Goal: Task Accomplishment & Management: Complete application form

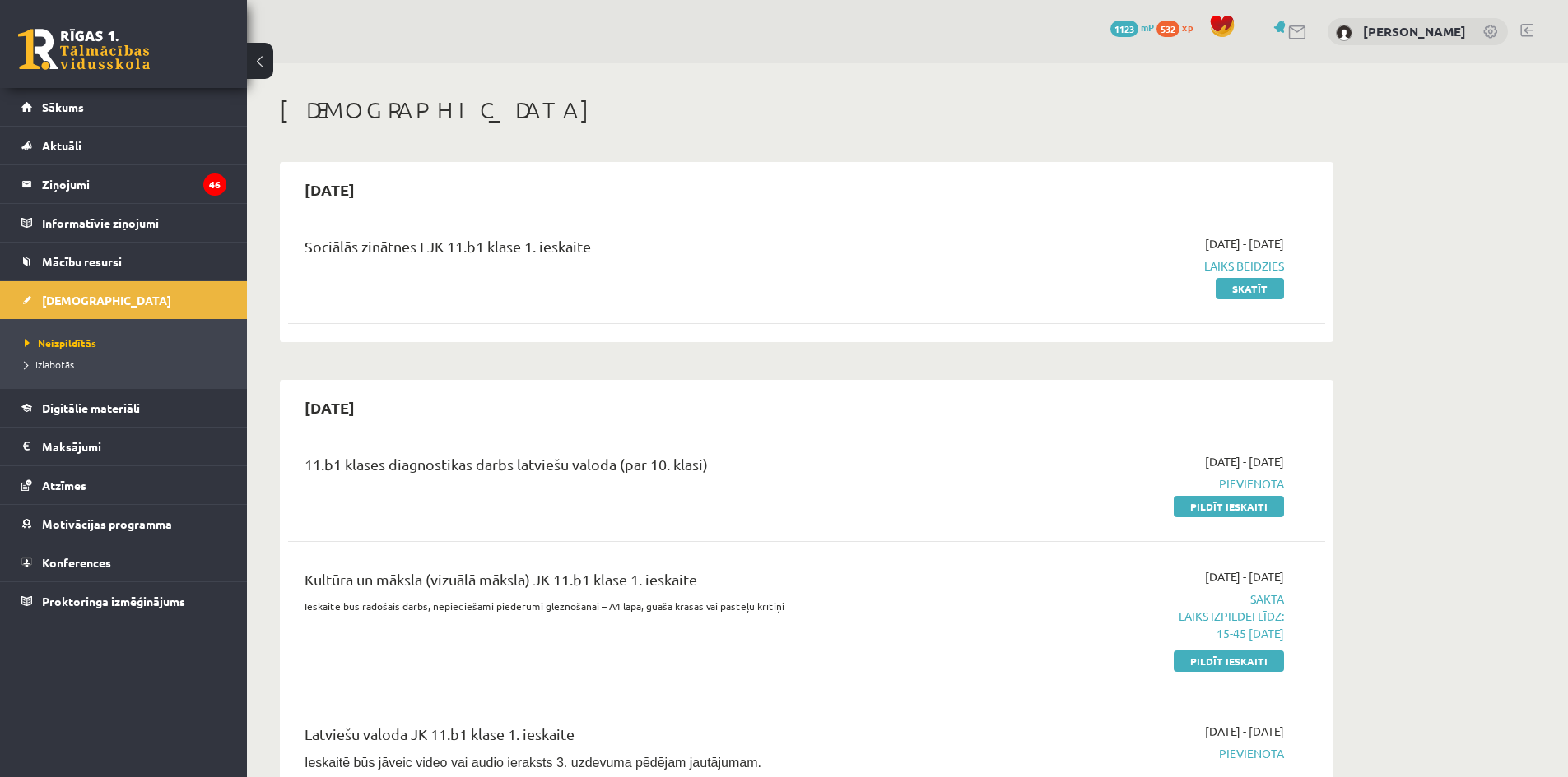
scroll to position [436, 0]
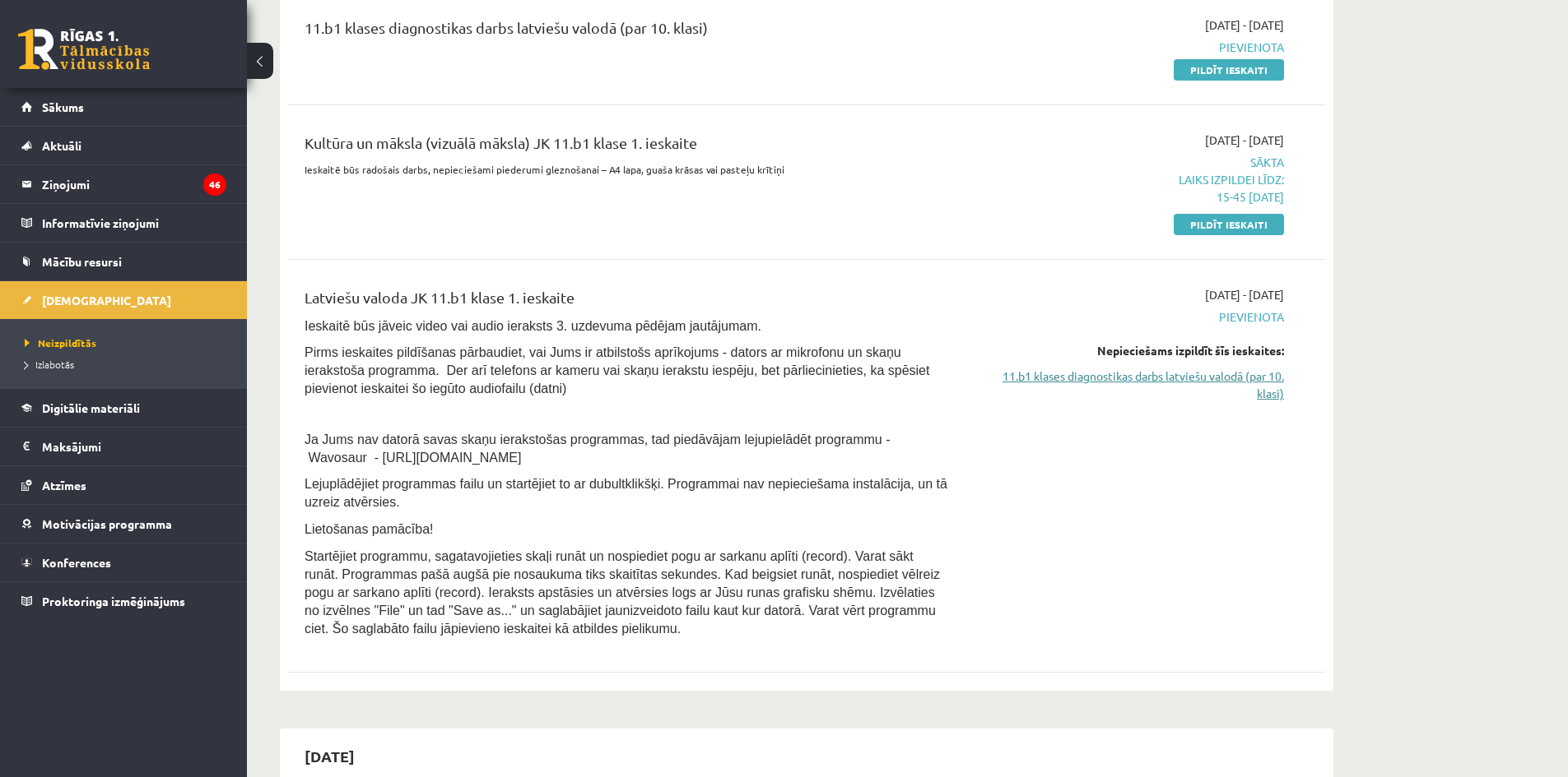
click at [1144, 379] on link "11.b1 klases diagnostikas darbs latviešu valodā (par 10. klasi)" at bounding box center [1129, 385] width 310 height 34
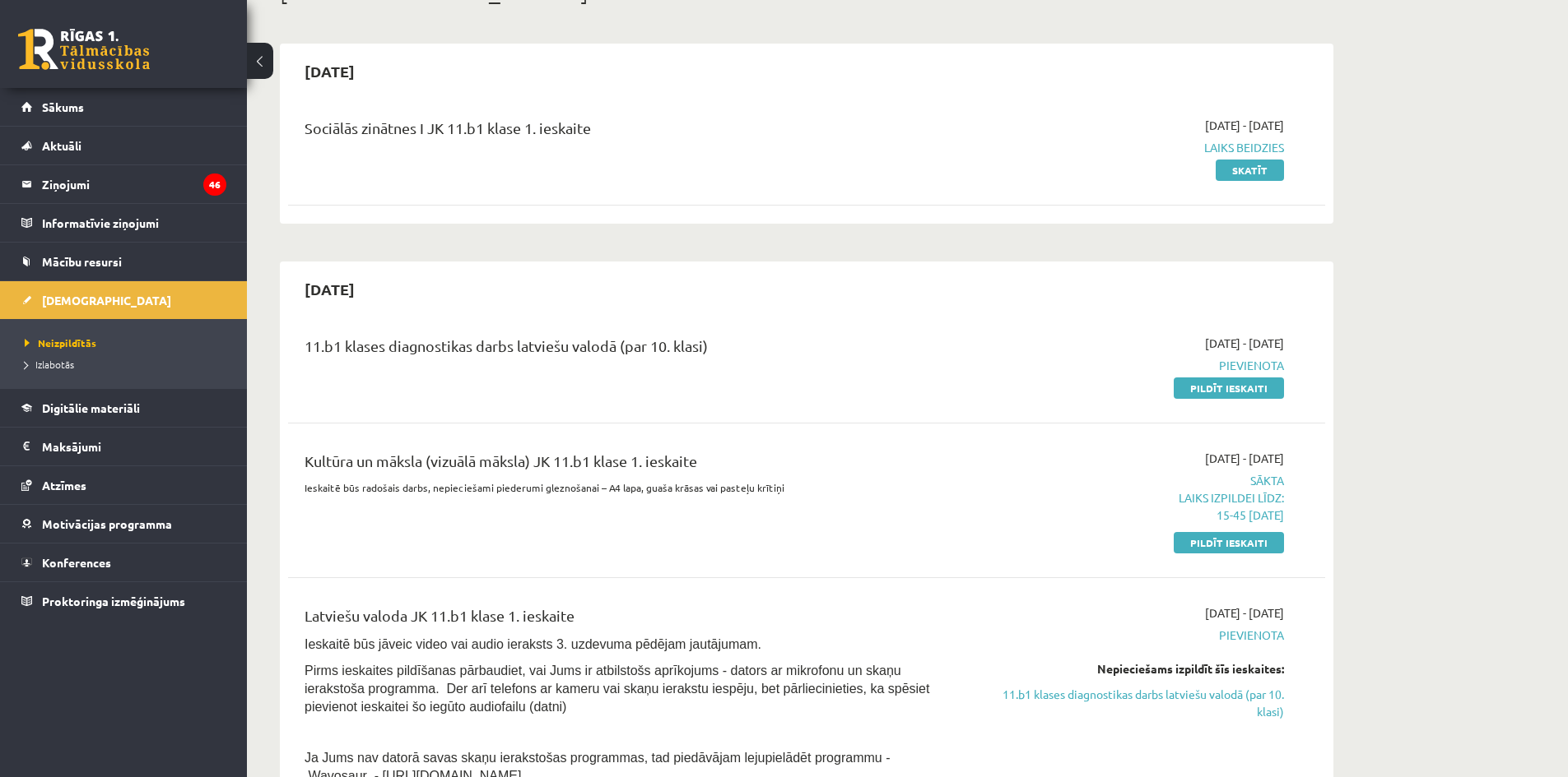
scroll to position [190, 0]
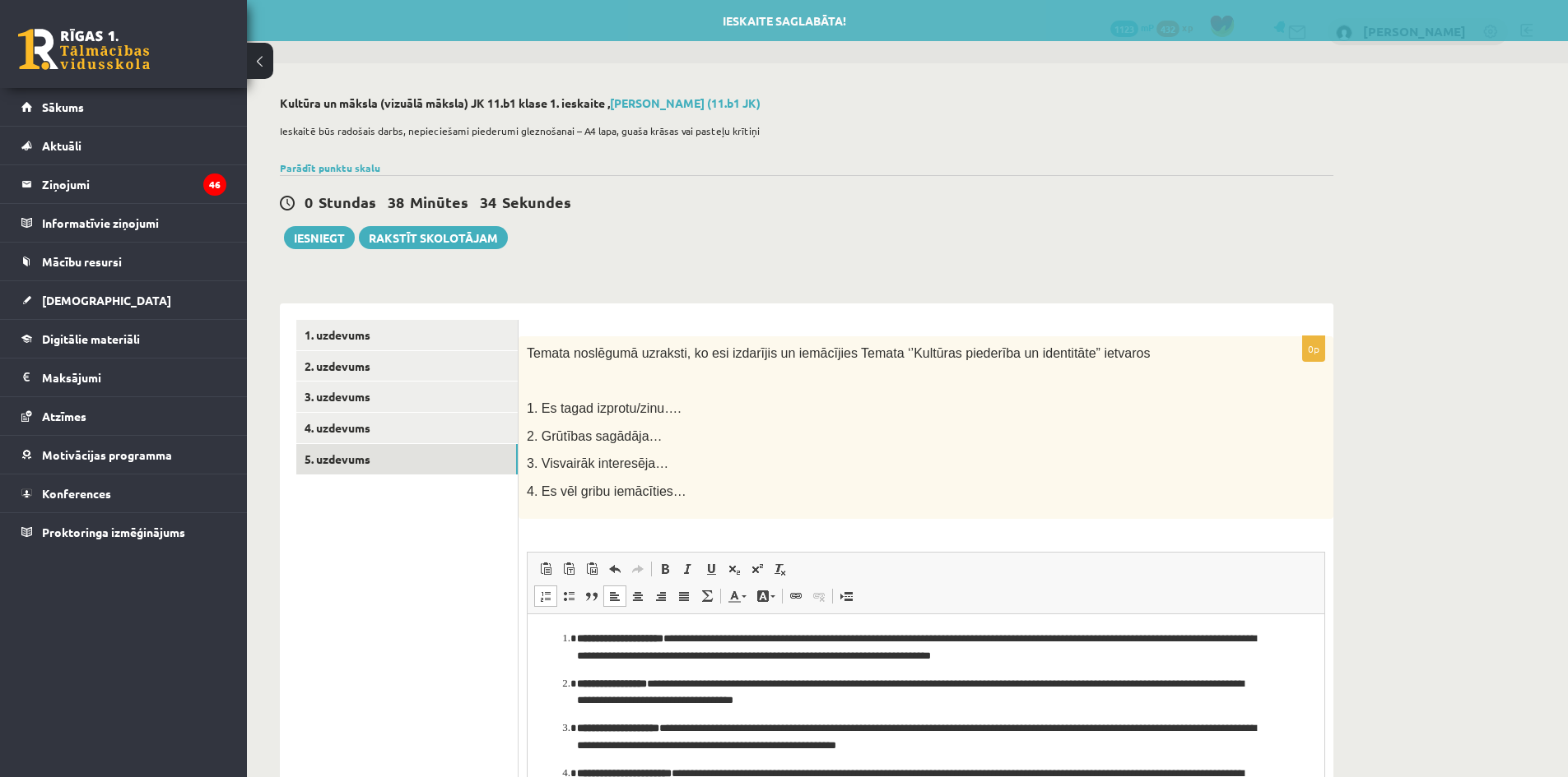
scroll to position [37, 0]
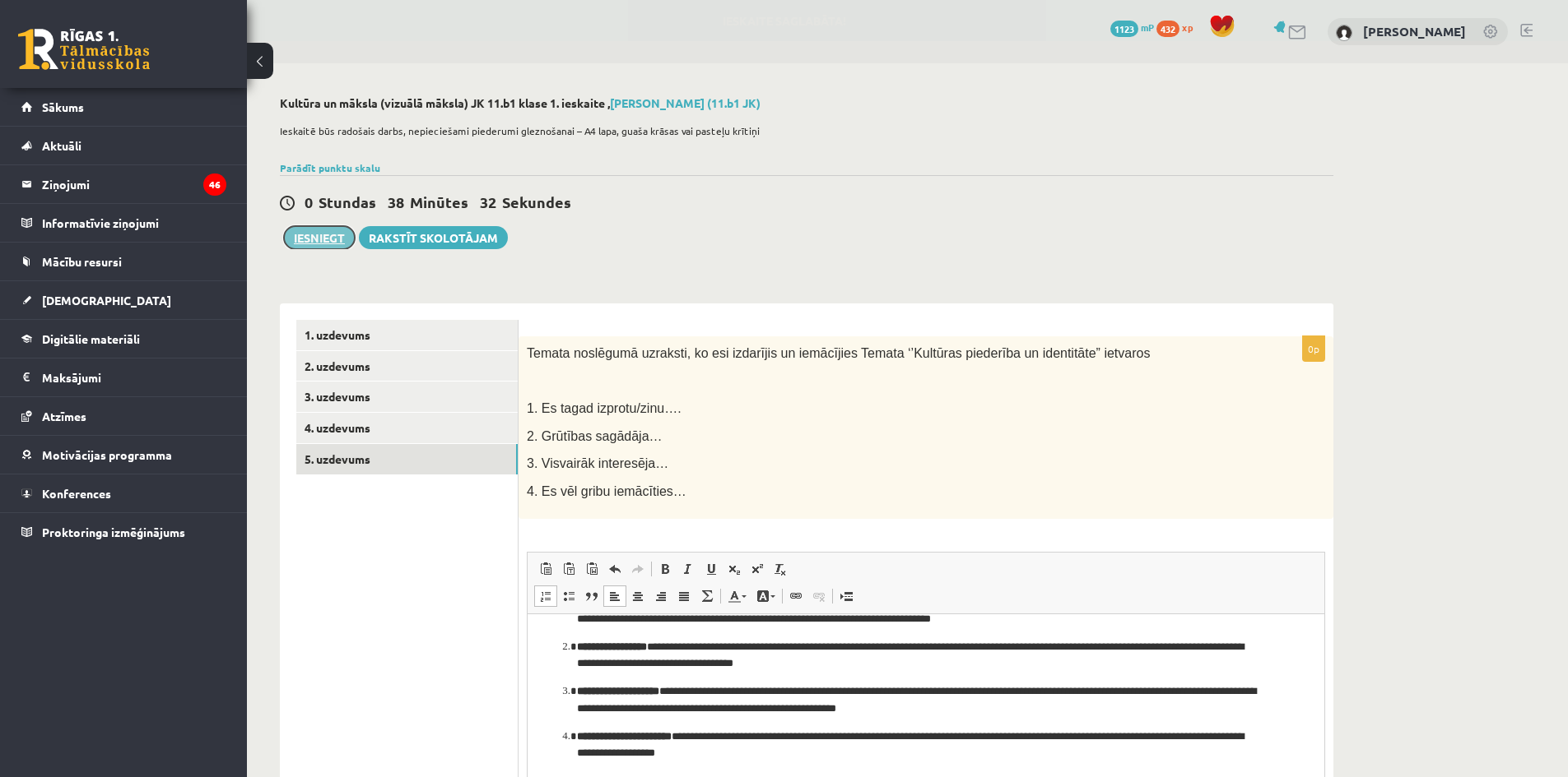
click at [333, 246] on button "Iesniegt" at bounding box center [319, 237] width 71 height 23
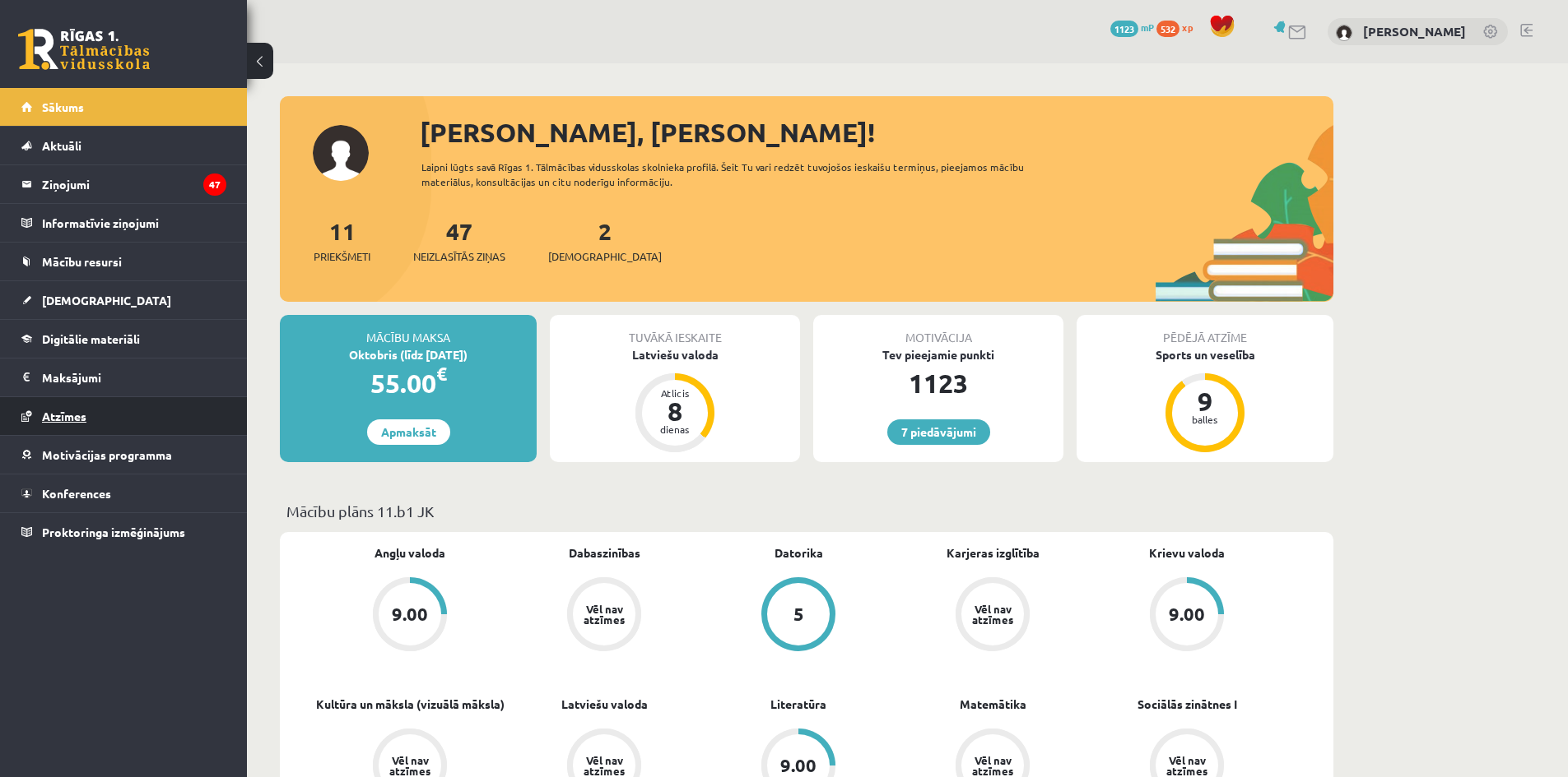
click at [80, 415] on span "Atzīmes" at bounding box center [64, 416] width 45 height 15
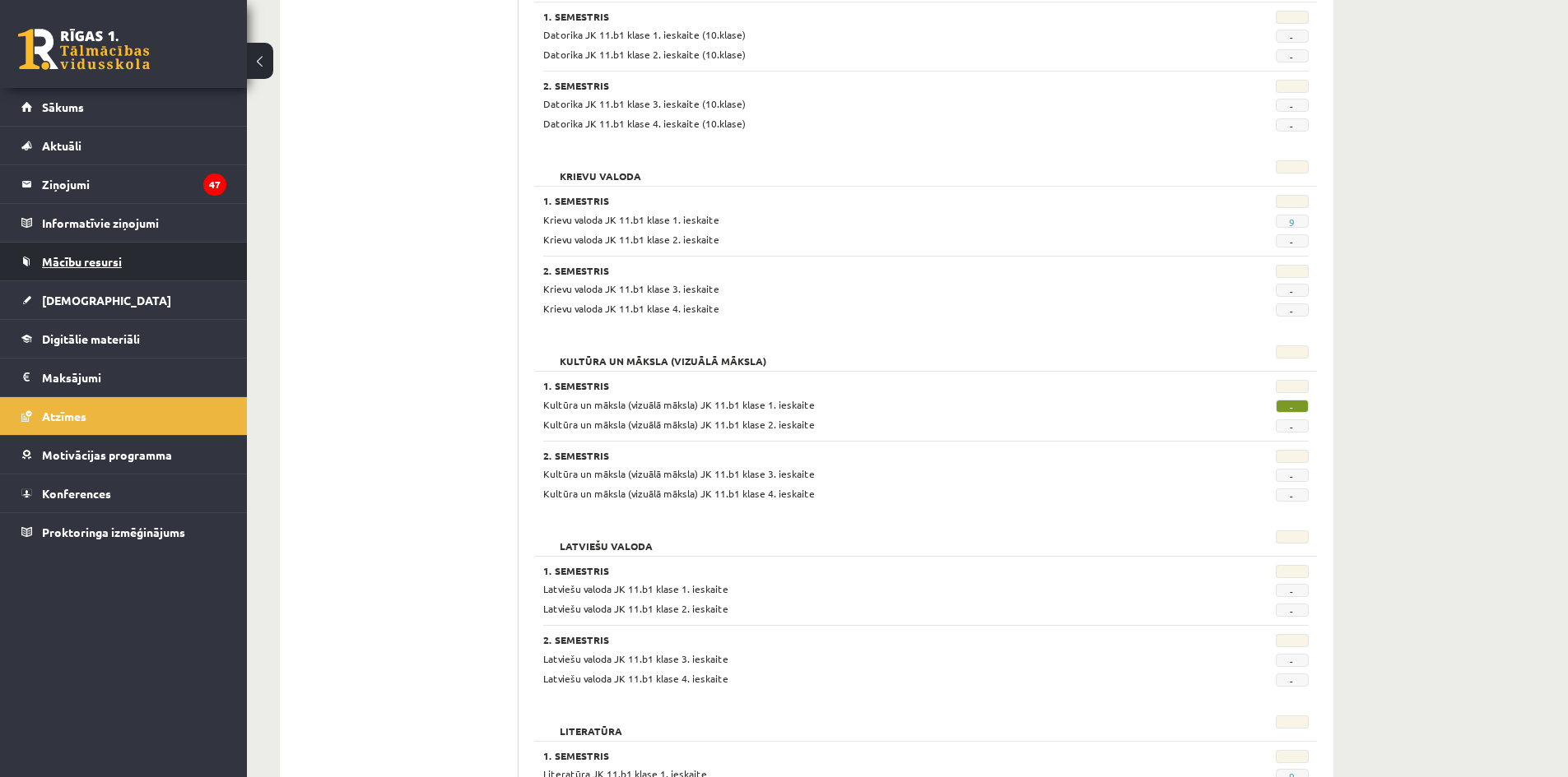
scroll to position [493, 0]
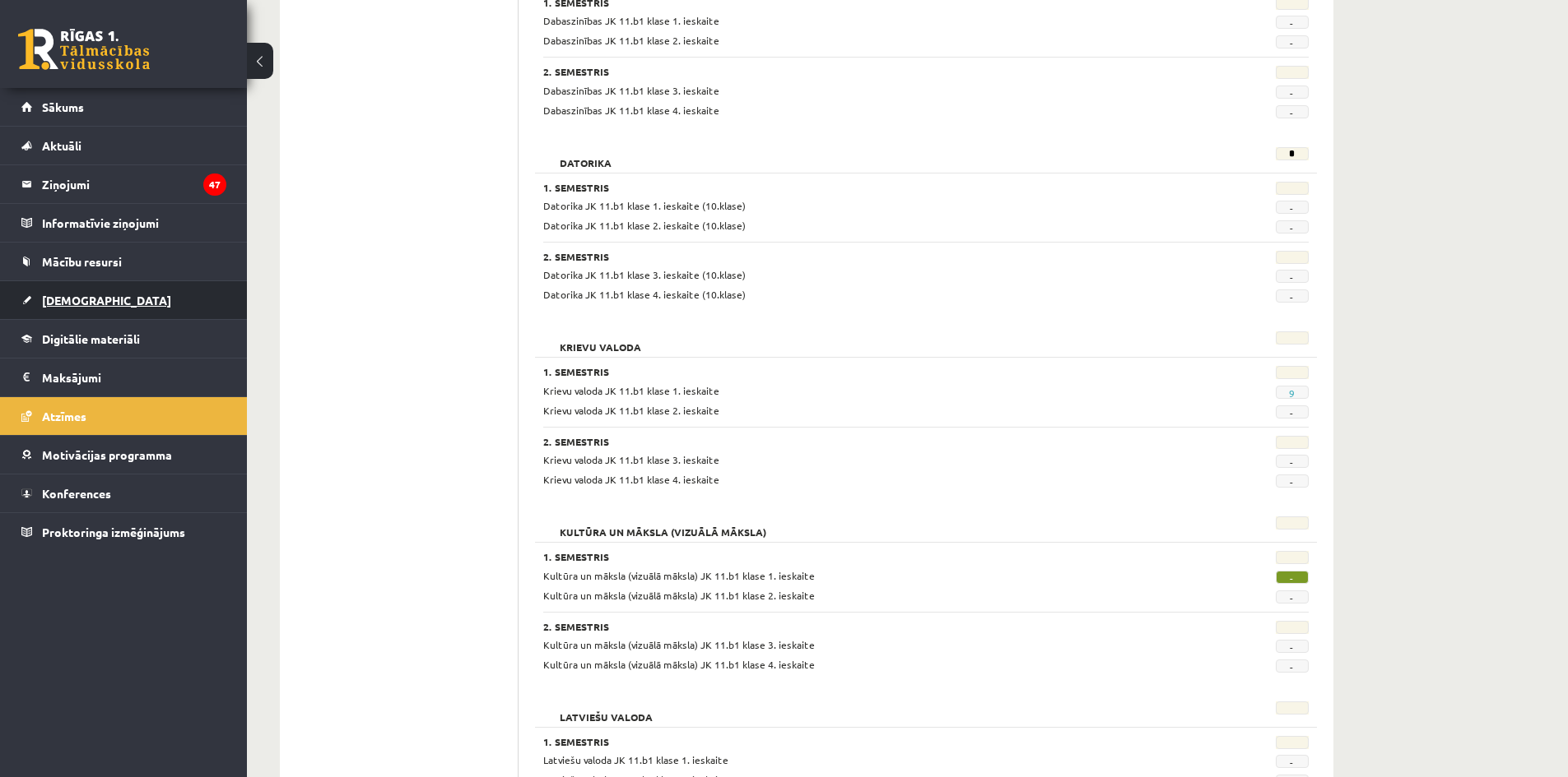
click at [72, 306] on link "[DEMOGRAPHIC_DATA]" at bounding box center [124, 301] width 205 height 38
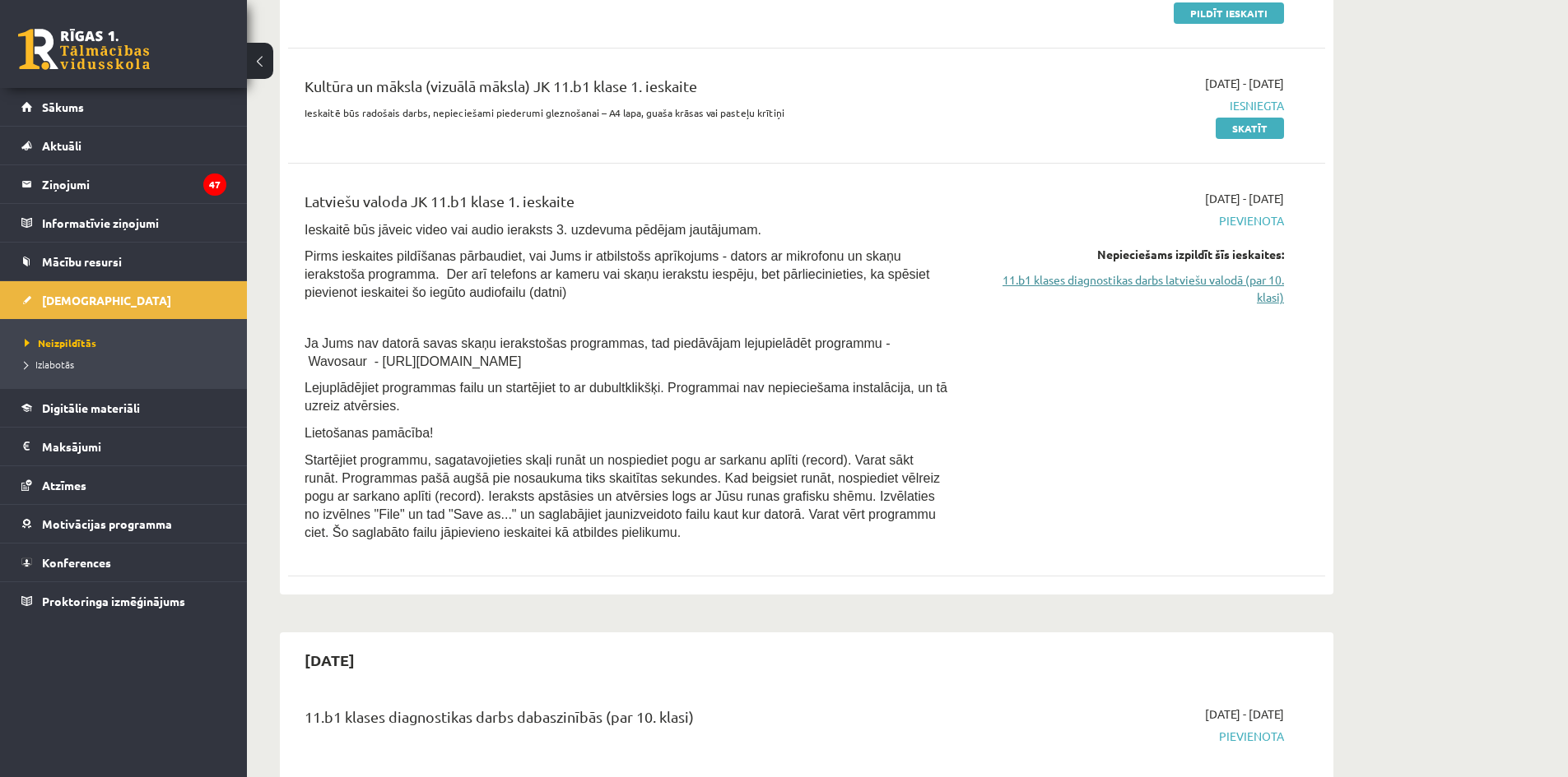
click at [1037, 277] on link "11.b1 klases diagnostikas darbs latviešu valodā (par 10. klasi)" at bounding box center [1129, 288] width 310 height 34
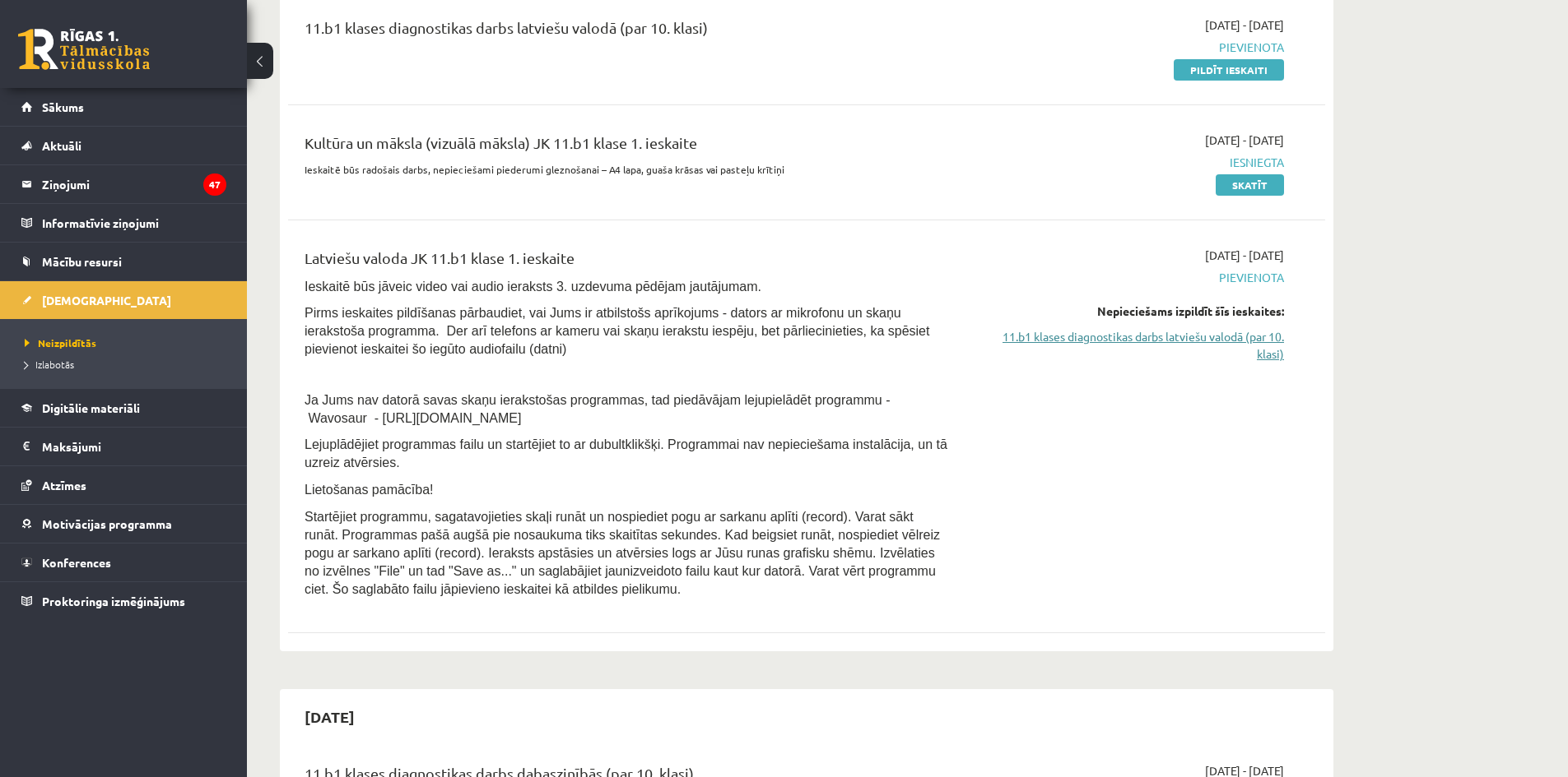
click at [1162, 342] on link "11.b1 klases diagnostikas darbs latviešu valodā (par 10. klasi)" at bounding box center [1129, 345] width 310 height 34
click at [1208, 344] on link "11.b1 klases diagnostikas darbs latviešu valodā (par 10. klasi)" at bounding box center [1129, 345] width 310 height 34
click at [1209, 342] on link "11.b1 klases diagnostikas darbs latviešu valodā (par 10. klasi)" at bounding box center [1129, 345] width 310 height 34
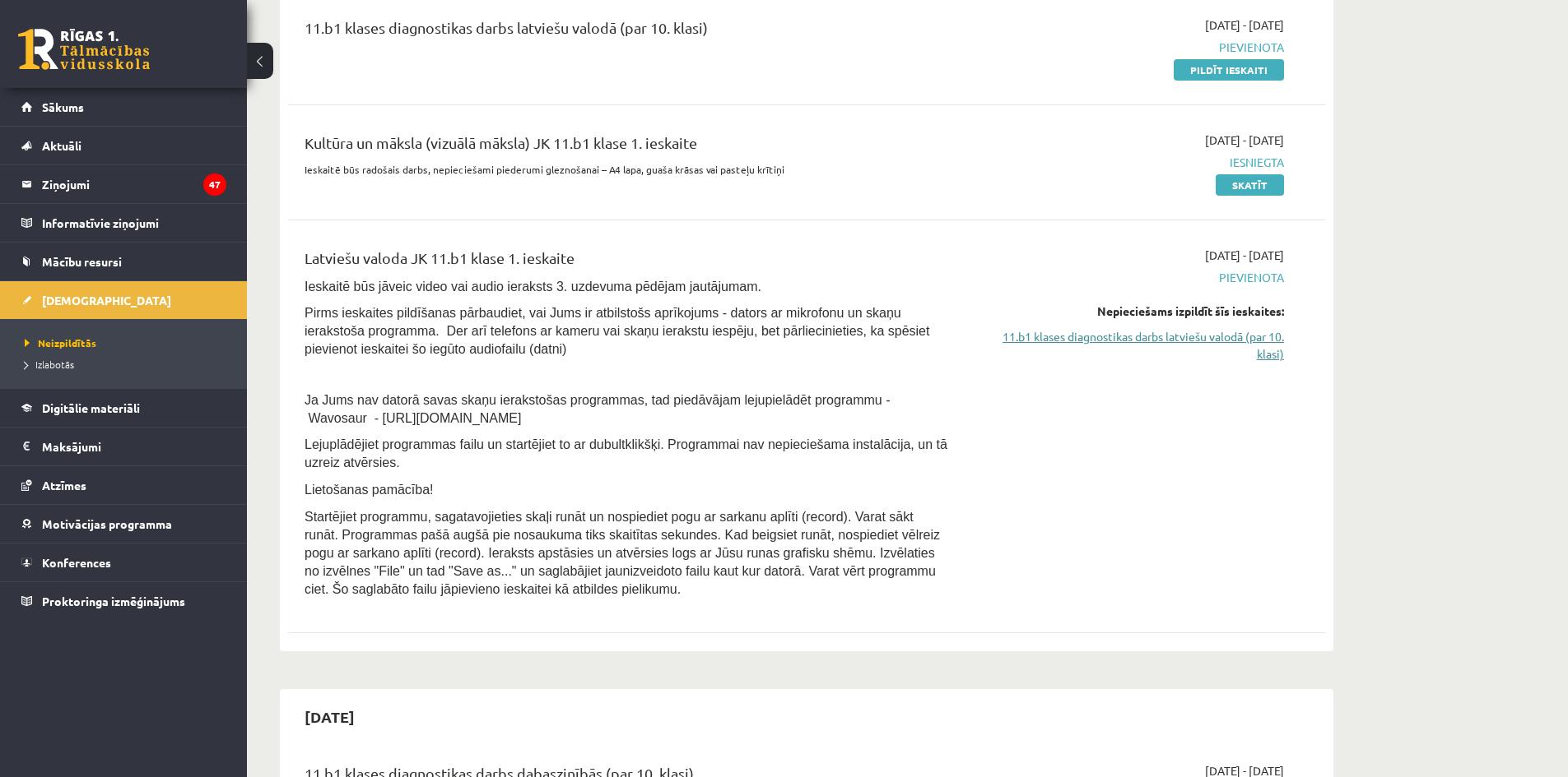
click at [1209, 345] on link "11.b1 klases diagnostikas darbs latviešu valodā (par 10. klasi)" at bounding box center [1129, 345] width 310 height 34
click at [1205, 343] on link "11.b1 klases diagnostikas darbs latviešu valodā (par 10. klasi)" at bounding box center [1129, 345] width 310 height 34
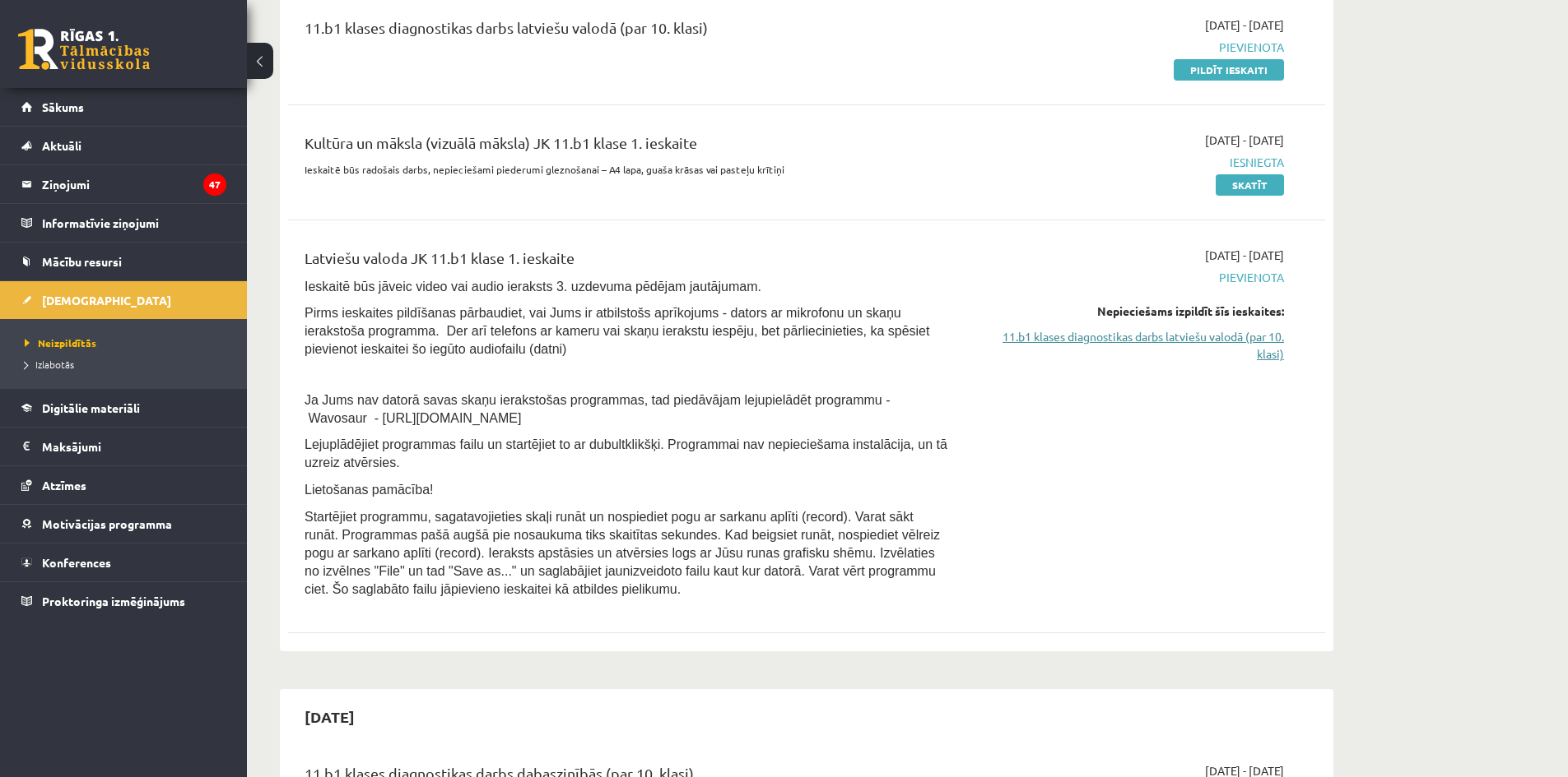
click at [1205, 343] on link "11.b1 klases diagnostikas darbs latviešu valodā (par 10. klasi)" at bounding box center [1129, 345] width 310 height 34
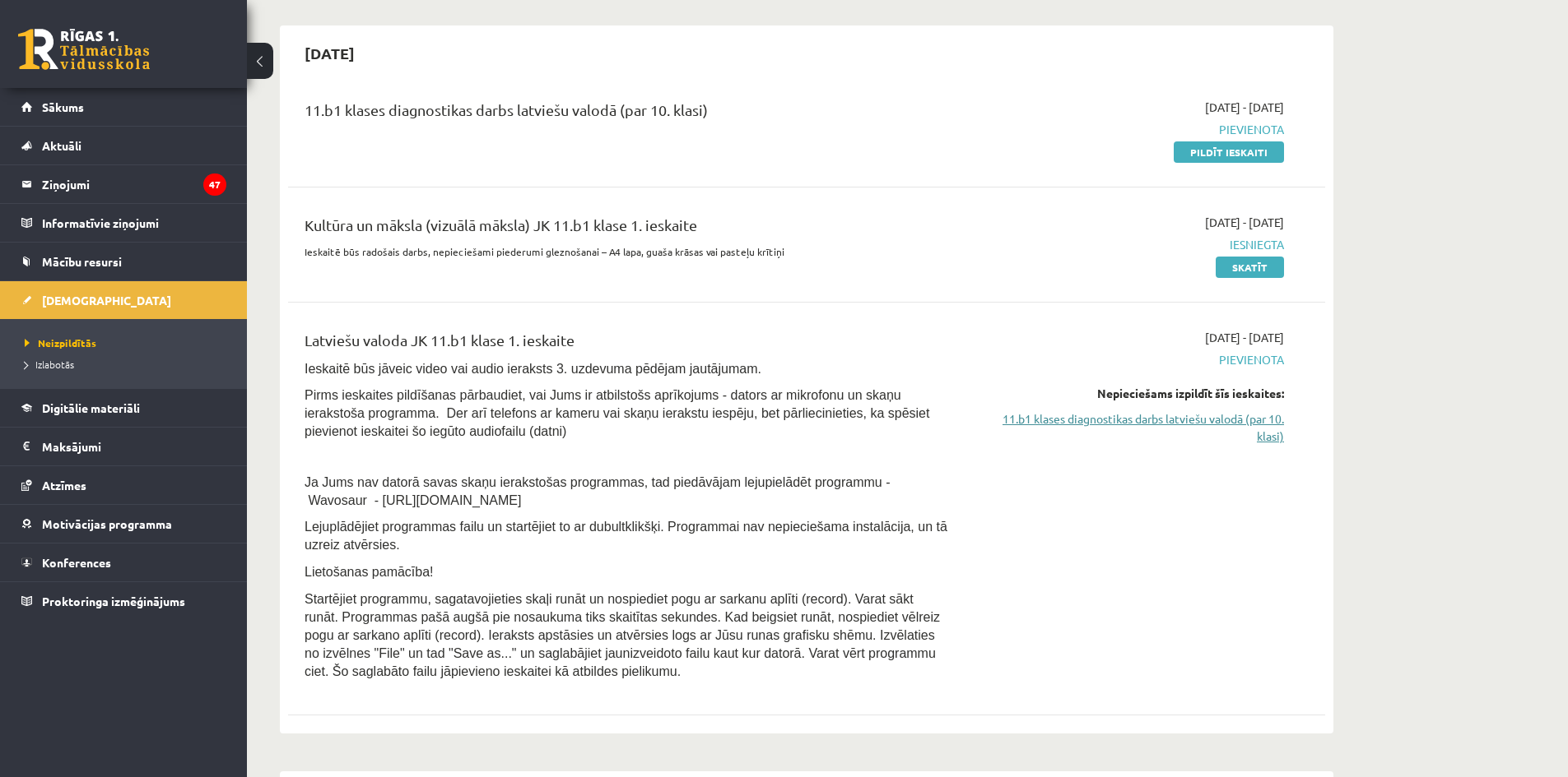
click at [1267, 420] on link "11.b1 klases diagnostikas darbs latviešu valodā (par 10. klasi)" at bounding box center [1129, 428] width 310 height 34
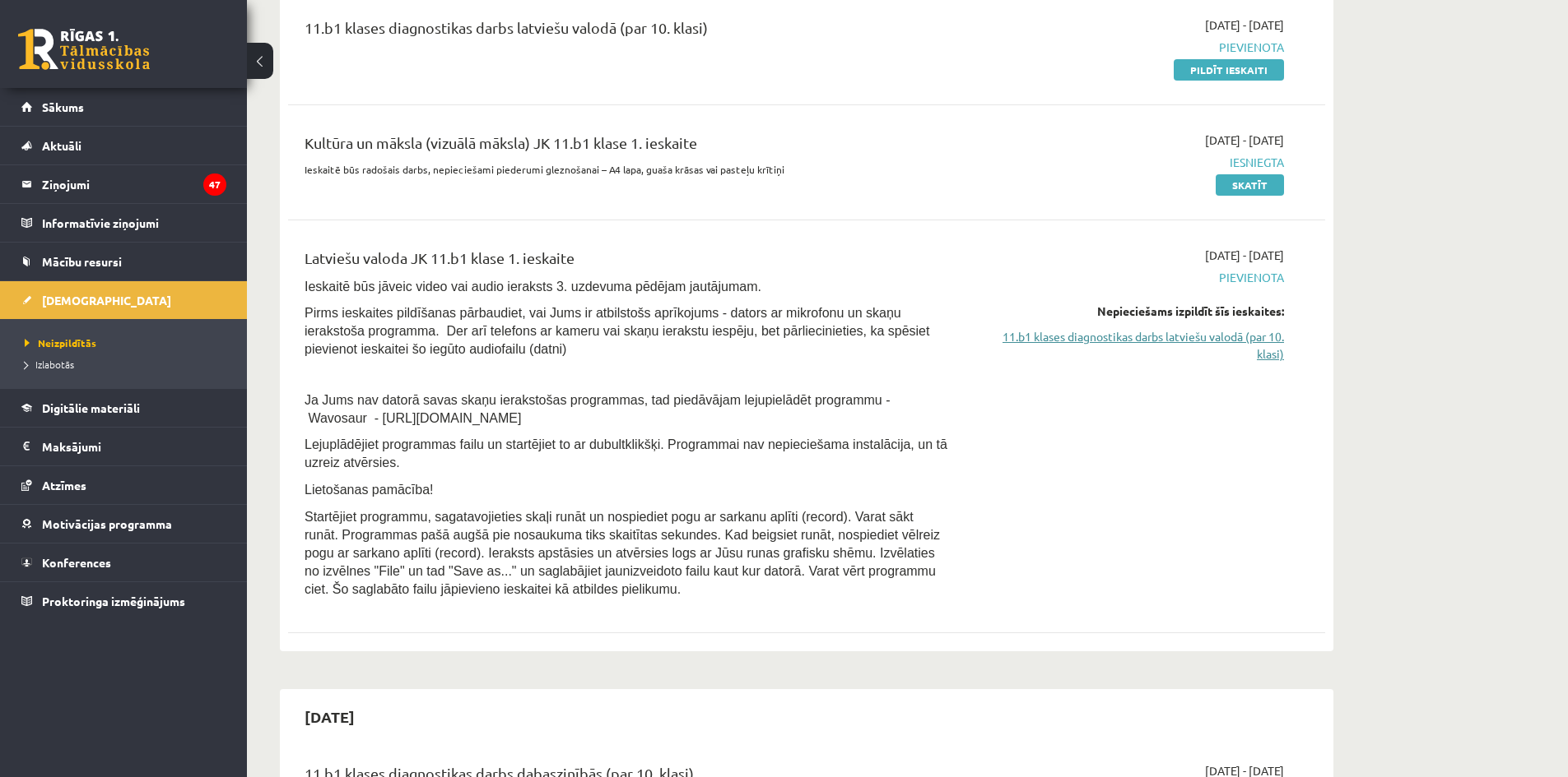
click at [1267, 420] on div "2025-10-01 - 2025-10-15 Pievienota Nepieciešams izpildīt šīs ieskaites: 11.b1 k…" at bounding box center [1129, 427] width 335 height 361
click at [1253, 338] on link "11.b1 klases diagnostikas darbs latviešu valodā (par 10. klasi)" at bounding box center [1129, 345] width 310 height 34
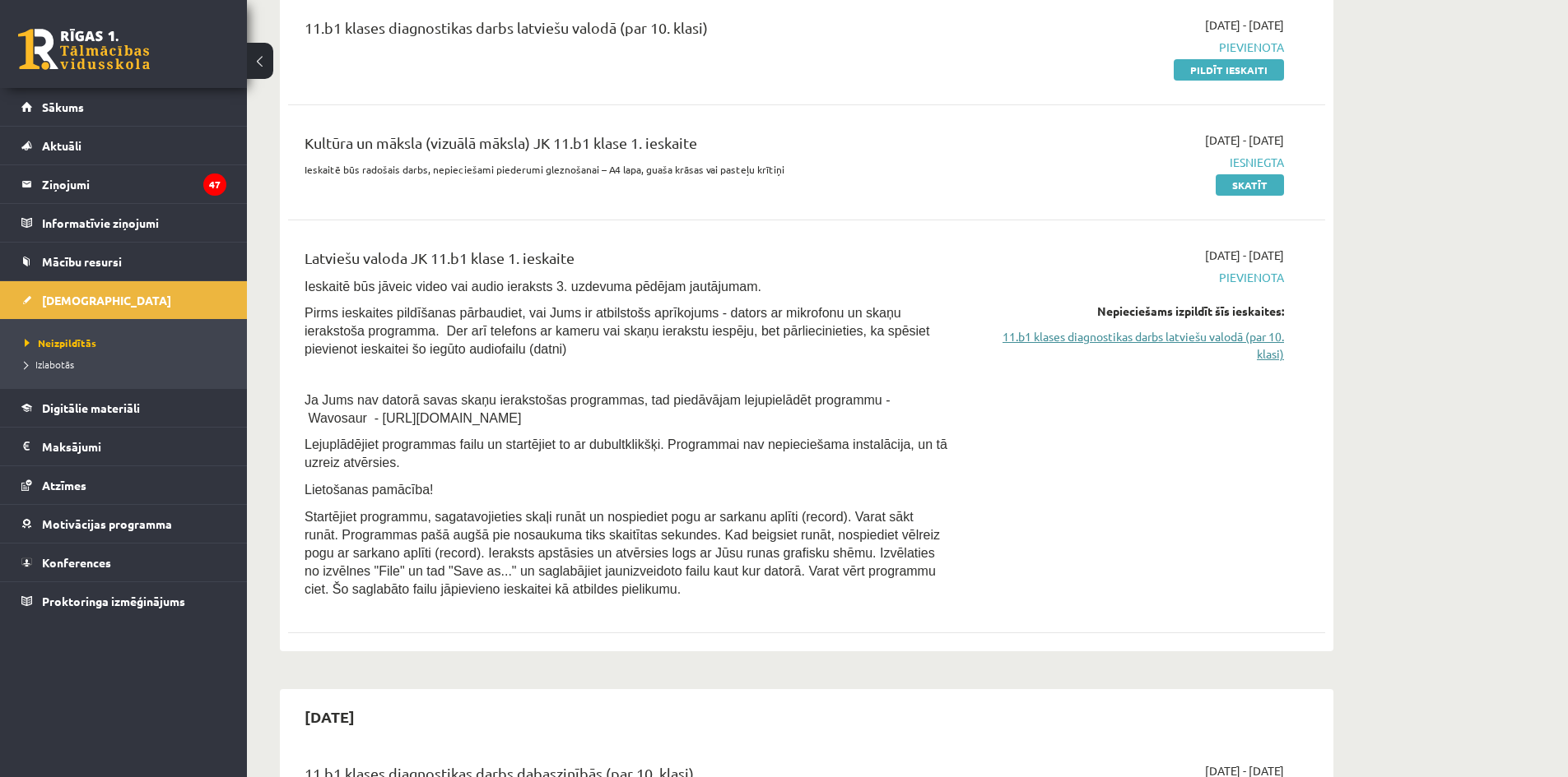
click at [1253, 338] on link "11.b1 klases diagnostikas darbs latviešu valodā (par 10. klasi)" at bounding box center [1129, 345] width 310 height 34
click at [1248, 282] on span "Pievienota" at bounding box center [1129, 278] width 310 height 17
click at [1241, 280] on span "Pievienota" at bounding box center [1129, 278] width 310 height 17
drag, startPoint x: 1234, startPoint y: 282, endPoint x: 1225, endPoint y: 288, distance: 10.8
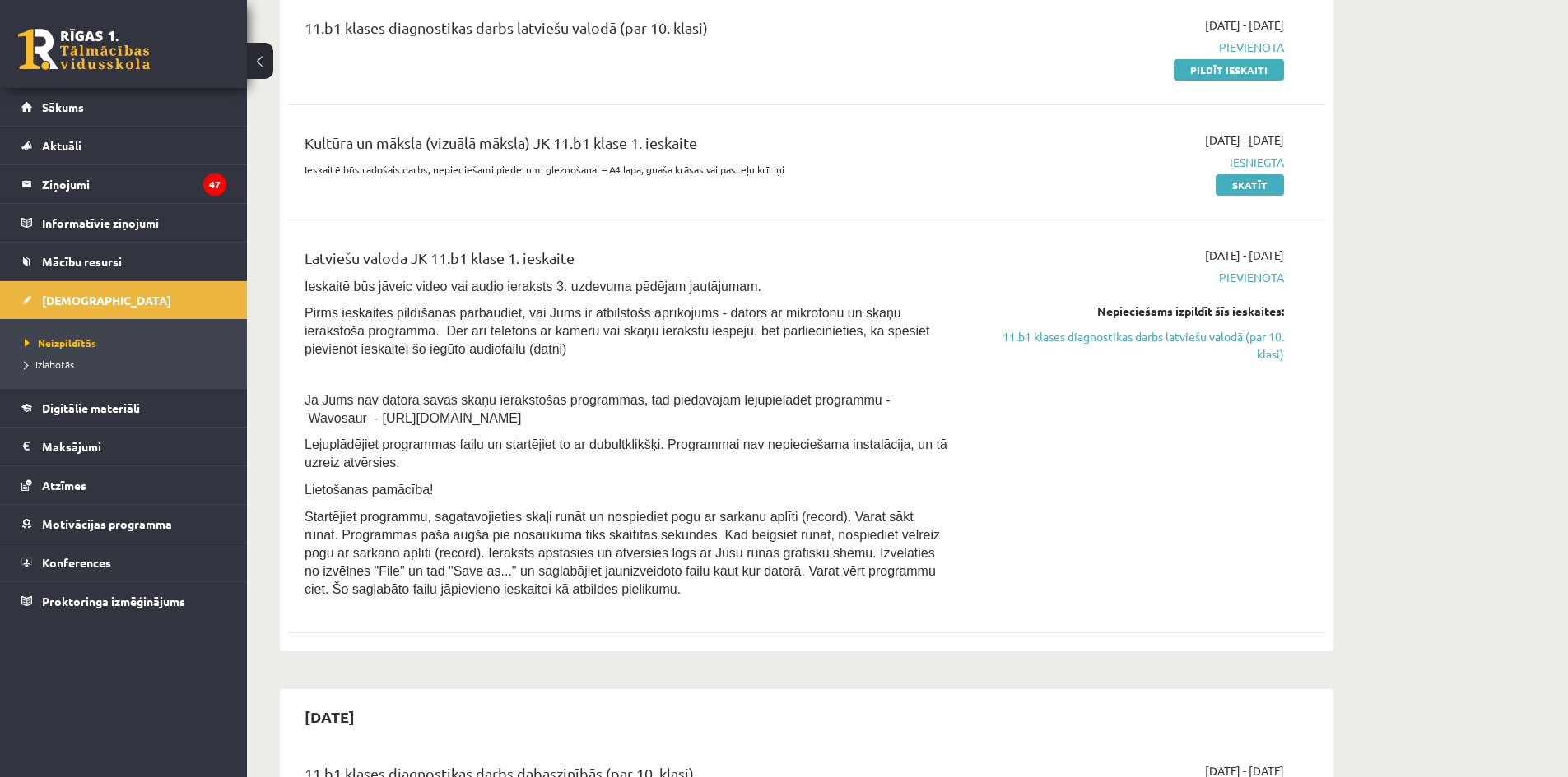
click at [1233, 282] on span "Pievienota" at bounding box center [1129, 278] width 310 height 17
click at [1219, 333] on link "11.b1 klases diagnostikas darbs latviešu valodā (par 10. klasi)" at bounding box center [1129, 345] width 310 height 34
click at [1100, 235] on div "Latviešu valoda JK 11.b1 klase 1. ieskaite Ieskaitē būs jāveic video vai audio …" at bounding box center [807, 427] width 1037 height 394
click at [84, 269] on link "Mācību resursi" at bounding box center [124, 262] width 205 height 38
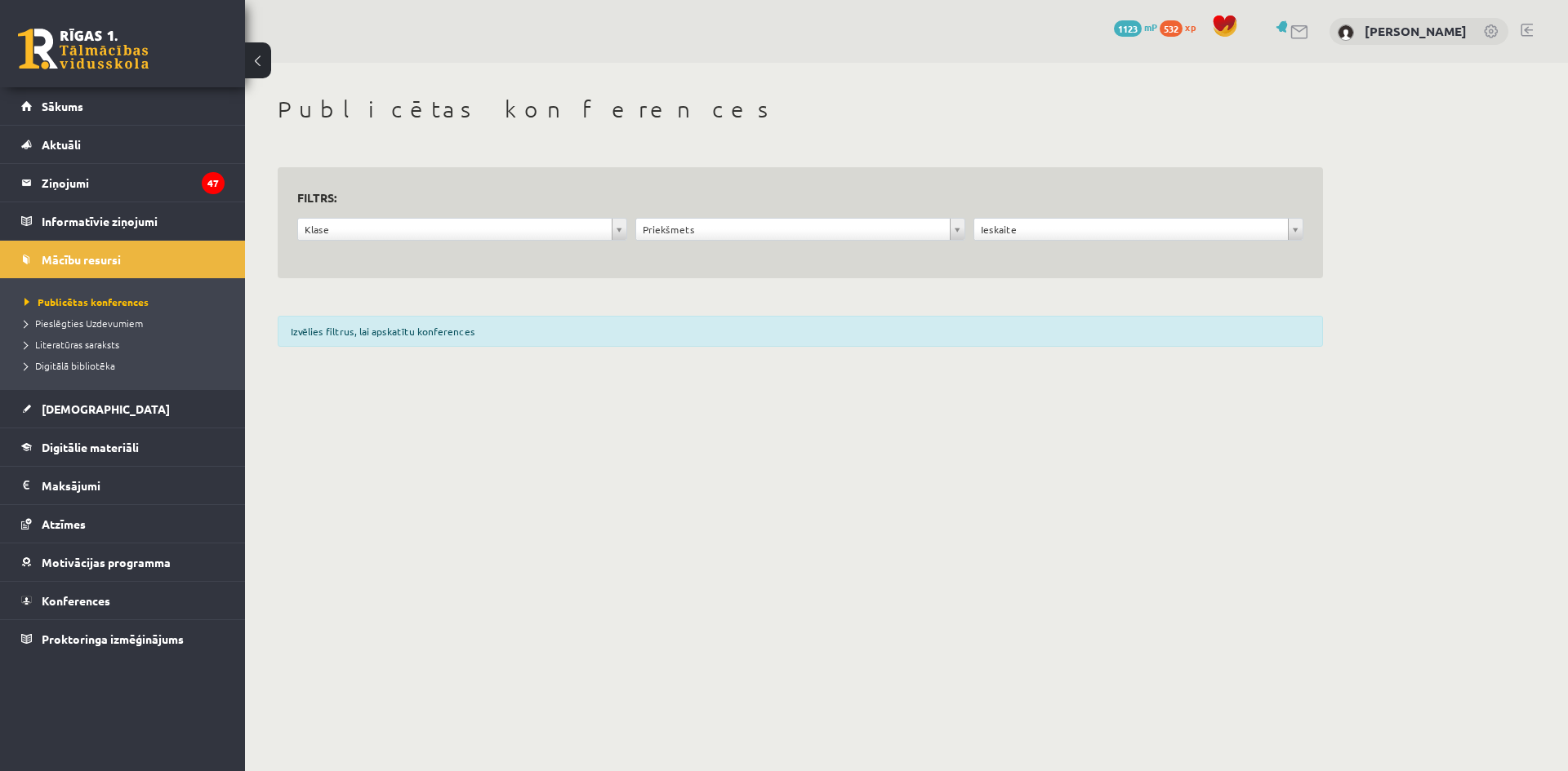
click at [437, 327] on div "Izvēlies filtrus, lai apskatītu konferences" at bounding box center [800, 331] width 1045 height 31
click at [39, 409] on link "[DEMOGRAPHIC_DATA]" at bounding box center [123, 410] width 203 height 38
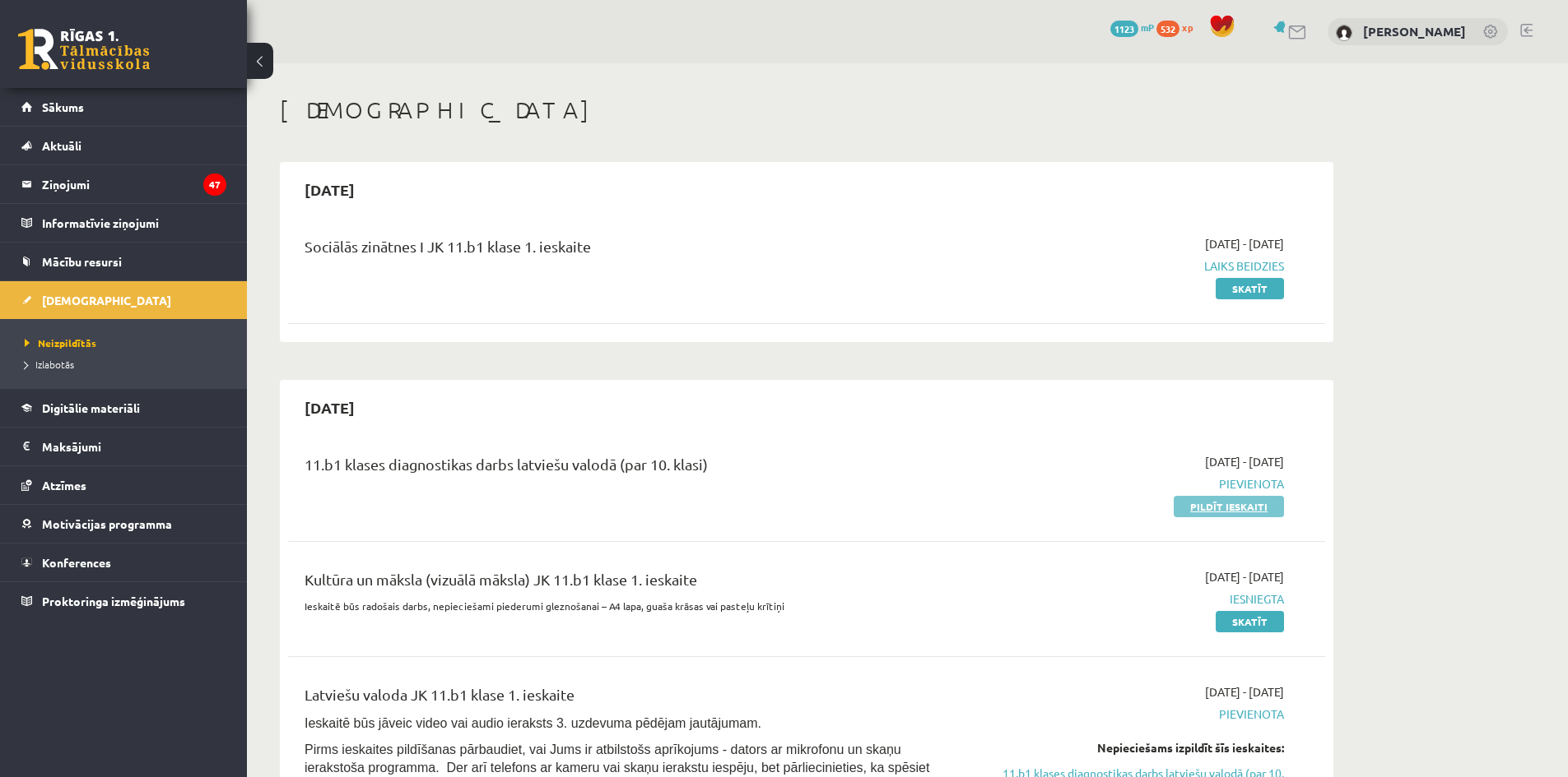
click at [1244, 499] on link "Pildīt ieskaiti" at bounding box center [1229, 507] width 110 height 22
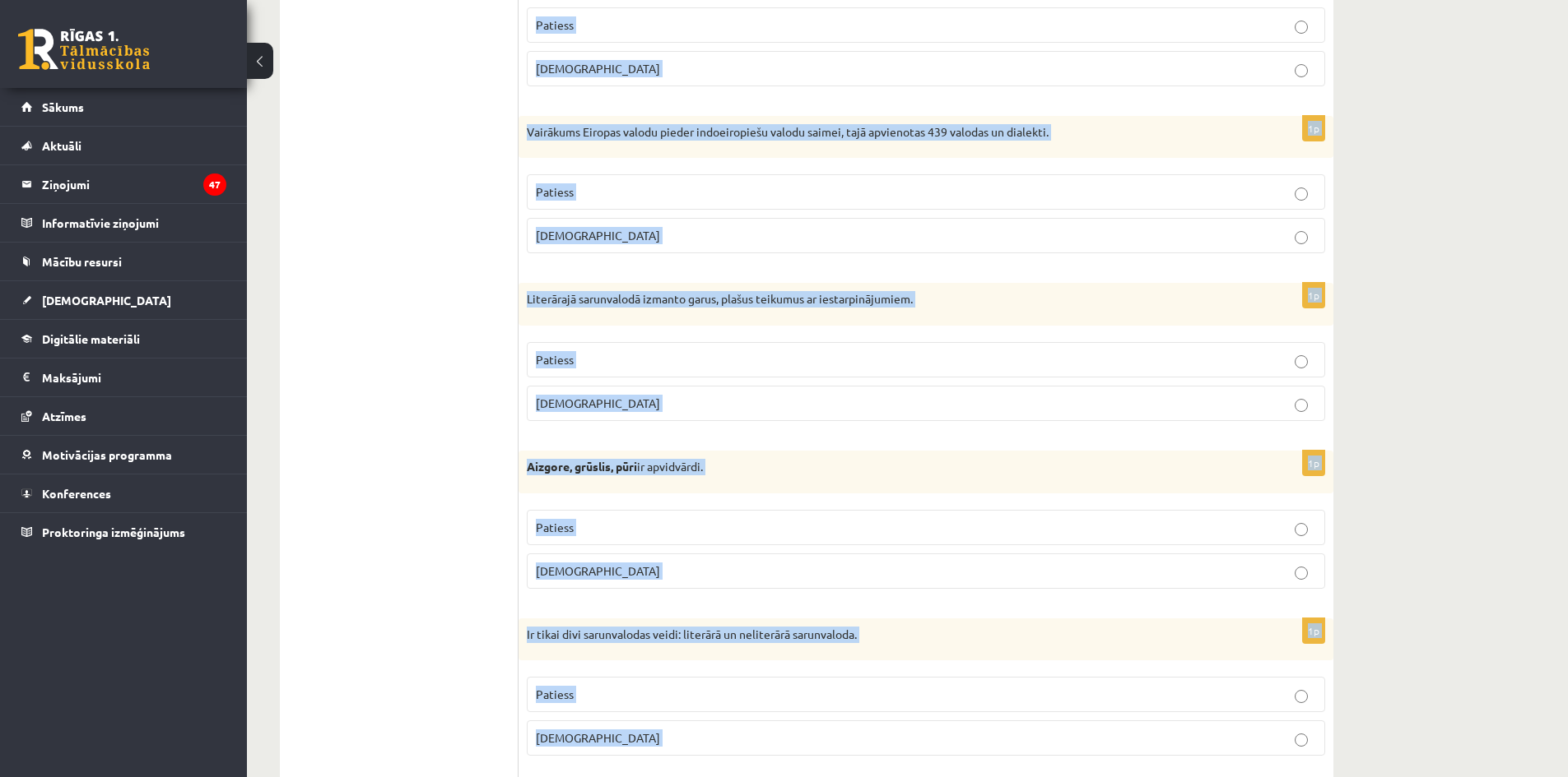
scroll to position [4671, 0]
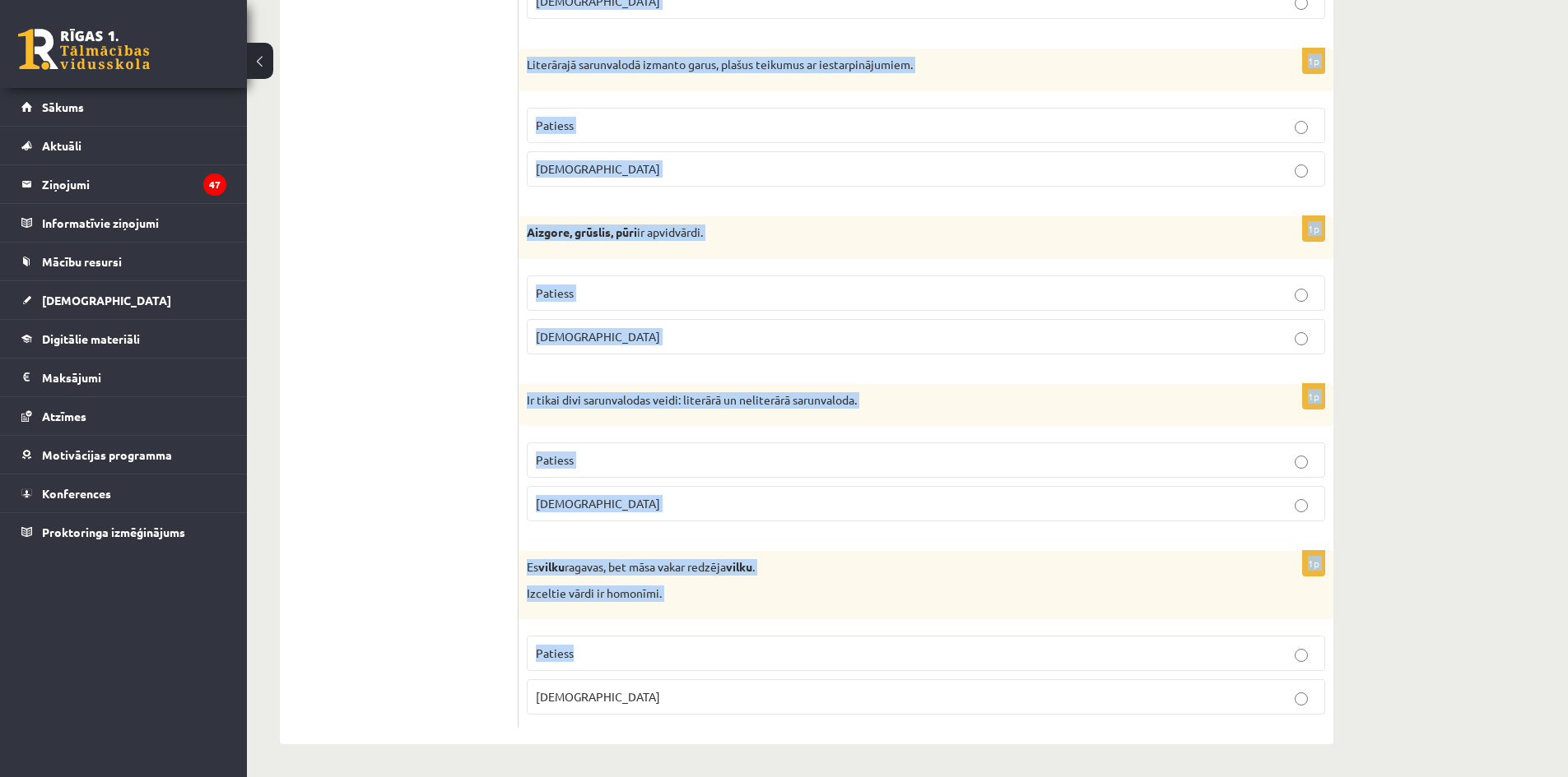
drag, startPoint x: 533, startPoint y: 307, endPoint x: 1106, endPoint y: 669, distance: 677.8
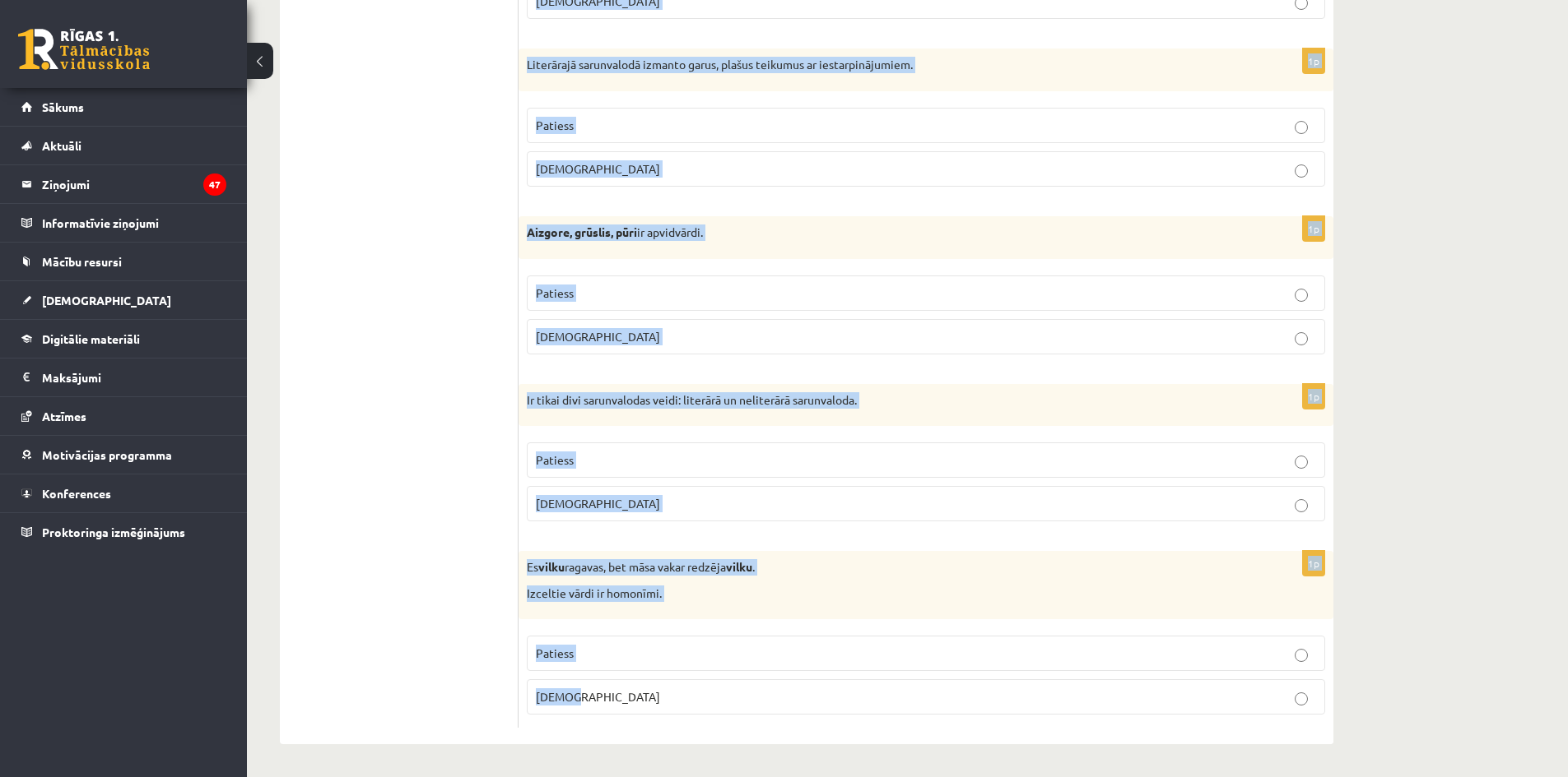
drag, startPoint x: 534, startPoint y: 299, endPoint x: 934, endPoint y: 694, distance: 562.2
copy form "Apgalvojums ir patiess vai nepatiess? 1p Poētismam daile piemīt pozītīva emocio…"
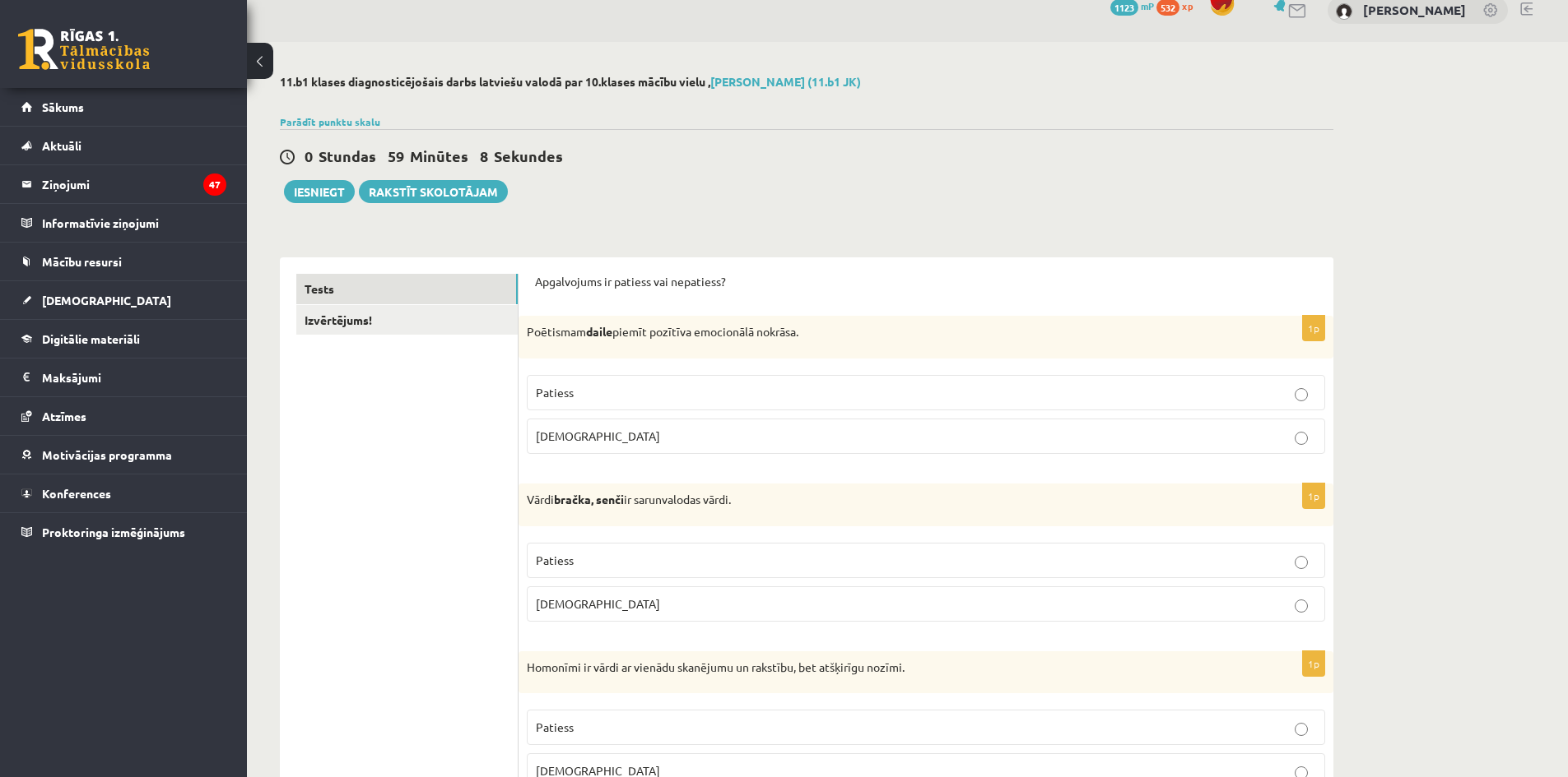
scroll to position [0, 0]
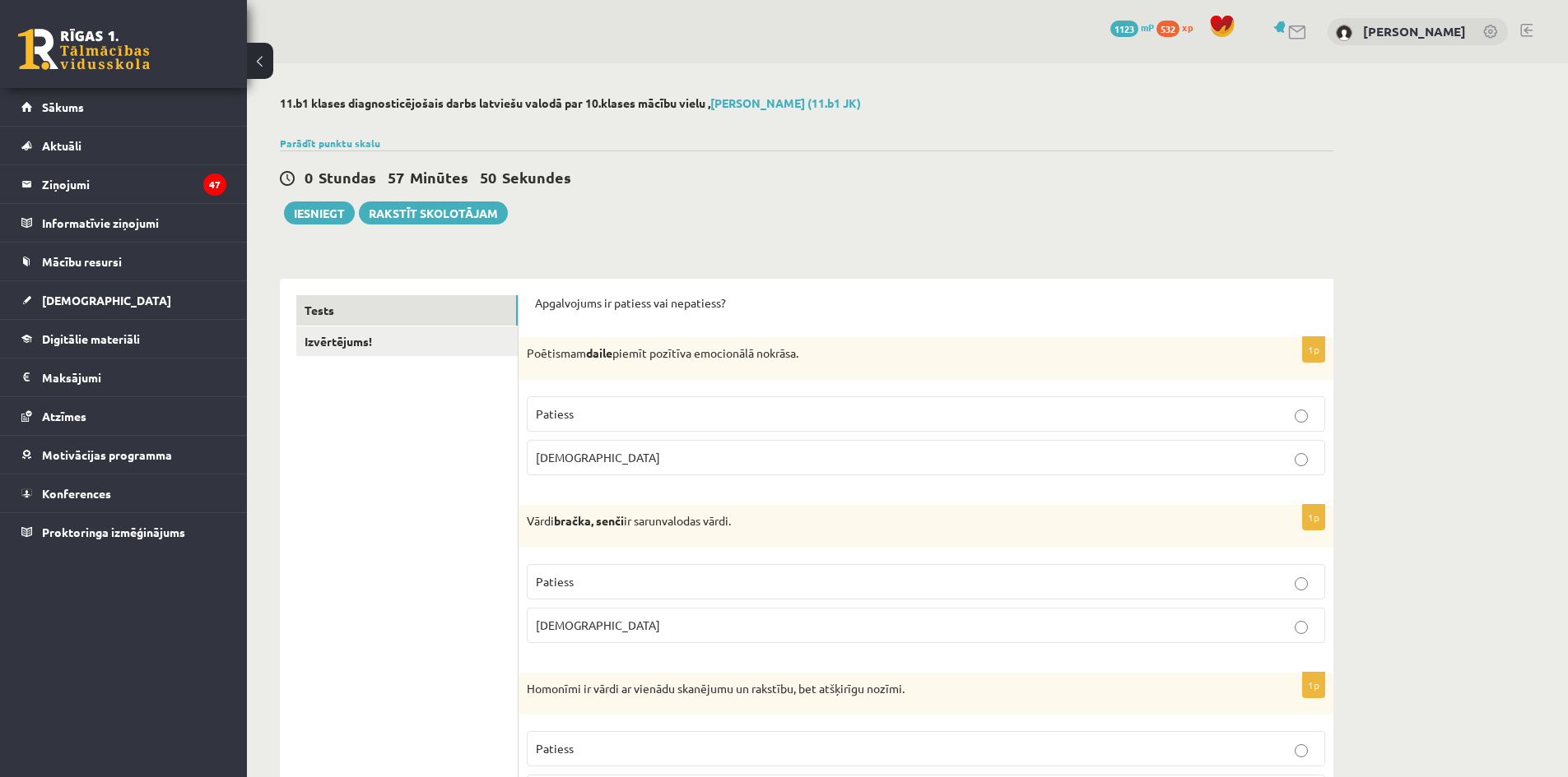
click at [588, 425] on label "Patiess" at bounding box center [925, 414] width 798 height 35
click at [545, 598] on label "Patiess" at bounding box center [925, 582] width 798 height 35
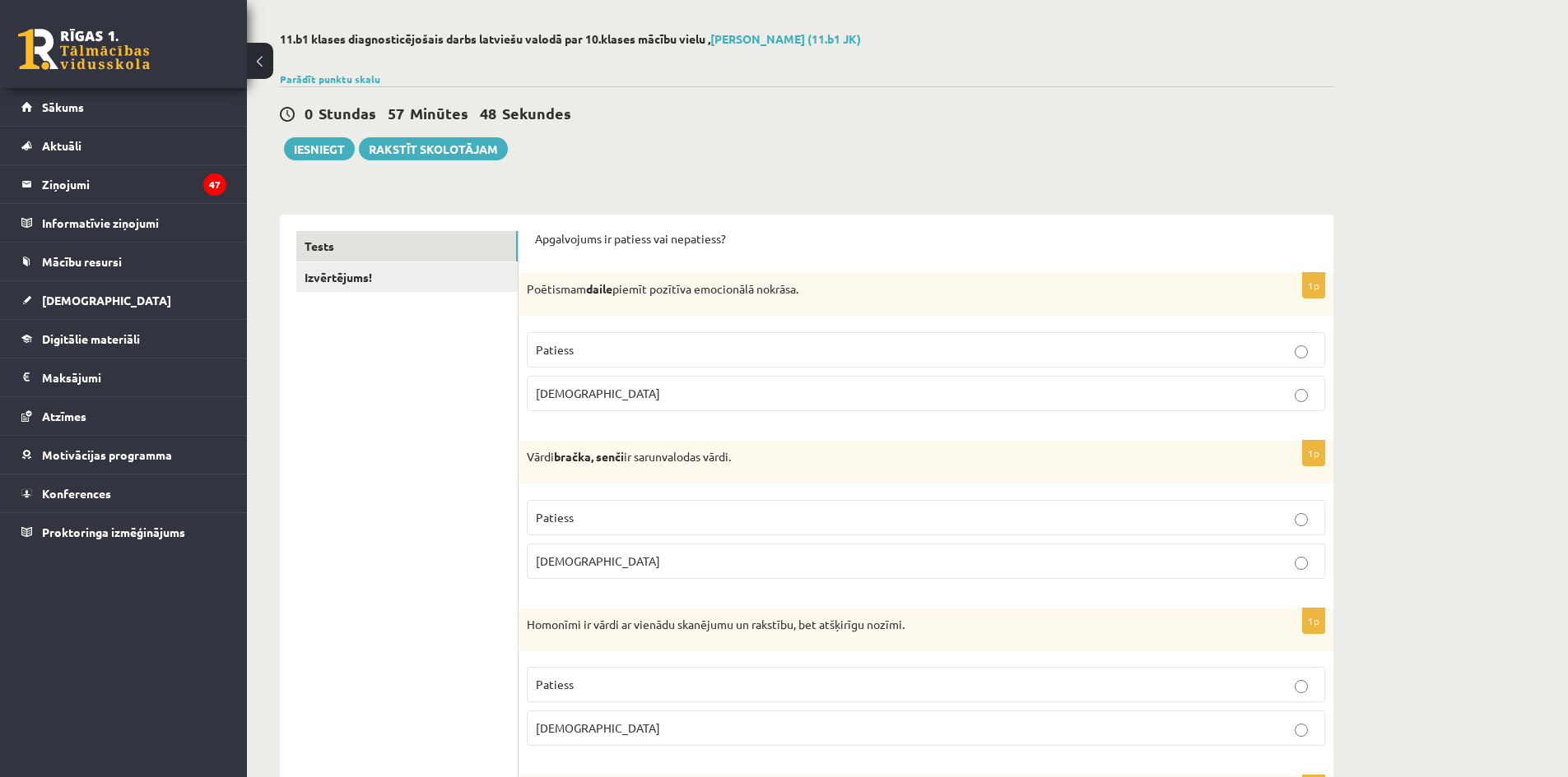
scroll to position [164, 0]
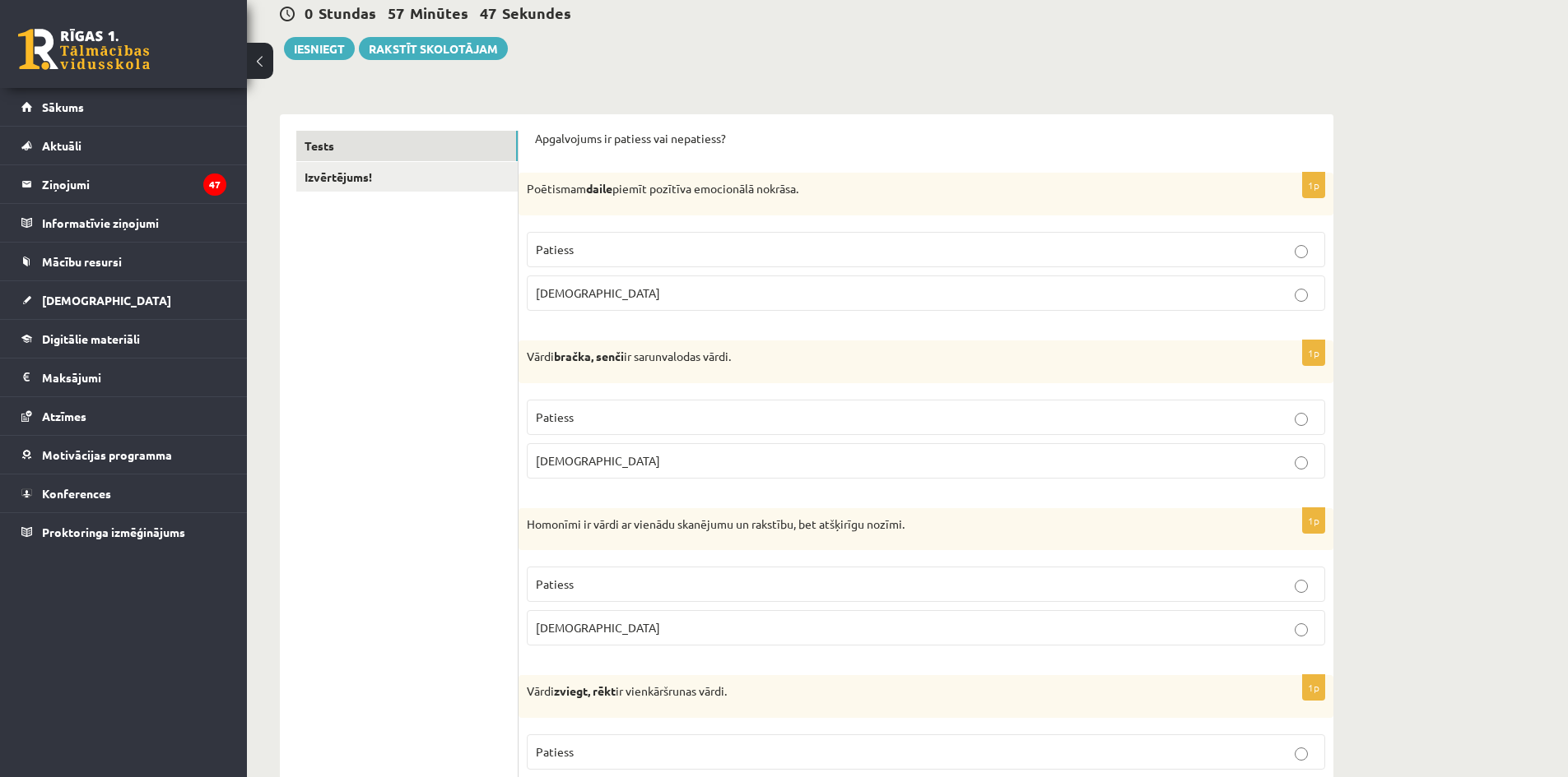
click at [571, 577] on p "Patiess" at bounding box center [926, 584] width 780 height 17
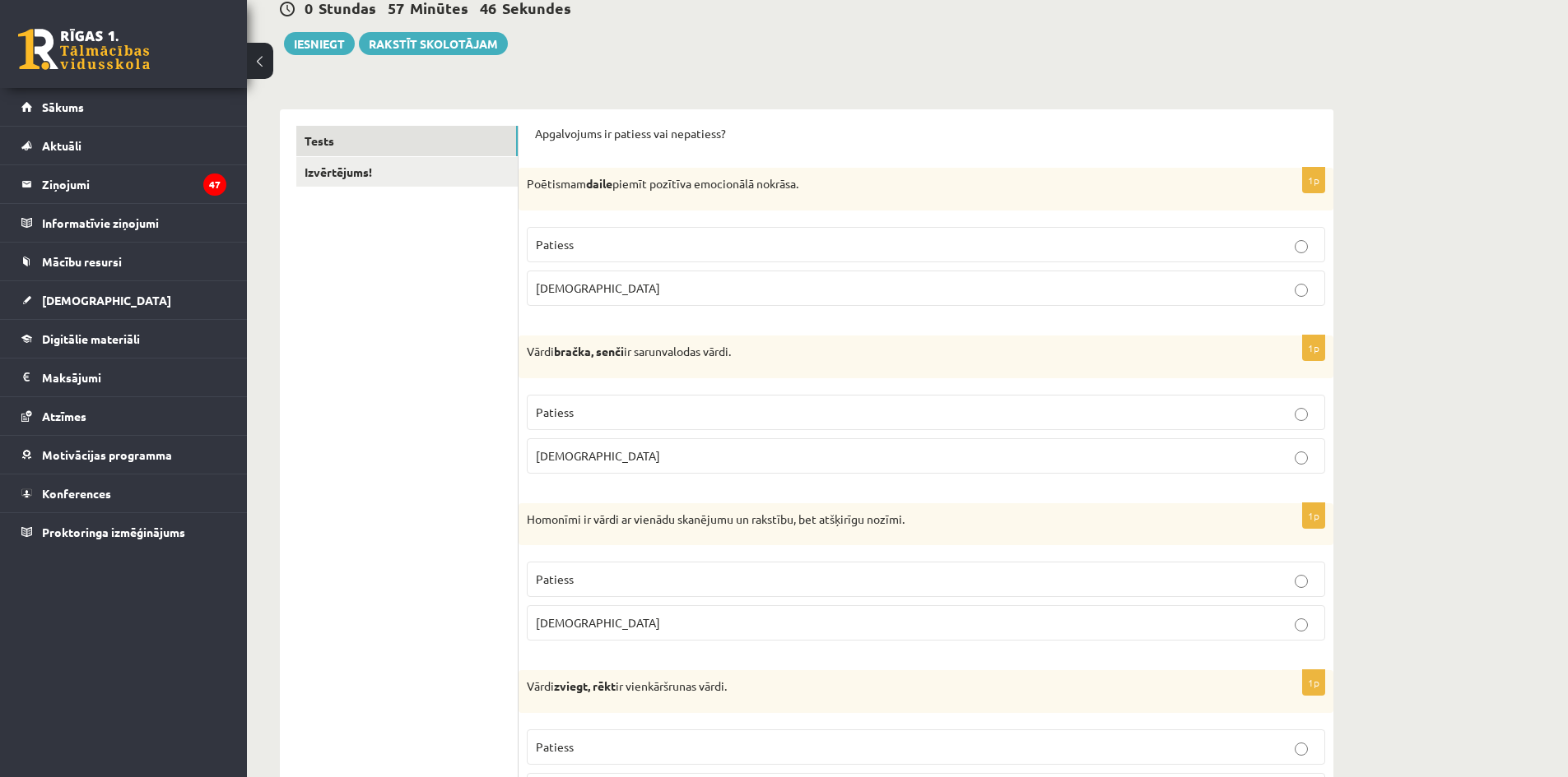
scroll to position [247, 0]
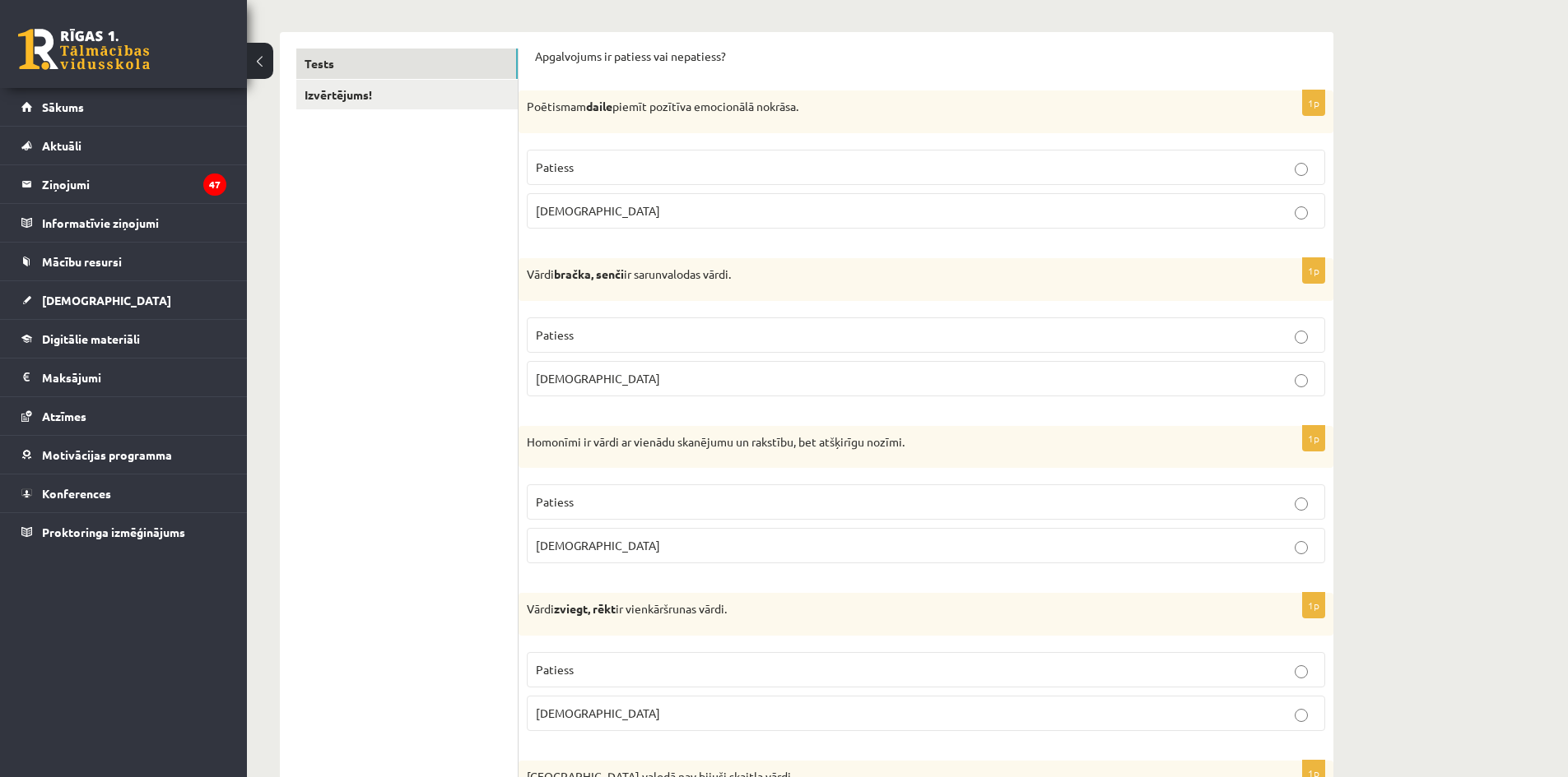
click at [542, 546] on span "Aplams" at bounding box center [598, 546] width 124 height 15
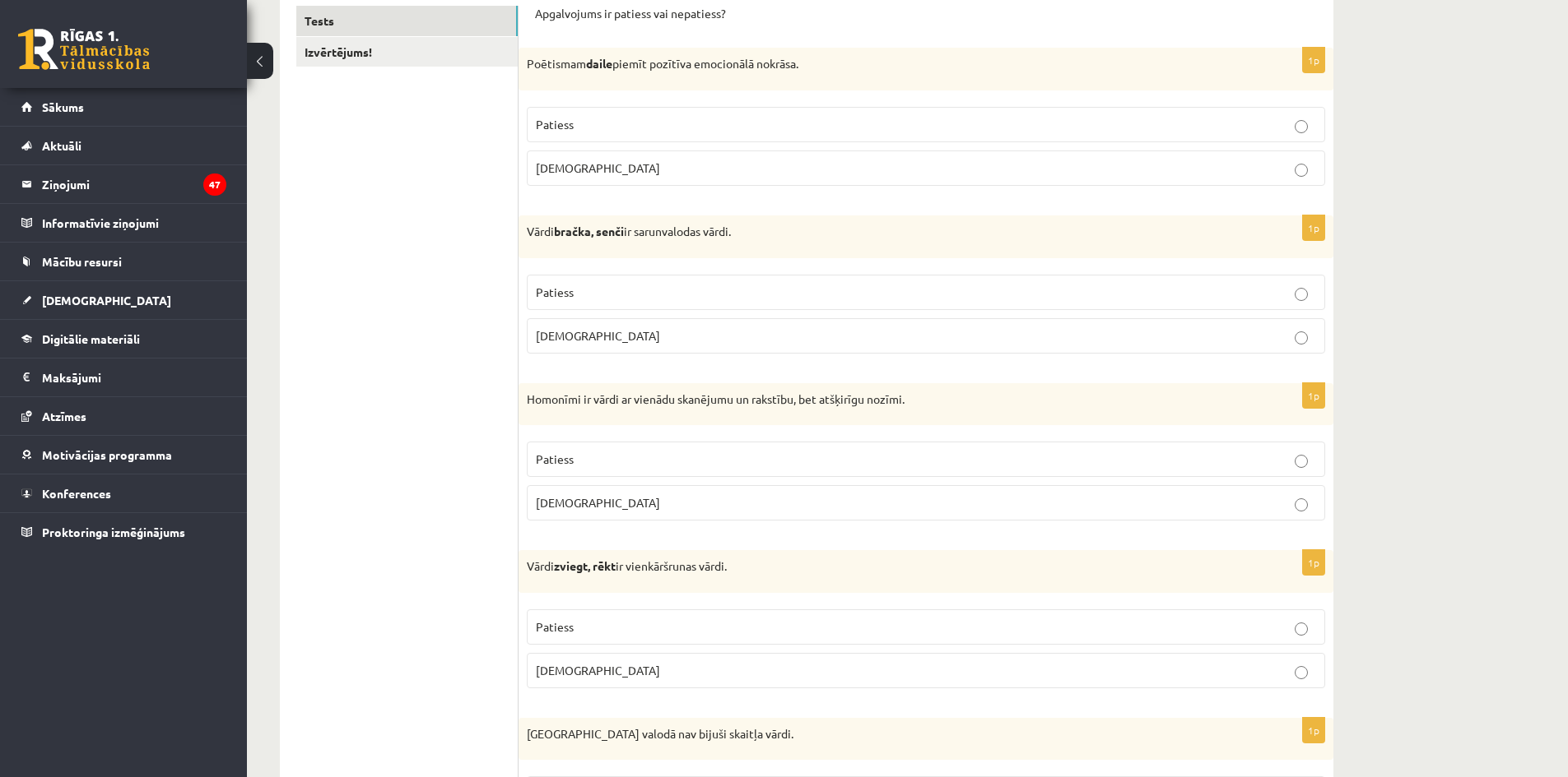
scroll to position [329, 0]
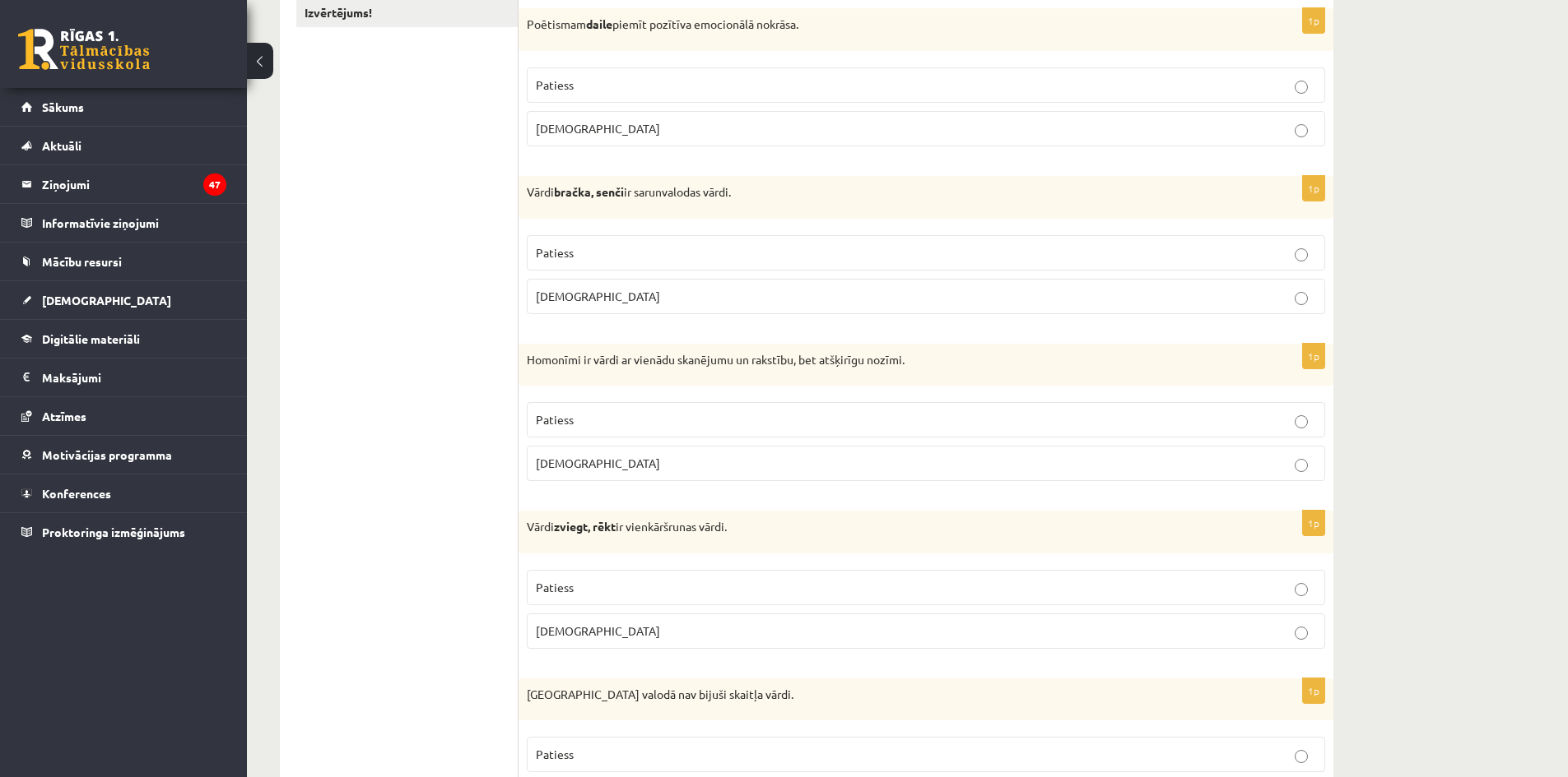
click at [601, 575] on label "Patiess" at bounding box center [925, 587] width 798 height 35
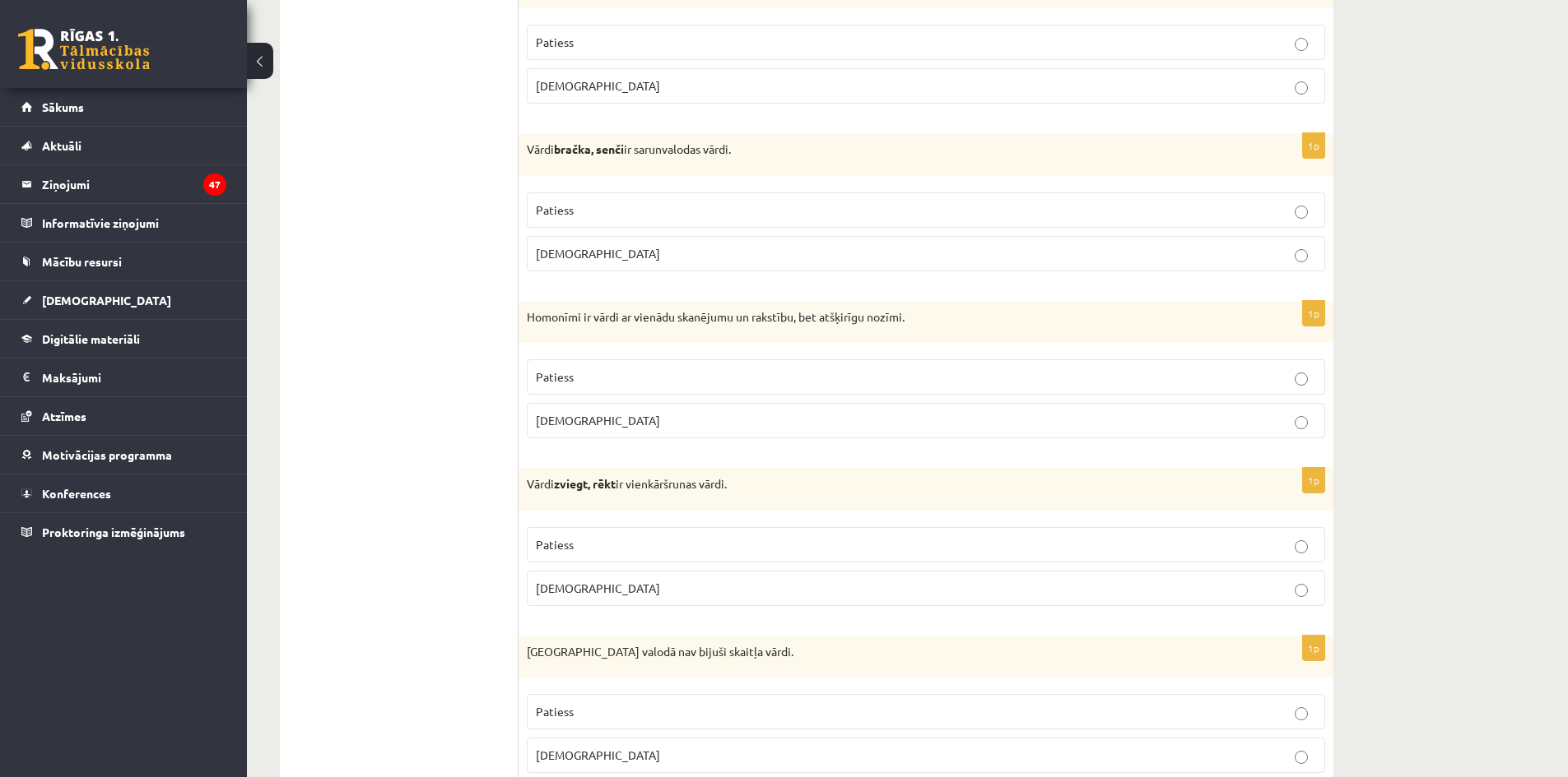
scroll to position [412, 0]
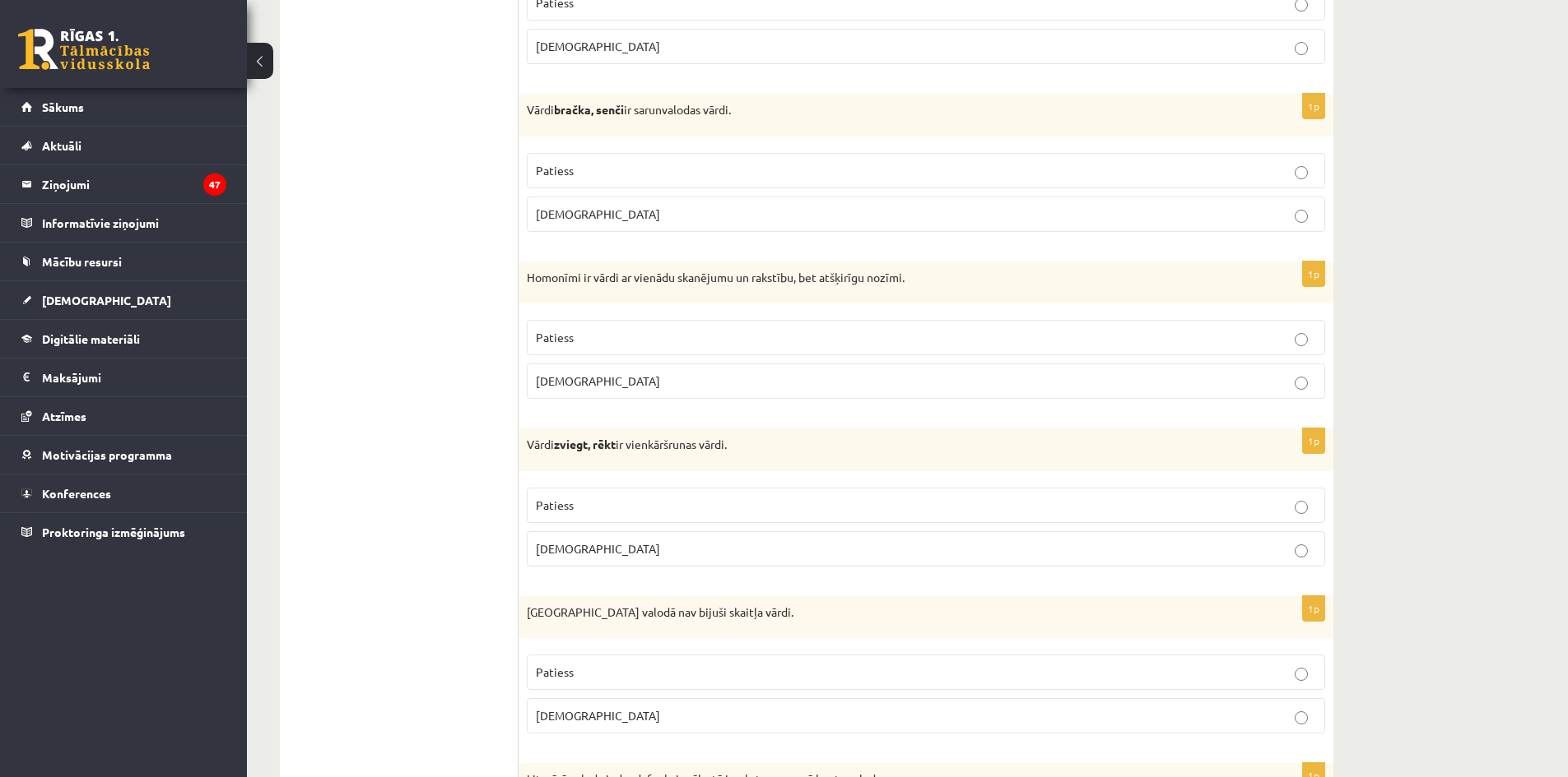
click at [577, 662] on label "Patiess" at bounding box center [925, 672] width 798 height 35
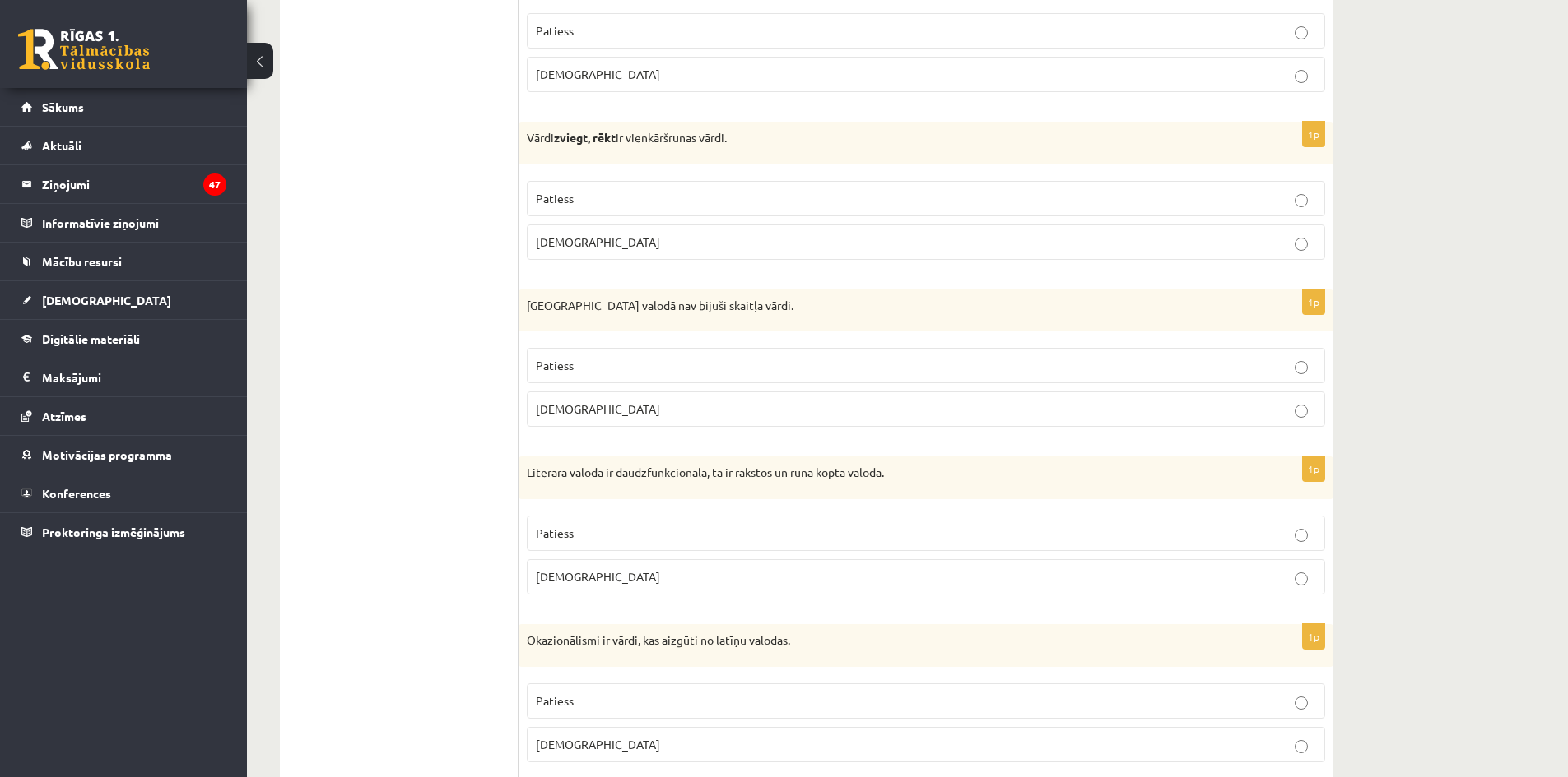
scroll to position [740, 0]
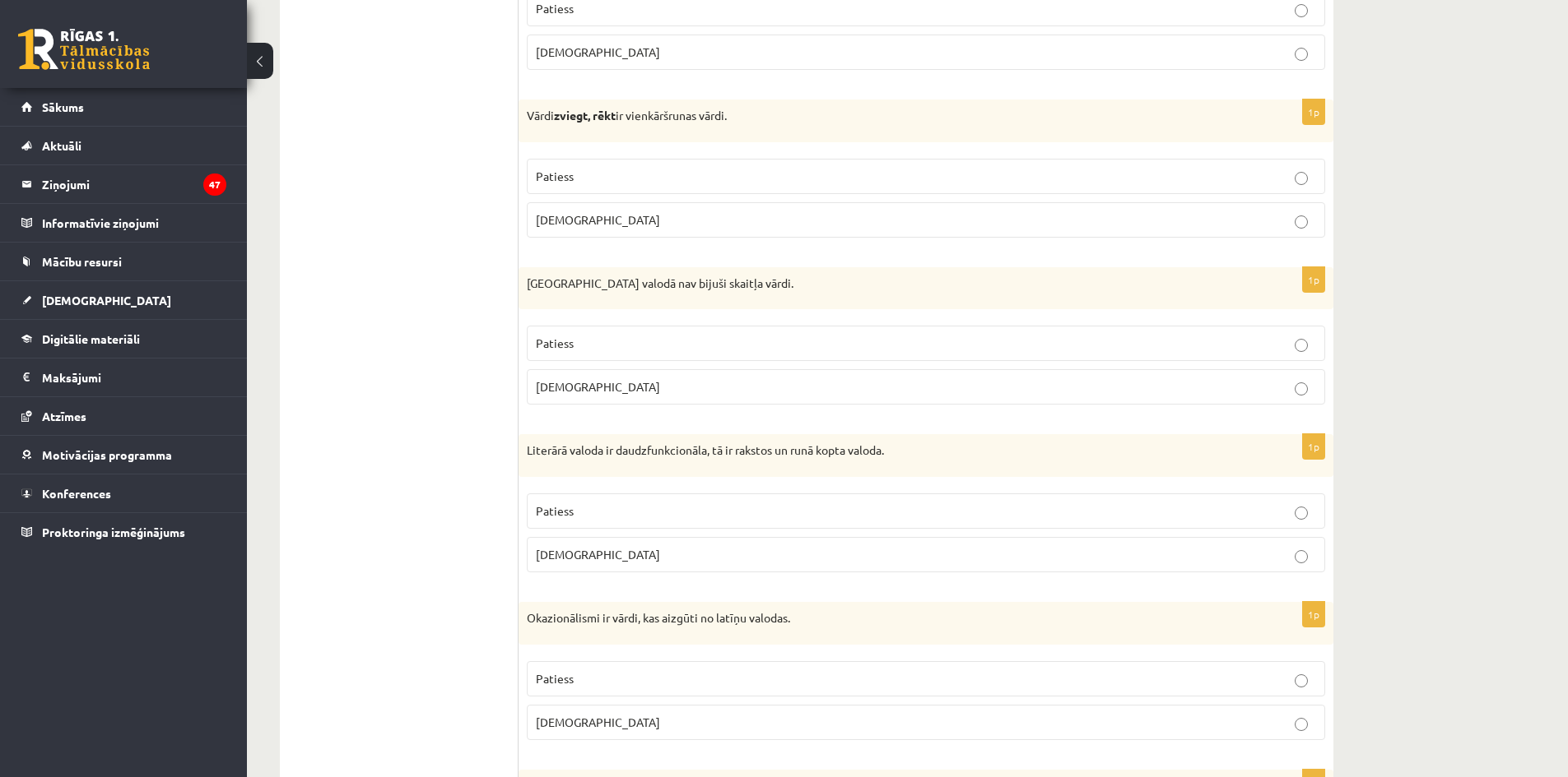
click at [601, 553] on p "Aplams" at bounding box center [926, 555] width 780 height 17
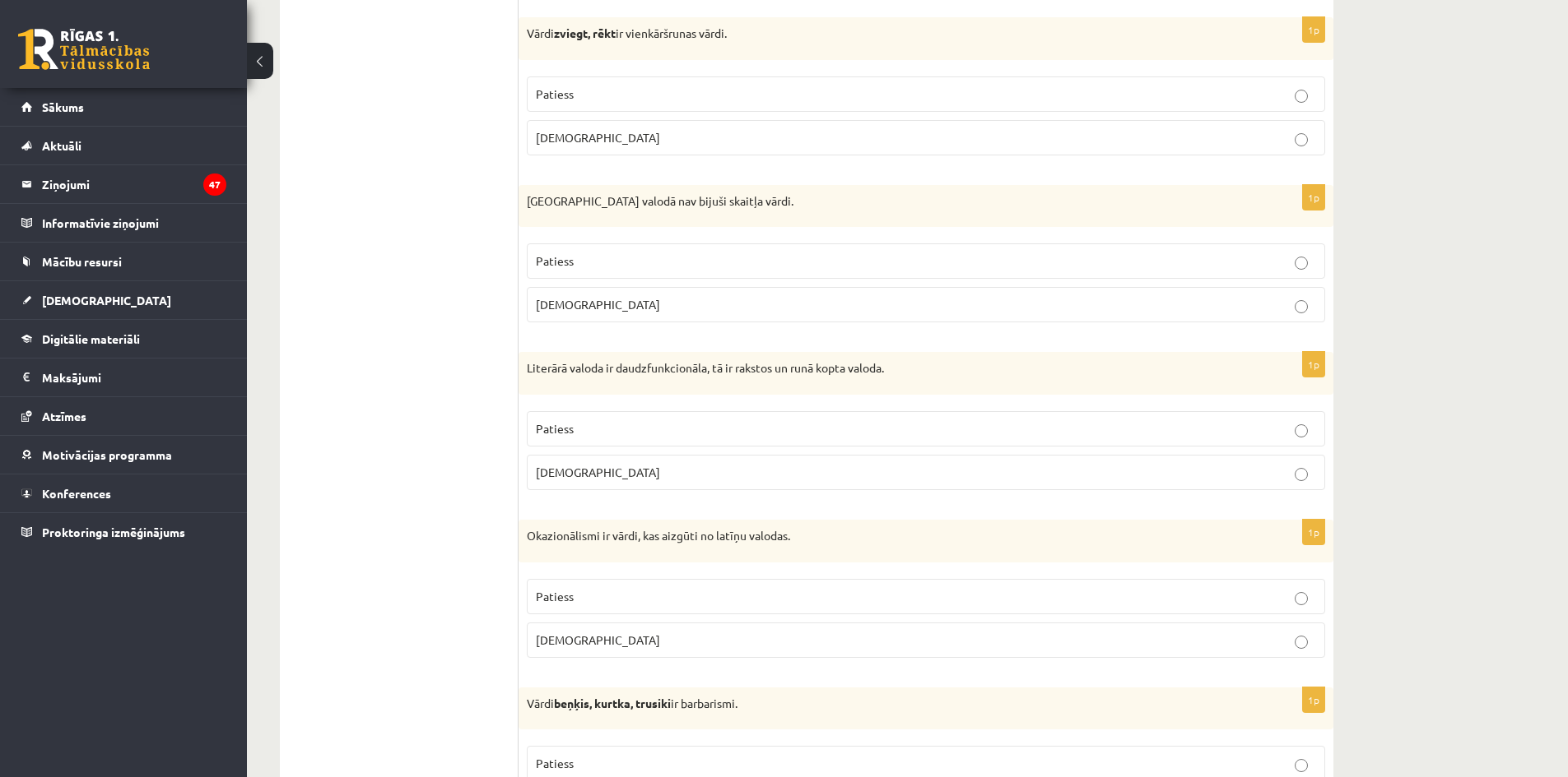
click at [607, 616] on fieldset "Patiess Aplams" at bounding box center [925, 617] width 798 height 92
click at [598, 593] on p "Patiess" at bounding box center [926, 597] width 780 height 17
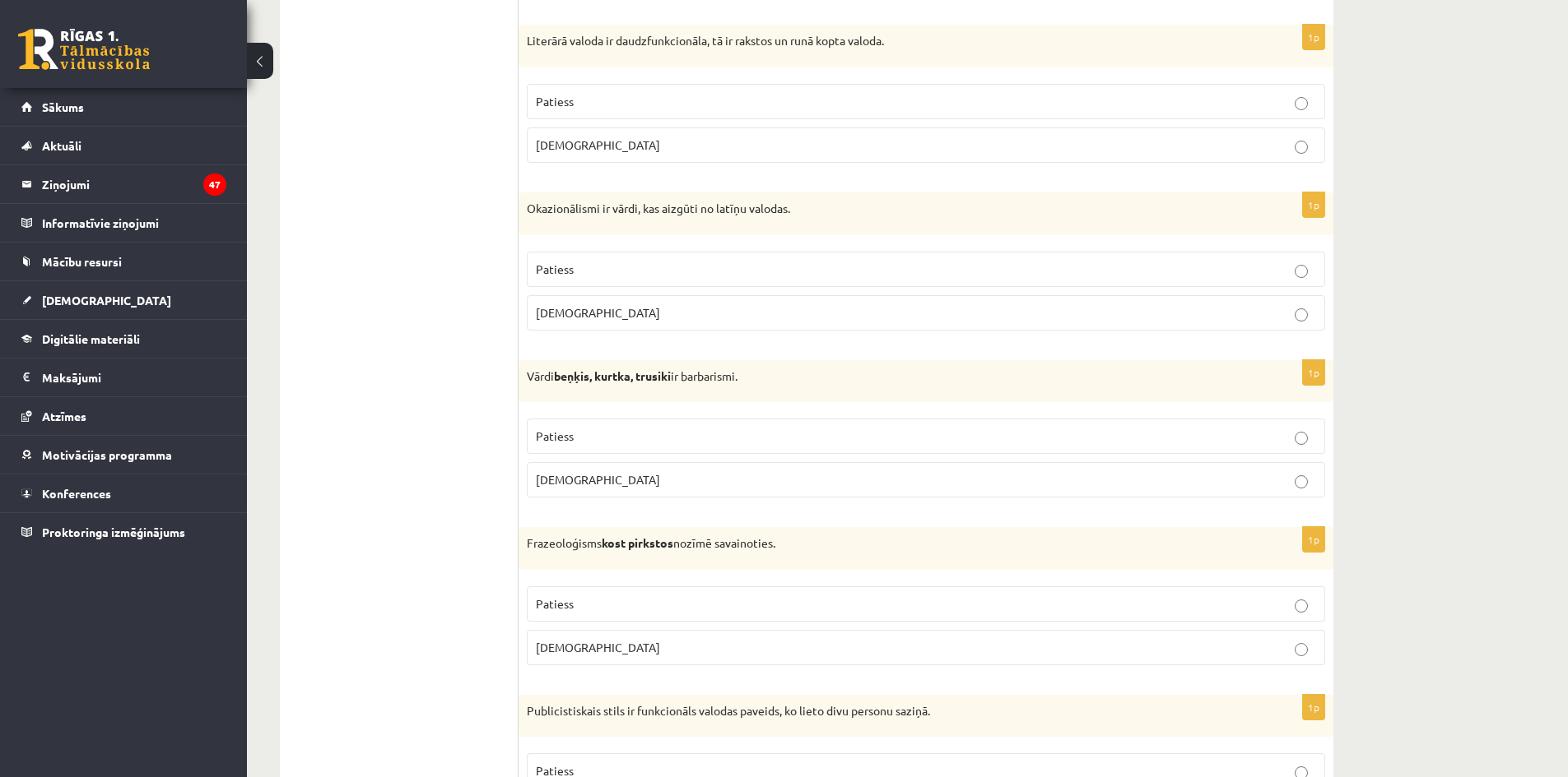
scroll to position [1152, 0]
click at [604, 489] on label "Aplams" at bounding box center [925, 478] width 798 height 35
click at [599, 657] on label "Aplams" at bounding box center [925, 646] width 798 height 35
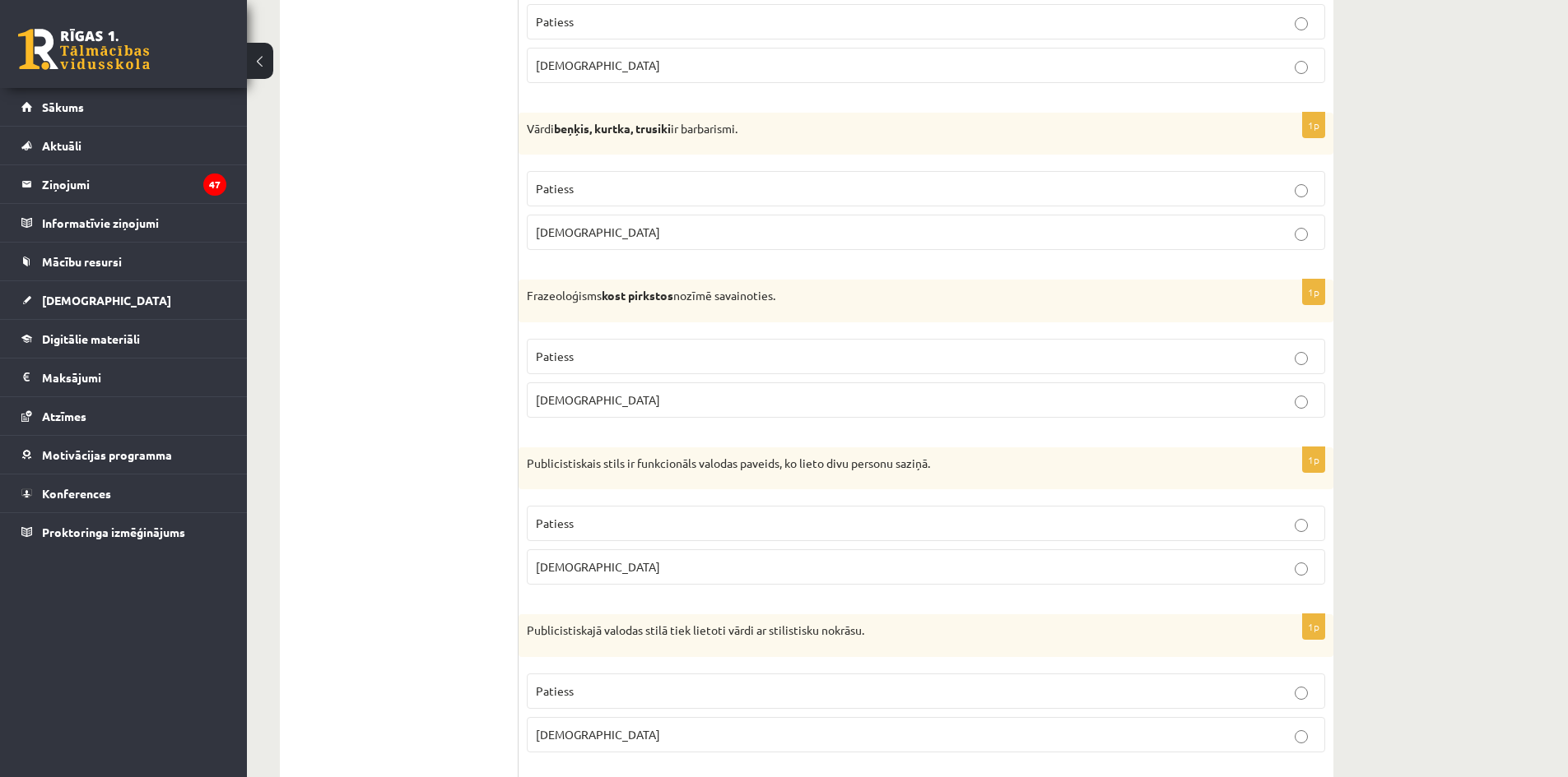
scroll to position [1398, 0]
click at [561, 527] on span "Patiess" at bounding box center [555, 523] width 38 height 15
click at [654, 562] on p "Aplams" at bounding box center [926, 569] width 780 height 17
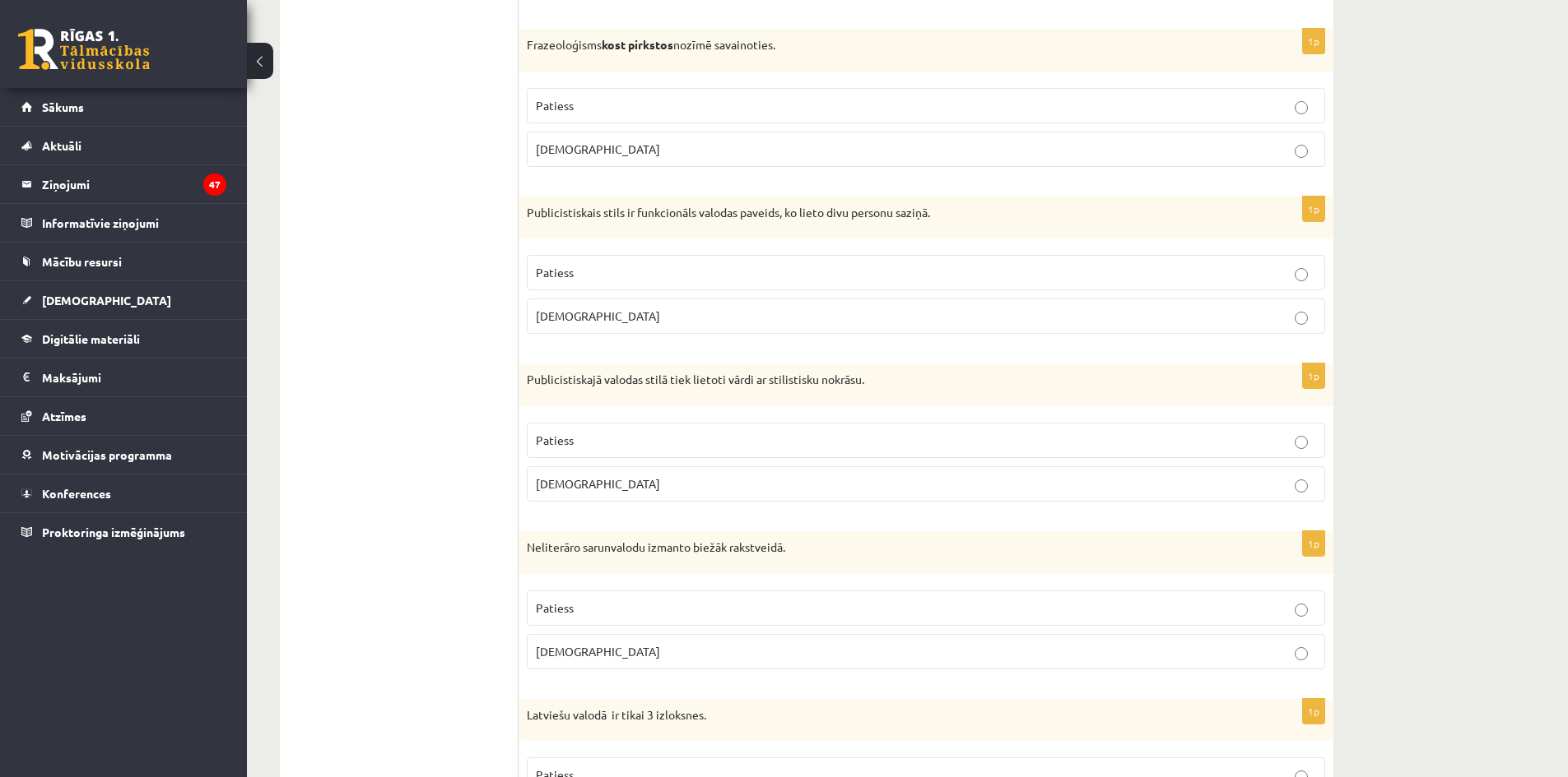
scroll to position [1810, 0]
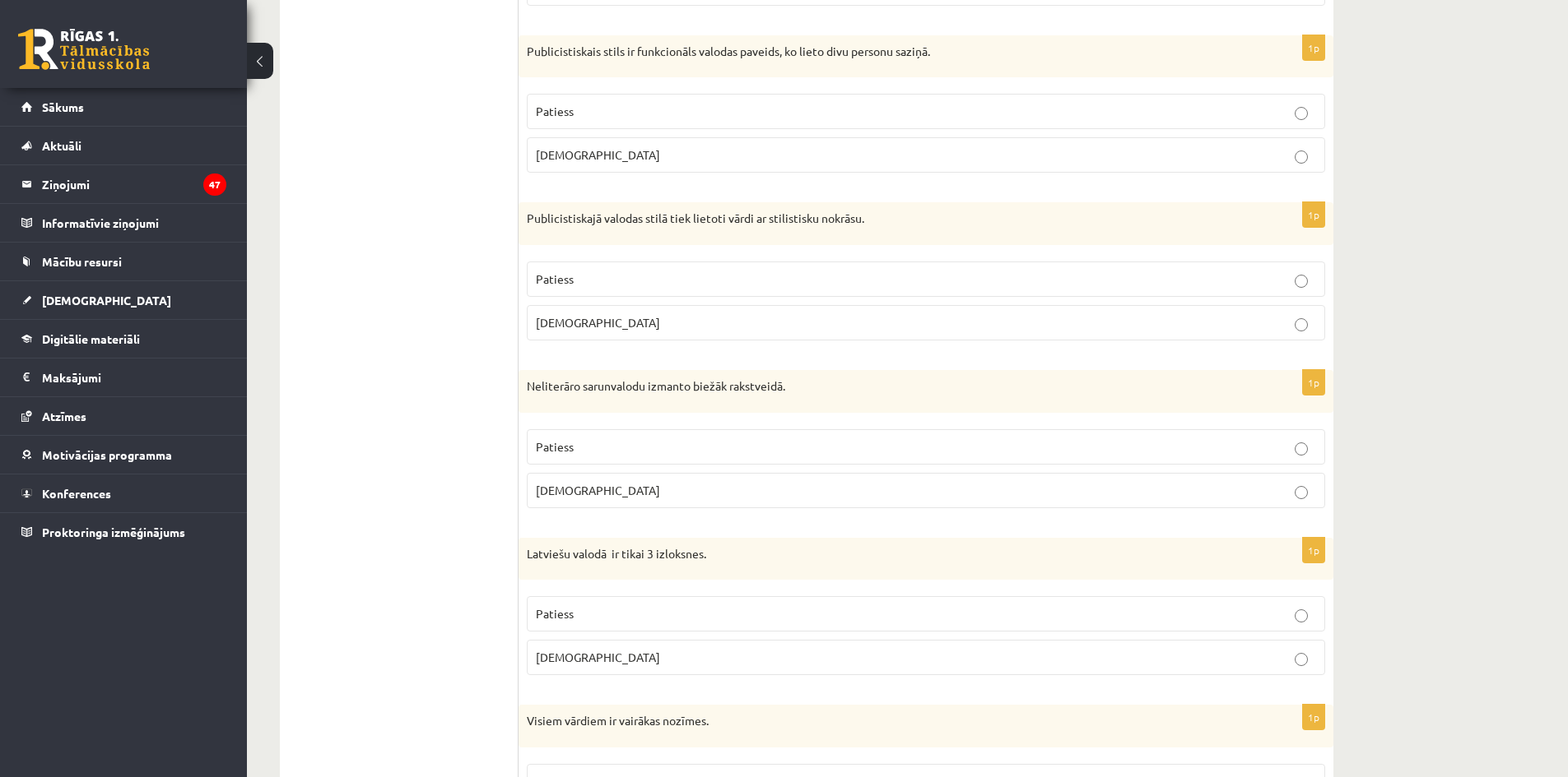
click at [596, 492] on p "Aplams" at bounding box center [926, 490] width 780 height 17
click at [584, 652] on p "Aplams" at bounding box center [926, 657] width 780 height 17
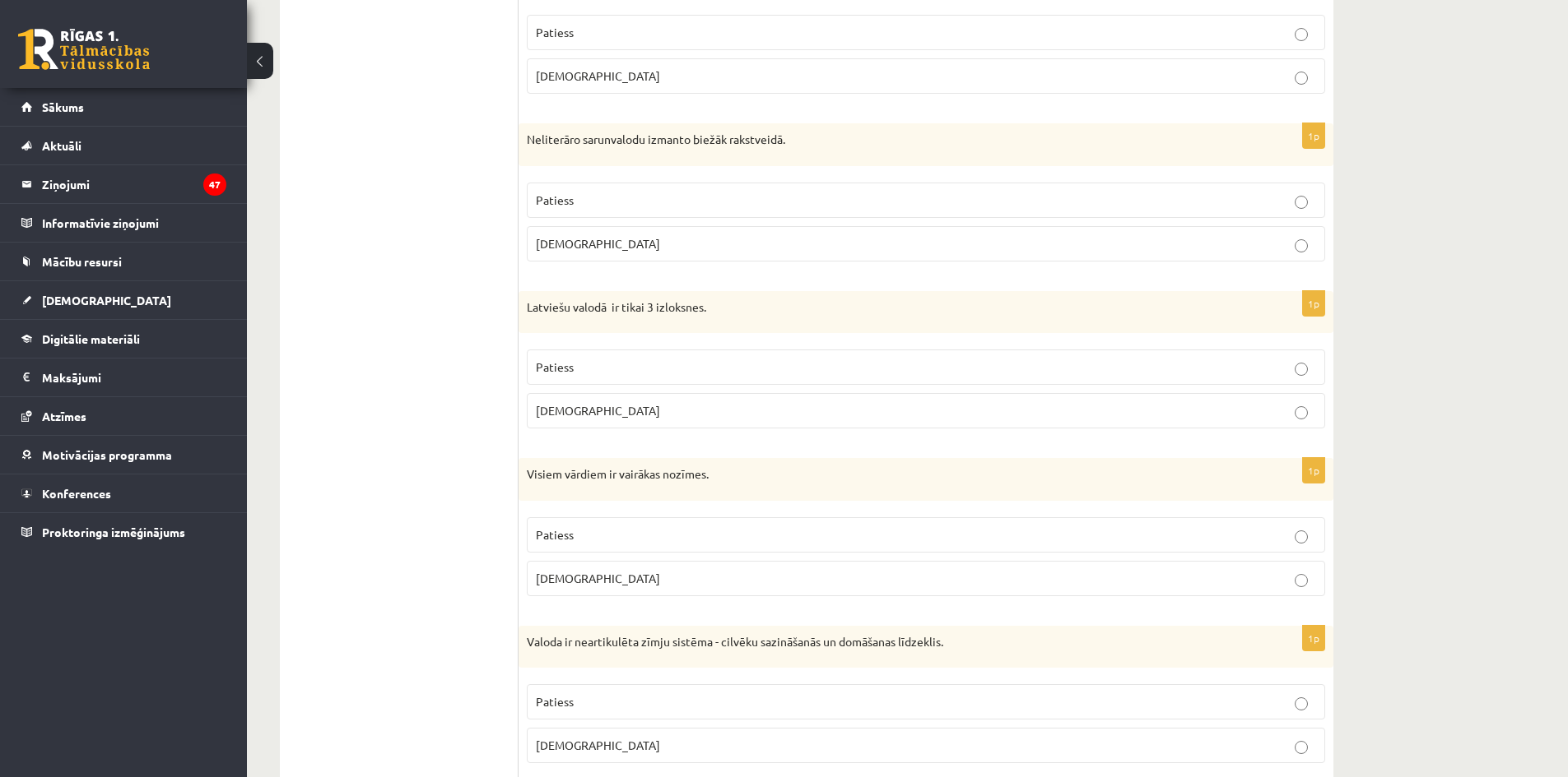
click at [566, 580] on span "Aplams" at bounding box center [598, 579] width 124 height 15
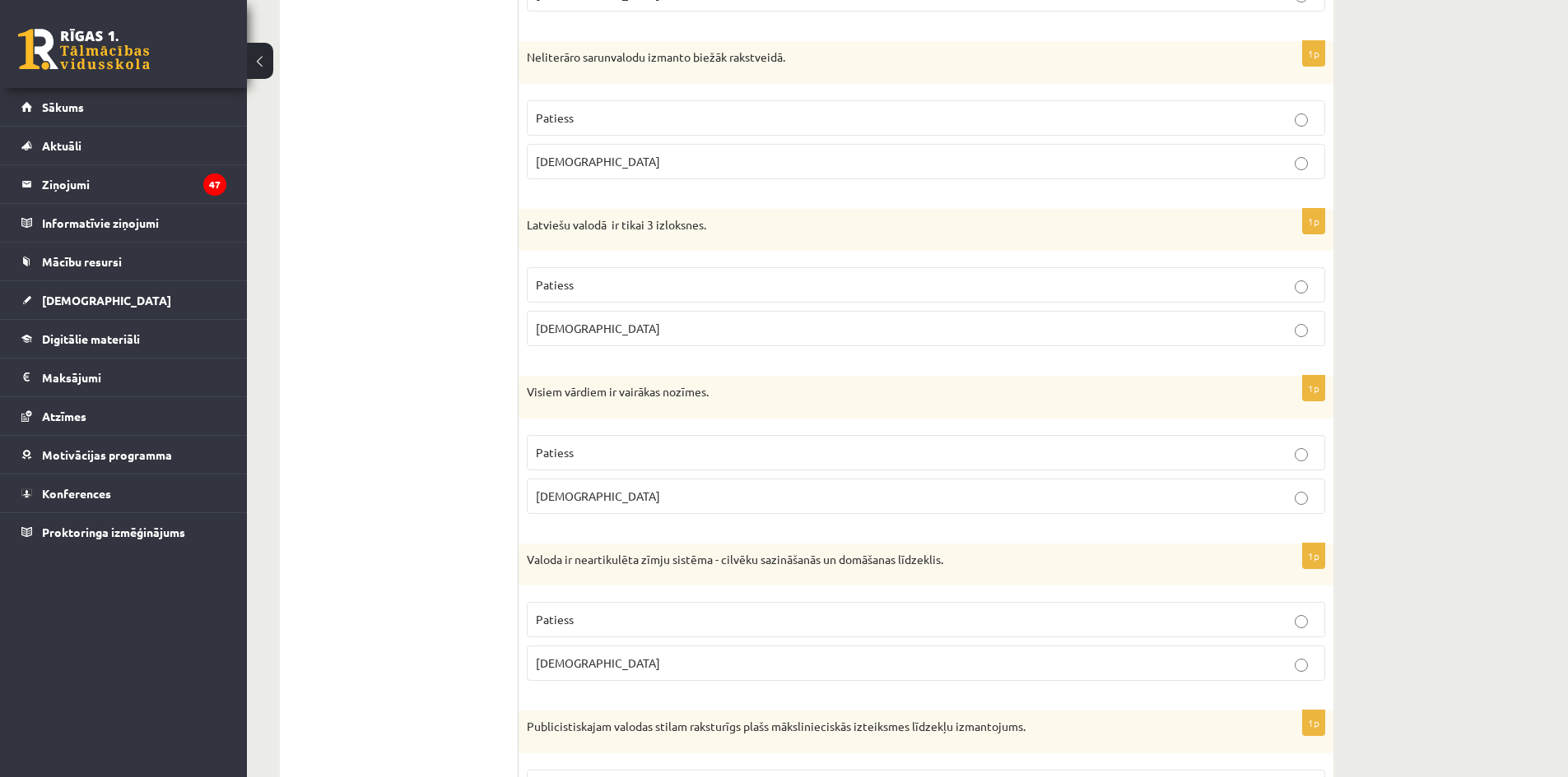
click at [579, 615] on p "Patiess" at bounding box center [926, 620] width 780 height 17
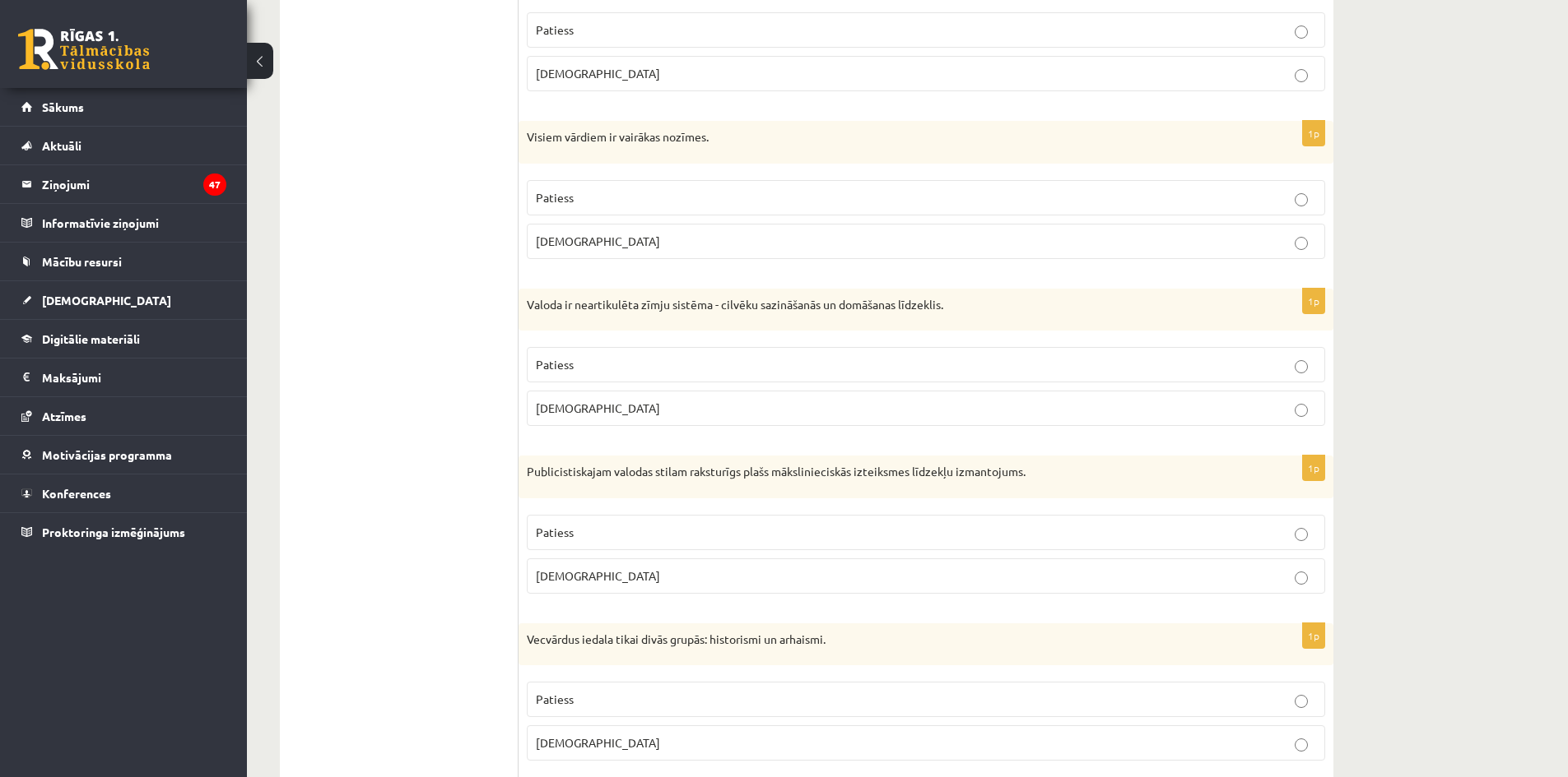
scroll to position [2469, 0]
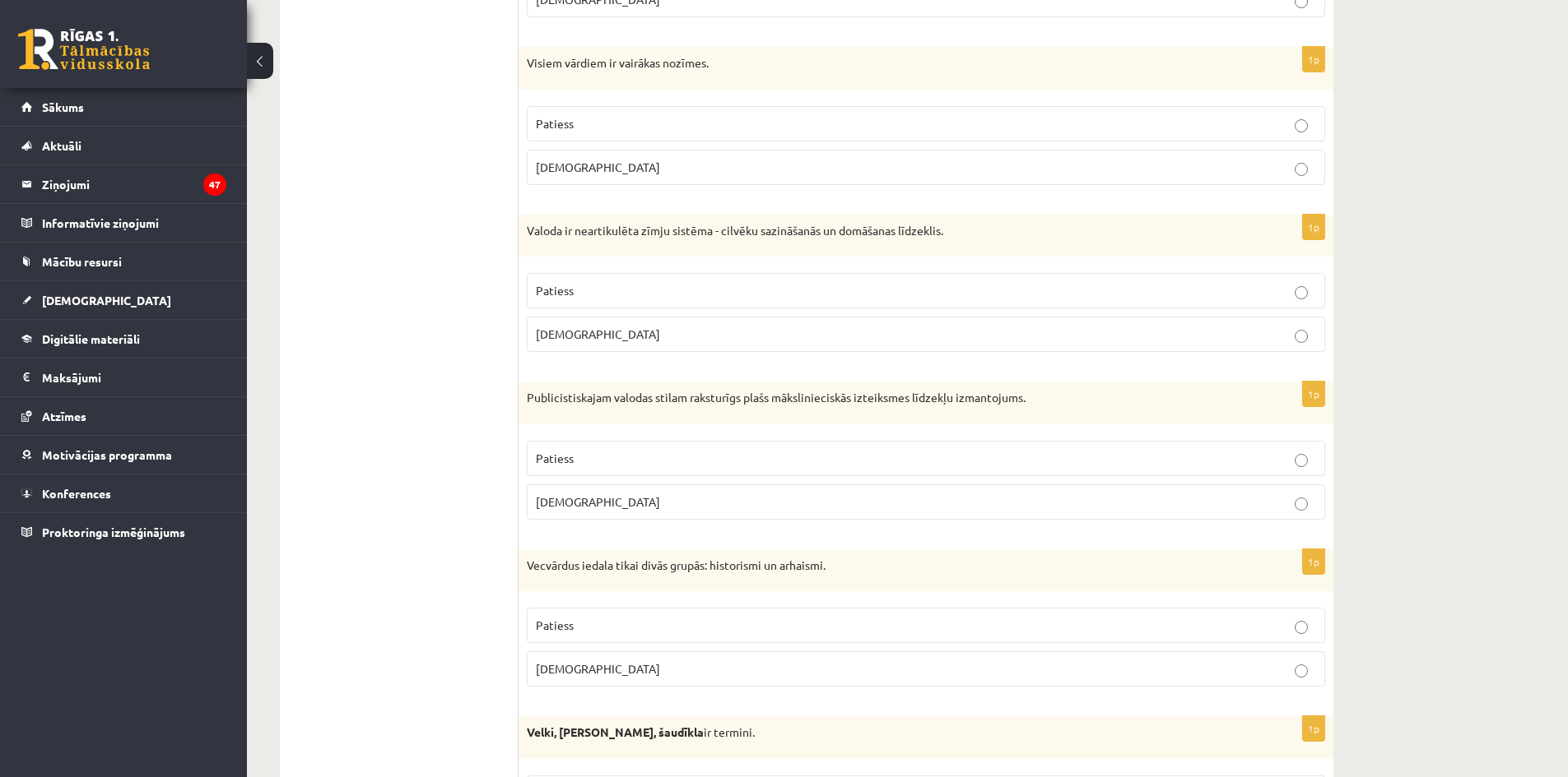
click at [580, 461] on p "Patiess" at bounding box center [926, 458] width 780 height 17
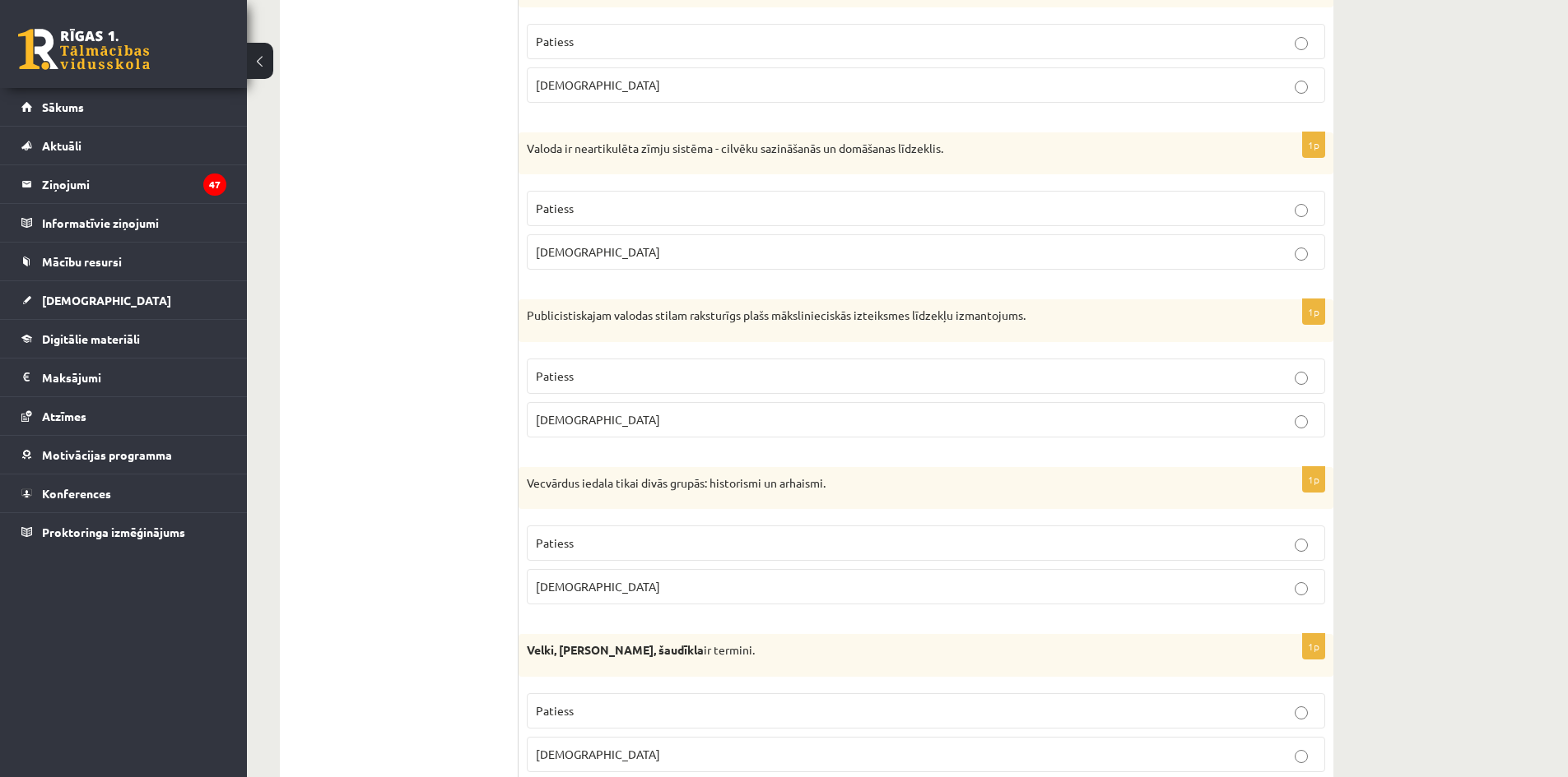
click at [665, 748] on p "Aplams" at bounding box center [926, 755] width 780 height 17
click at [654, 583] on p "Aplams" at bounding box center [926, 587] width 780 height 17
click at [660, 748] on label "Aplams" at bounding box center [925, 754] width 798 height 35
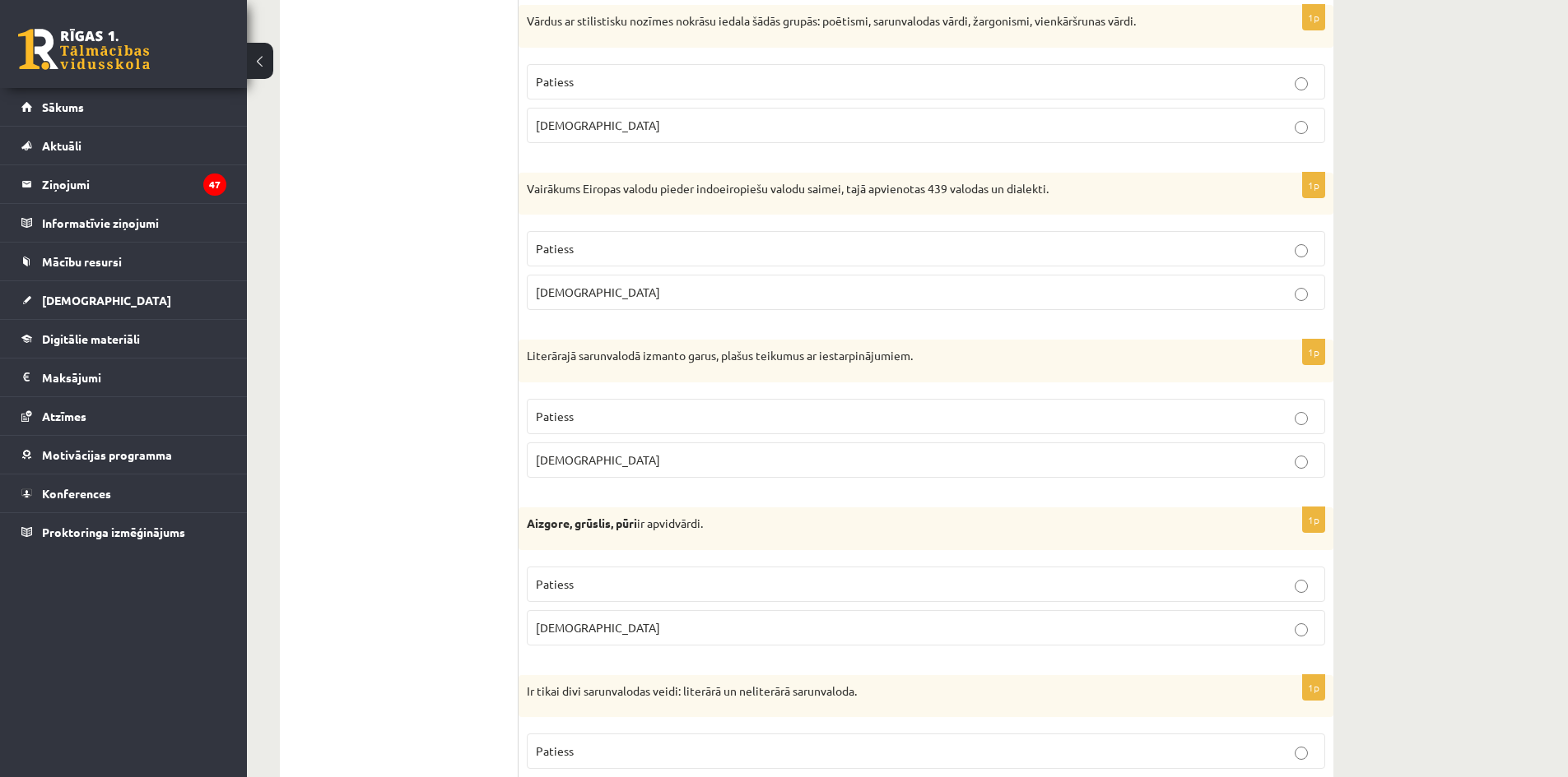
scroll to position [4671, 0]
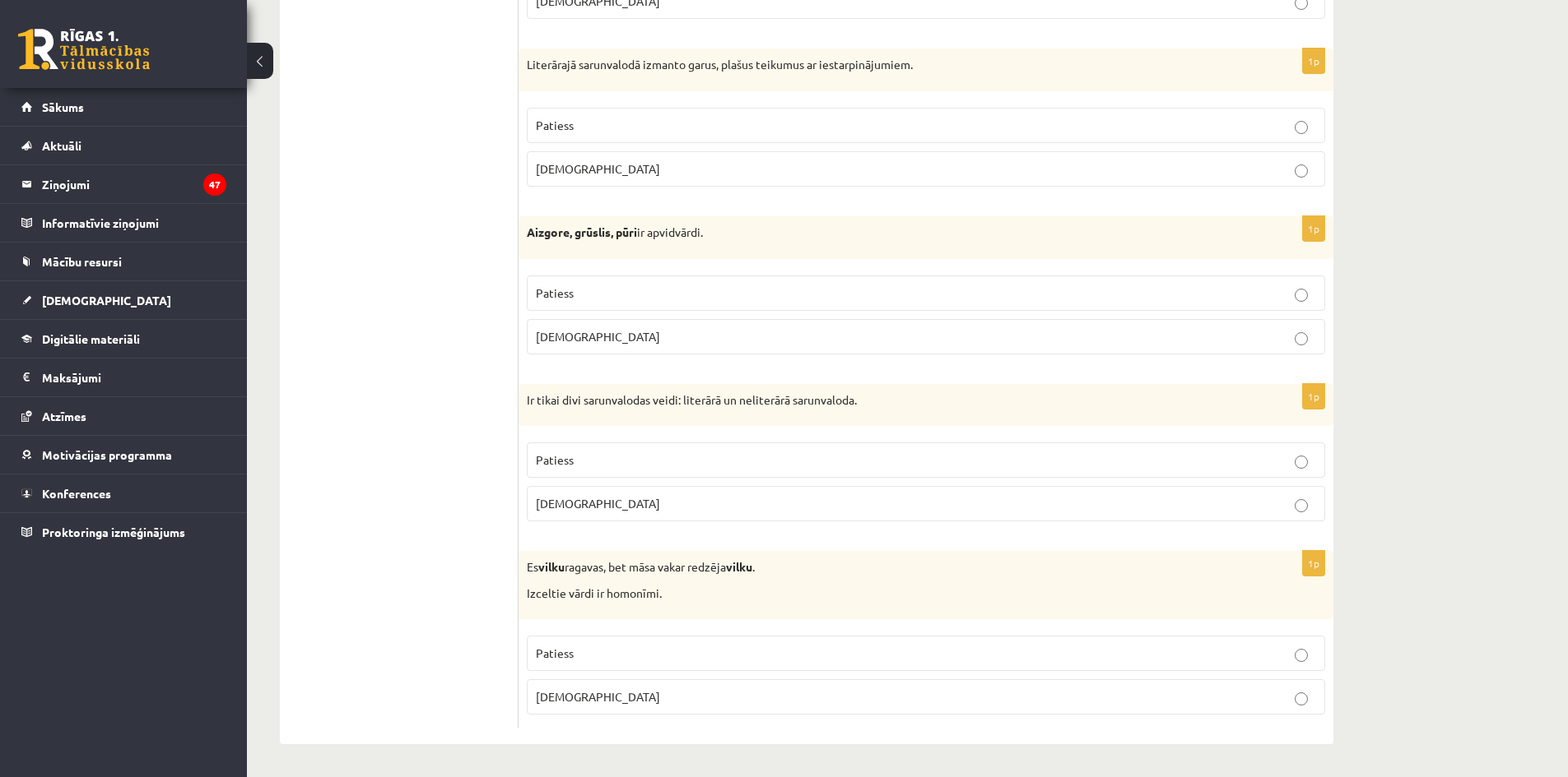
click at [752, 659] on p "Patiess" at bounding box center [926, 654] width 780 height 17
click at [668, 466] on p "Patiess" at bounding box center [926, 460] width 780 height 17
click at [627, 296] on p "Patiess" at bounding box center [926, 293] width 780 height 17
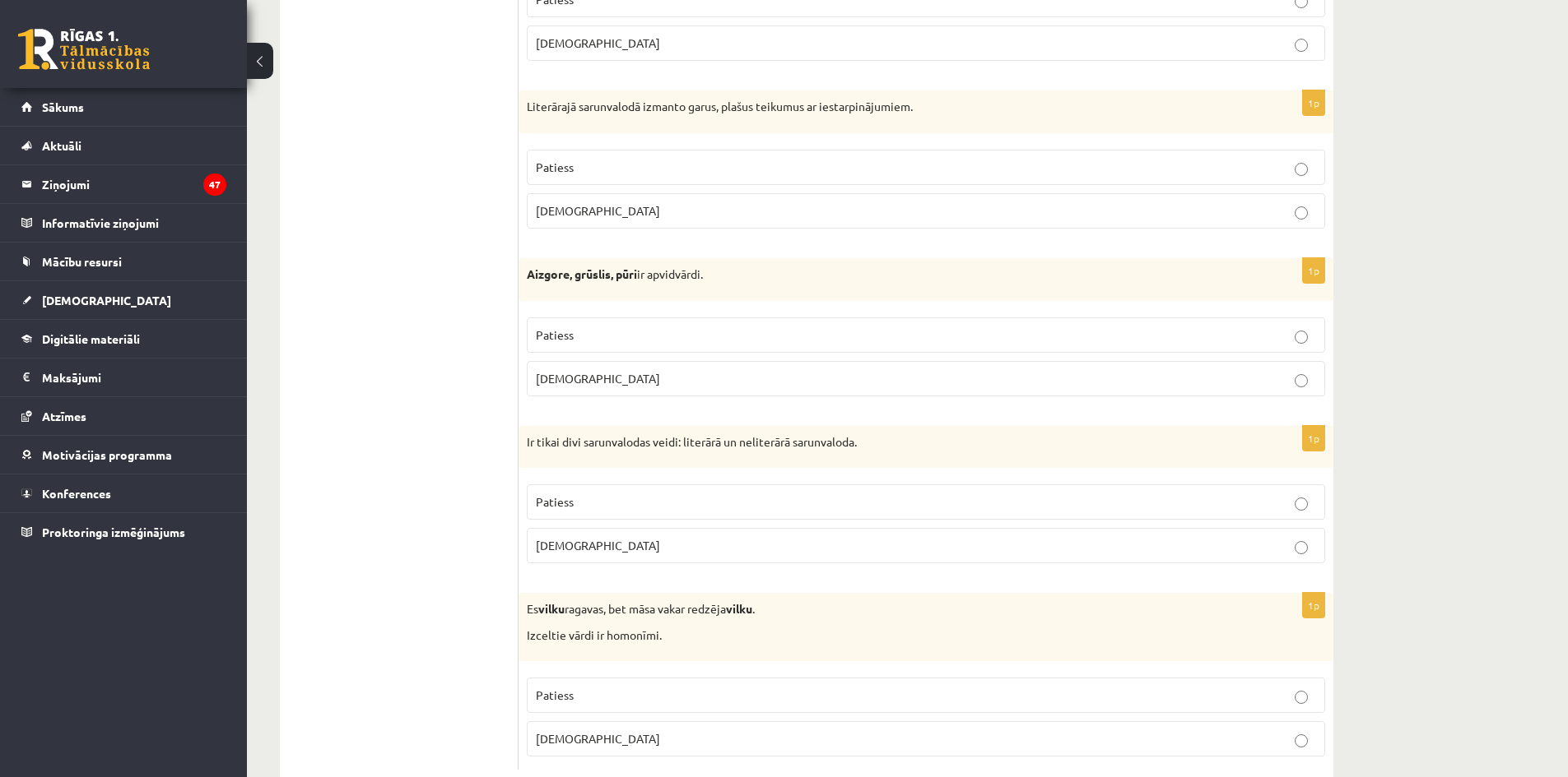
scroll to position [4506, 0]
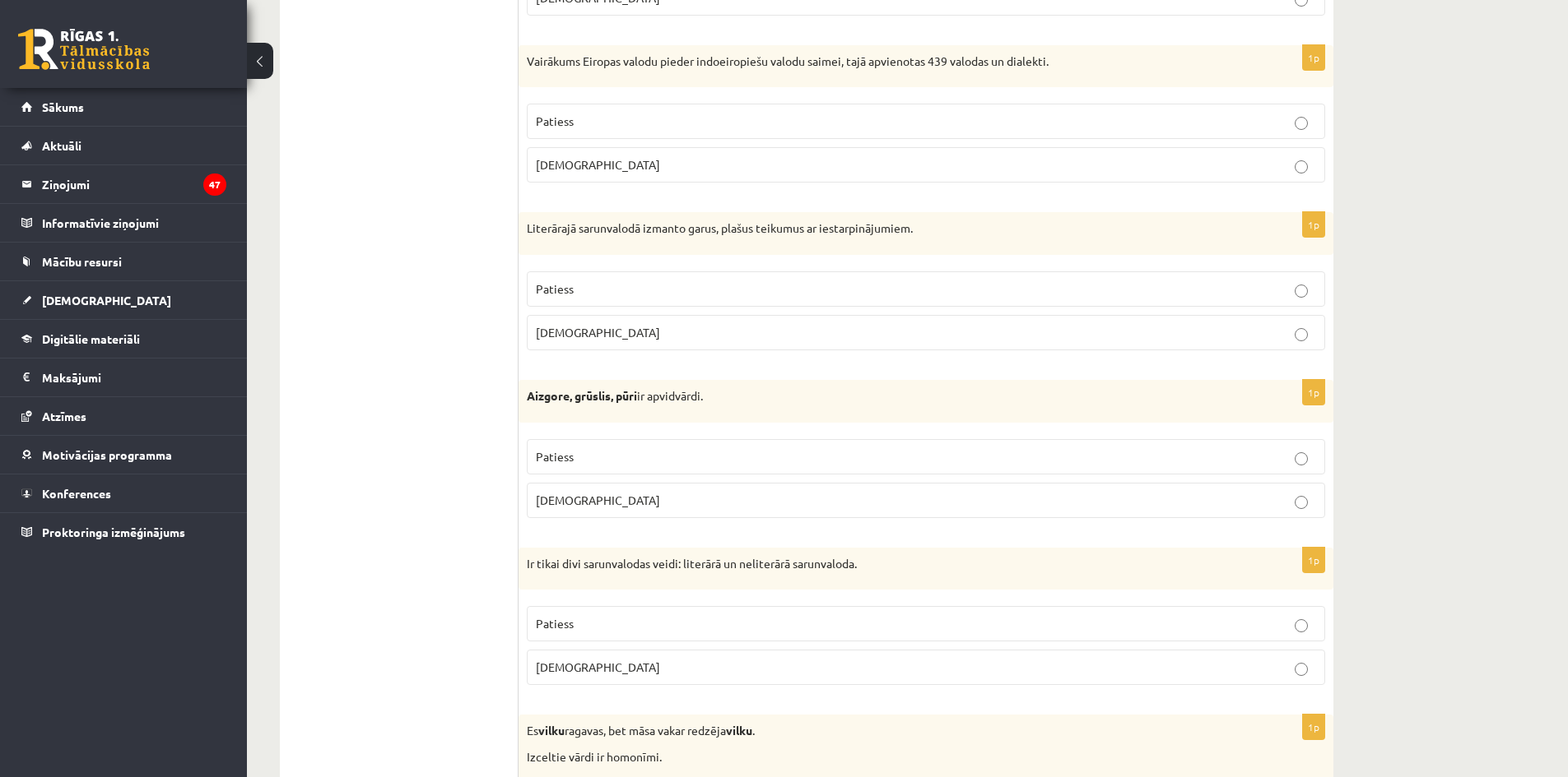
click at [655, 347] on label "Aplams" at bounding box center [925, 332] width 798 height 35
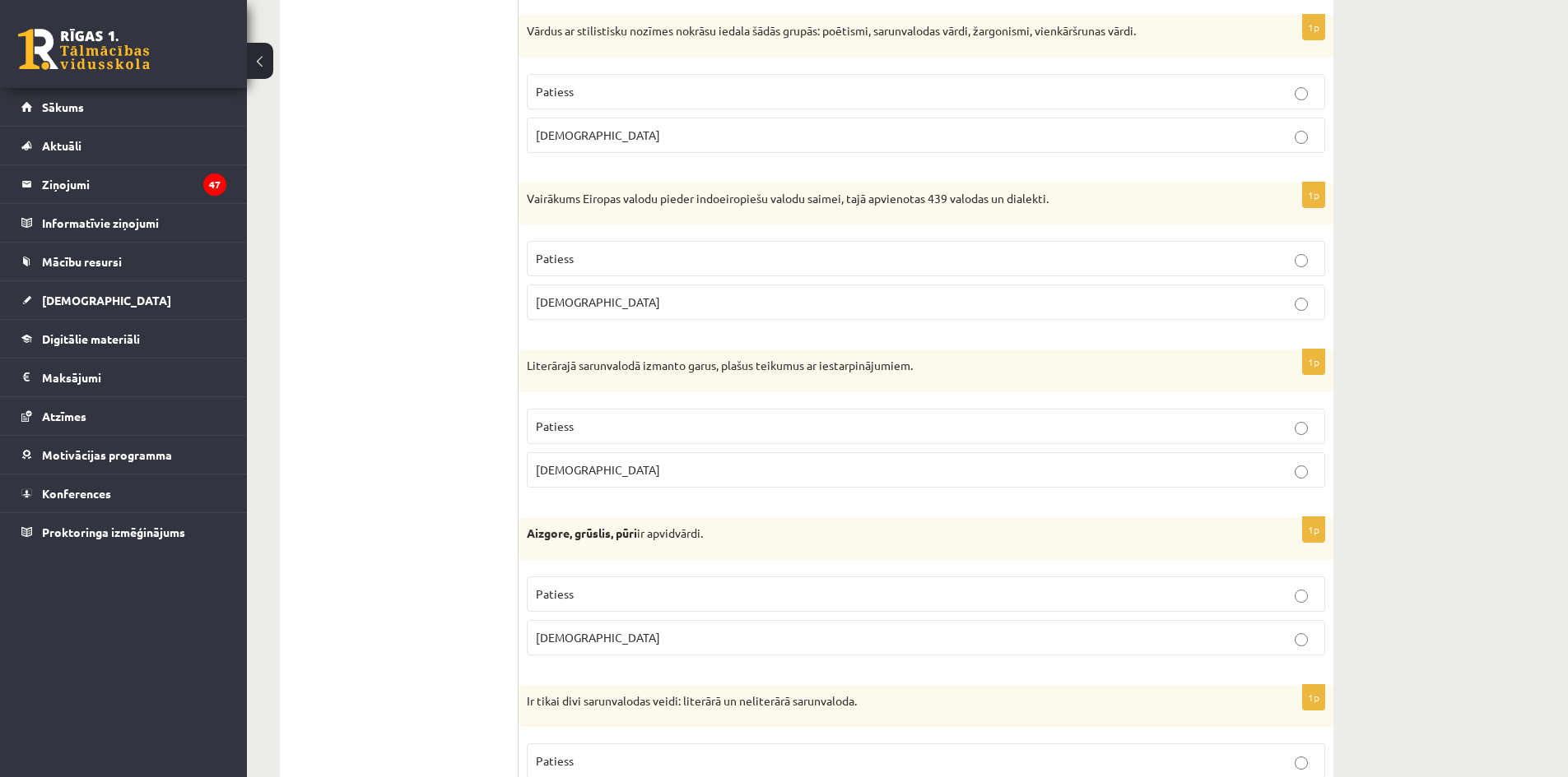
scroll to position [4341, 0]
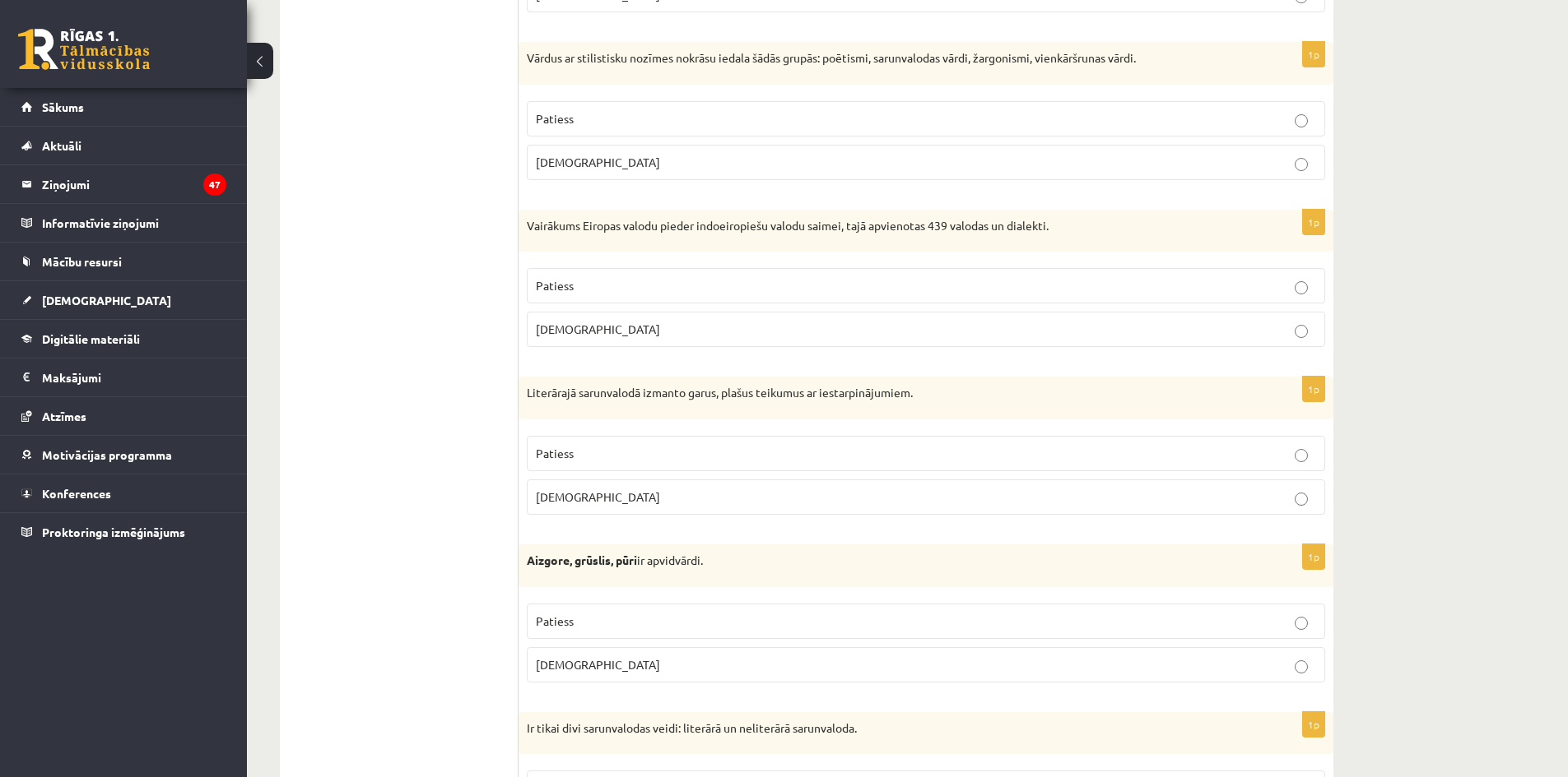
click at [613, 300] on label "Patiess" at bounding box center [925, 286] width 798 height 35
click at [617, 116] on p "Patiess" at bounding box center [926, 119] width 780 height 17
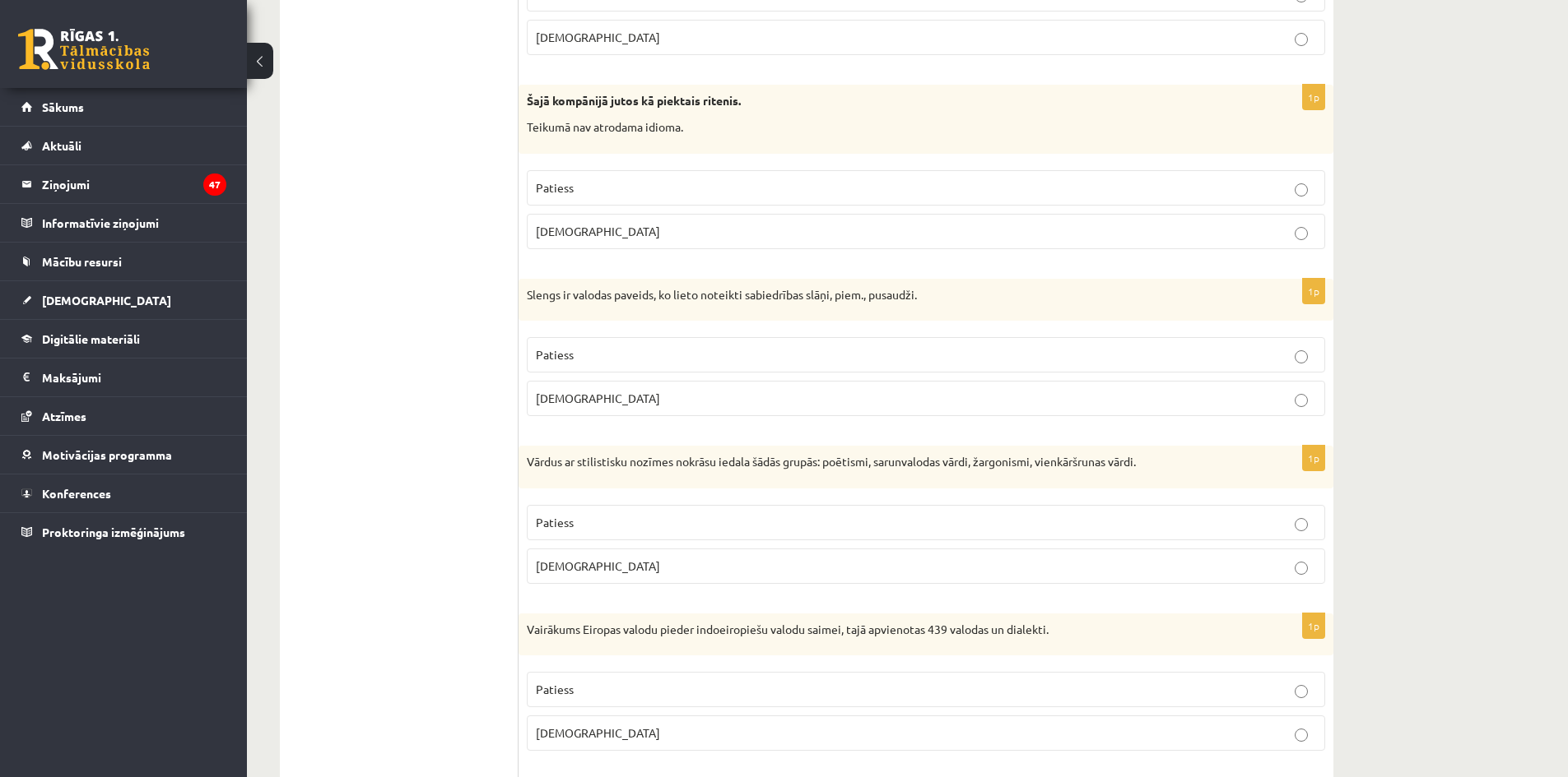
scroll to position [3930, 0]
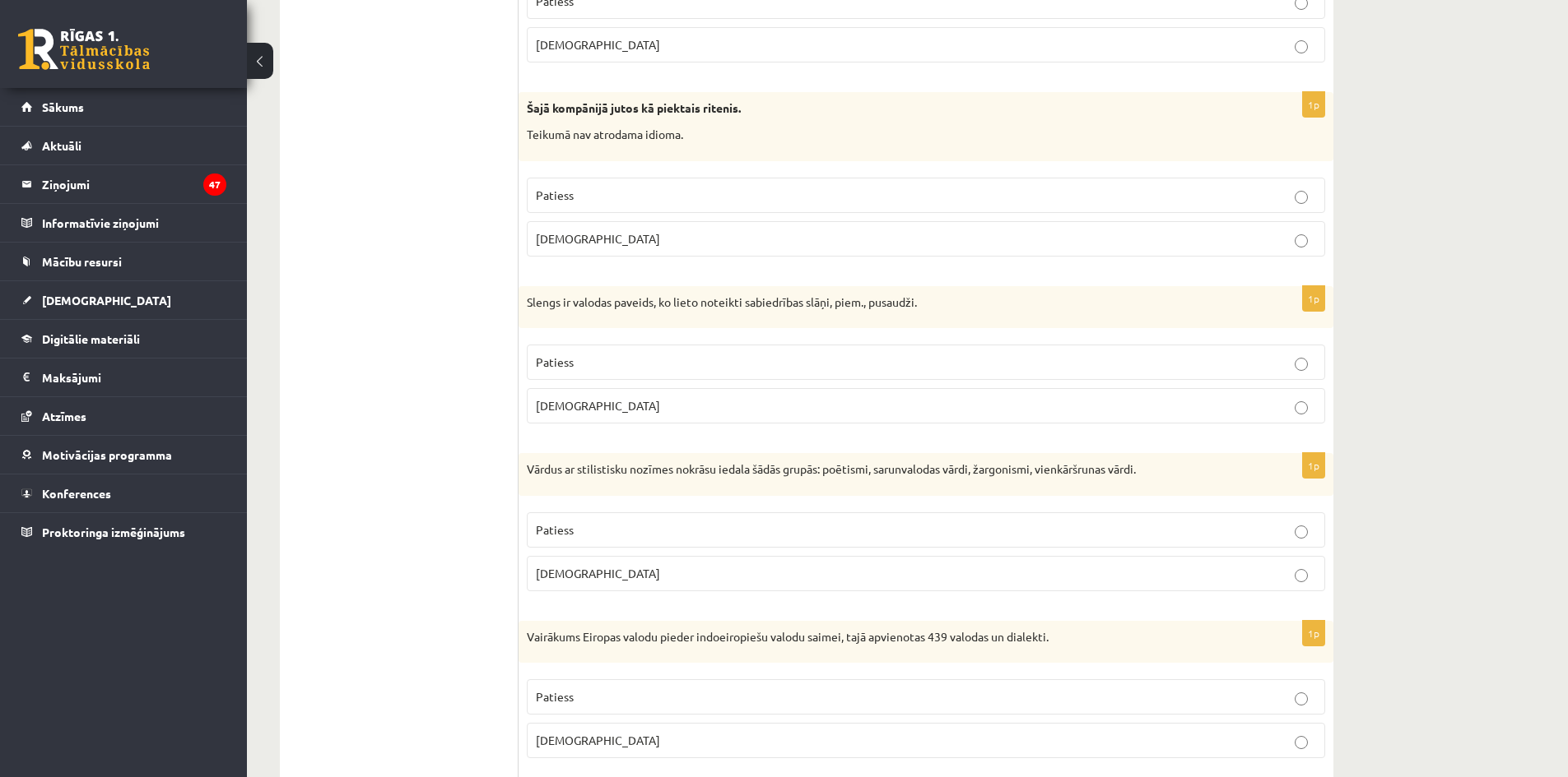
click at [1283, 364] on p "Patiess" at bounding box center [926, 362] width 780 height 17
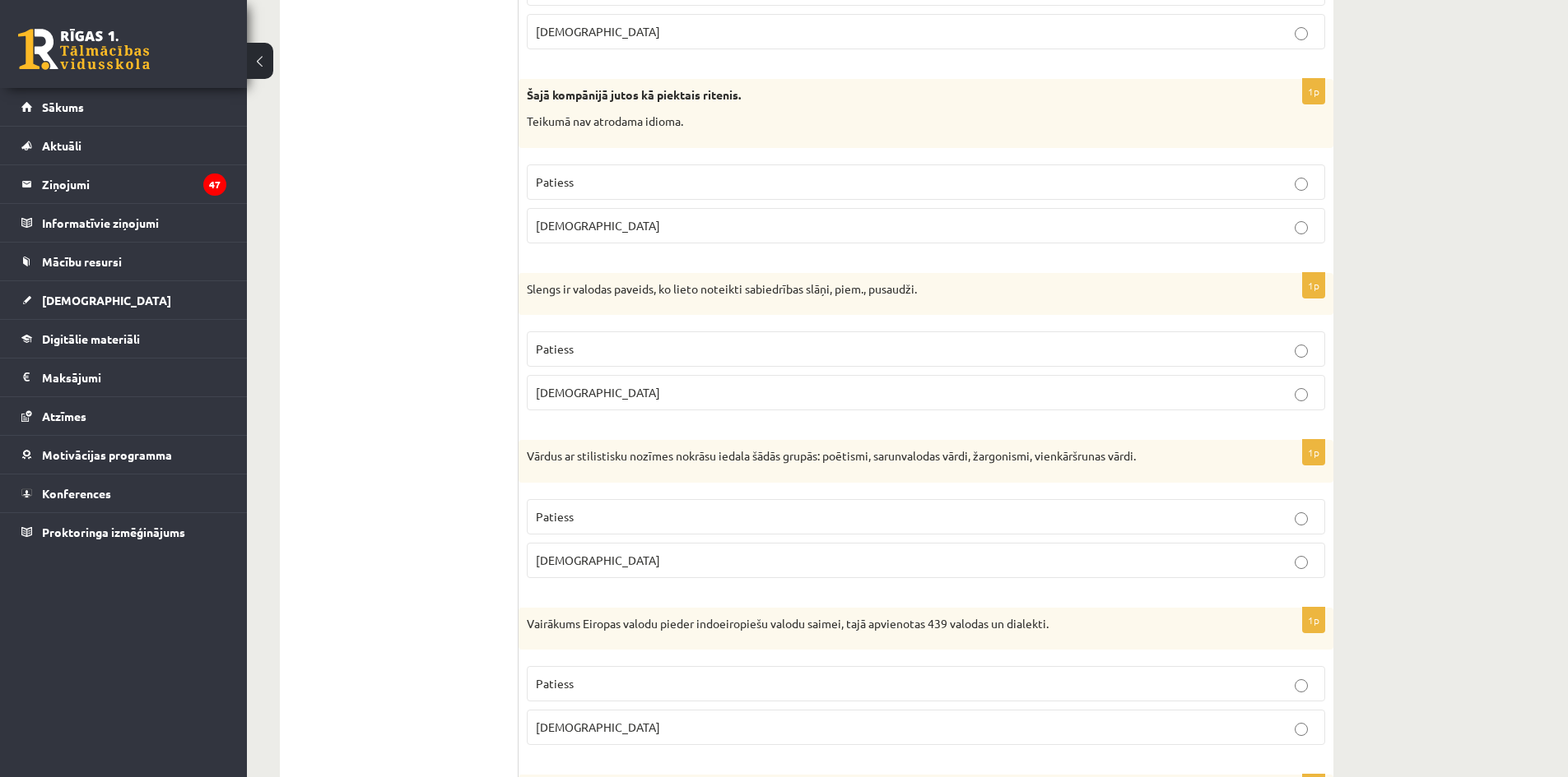
scroll to position [3848, 0]
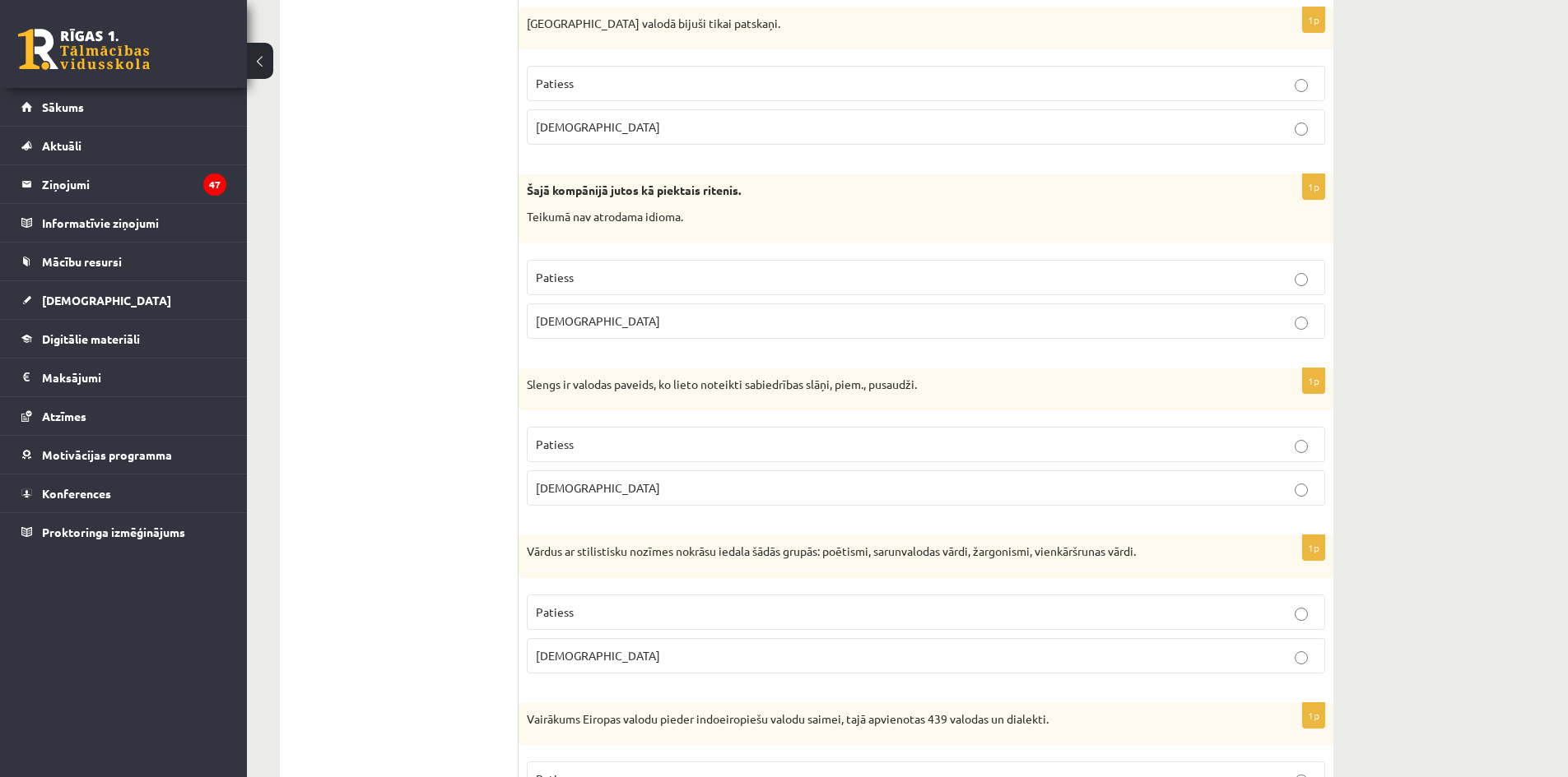
click at [1015, 325] on p "Aplams" at bounding box center [926, 322] width 780 height 17
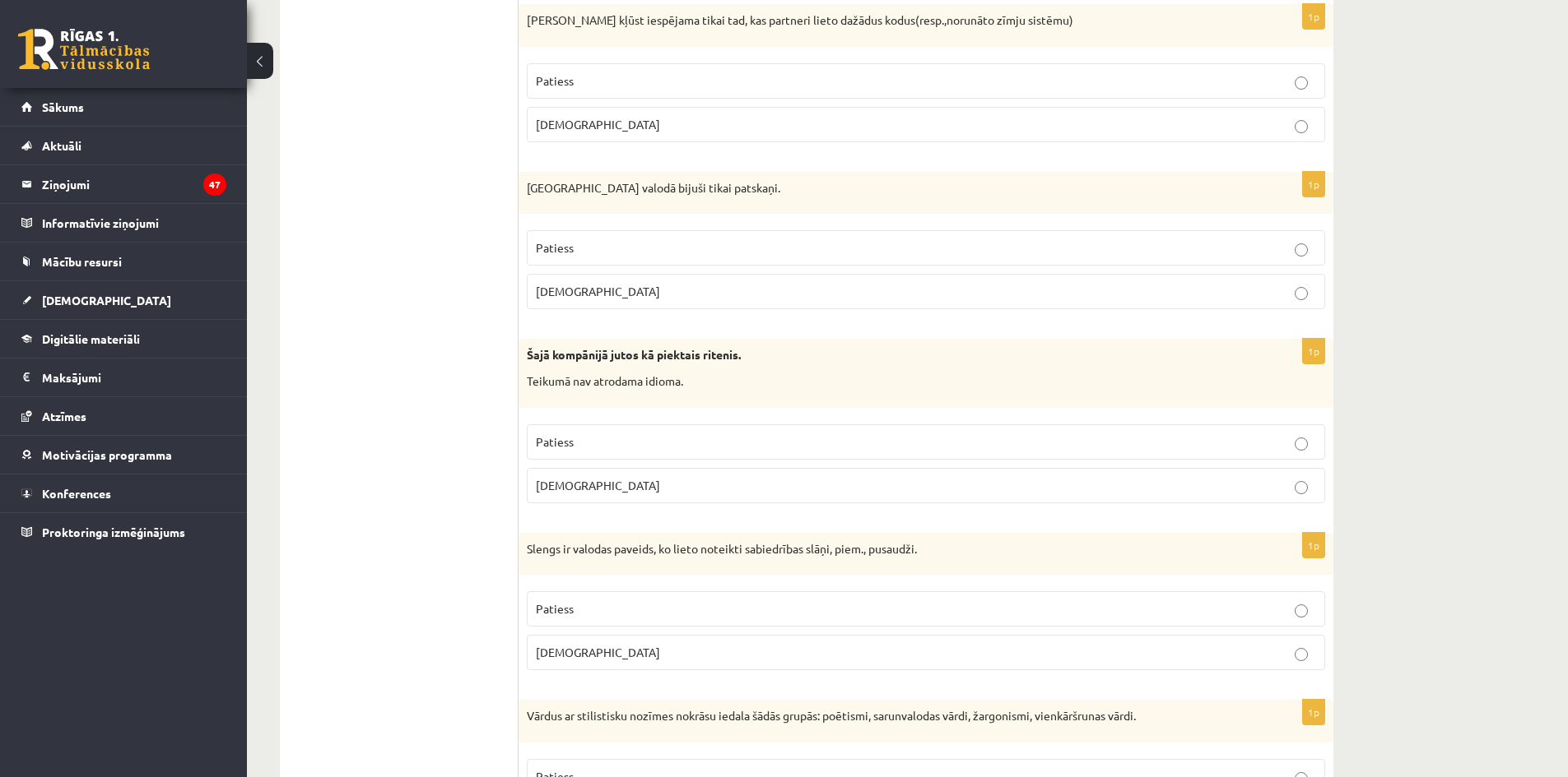
click at [1000, 311] on fieldset "Patiess Aplams" at bounding box center [925, 268] width 798 height 92
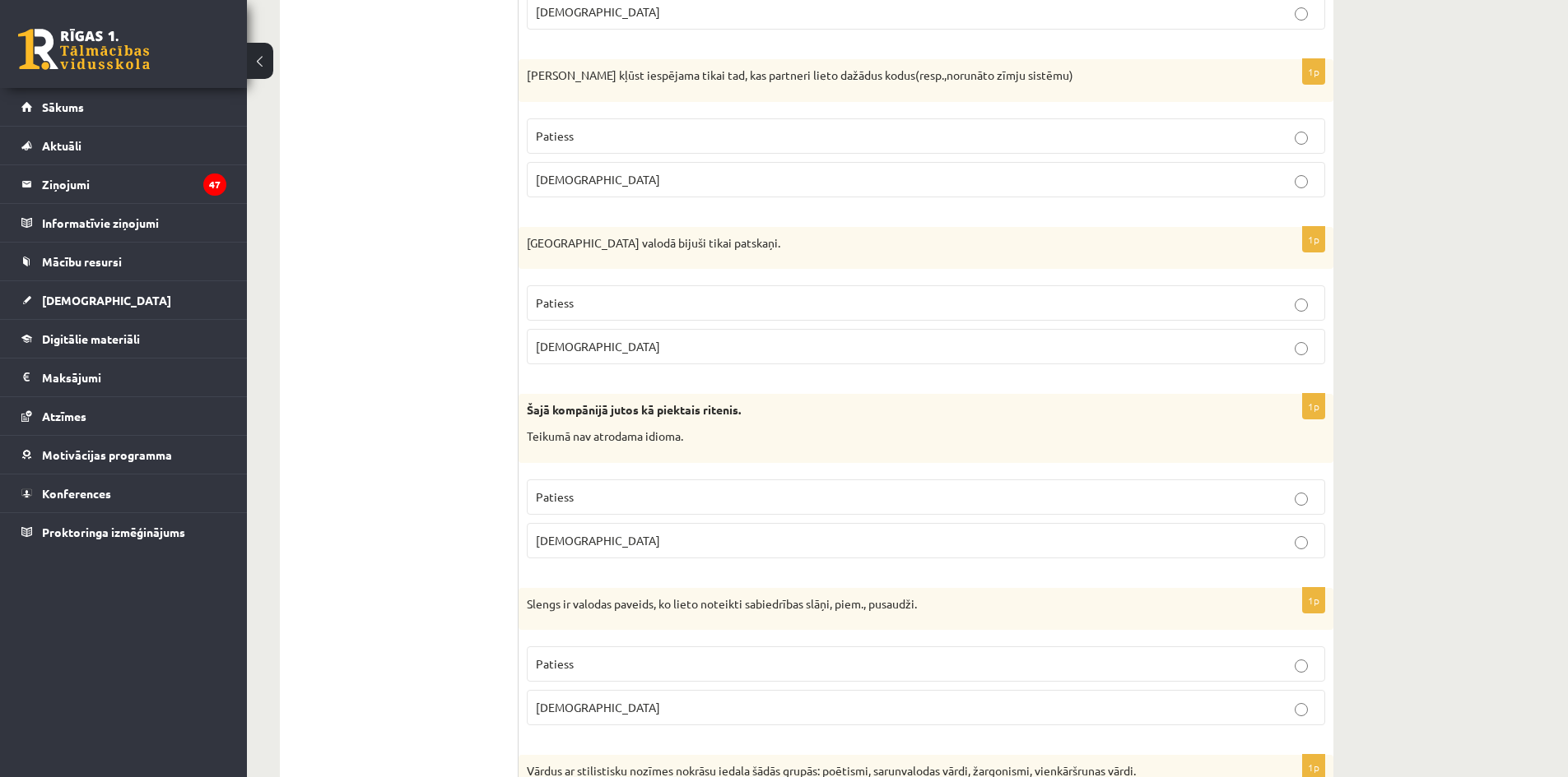
scroll to position [3601, 0]
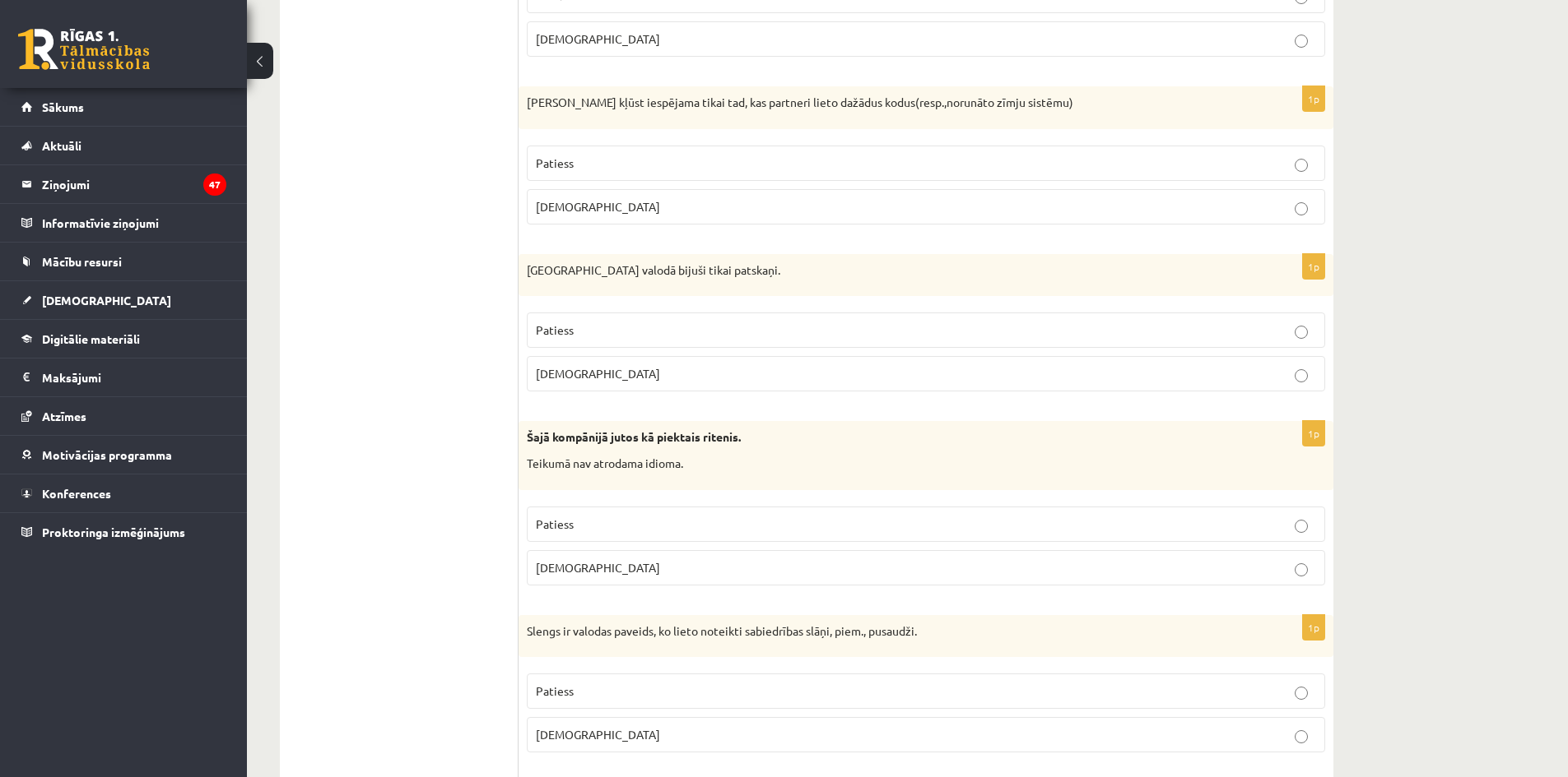
click at [967, 382] on p "Aplams" at bounding box center [926, 374] width 780 height 17
click at [938, 221] on label "Aplams" at bounding box center [925, 206] width 798 height 35
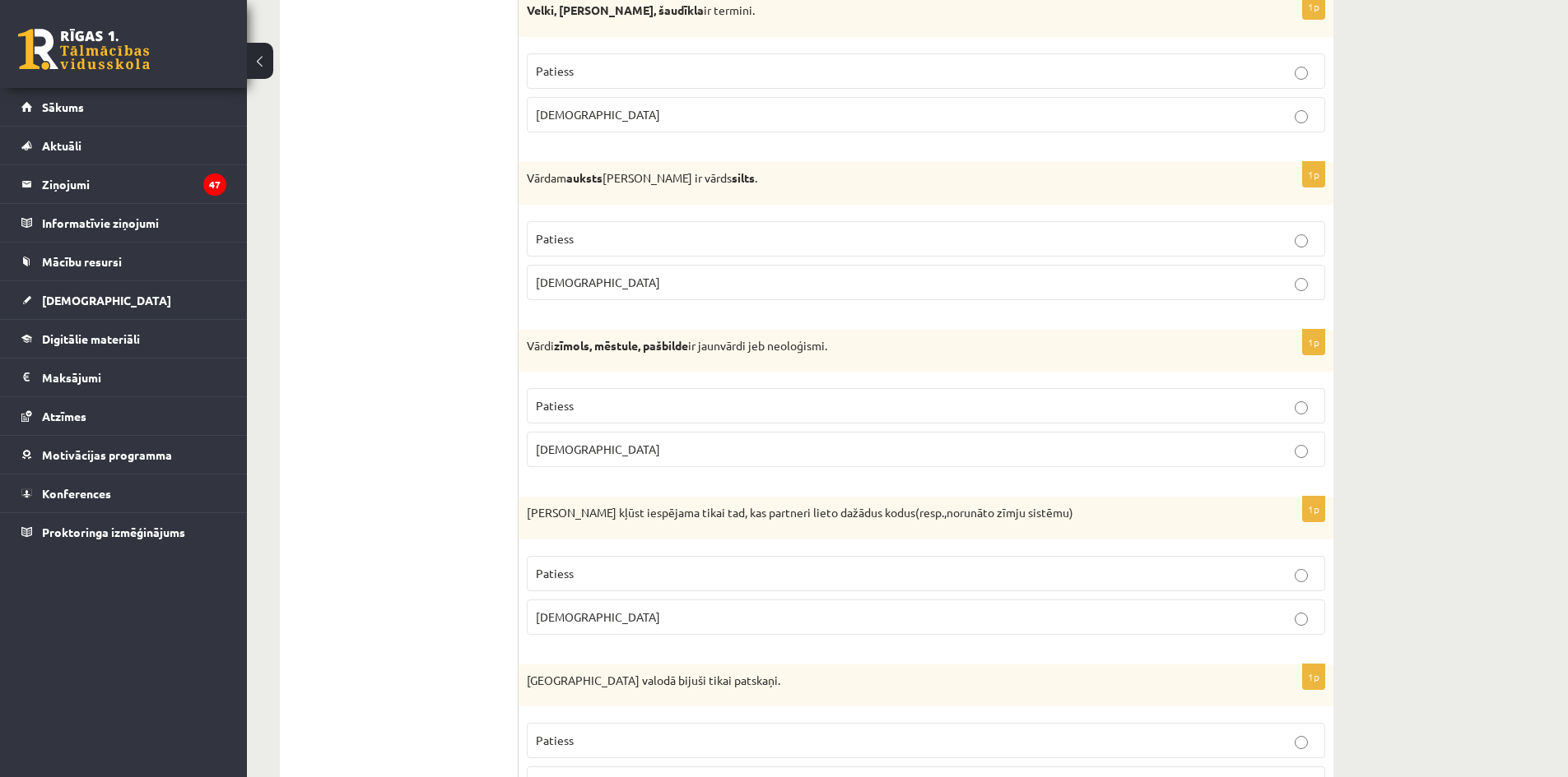
scroll to position [3190, 0]
click at [1274, 402] on p "Patiess" at bounding box center [926, 407] width 780 height 17
click at [1202, 227] on label "Patiess" at bounding box center [925, 239] width 798 height 35
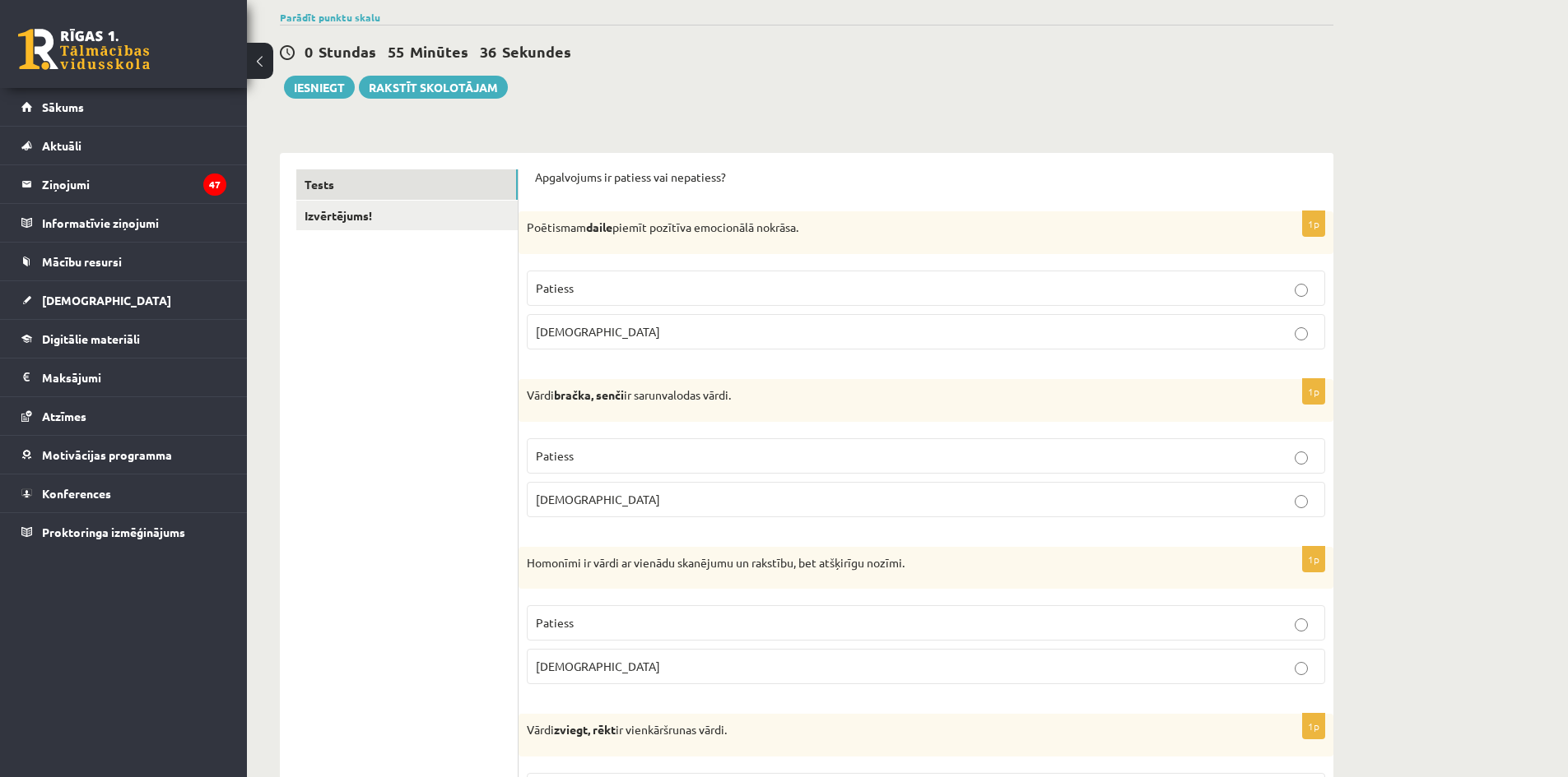
scroll to position [0, 0]
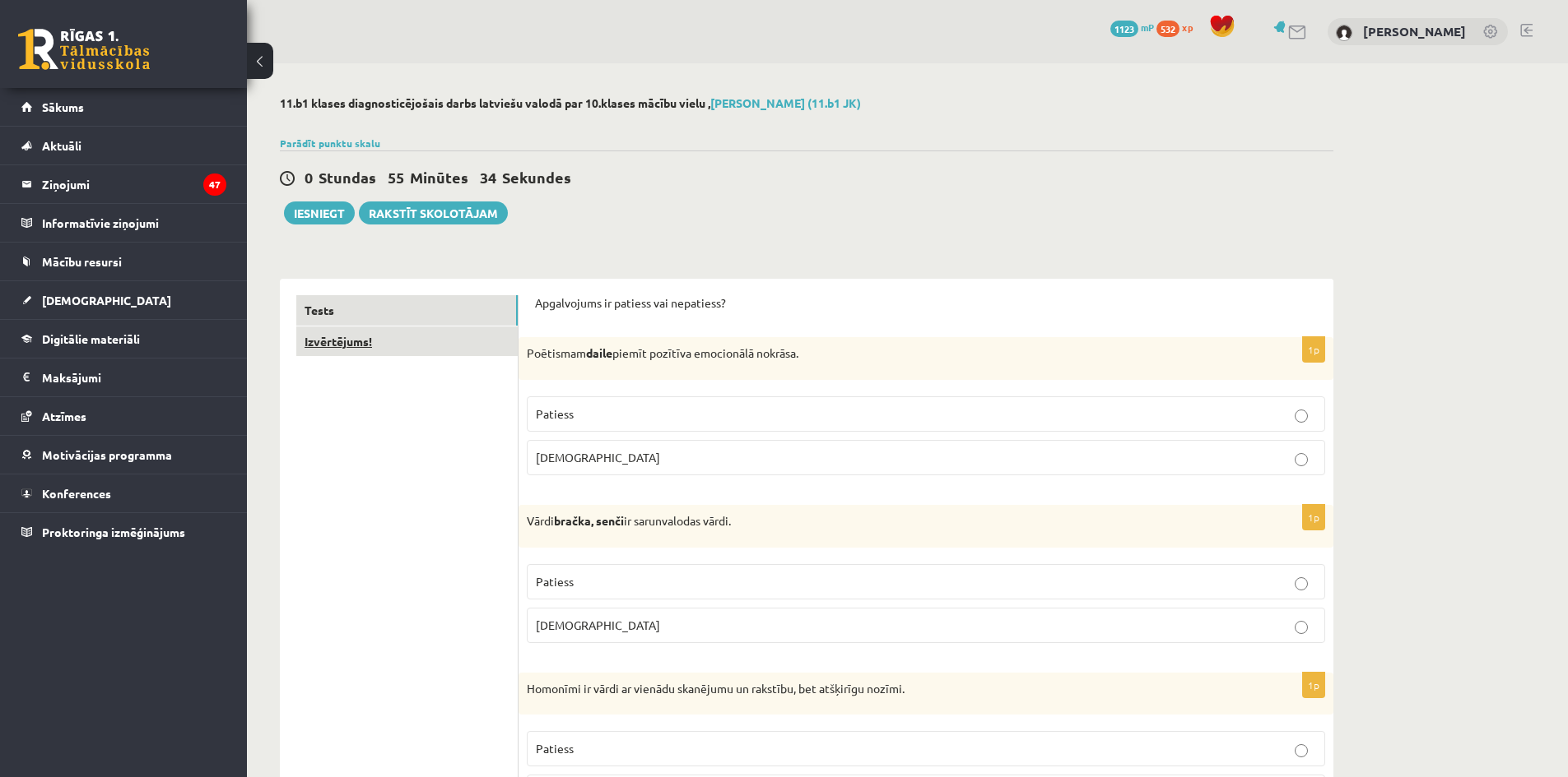
click at [353, 350] on link "Izvērtējums!" at bounding box center [406, 342] width 221 height 30
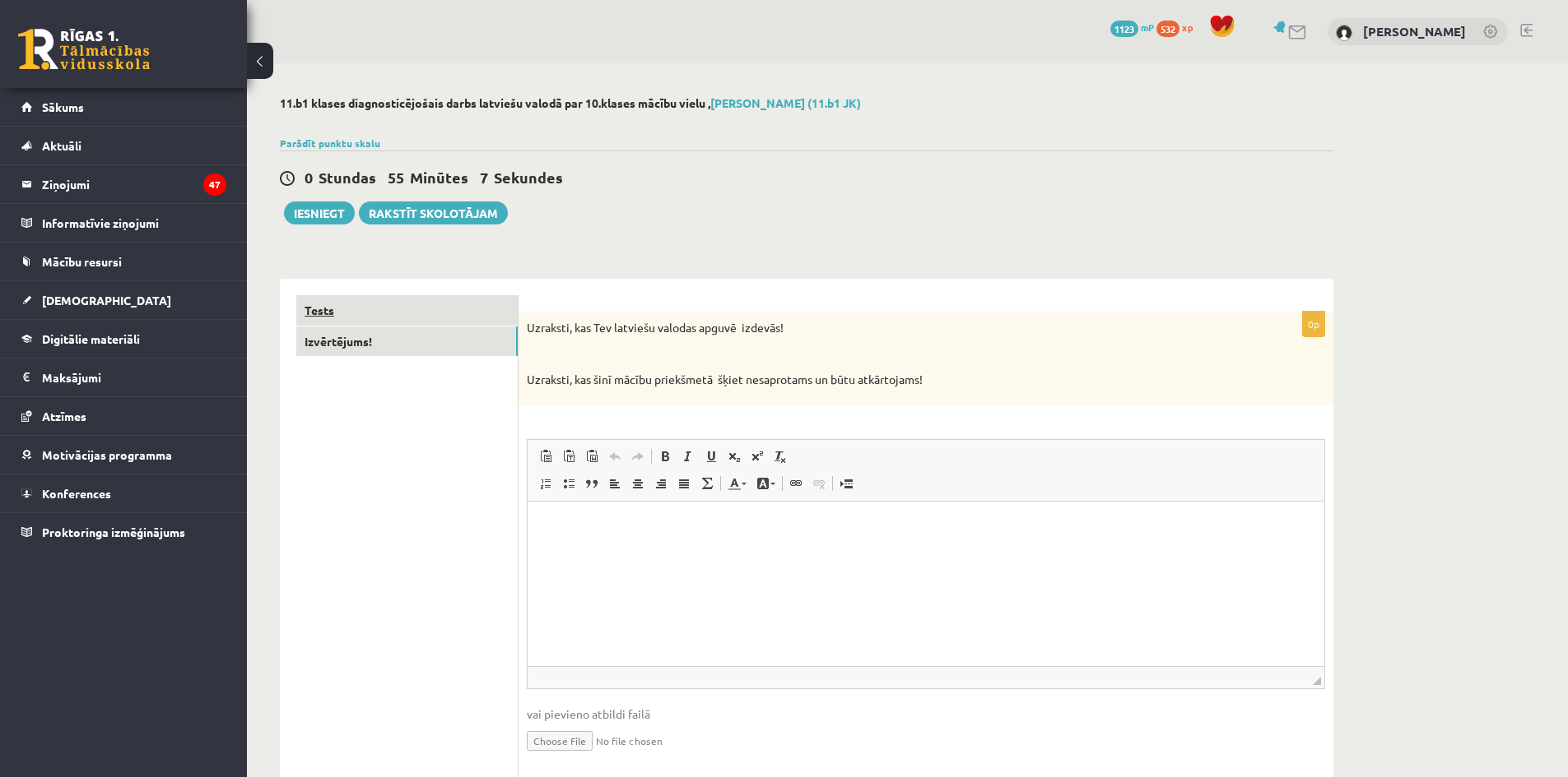
click at [311, 305] on link "Tests" at bounding box center [406, 310] width 221 height 30
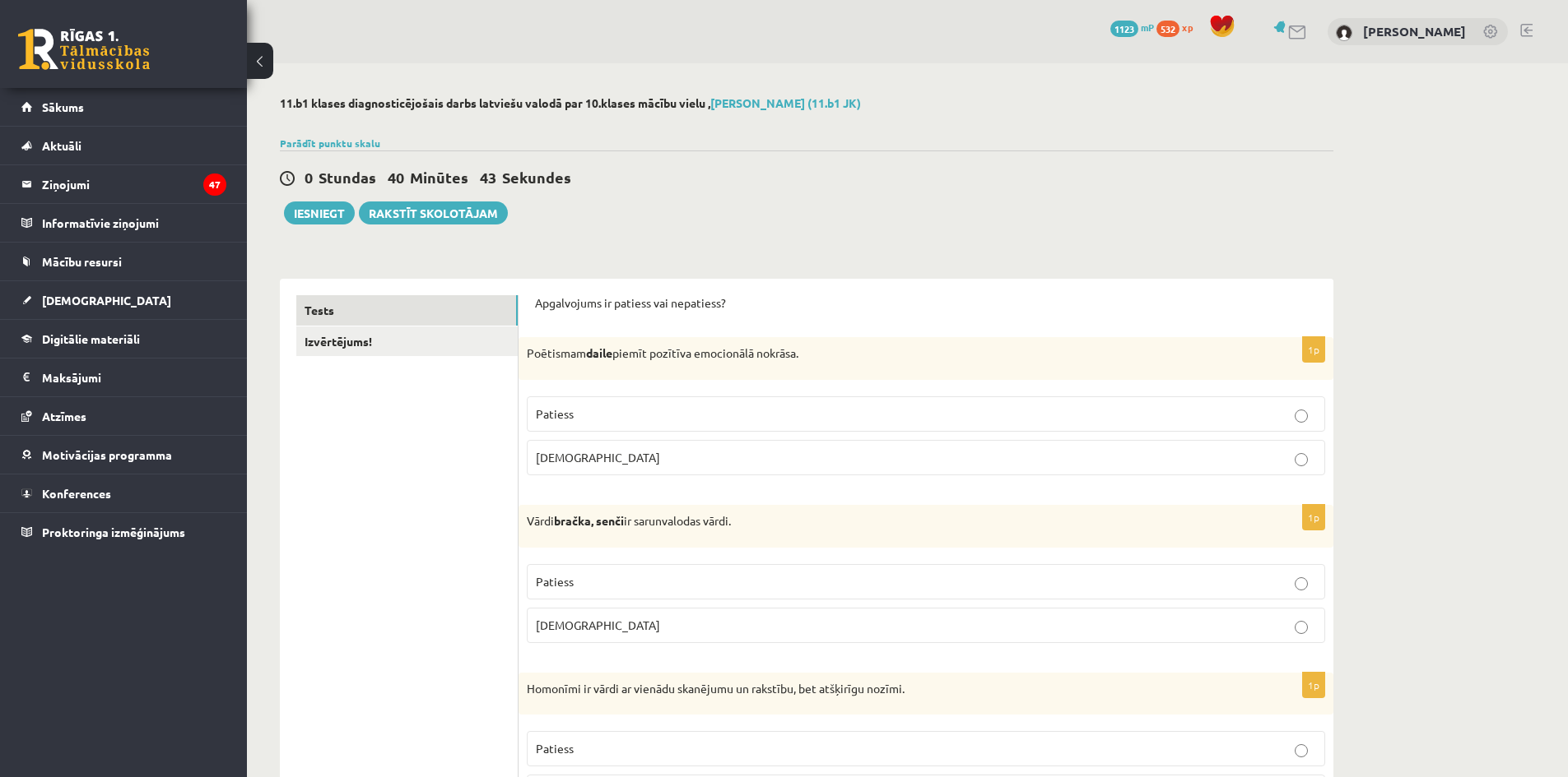
click at [291, 198] on div "0 Stundas 40 Minūtes 43 Sekundes Ieskaite saglabāta! Iesniegt Rakstīt skolotājam" at bounding box center [807, 188] width 1054 height 74
click at [308, 210] on button "Iesniegt" at bounding box center [319, 213] width 71 height 23
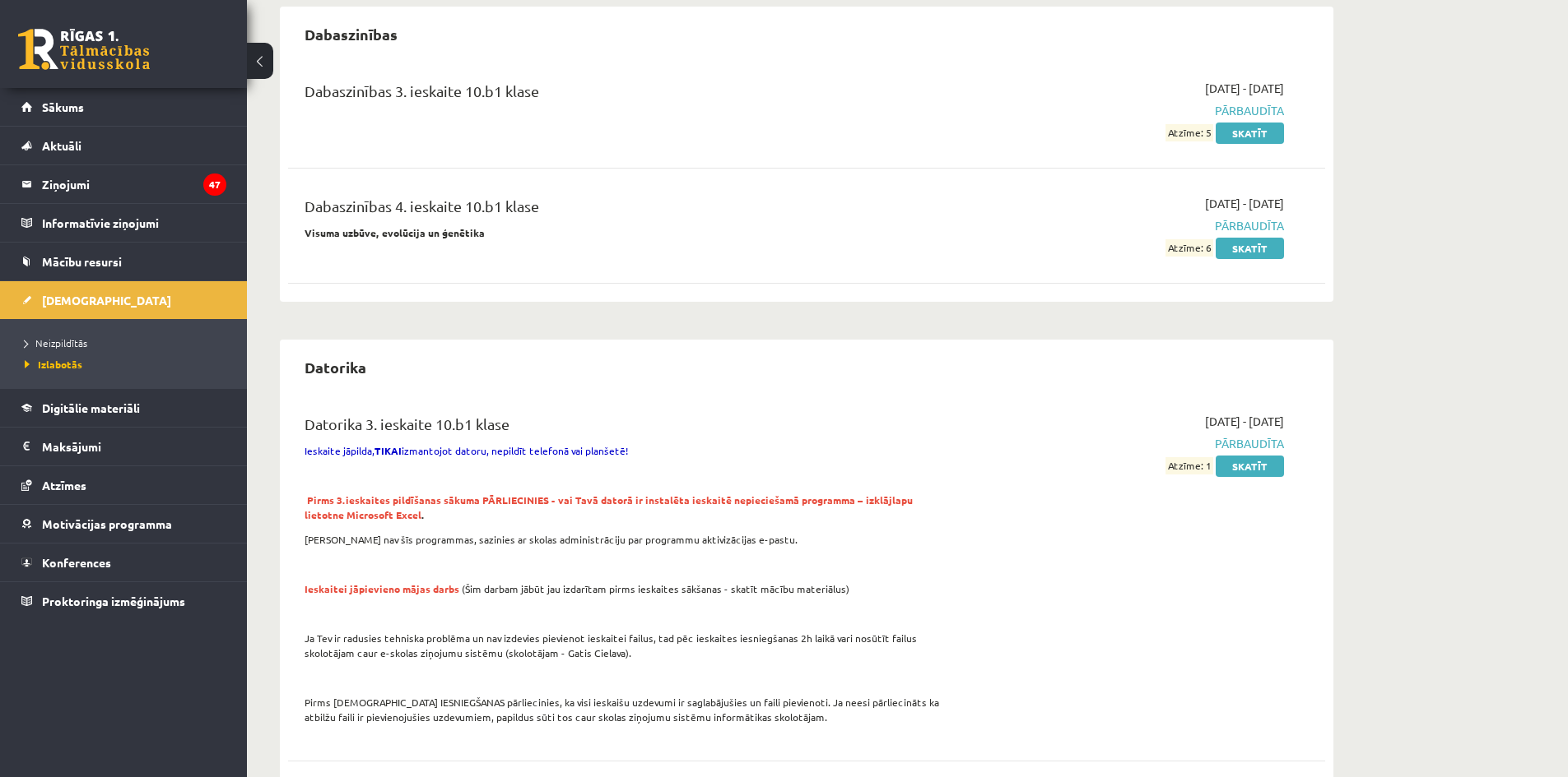
scroll to position [905, 0]
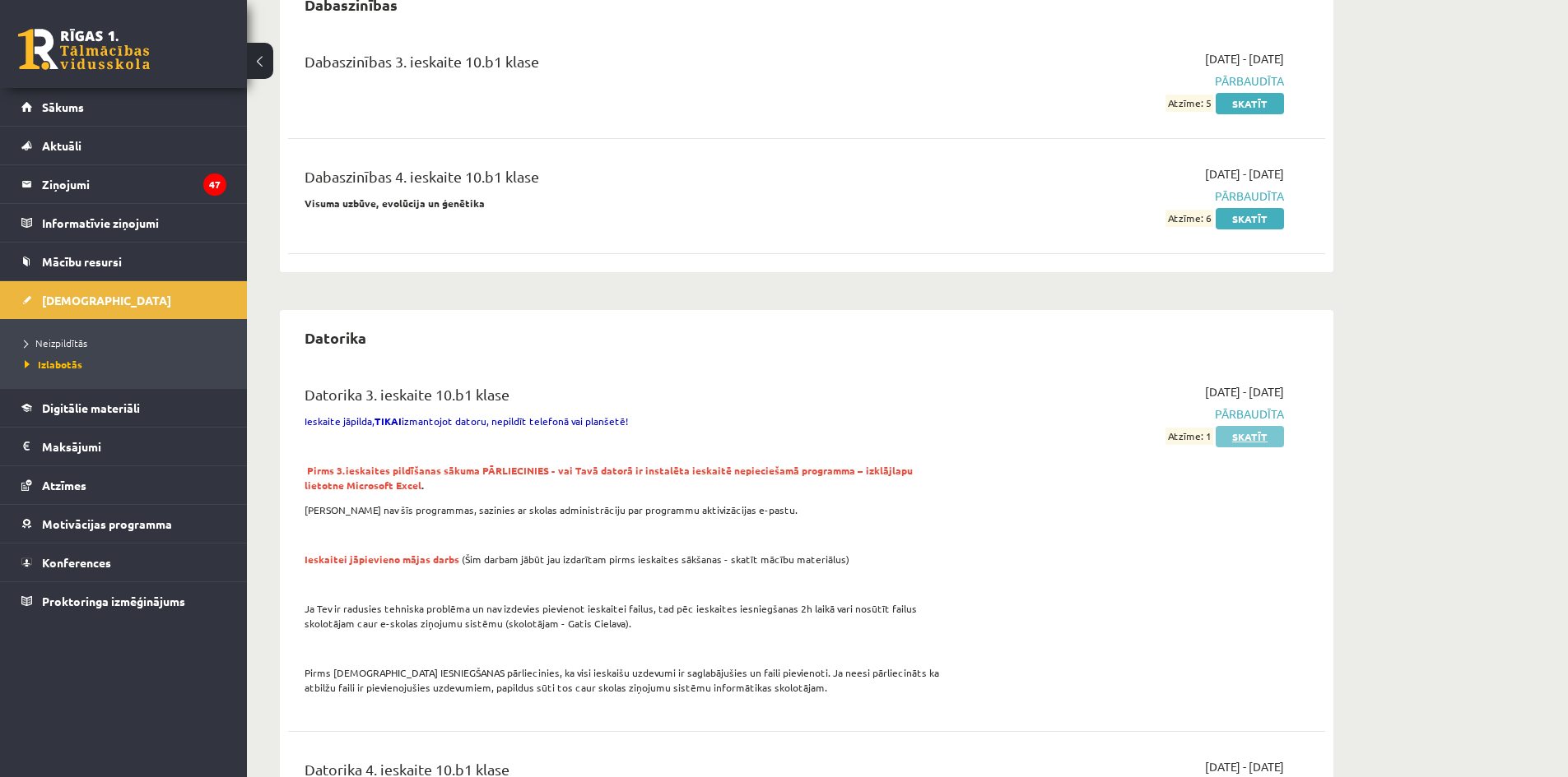
click at [1226, 437] on link "Skatīt" at bounding box center [1250, 436] width 68 height 22
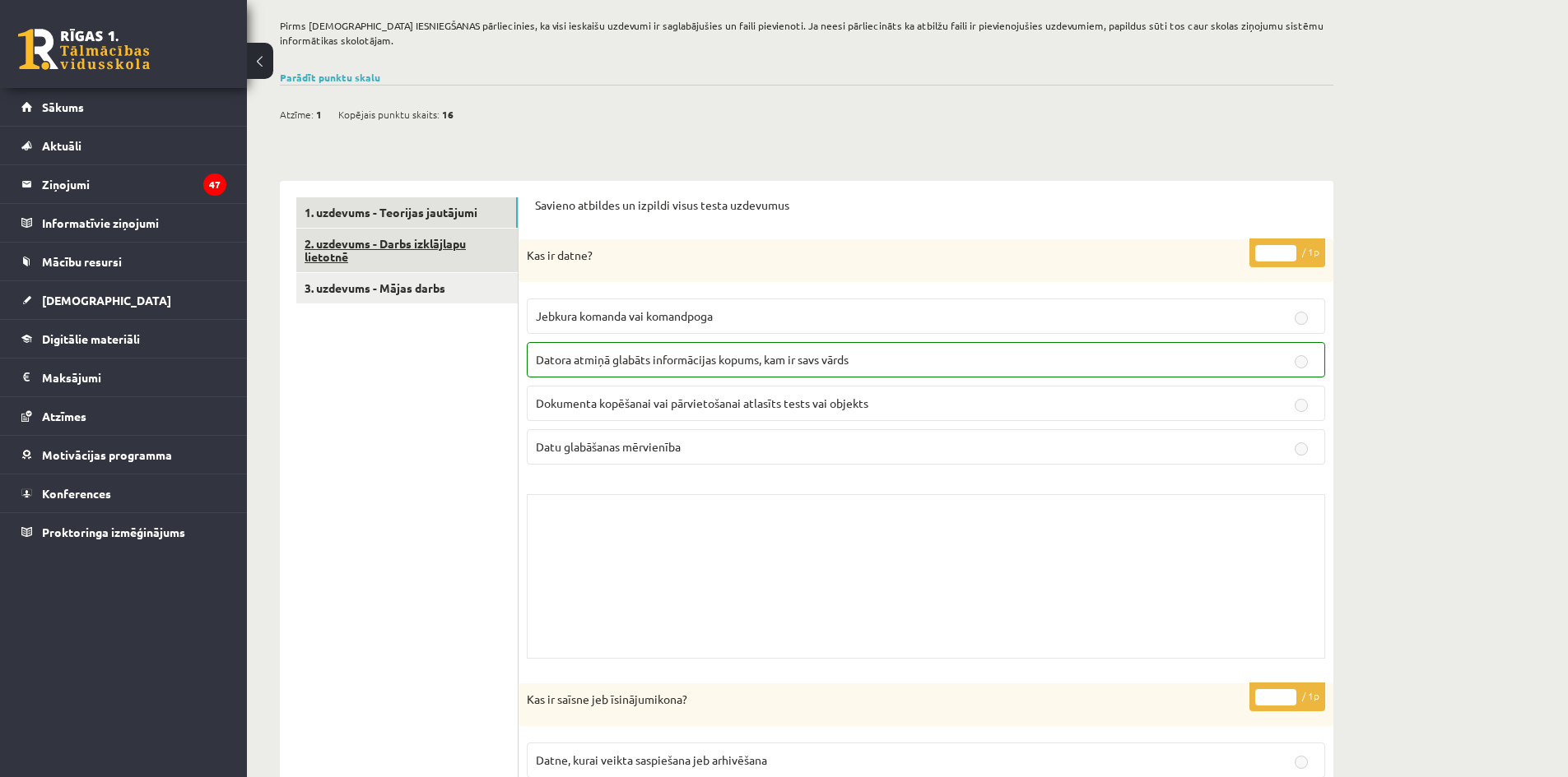
scroll to position [329, 0]
click at [458, 232] on link "2. uzdevums - Darbs izklājlapu lietotnē" at bounding box center [406, 249] width 221 height 45
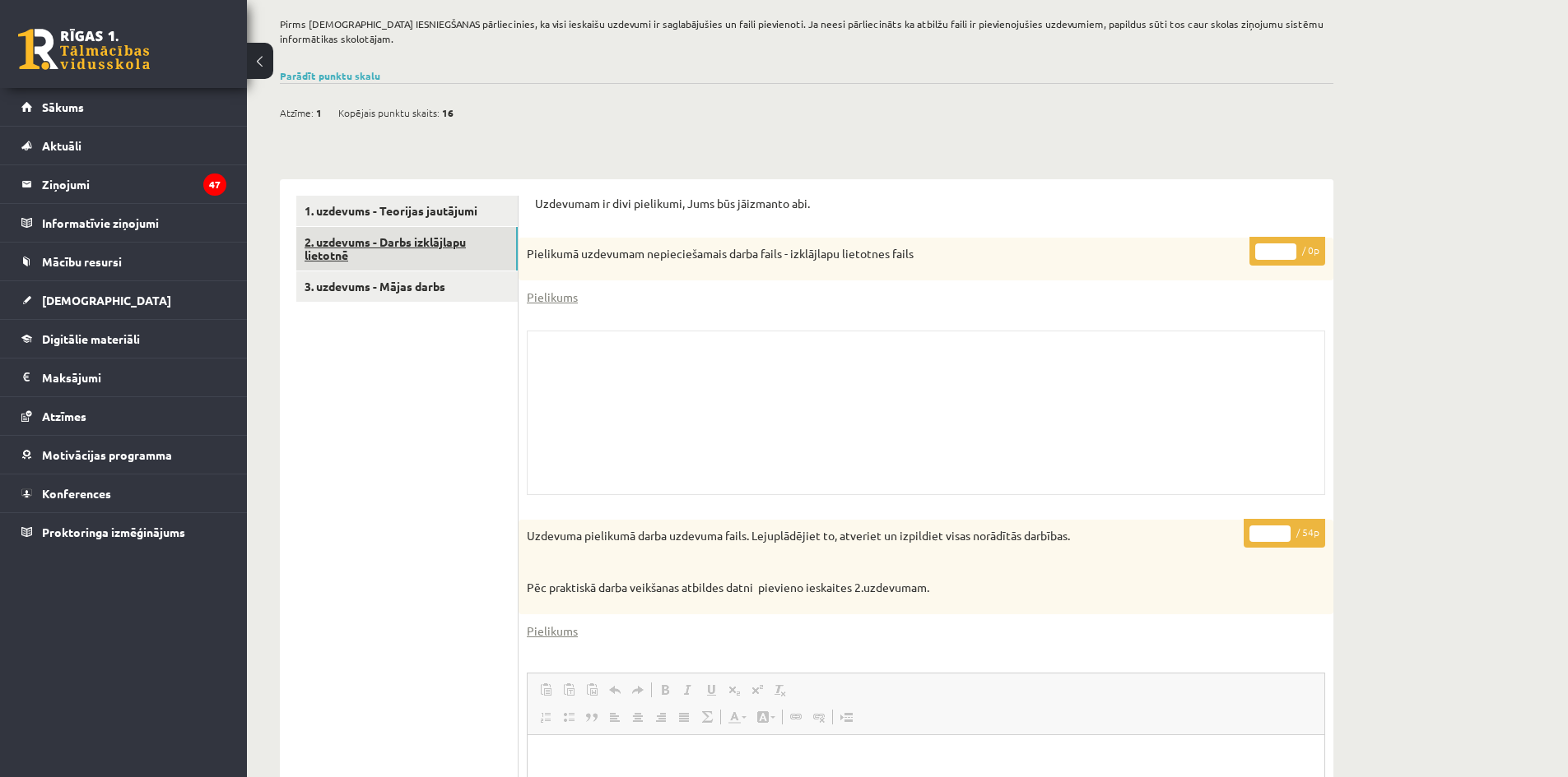
scroll to position [0, 0]
click at [427, 205] on link "1. uzdevums - Teorijas jautājumi" at bounding box center [406, 211] width 221 height 30
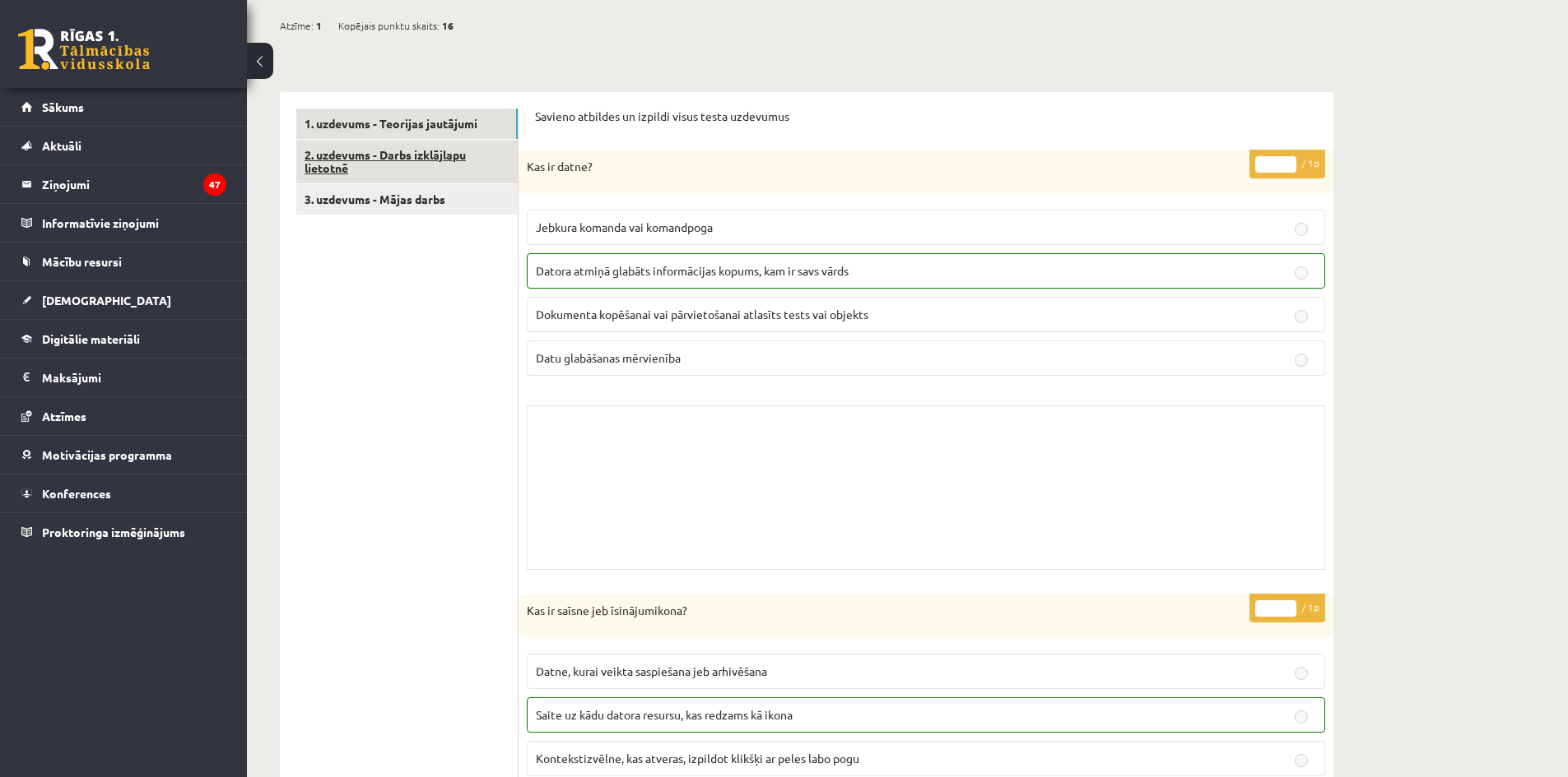
scroll to position [412, 0]
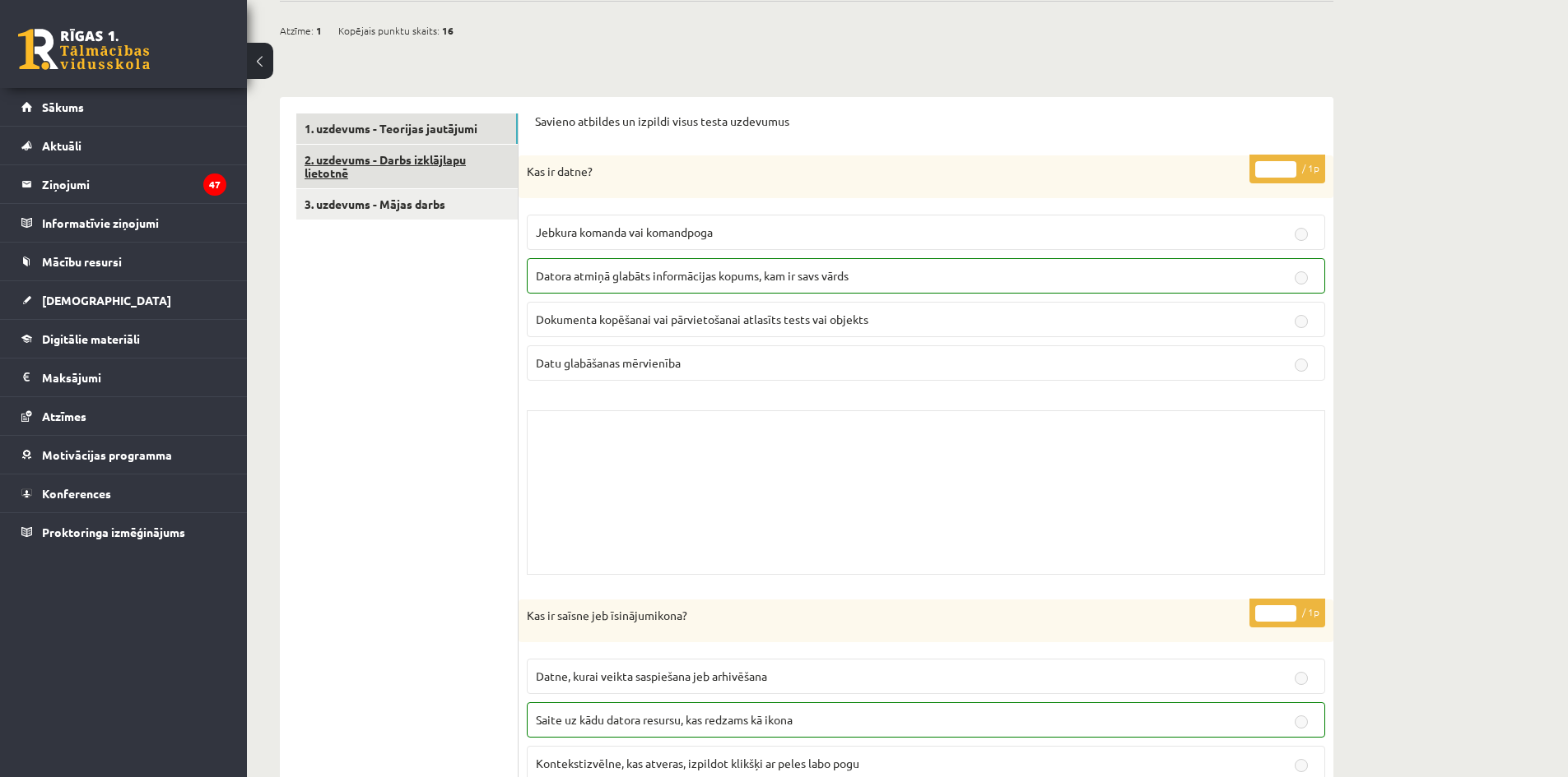
click at [415, 158] on link "2. uzdevums - Darbs izklājlapu lietotnē" at bounding box center [406, 167] width 221 height 45
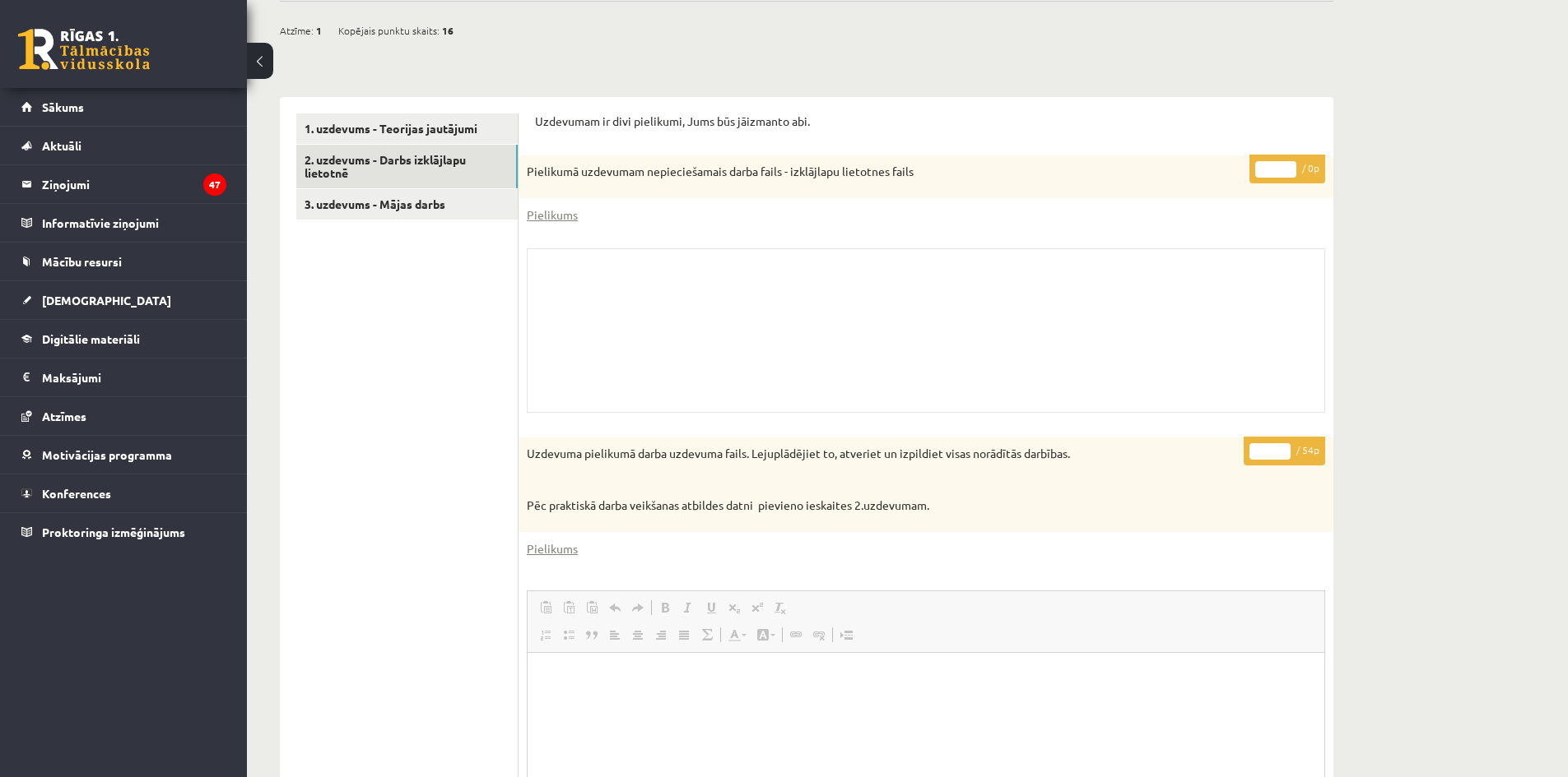
scroll to position [0, 0]
click at [402, 209] on link "3. uzdevums - Mājas darbs" at bounding box center [406, 204] width 221 height 30
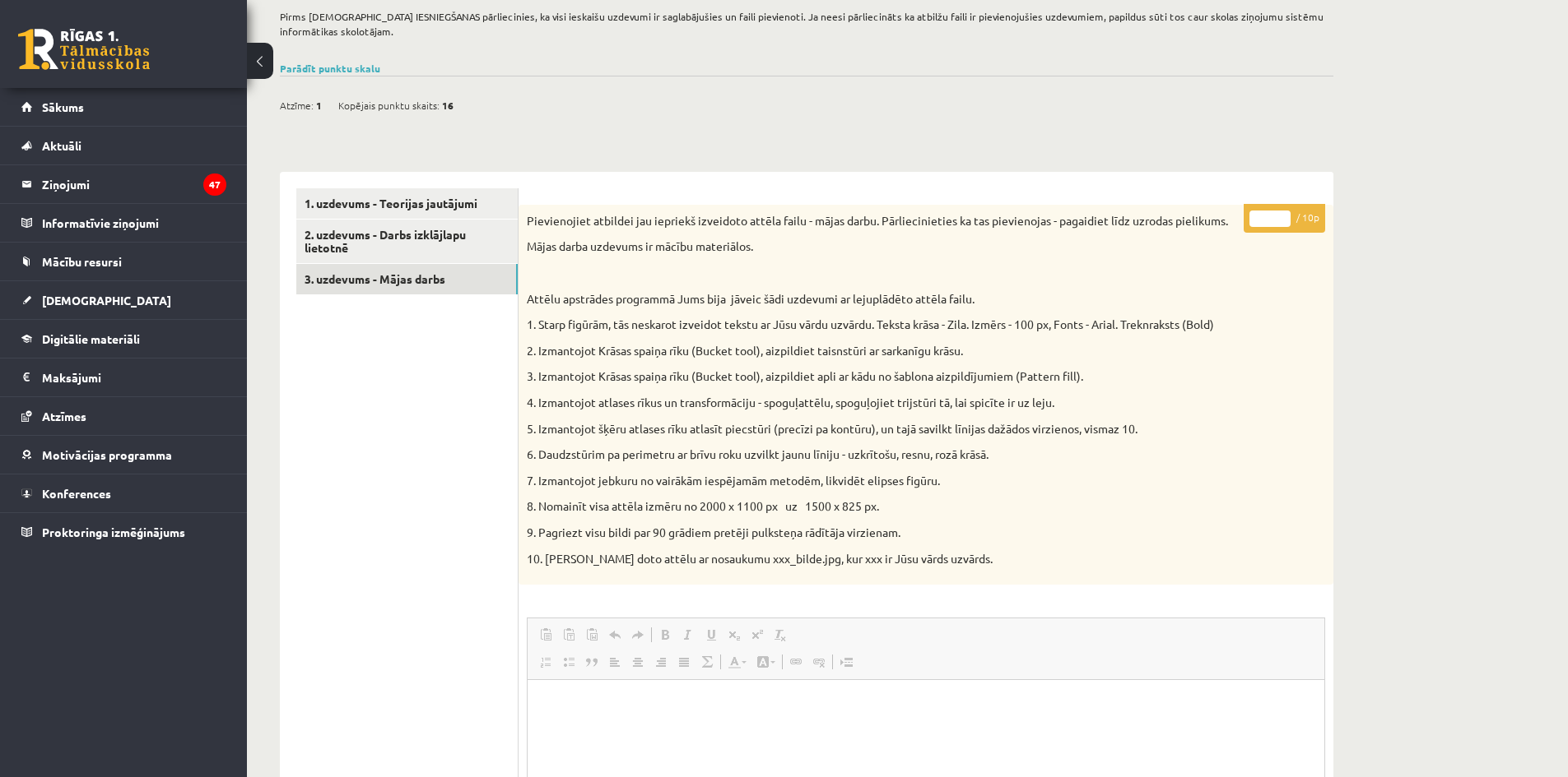
scroll to position [329, 0]
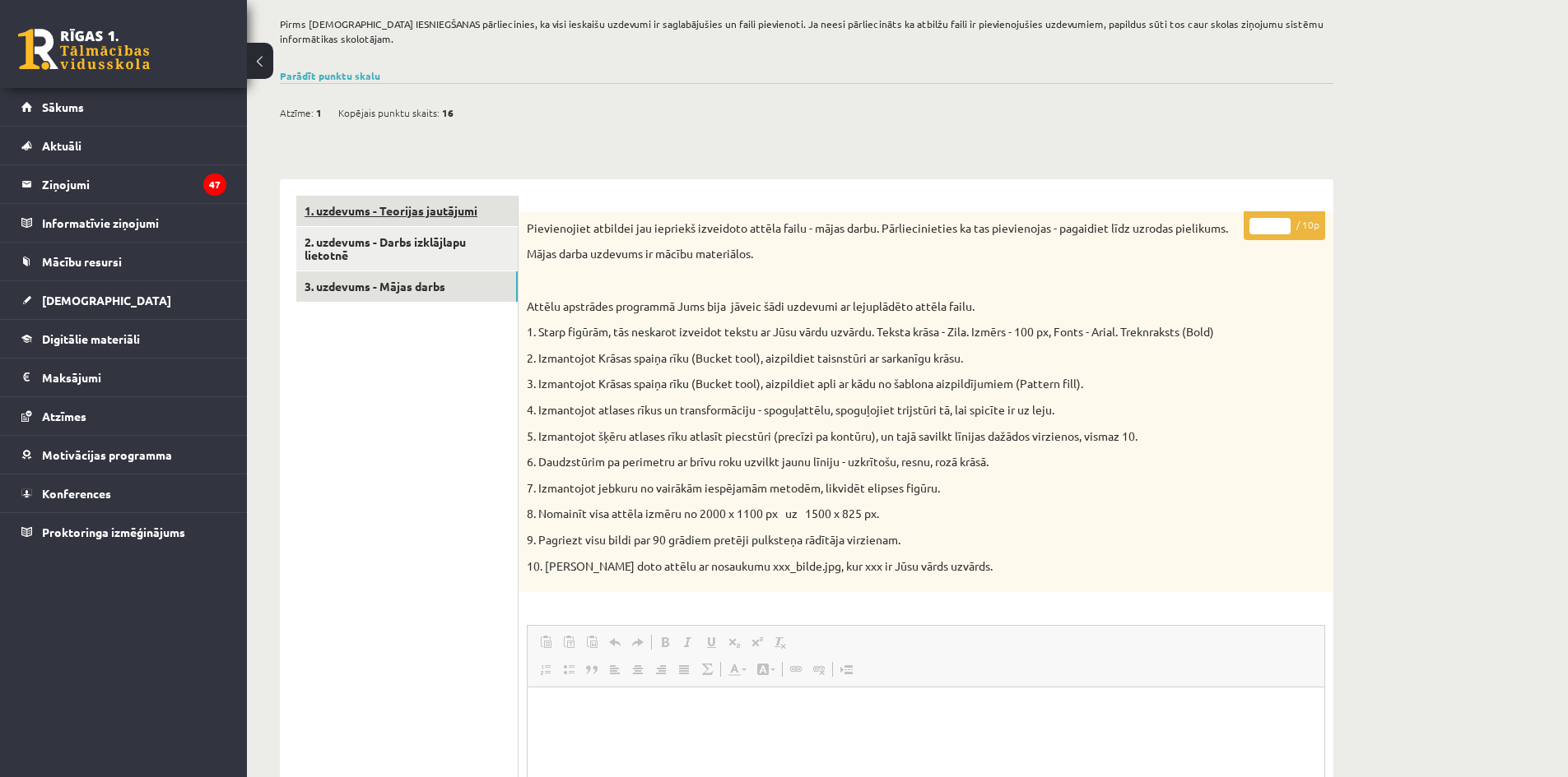
click at [365, 196] on link "1. uzdevums - Teorijas jautājumi" at bounding box center [406, 211] width 221 height 30
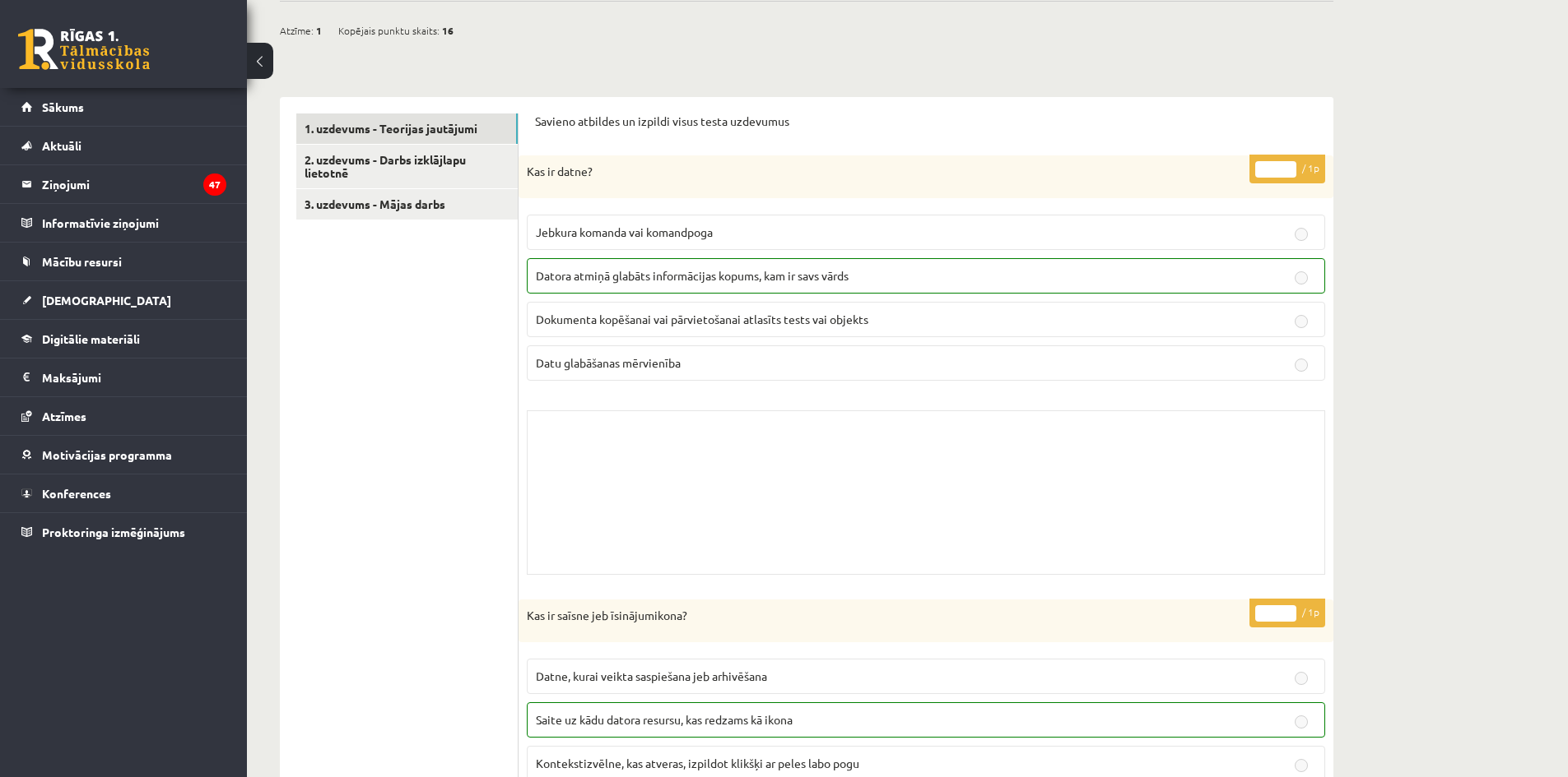
scroll to position [0, 0]
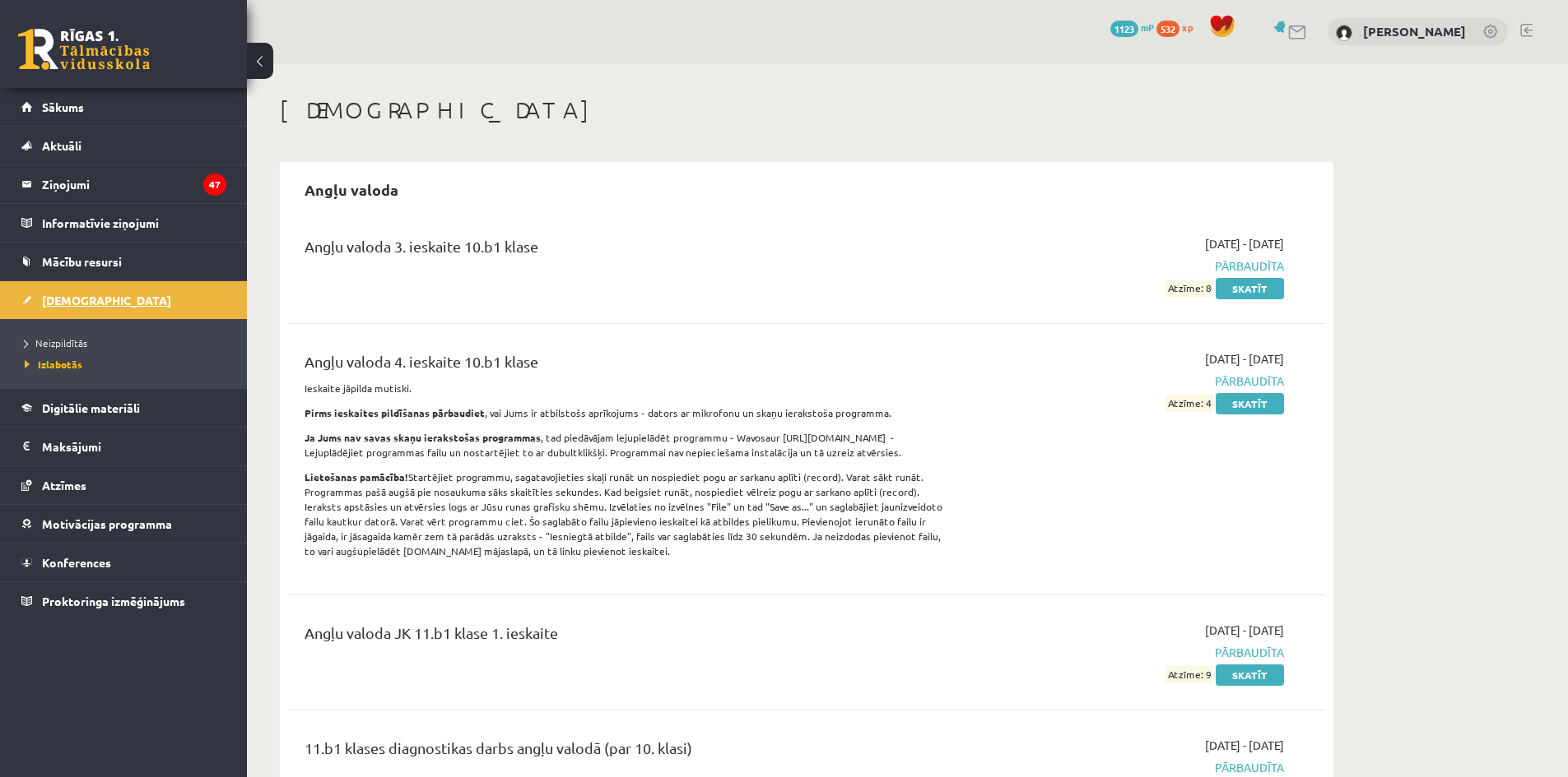
click at [84, 295] on span "[DEMOGRAPHIC_DATA]" at bounding box center [106, 301] width 129 height 15
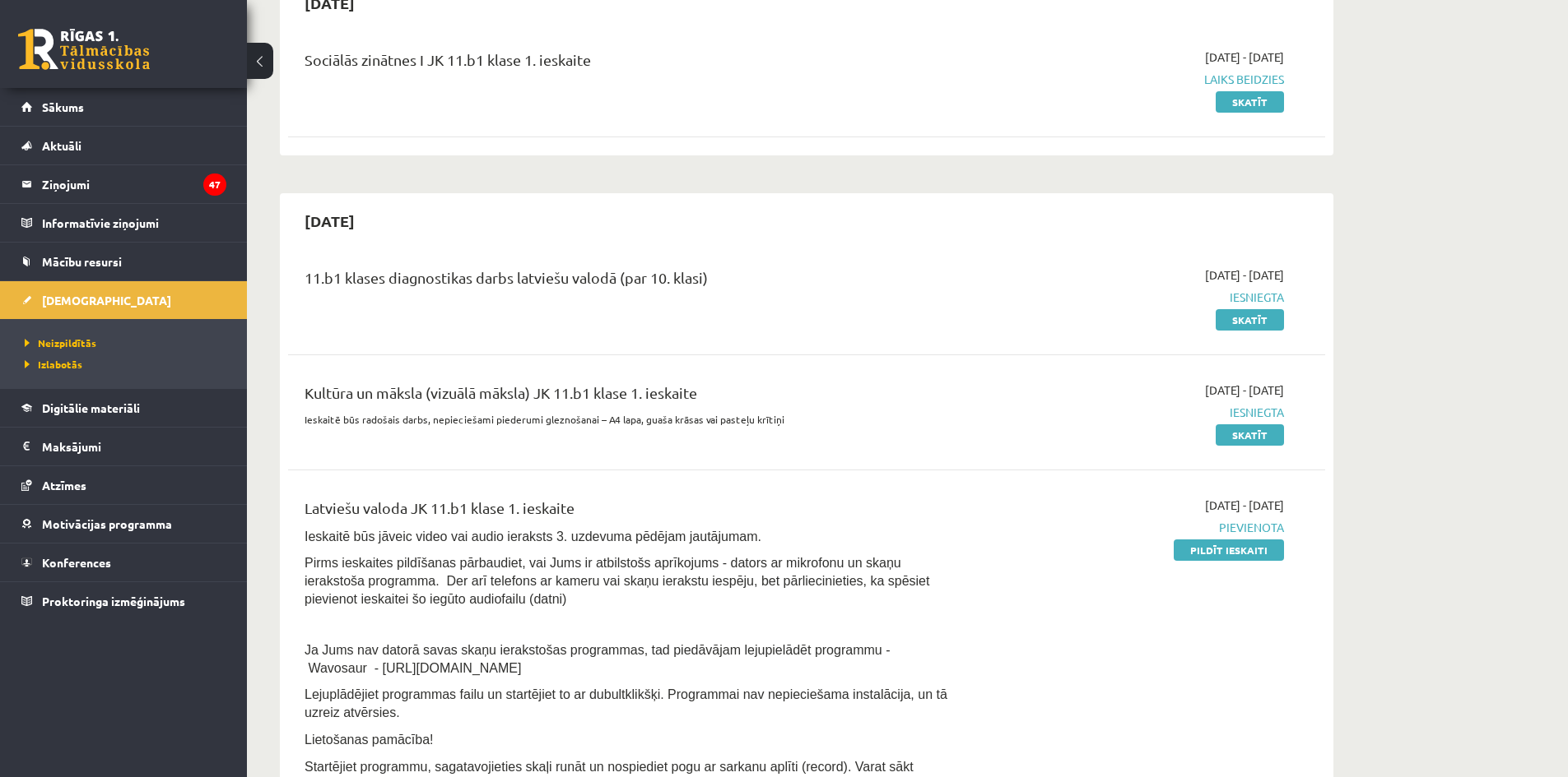
scroll to position [83, 0]
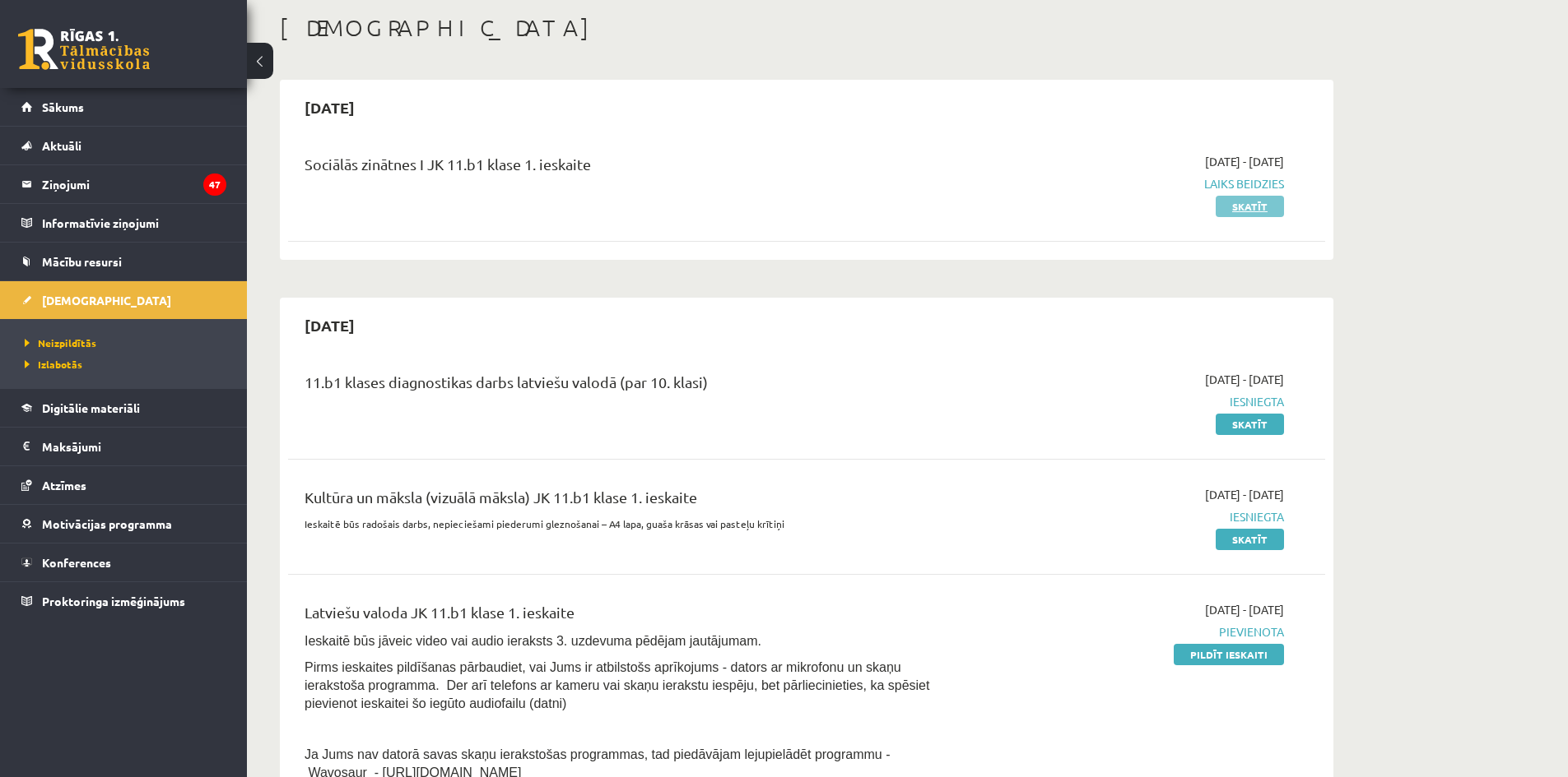
click at [1254, 213] on link "Skatīt" at bounding box center [1250, 206] width 68 height 22
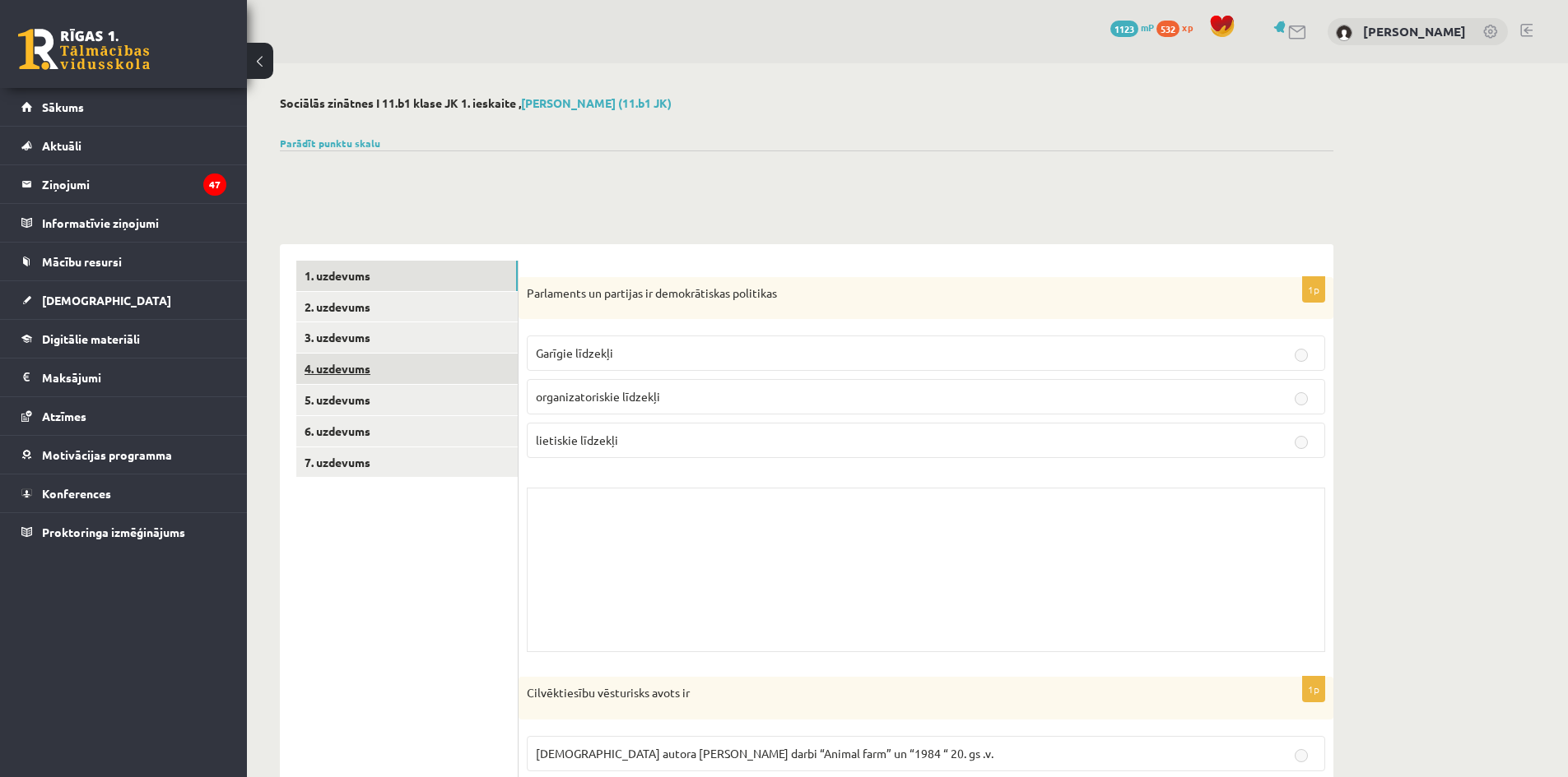
click at [409, 362] on link "4. uzdevums" at bounding box center [406, 369] width 221 height 30
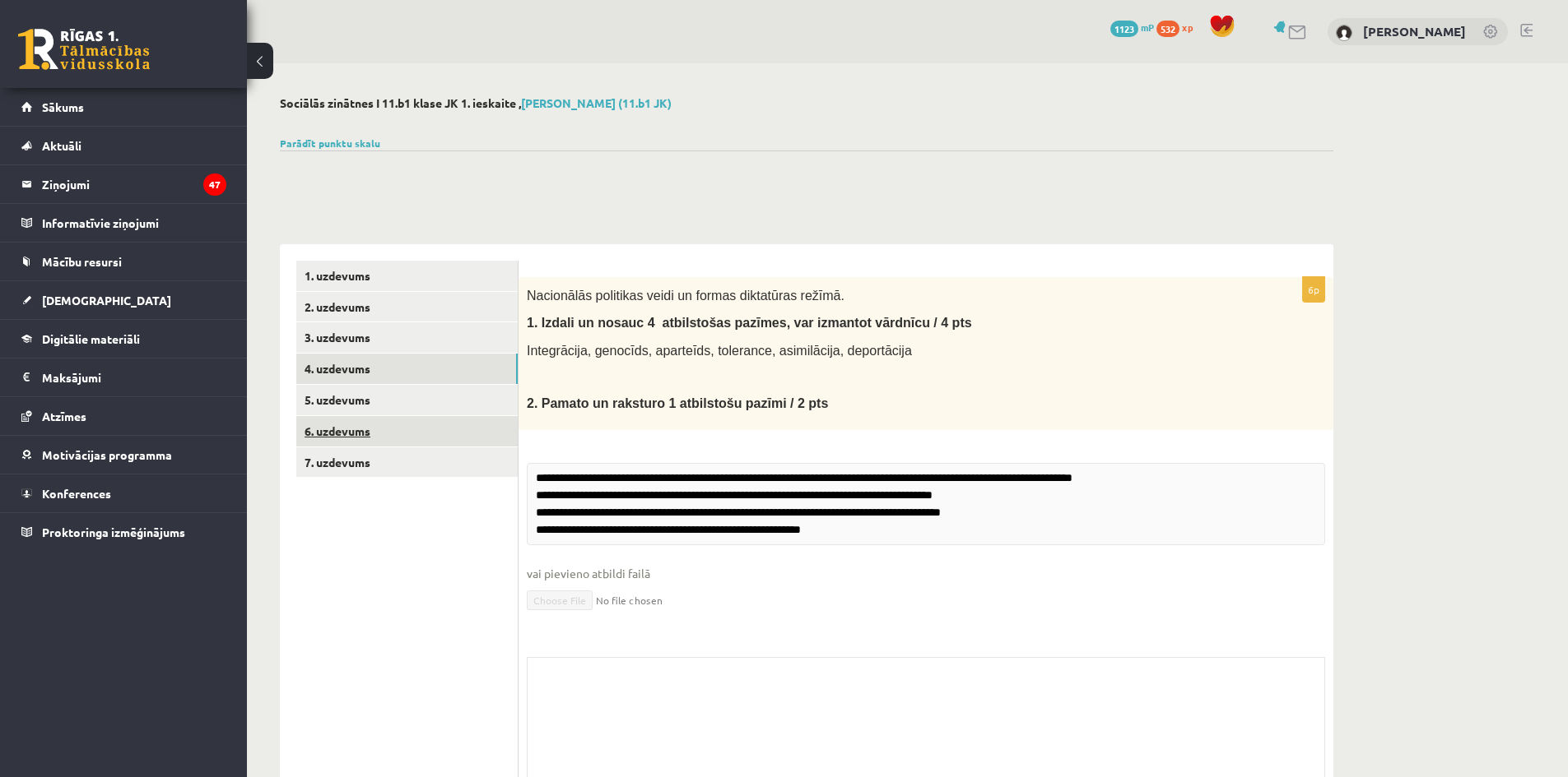
click at [394, 426] on link "6. uzdevums" at bounding box center [406, 432] width 221 height 30
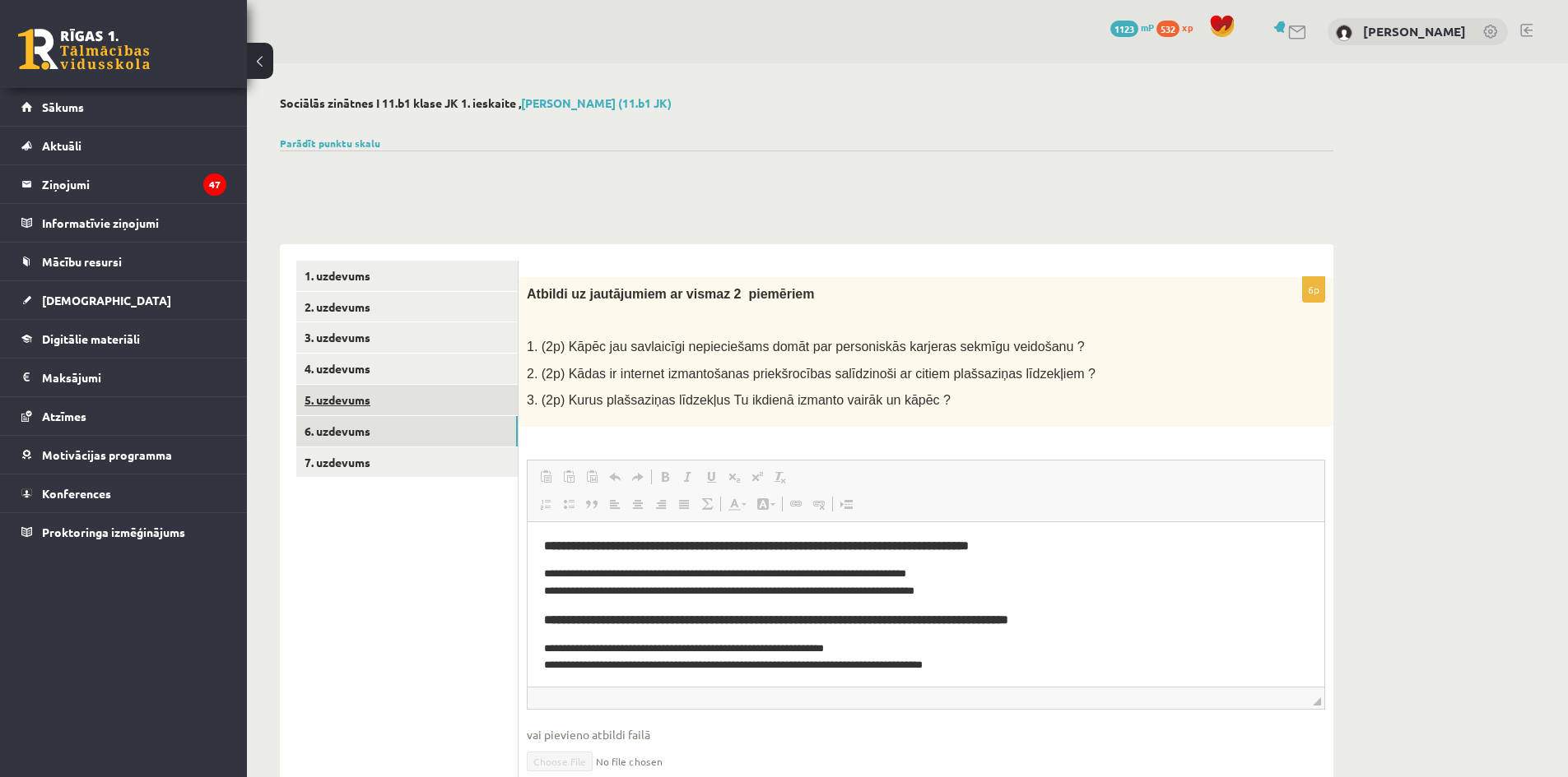
click at [367, 402] on link "5. uzdevums" at bounding box center [406, 400] width 221 height 30
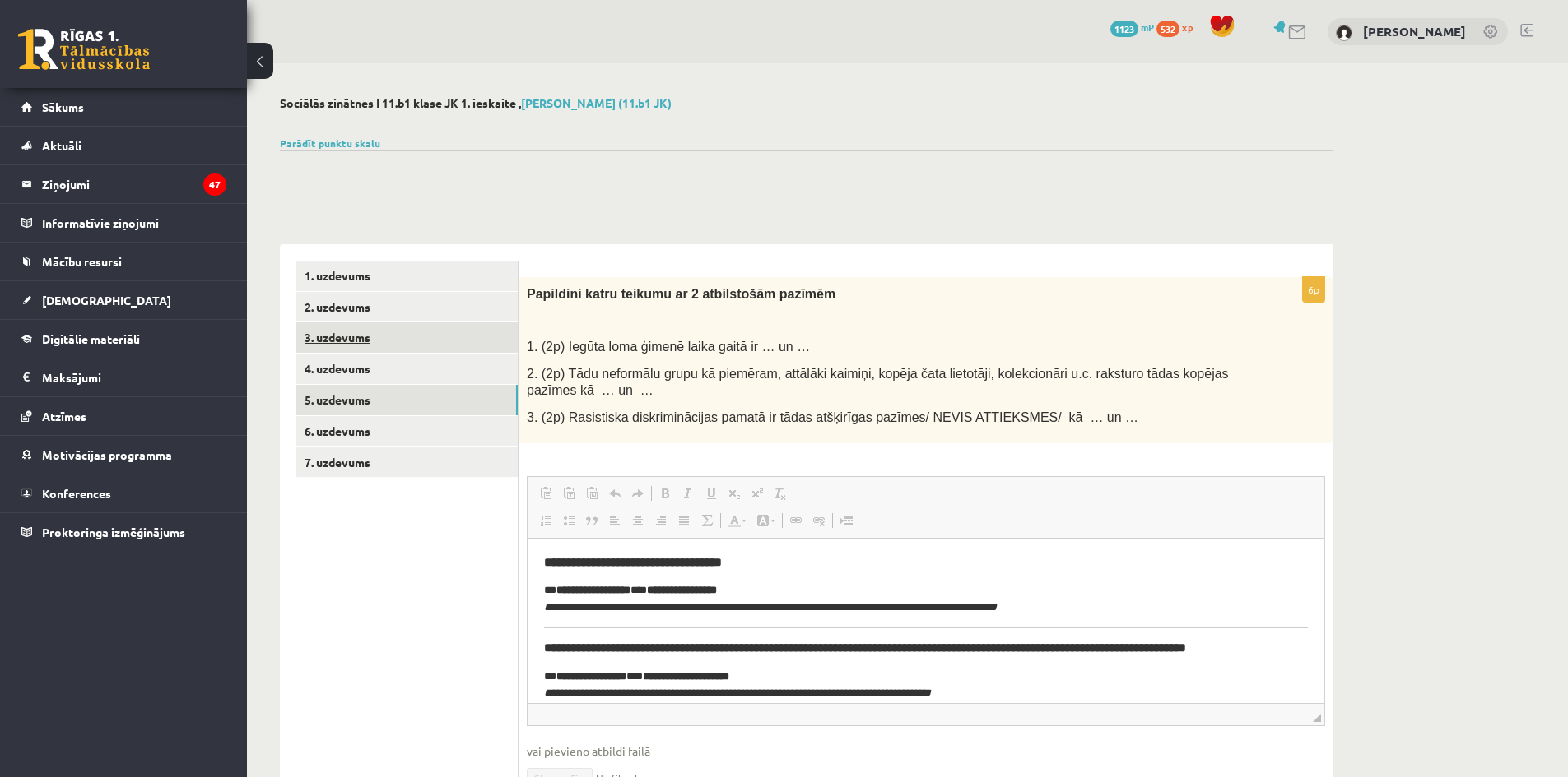
click at [345, 350] on link "3. uzdevums" at bounding box center [406, 338] width 221 height 30
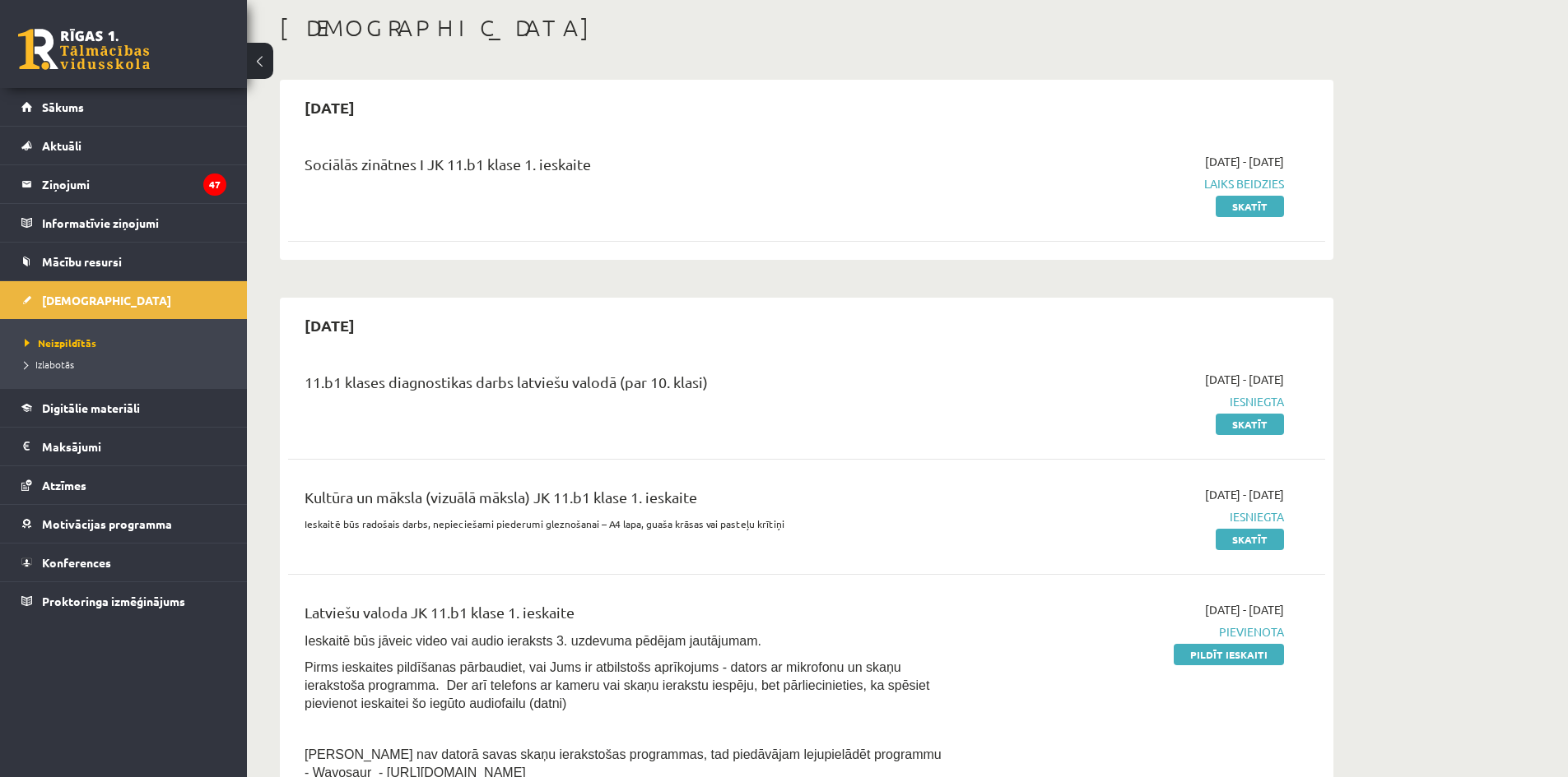
scroll to position [247, 0]
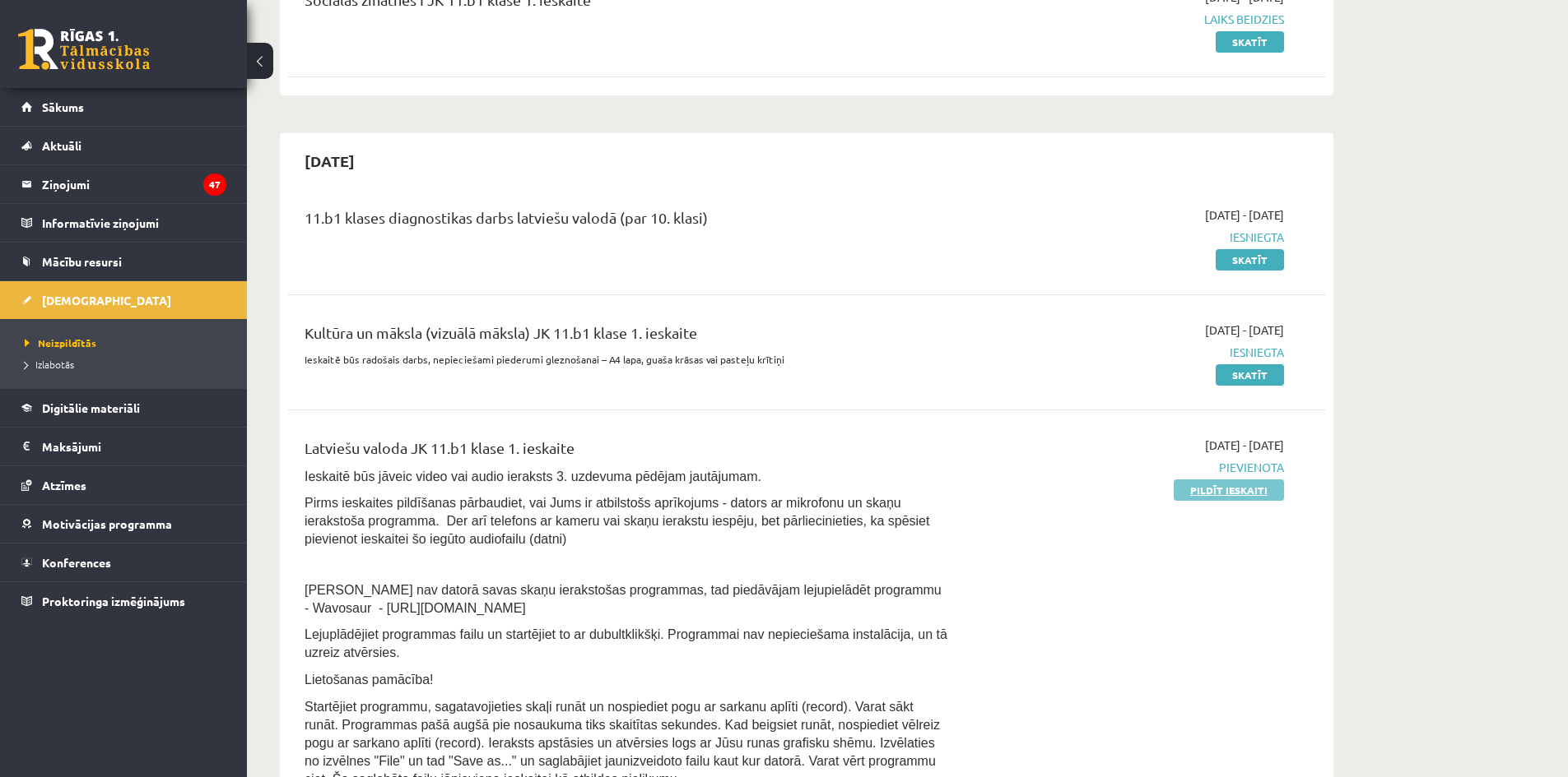
click at [1227, 489] on link "Pildīt ieskaiti" at bounding box center [1229, 490] width 110 height 22
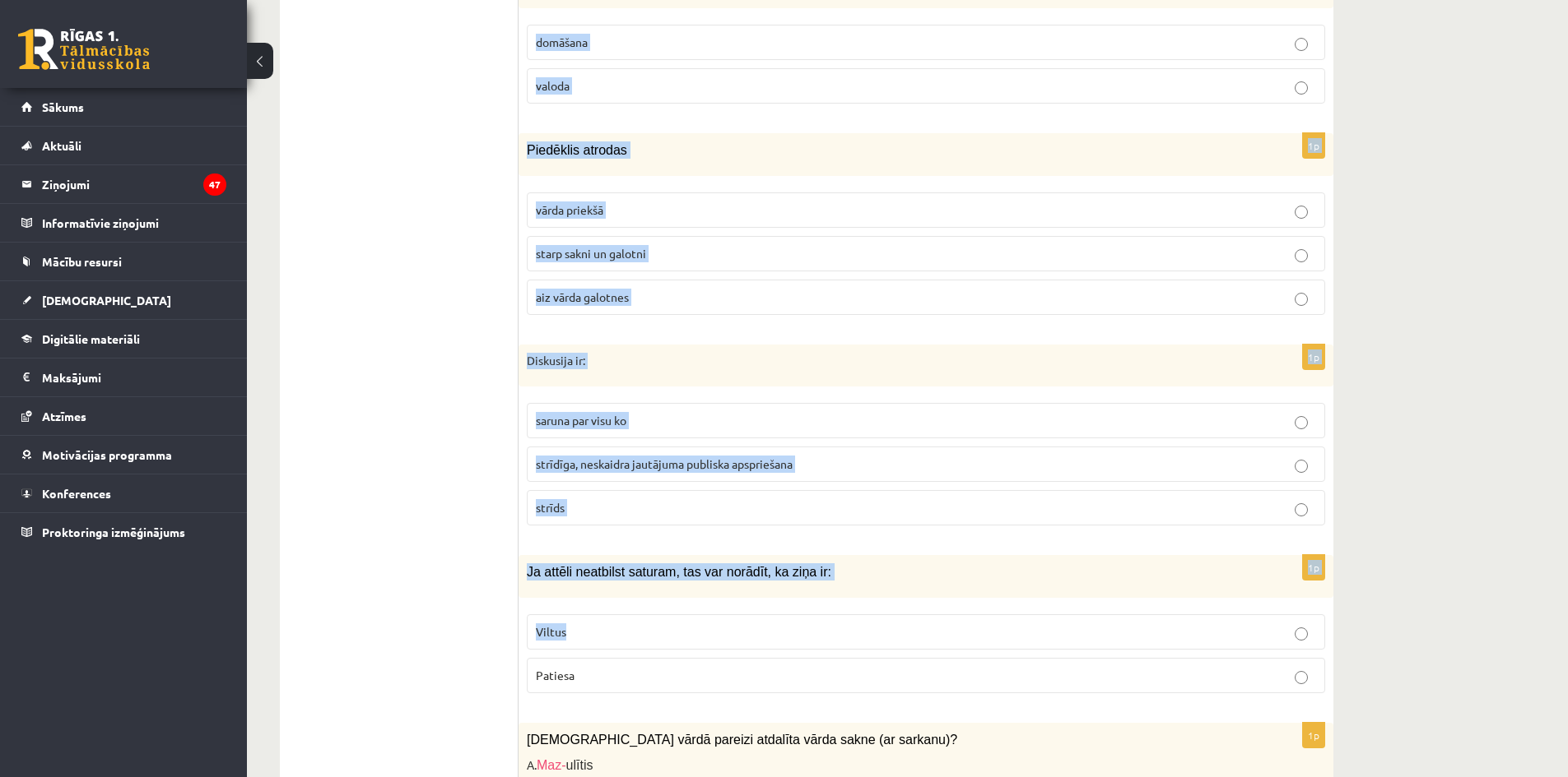
scroll to position [7745, 0]
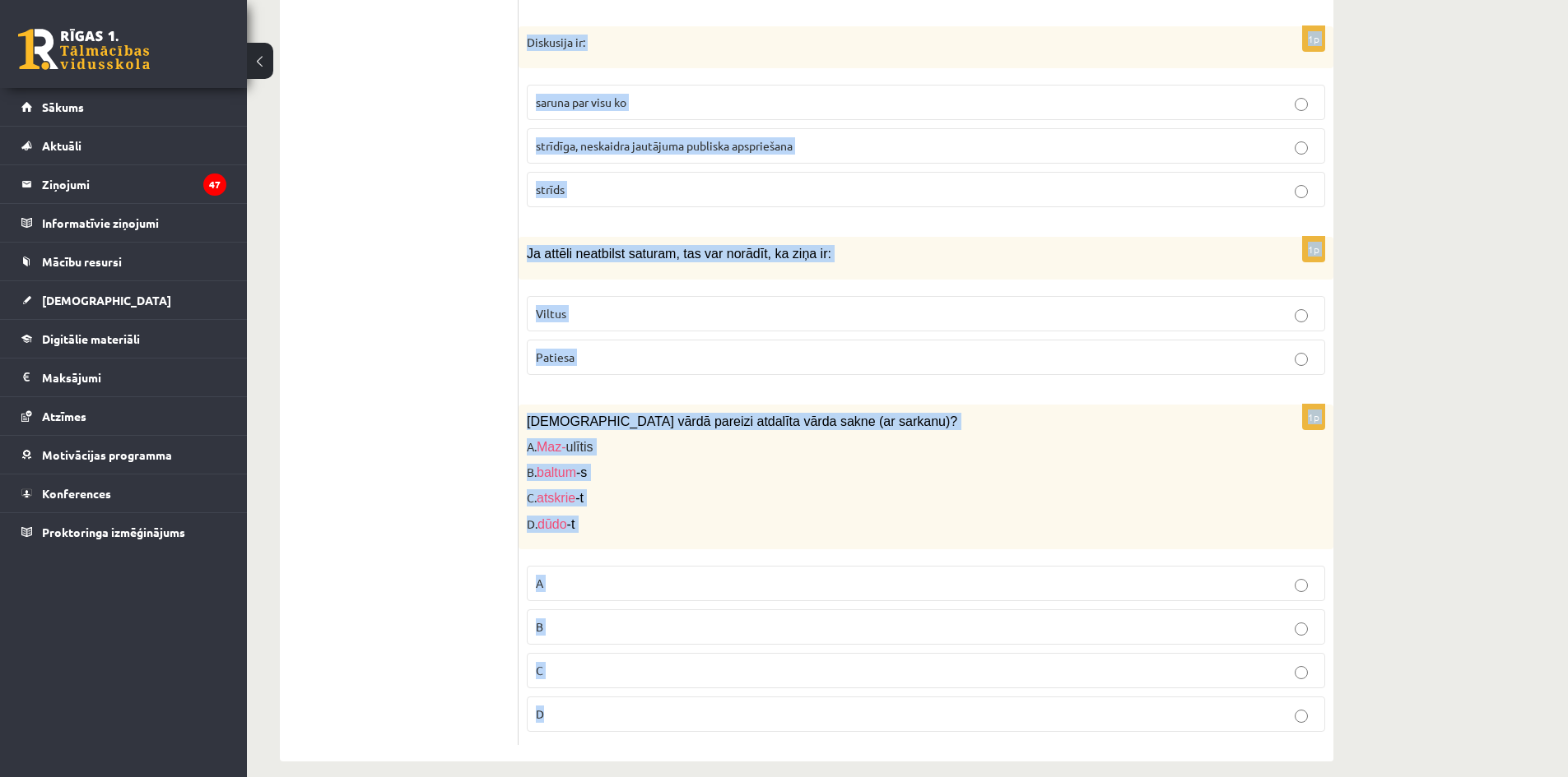
drag, startPoint x: 528, startPoint y: 322, endPoint x: 922, endPoint y: 717, distance: 557.9
copy form "Emocionāla valoda liecina, ka ziņa ir: Viltus Patiesa 1p Vārda sastāvdaļas ir: …"
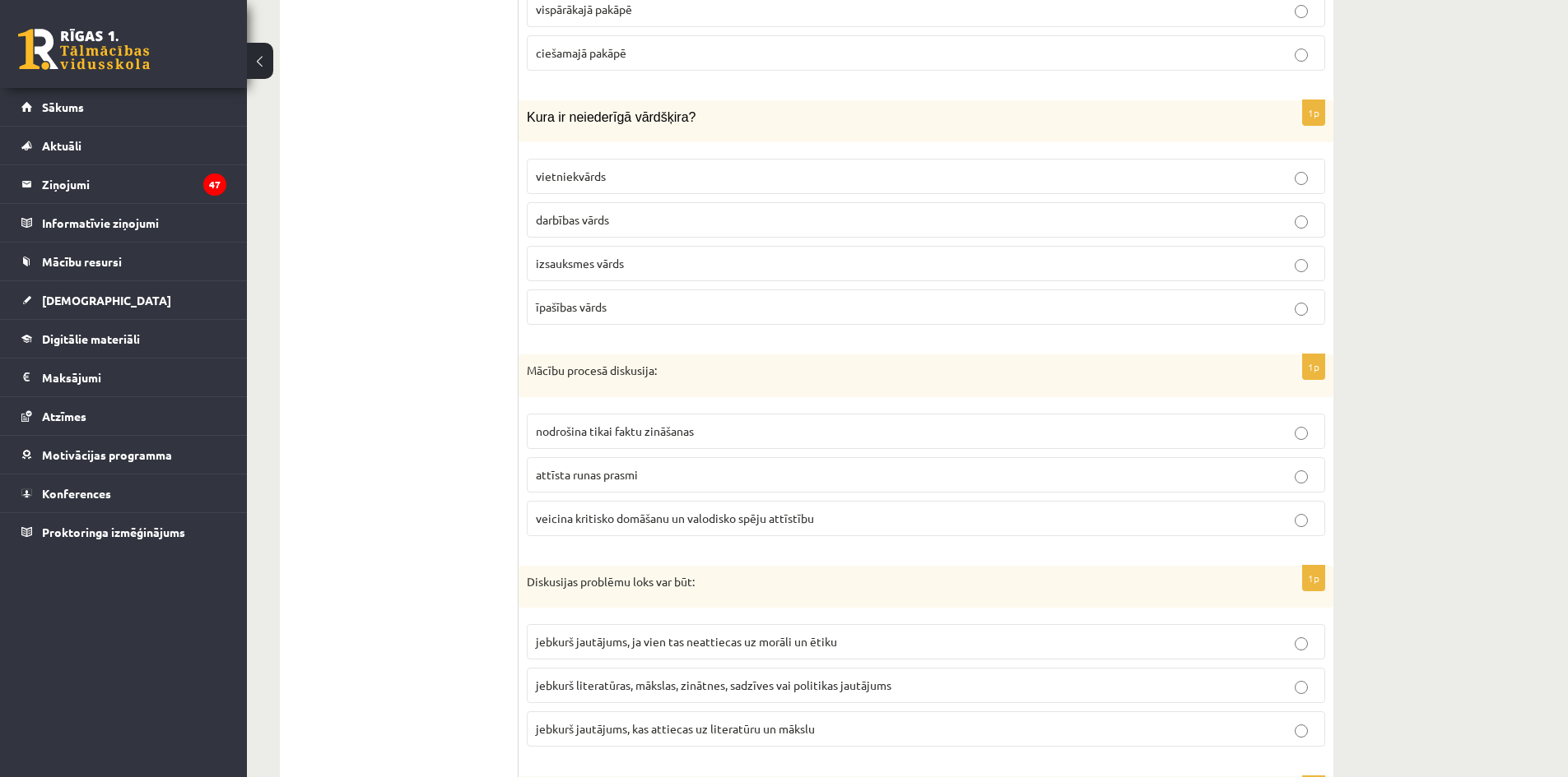
scroll to position [5030, 0]
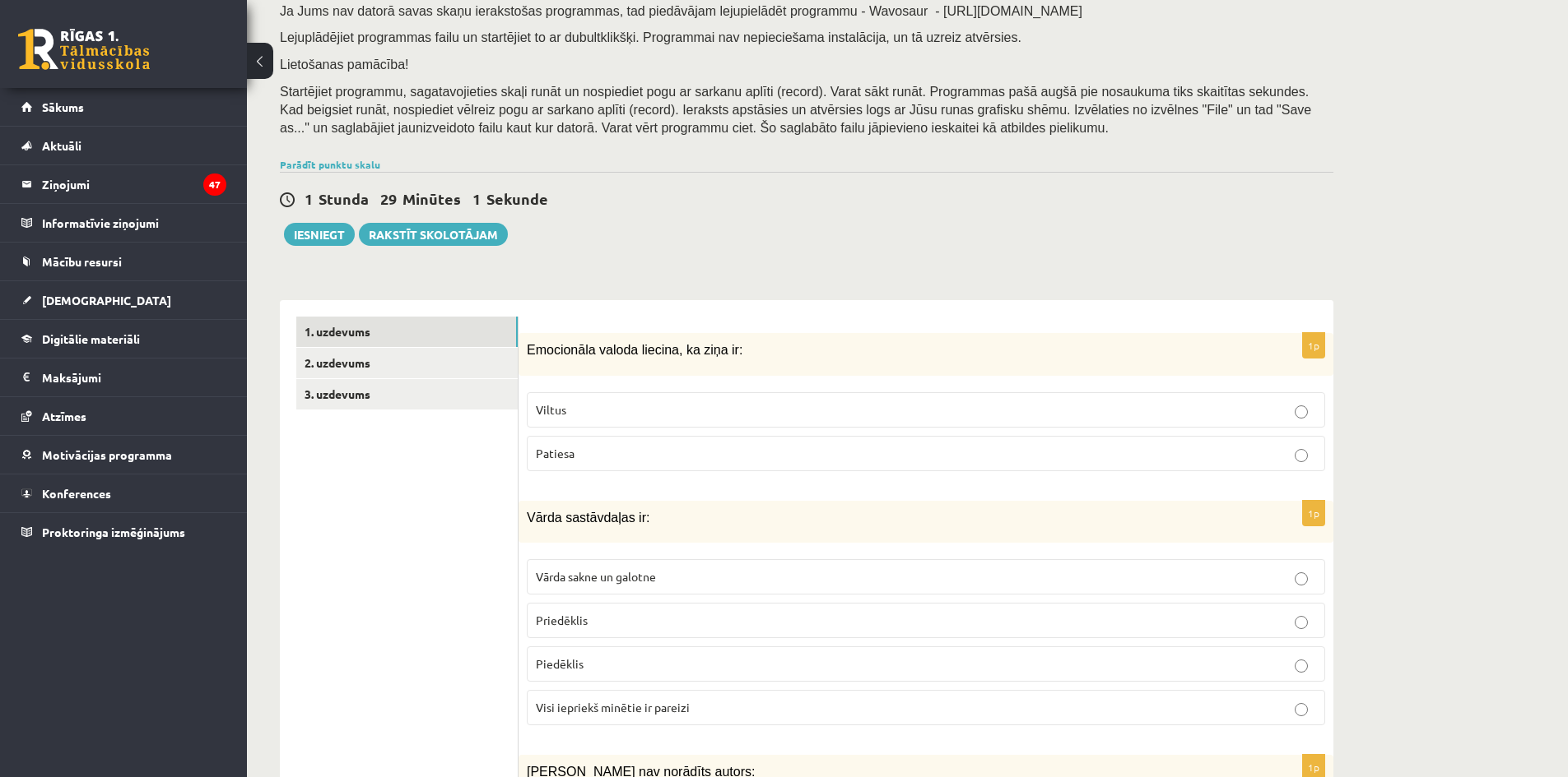
scroll to position [247, 0]
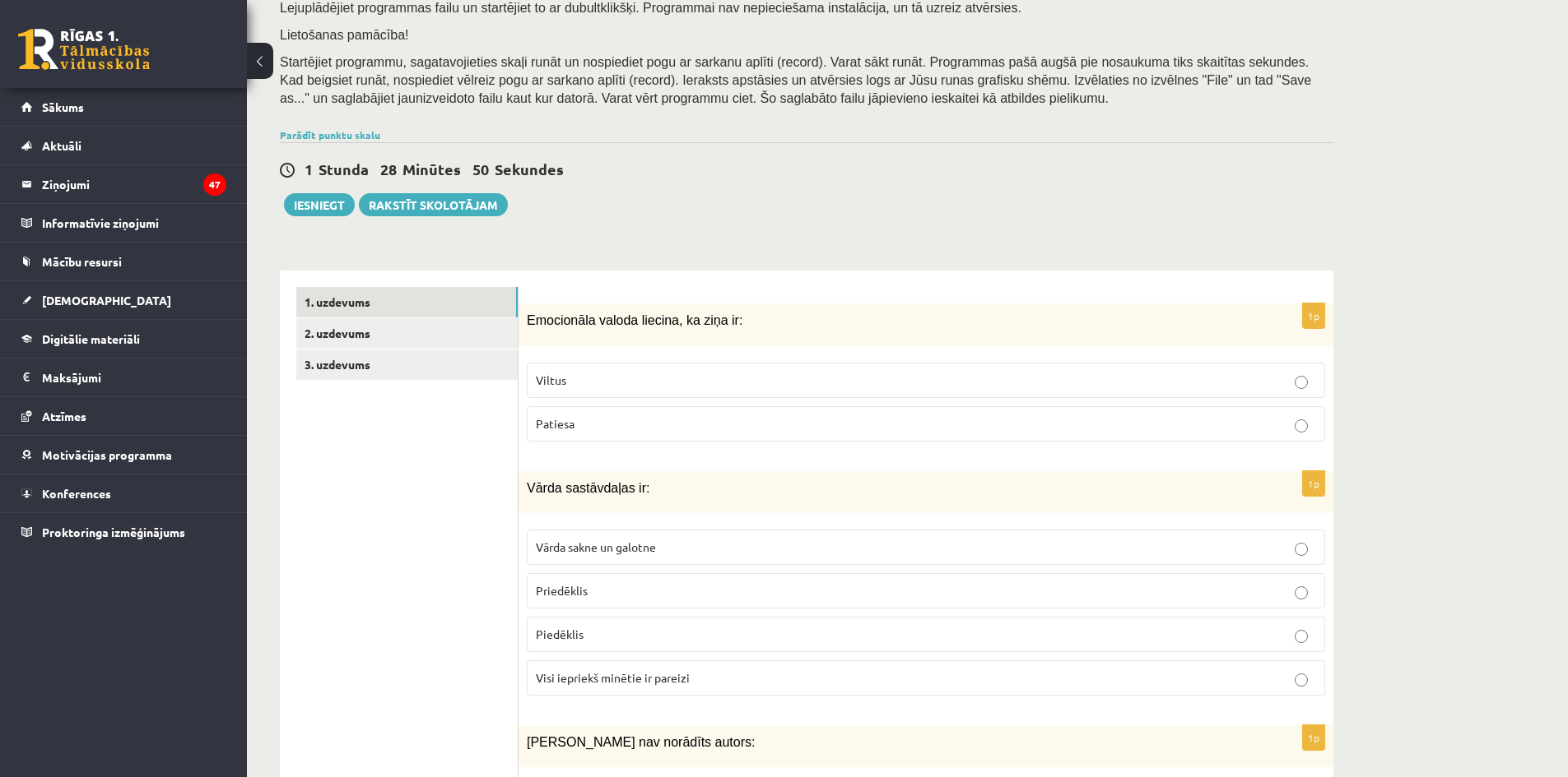
click at [746, 394] on label "Viltus" at bounding box center [925, 379] width 798 height 35
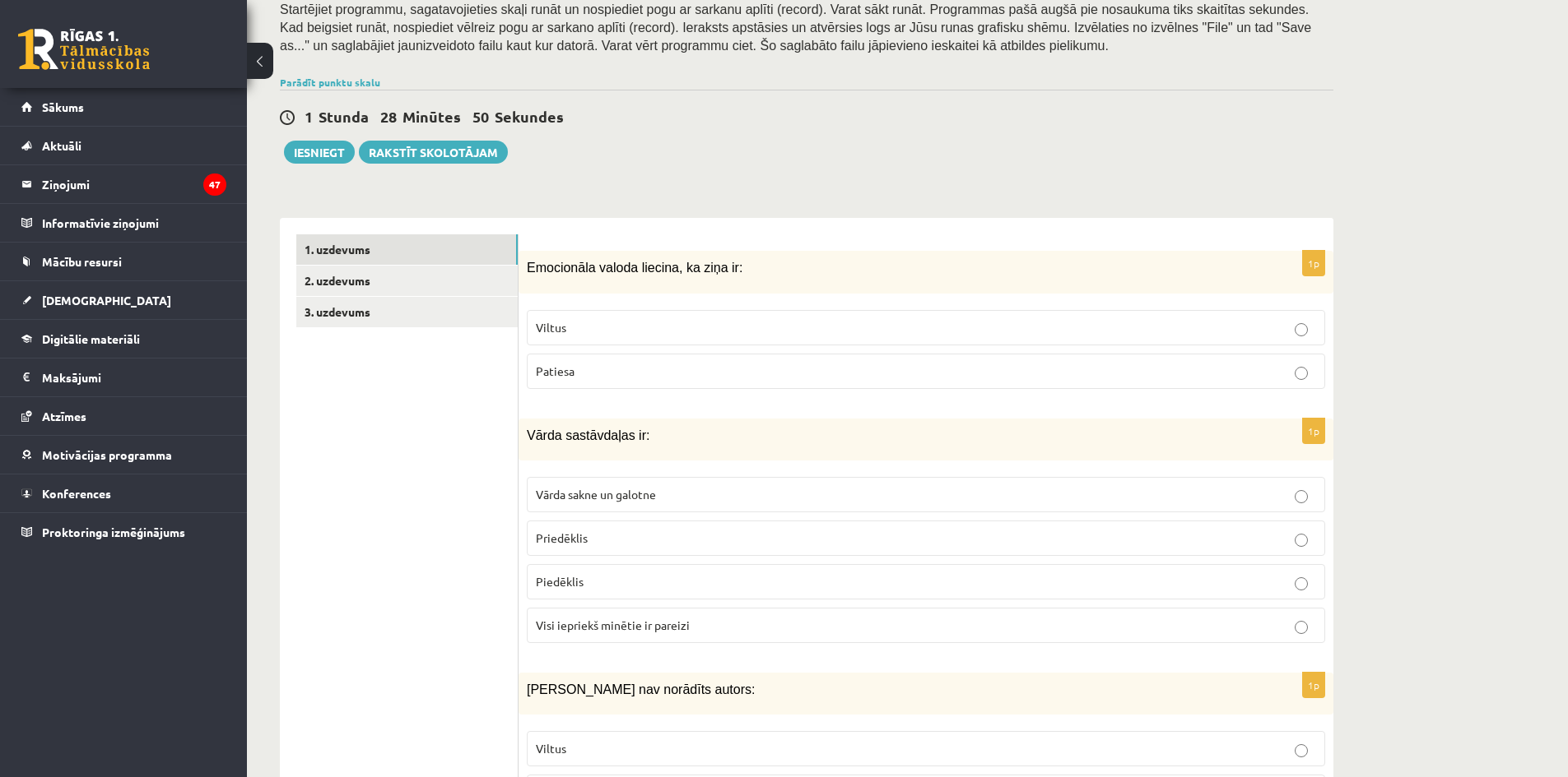
scroll to position [329, 0]
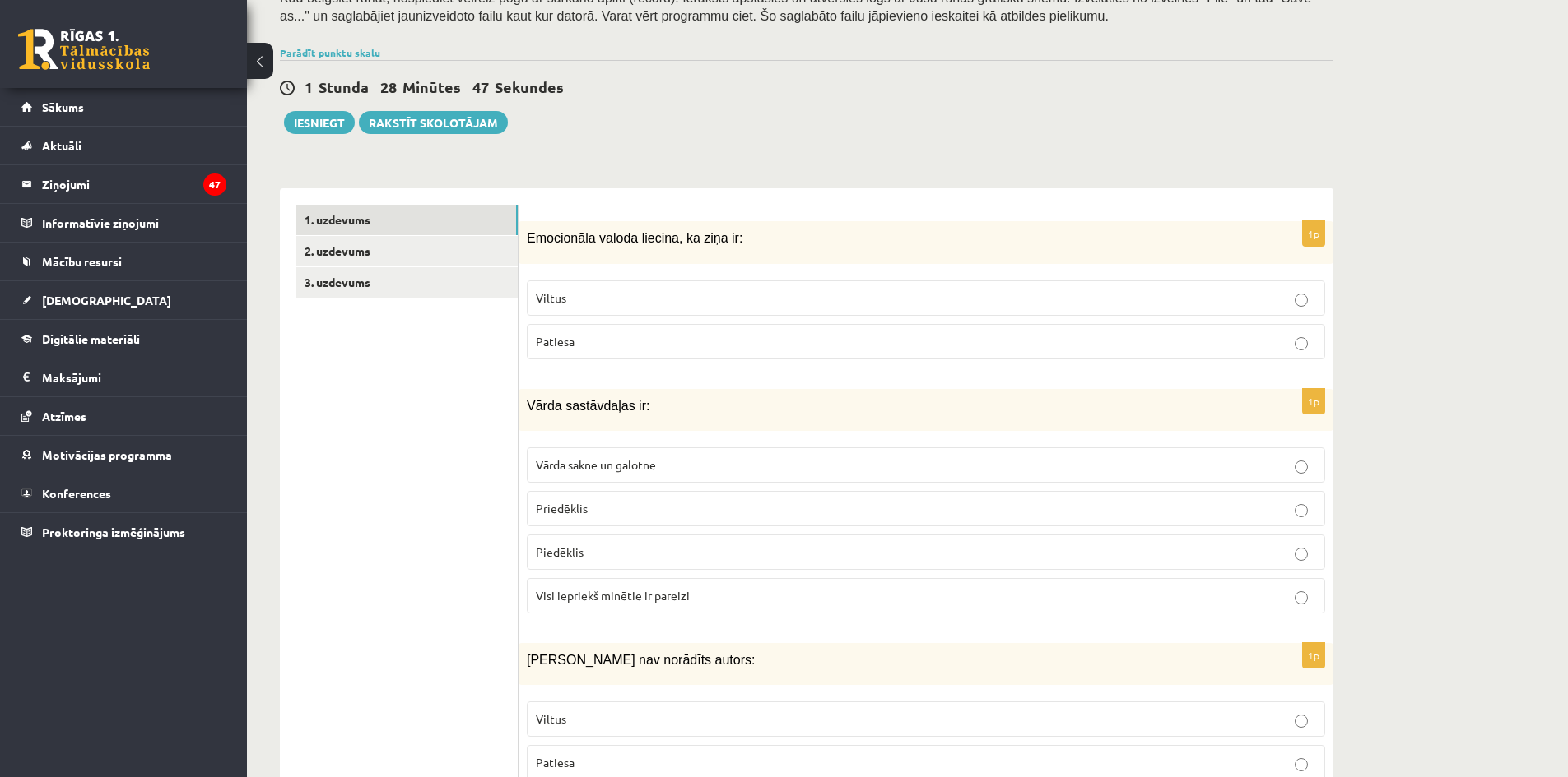
click at [697, 604] on p "Visi iepriekš minētie ir pareizi" at bounding box center [926, 596] width 780 height 17
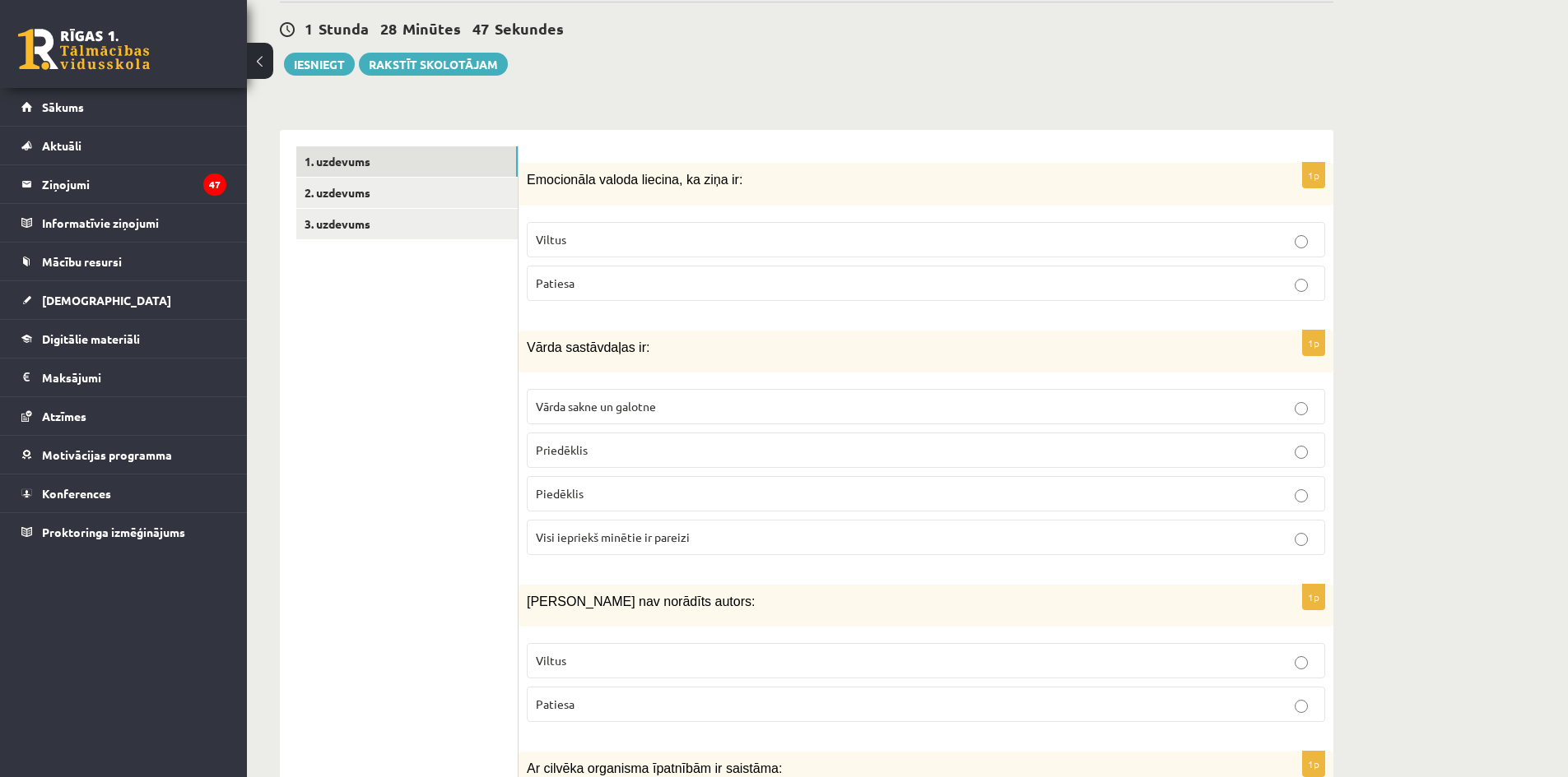
scroll to position [493, 0]
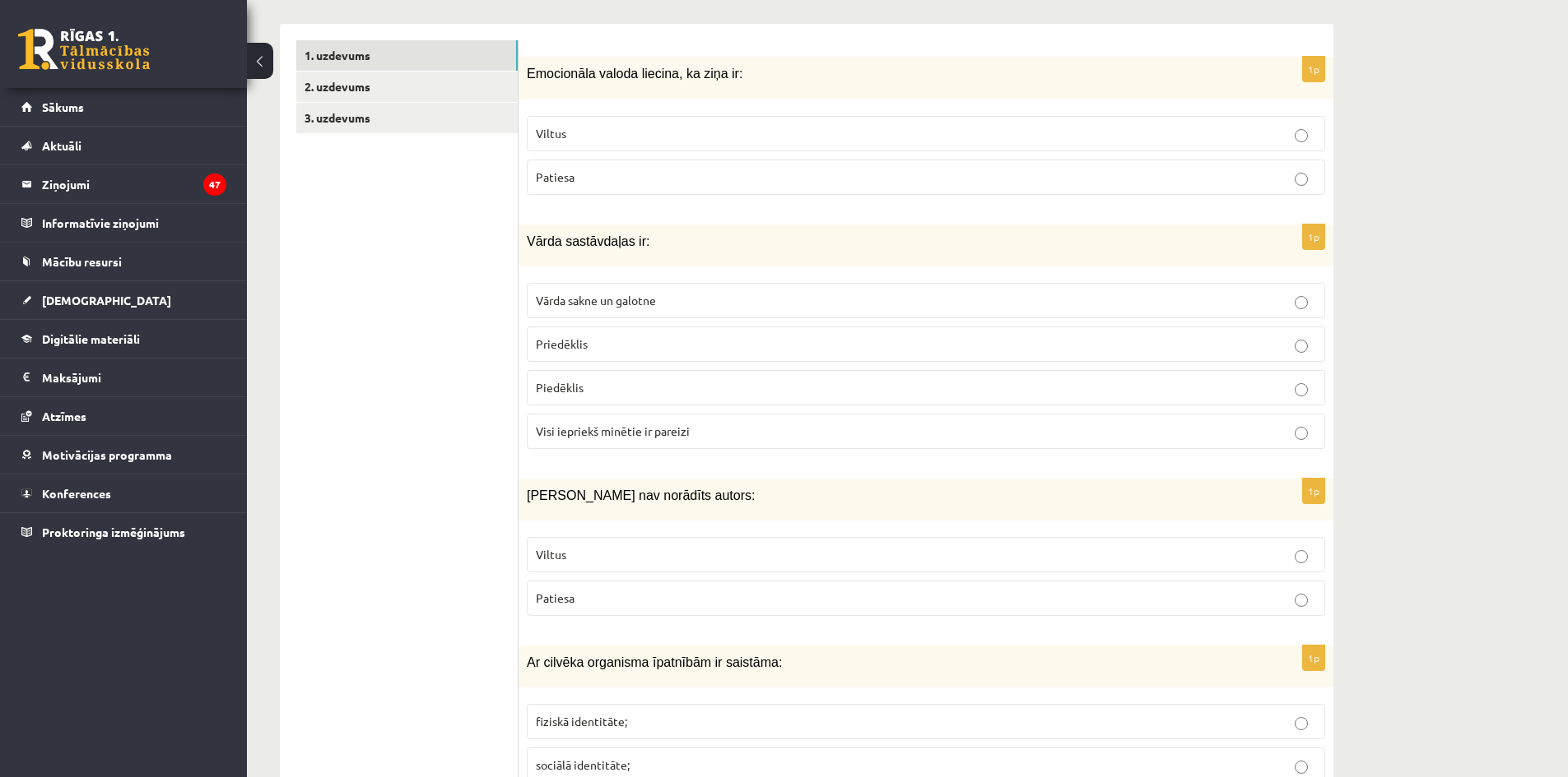
click at [672, 597] on p "Patiesa" at bounding box center [926, 599] width 780 height 17
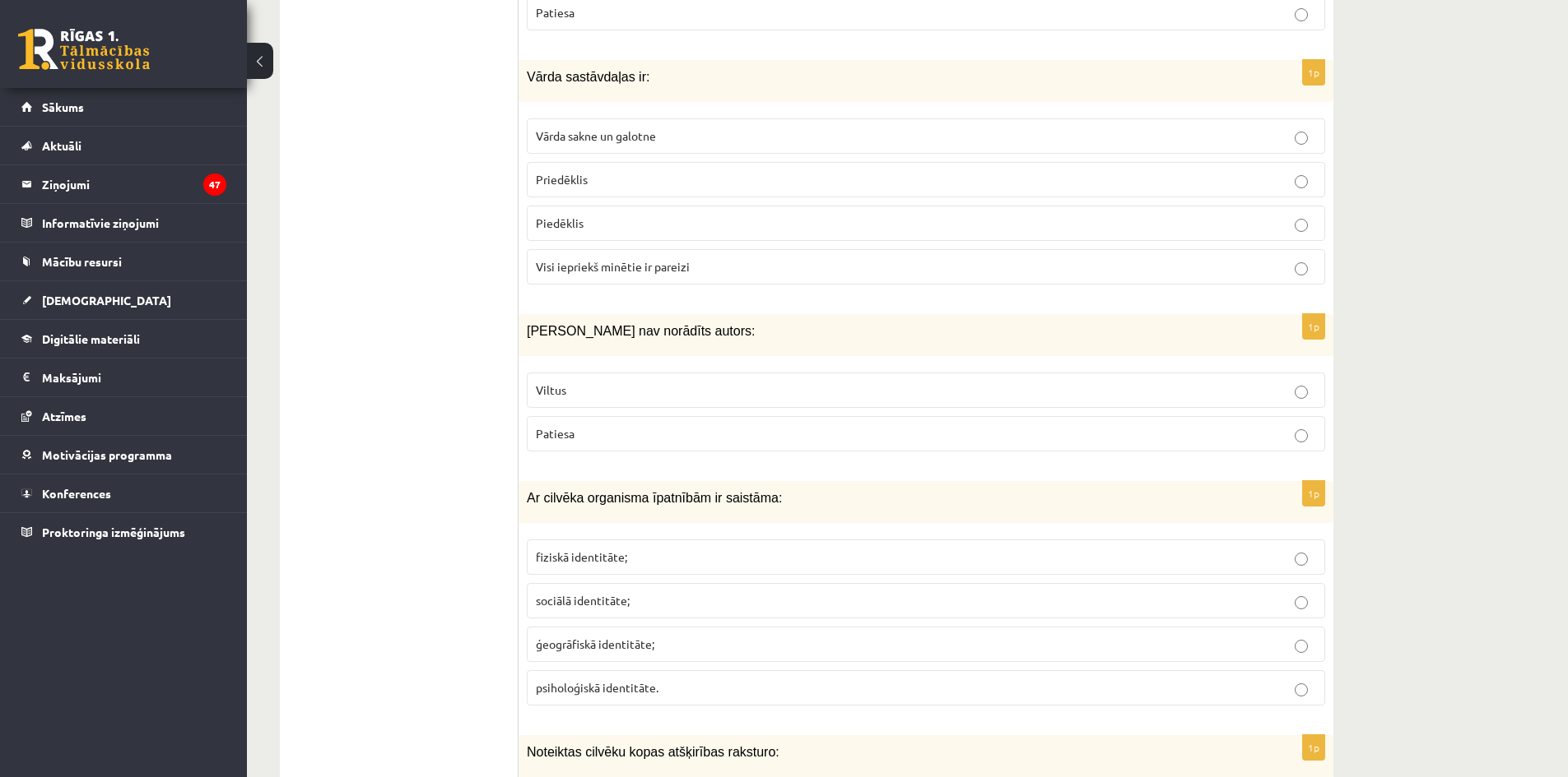
scroll to position [740, 0]
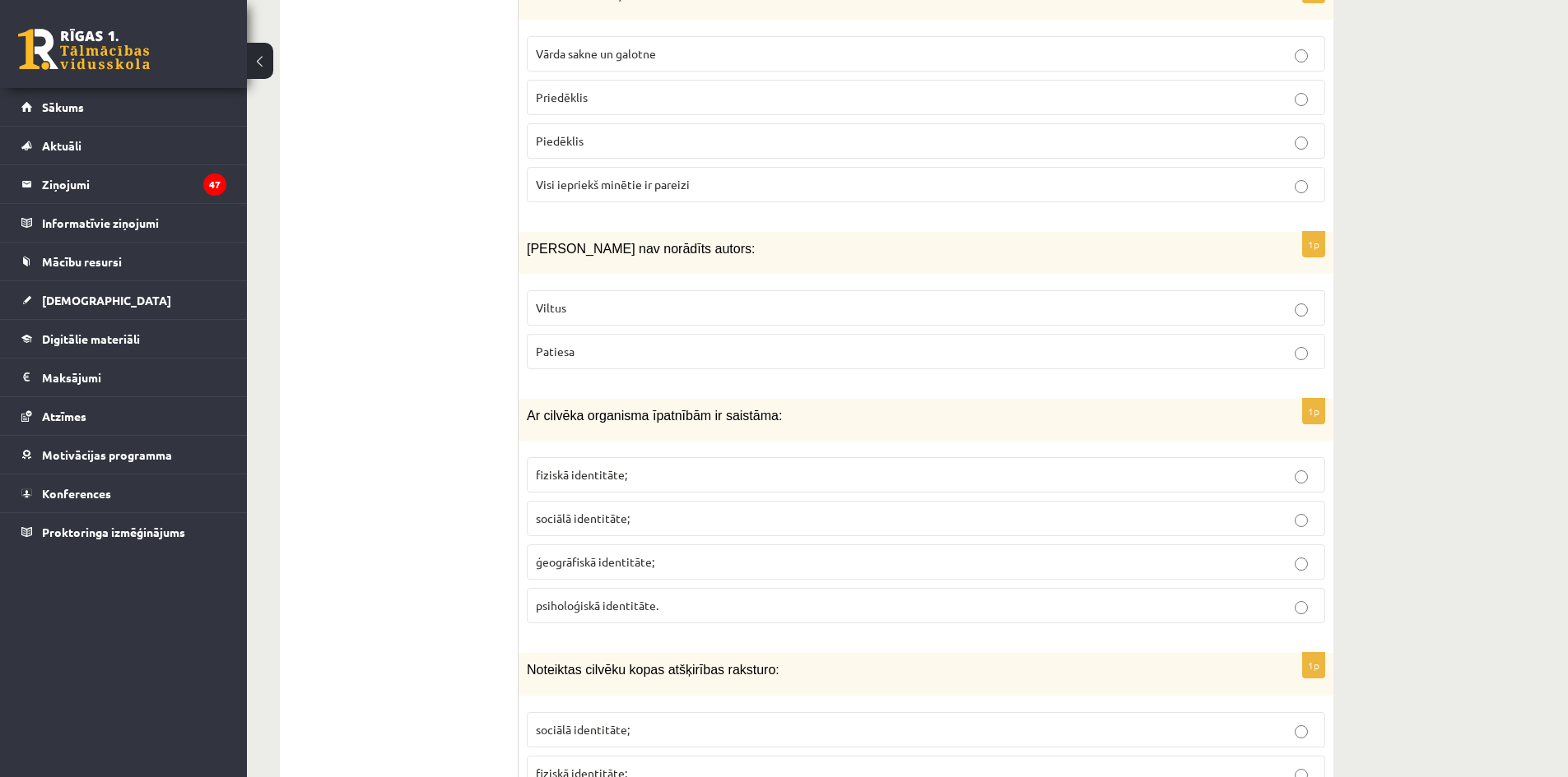
click at [676, 479] on p "fiziskā identitāte;" at bounding box center [926, 475] width 780 height 17
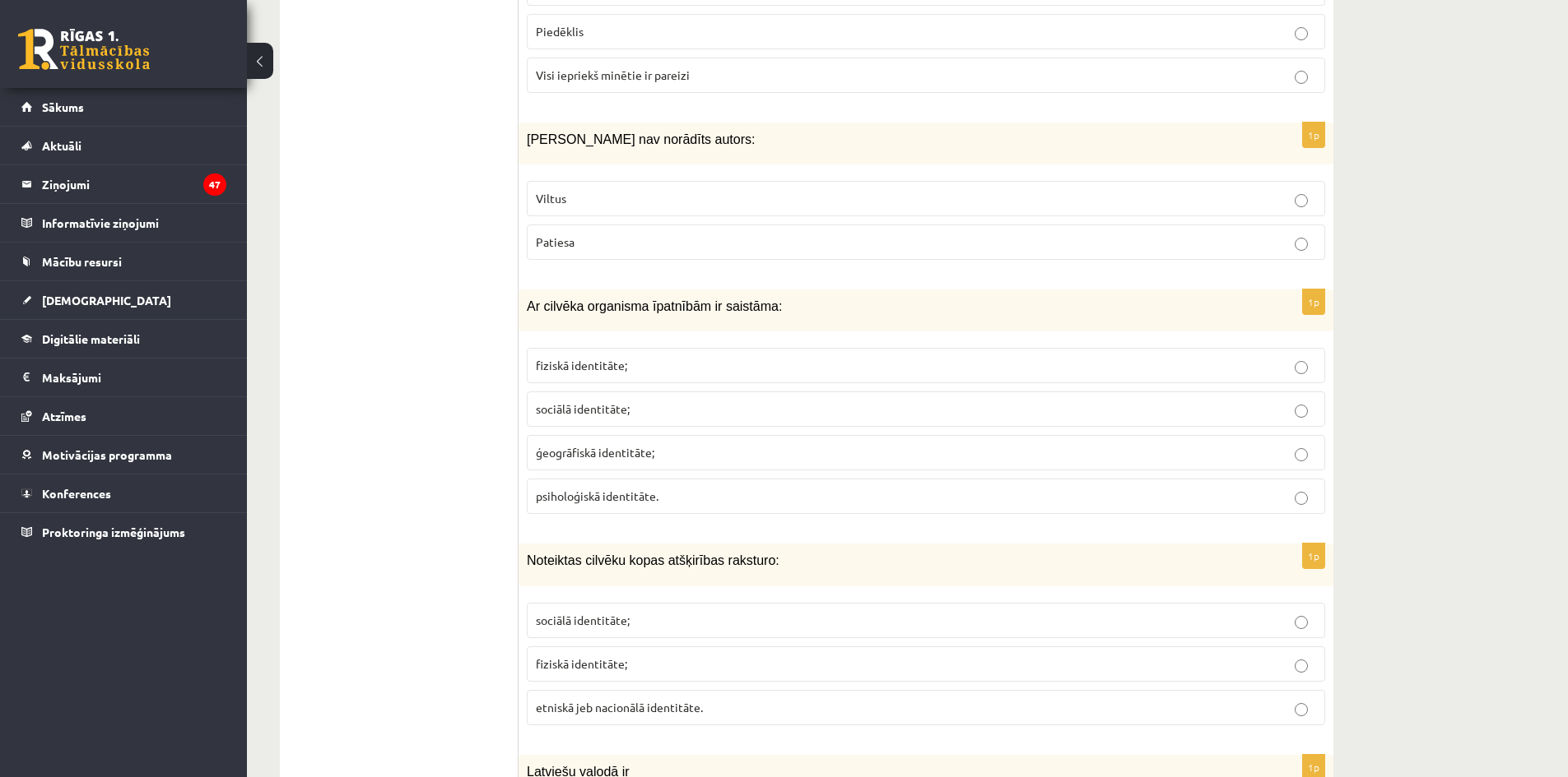
scroll to position [905, 0]
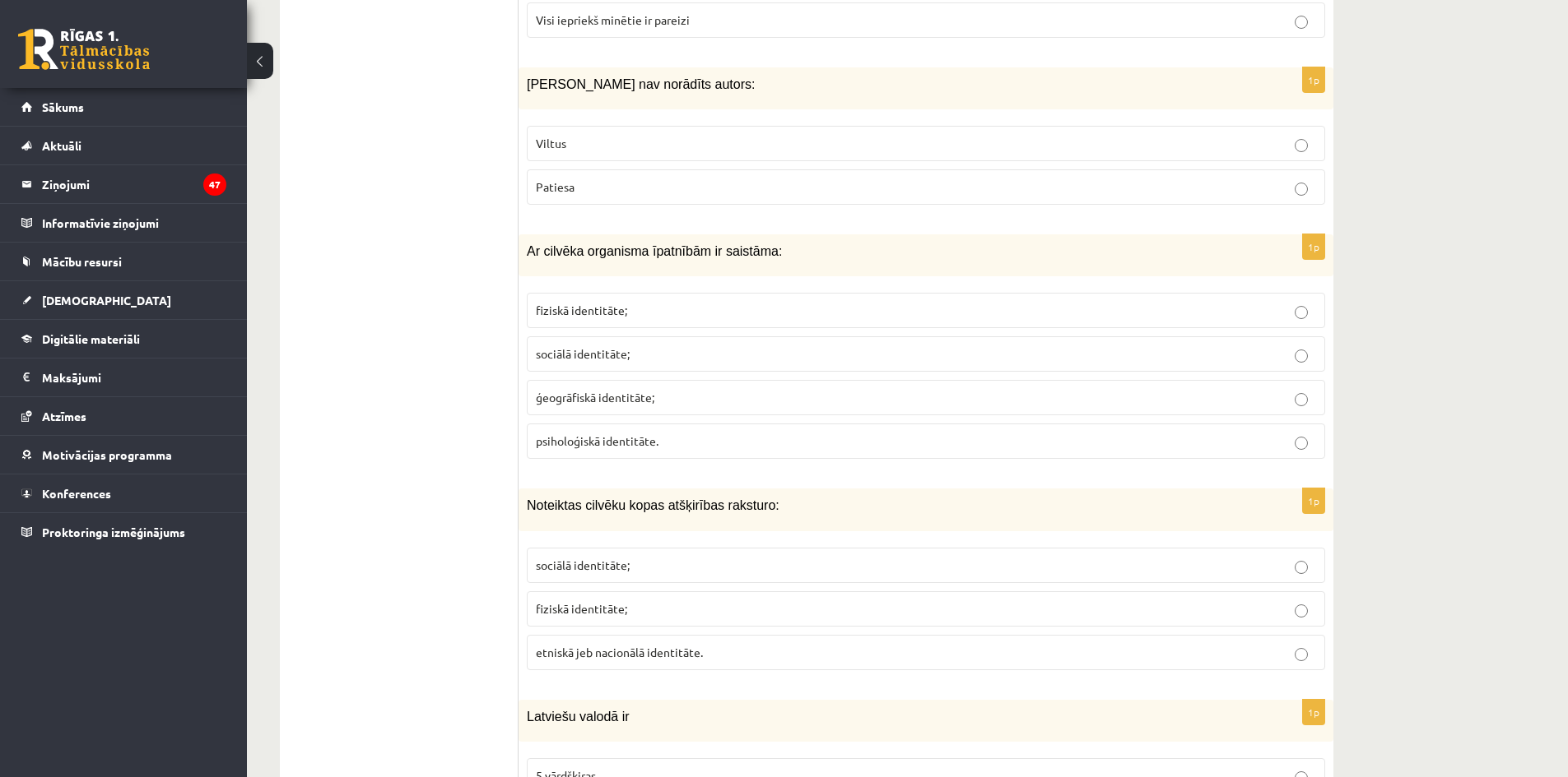
click at [666, 654] on span "etniskā jeb nacionālā identitāte." at bounding box center [620, 653] width 167 height 15
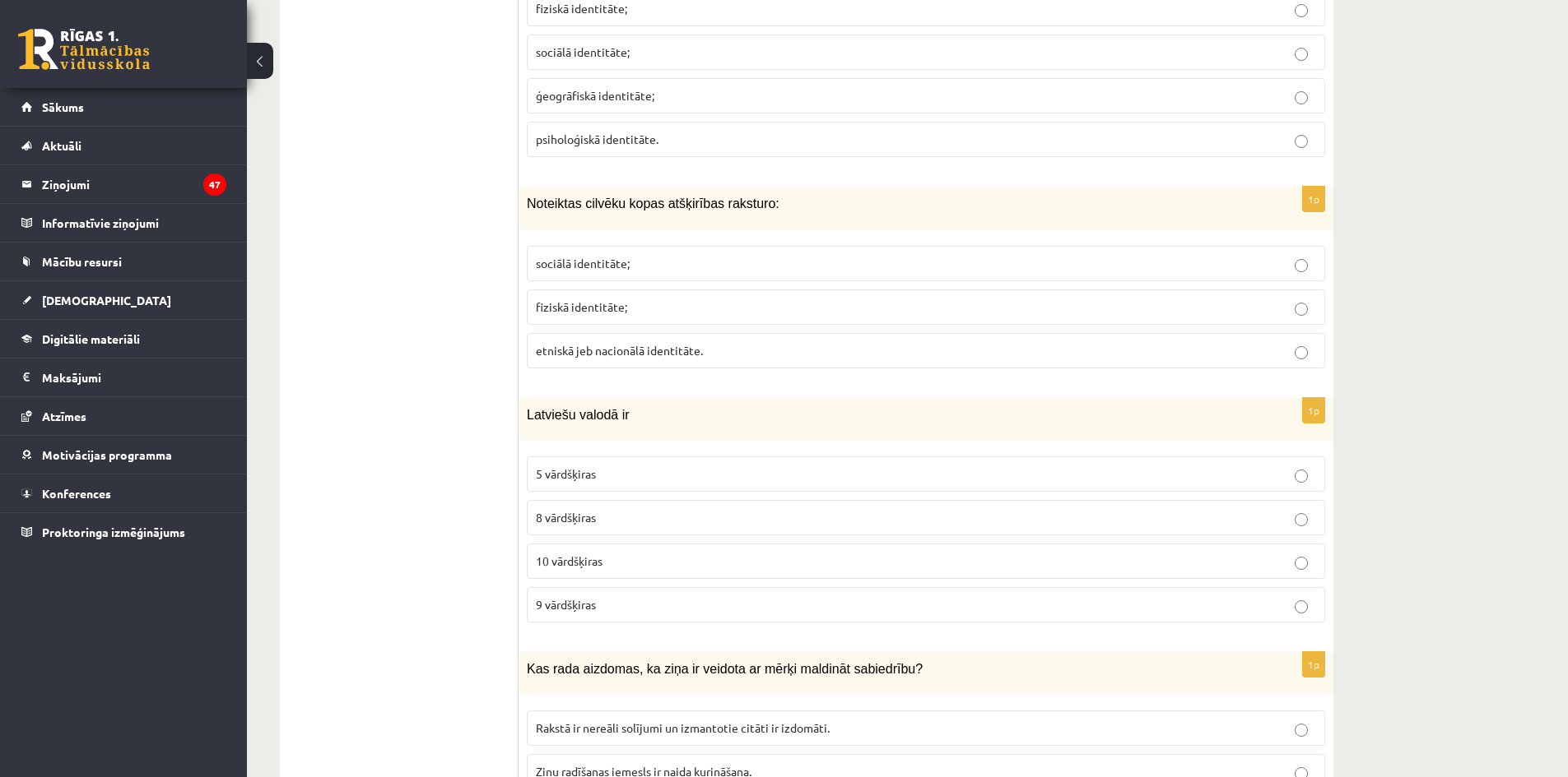
scroll to position [1234, 0]
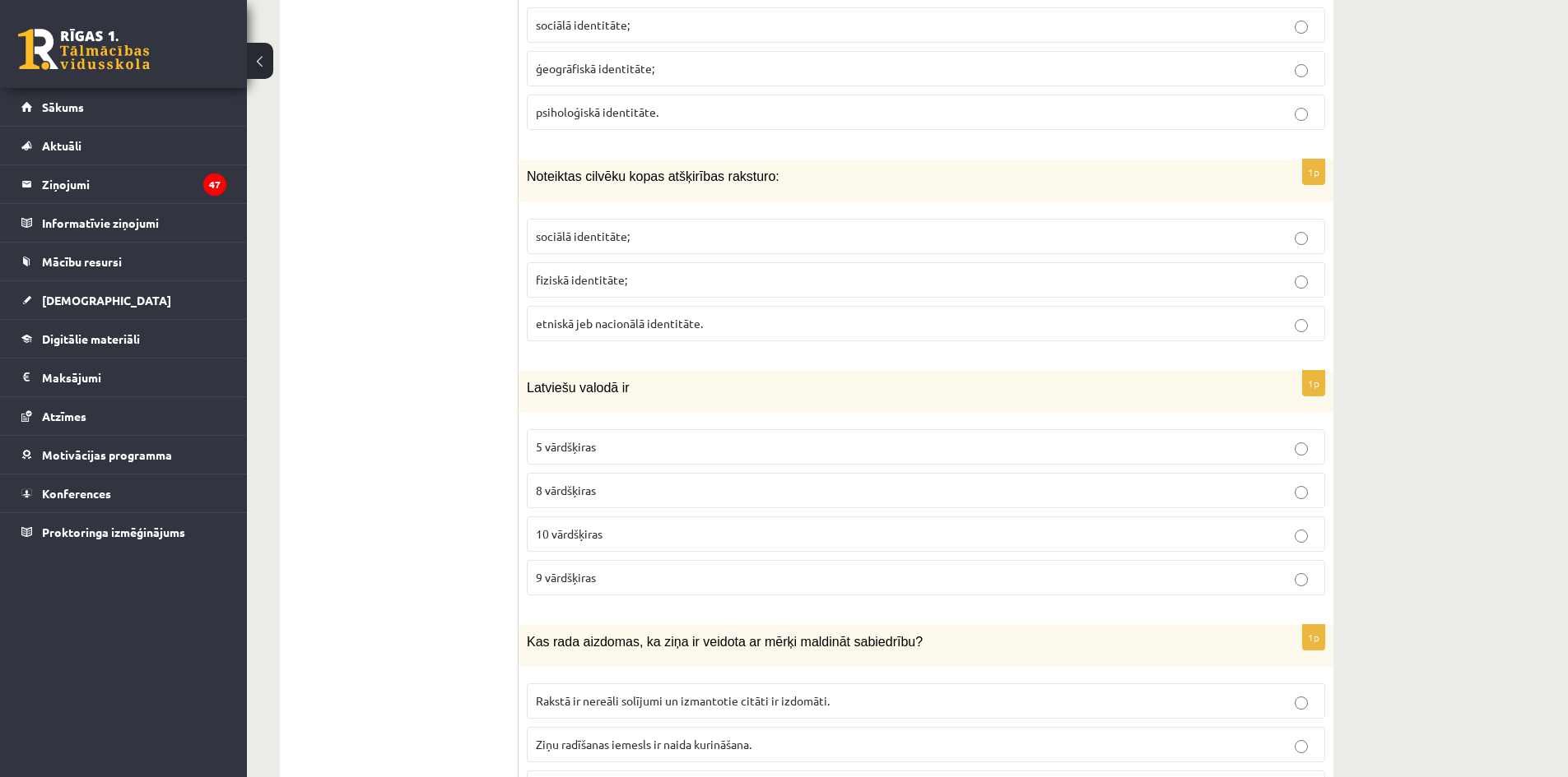
click at [627, 492] on p "8 vārdšķiras" at bounding box center [926, 490] width 780 height 17
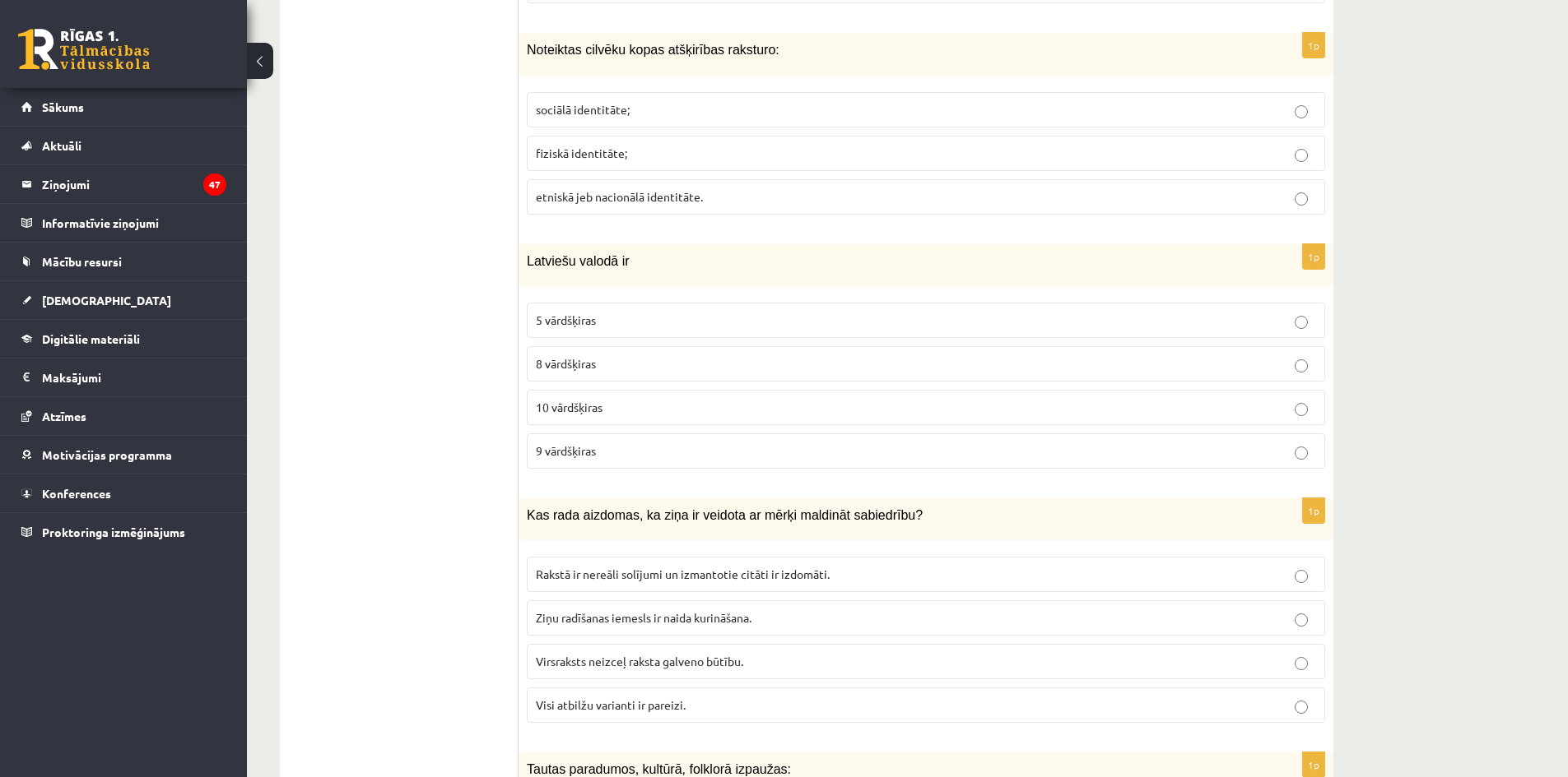
scroll to position [1398, 0]
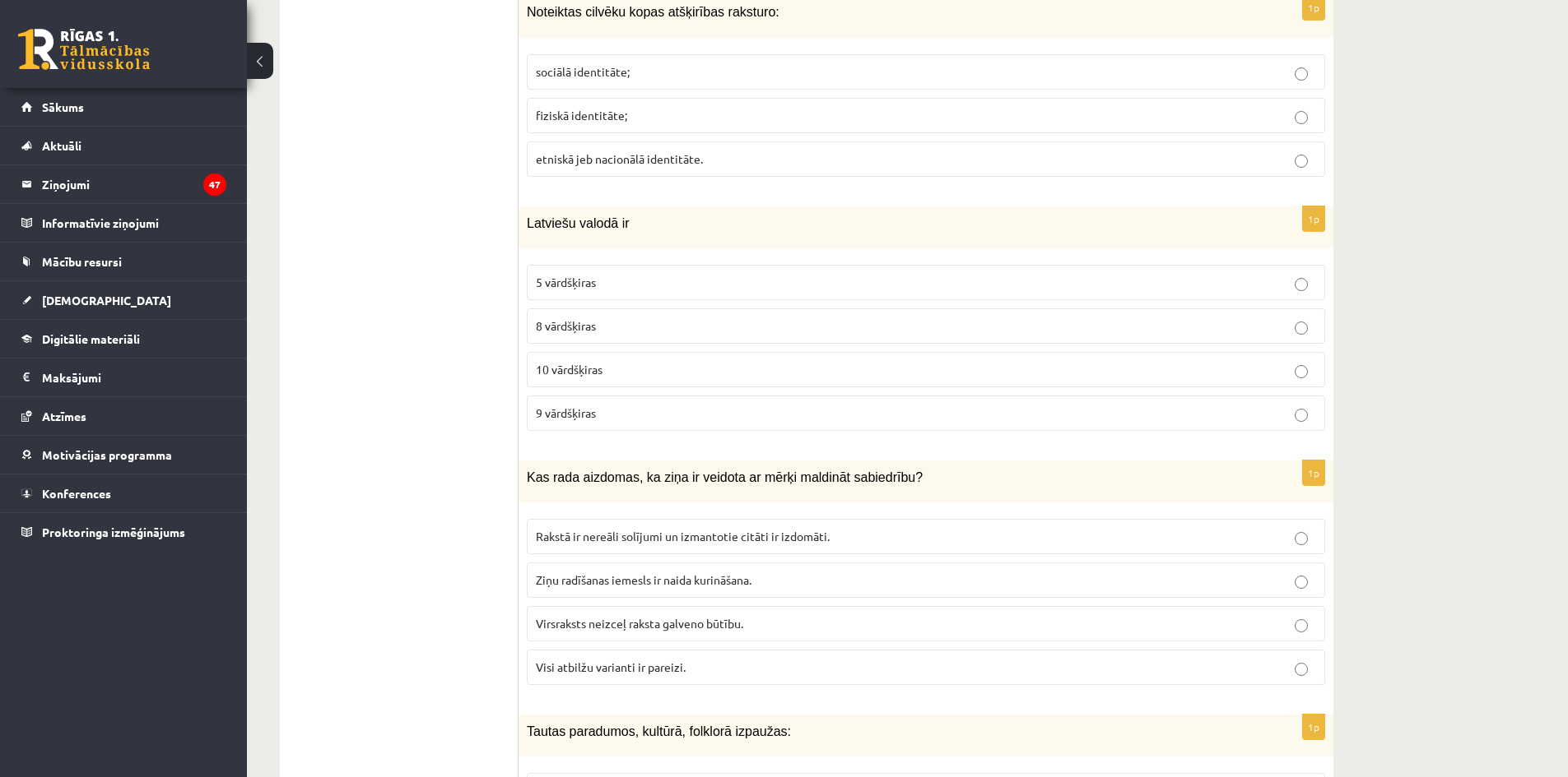
click at [631, 667] on span "Visi atbilžu varianti ir pareizi." at bounding box center [611, 667] width 150 height 15
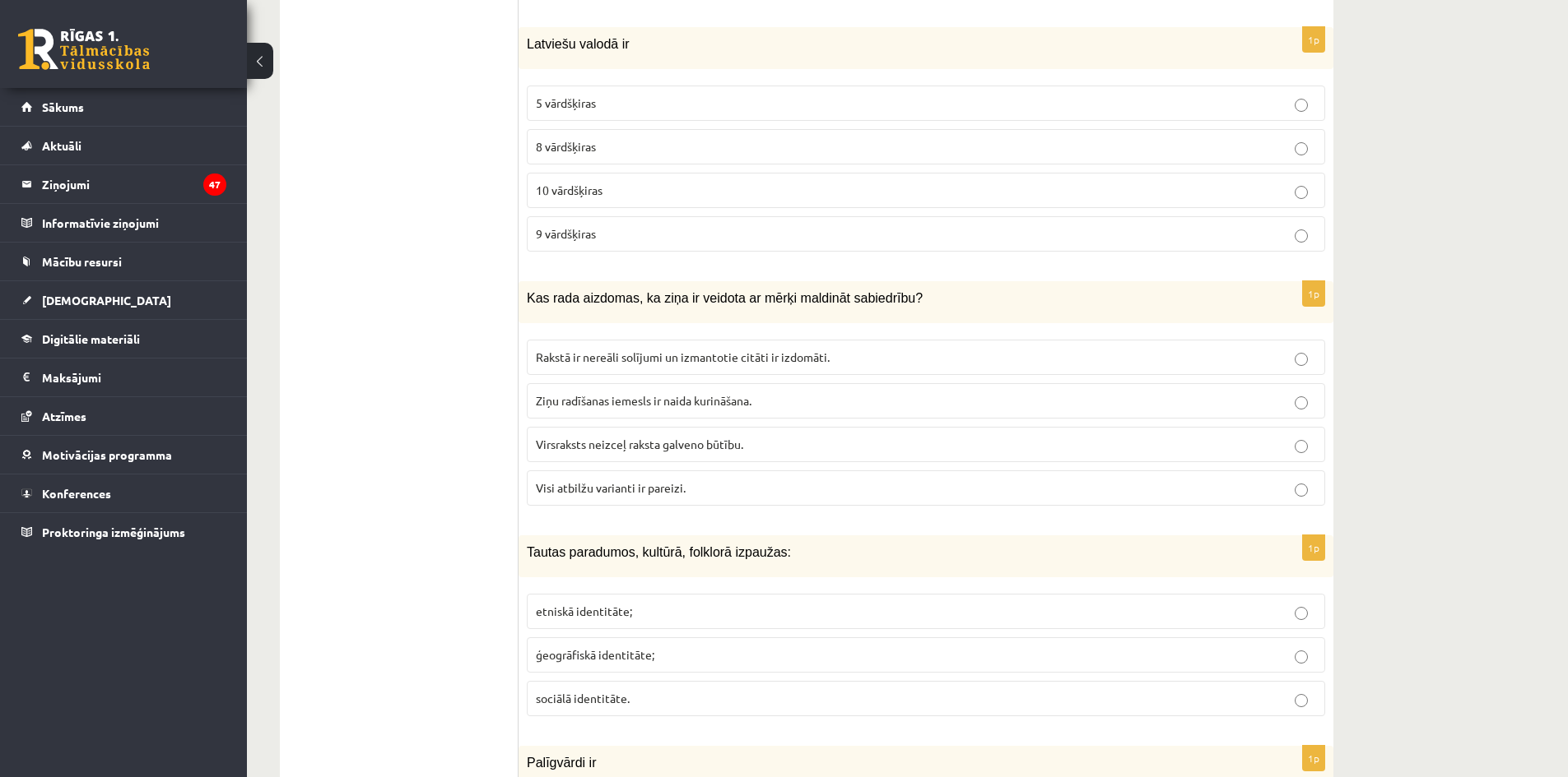
scroll to position [1645, 0]
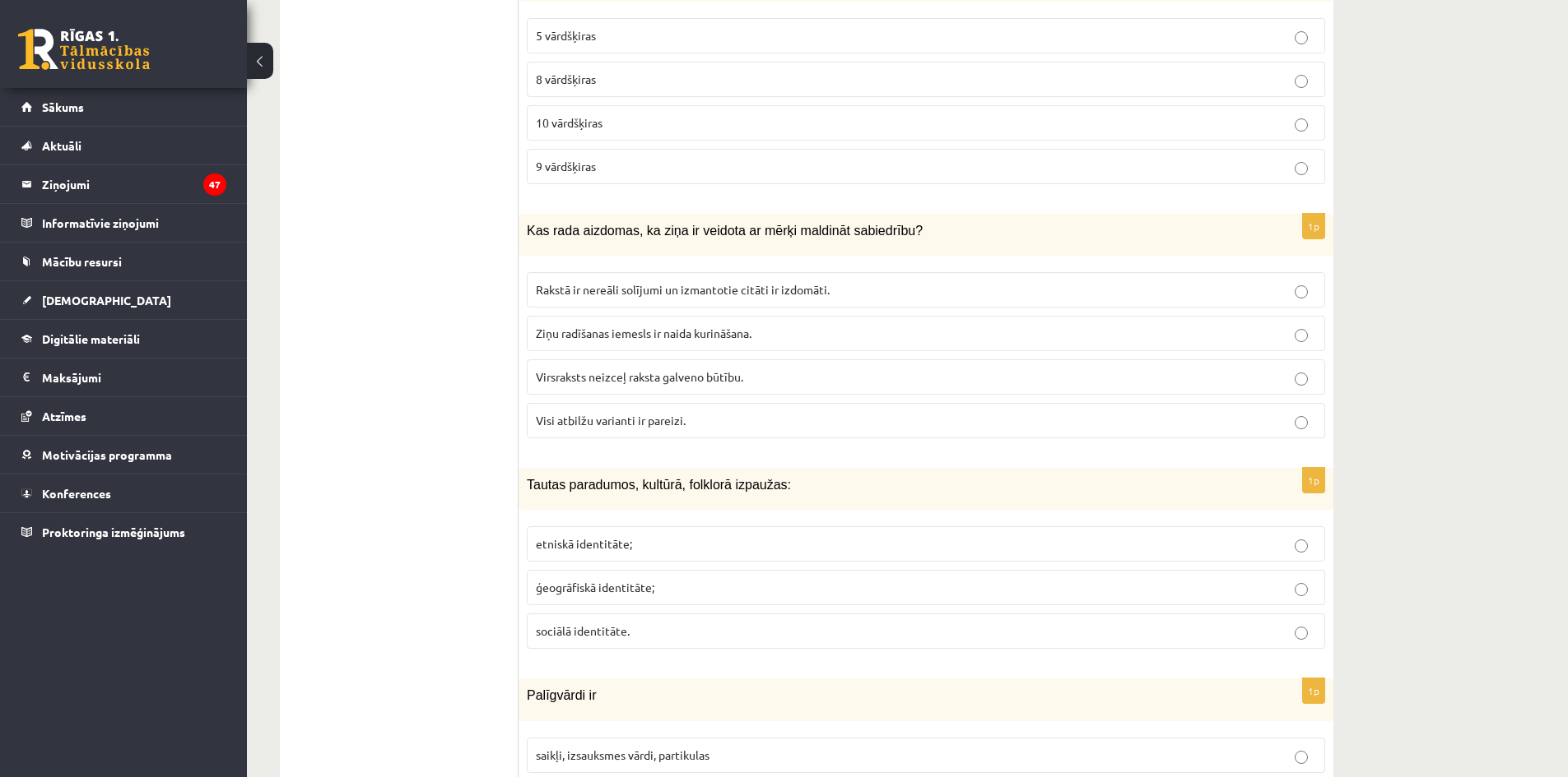
click at [617, 554] on label "etniskā identitāte;" at bounding box center [925, 544] width 798 height 35
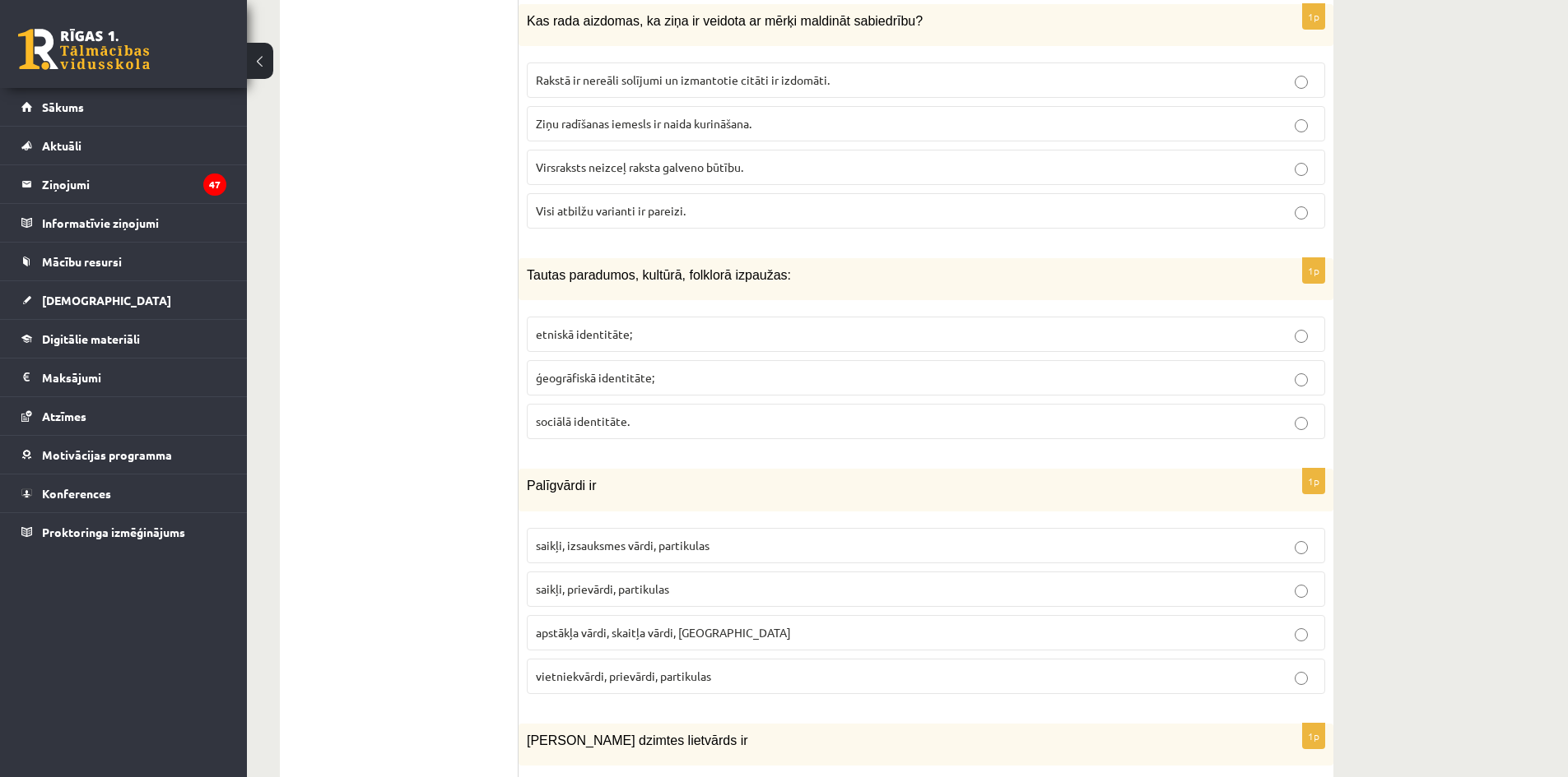
scroll to position [1892, 0]
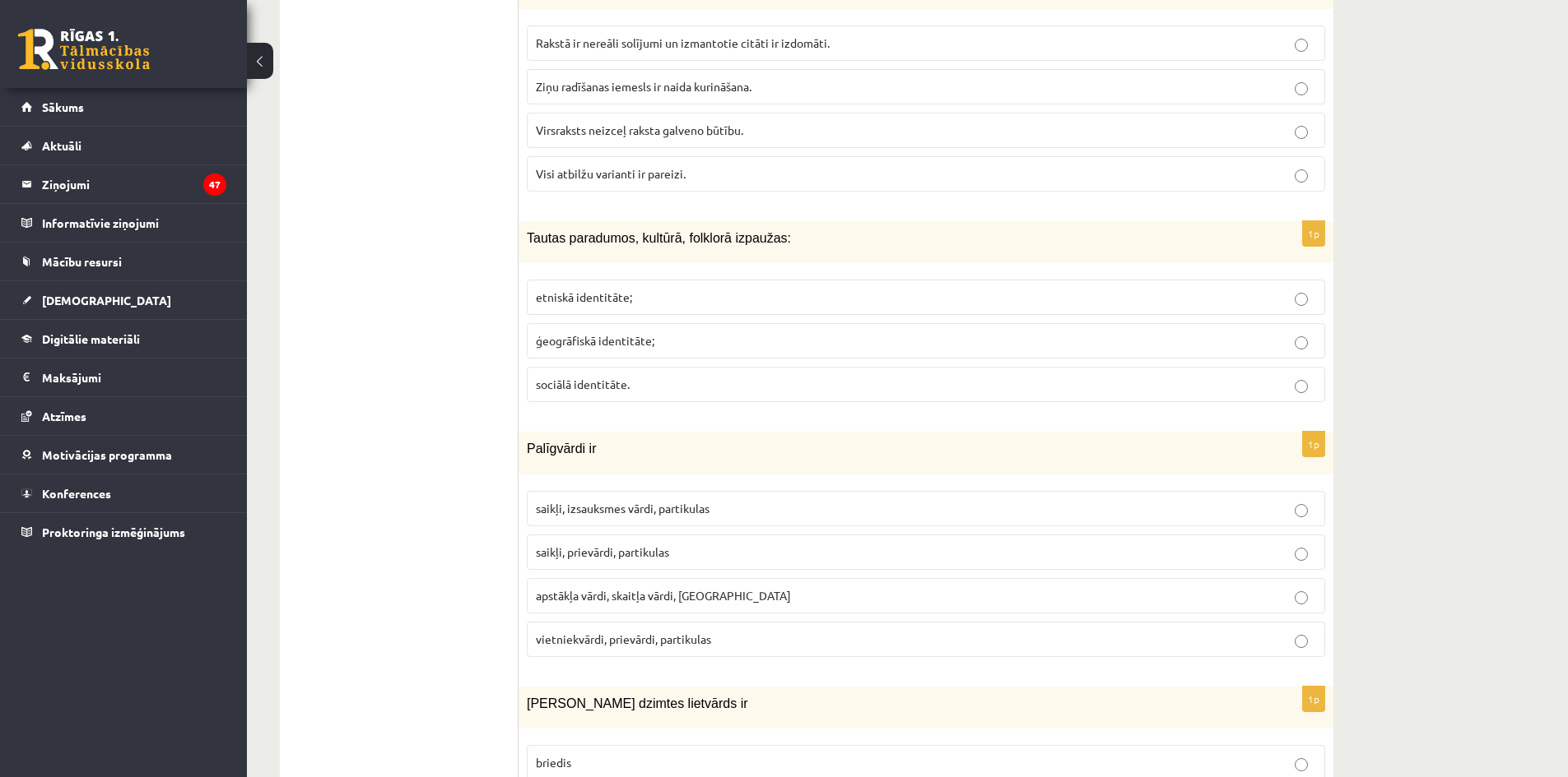
click at [588, 553] on span "saikļi, prievārdi, partikulas" at bounding box center [603, 552] width 133 height 15
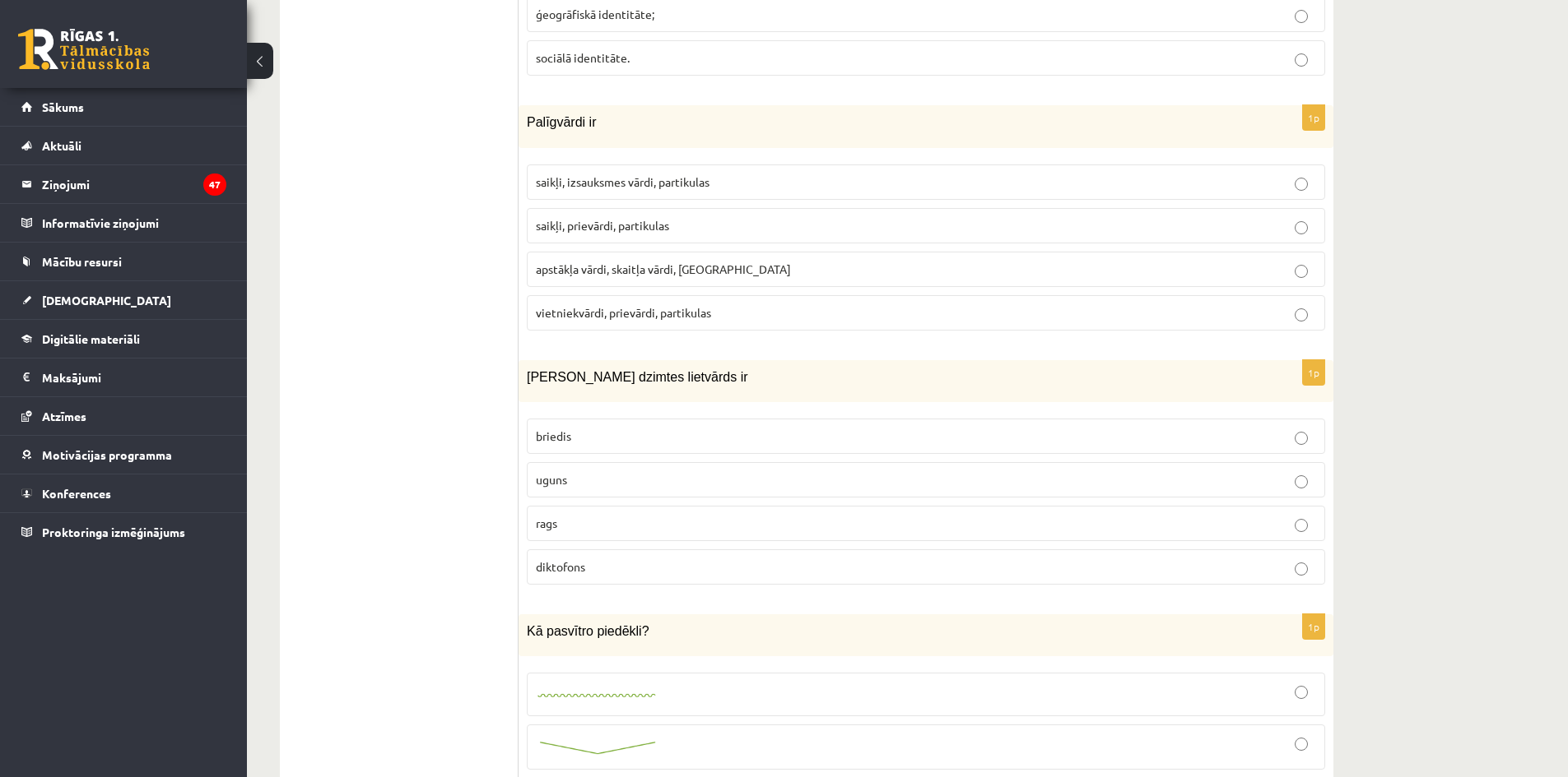
scroll to position [2221, 0]
click at [612, 486] on p "uguns" at bounding box center [926, 477] width 780 height 17
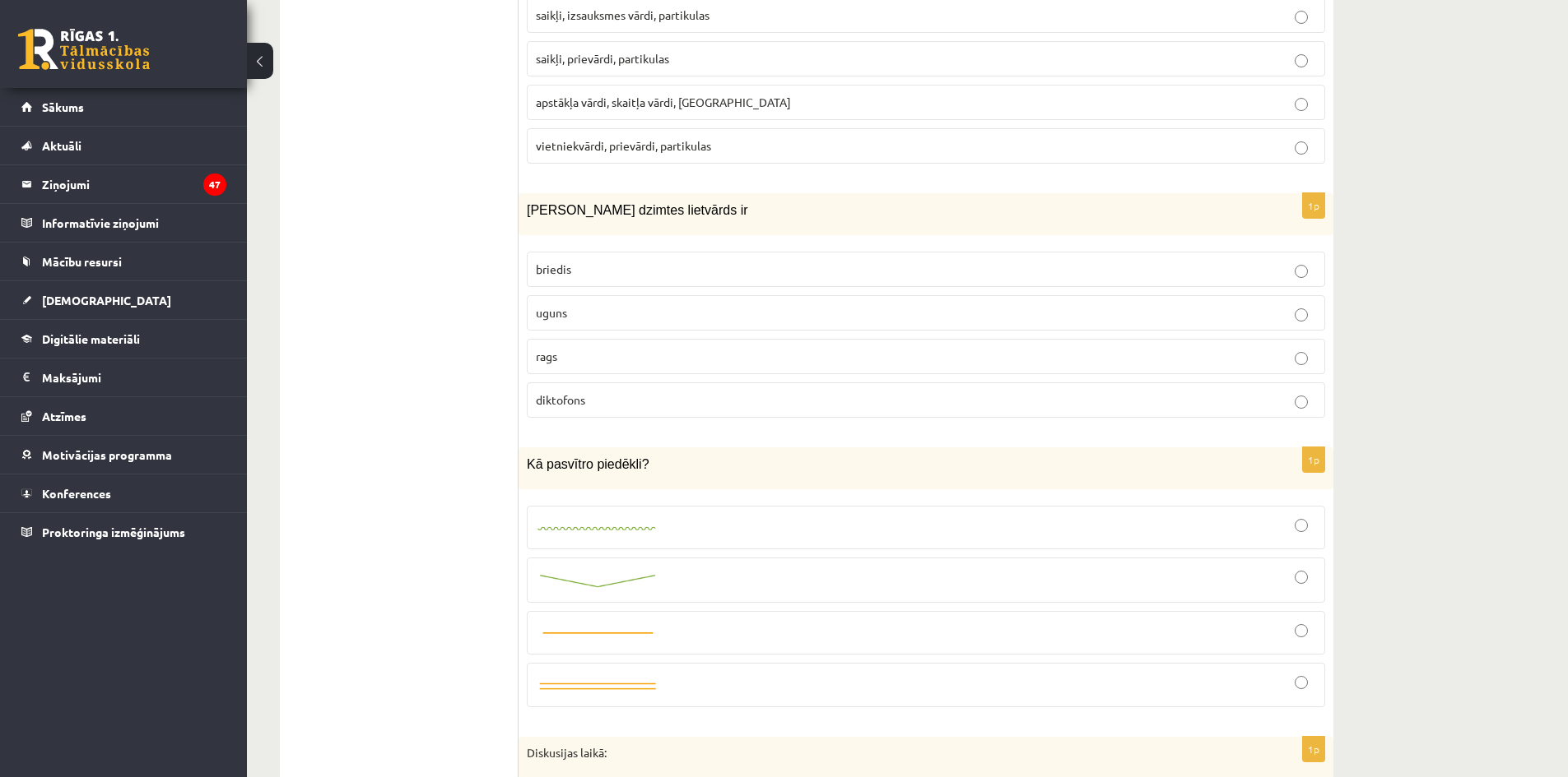
scroll to position [2469, 0]
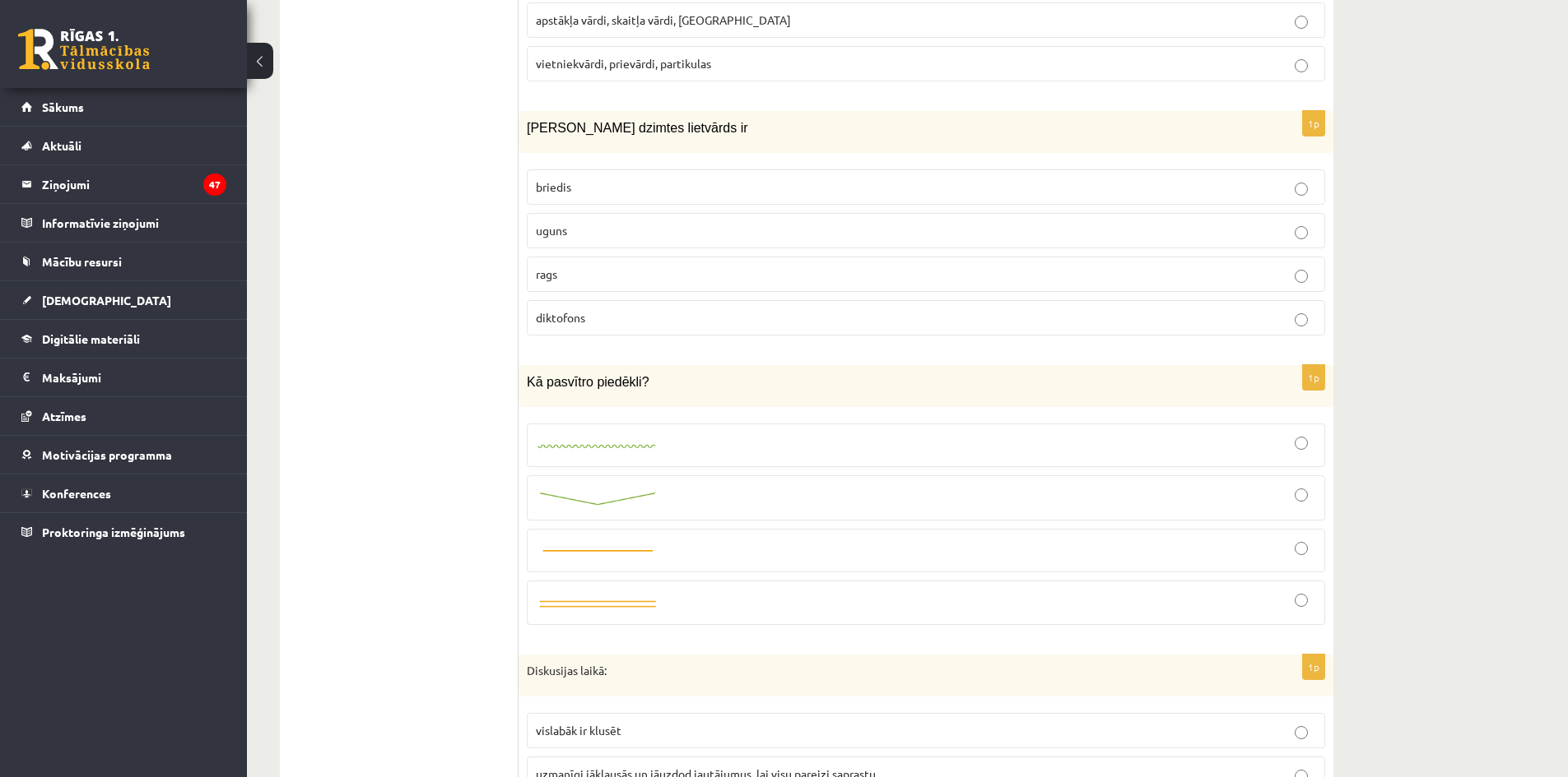
click at [711, 608] on div at bounding box center [926, 603] width 780 height 27
click at [567, 605] on img at bounding box center [598, 604] width 123 height 15
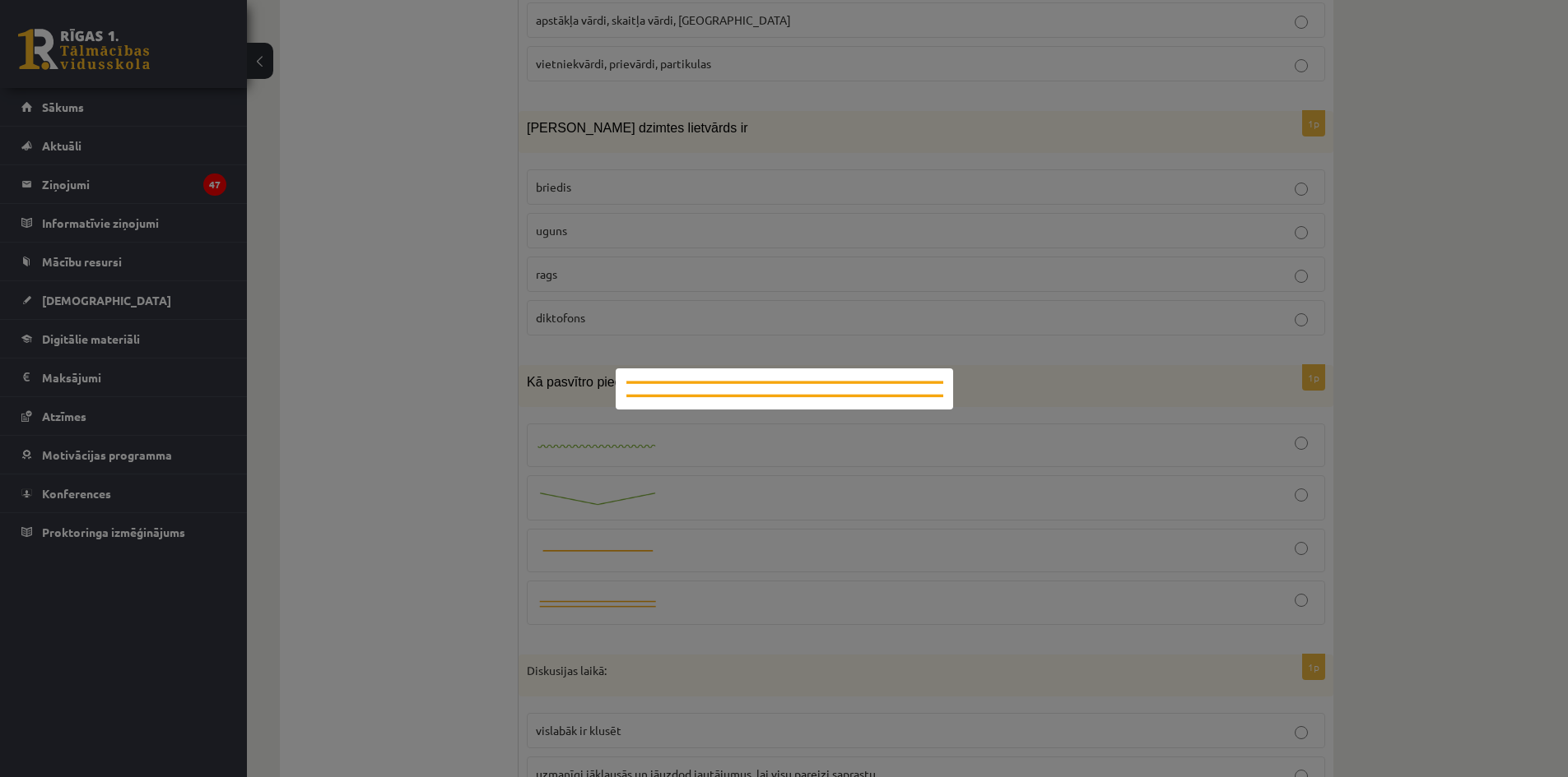
click at [687, 598] on div at bounding box center [784, 388] width 1568 height 777
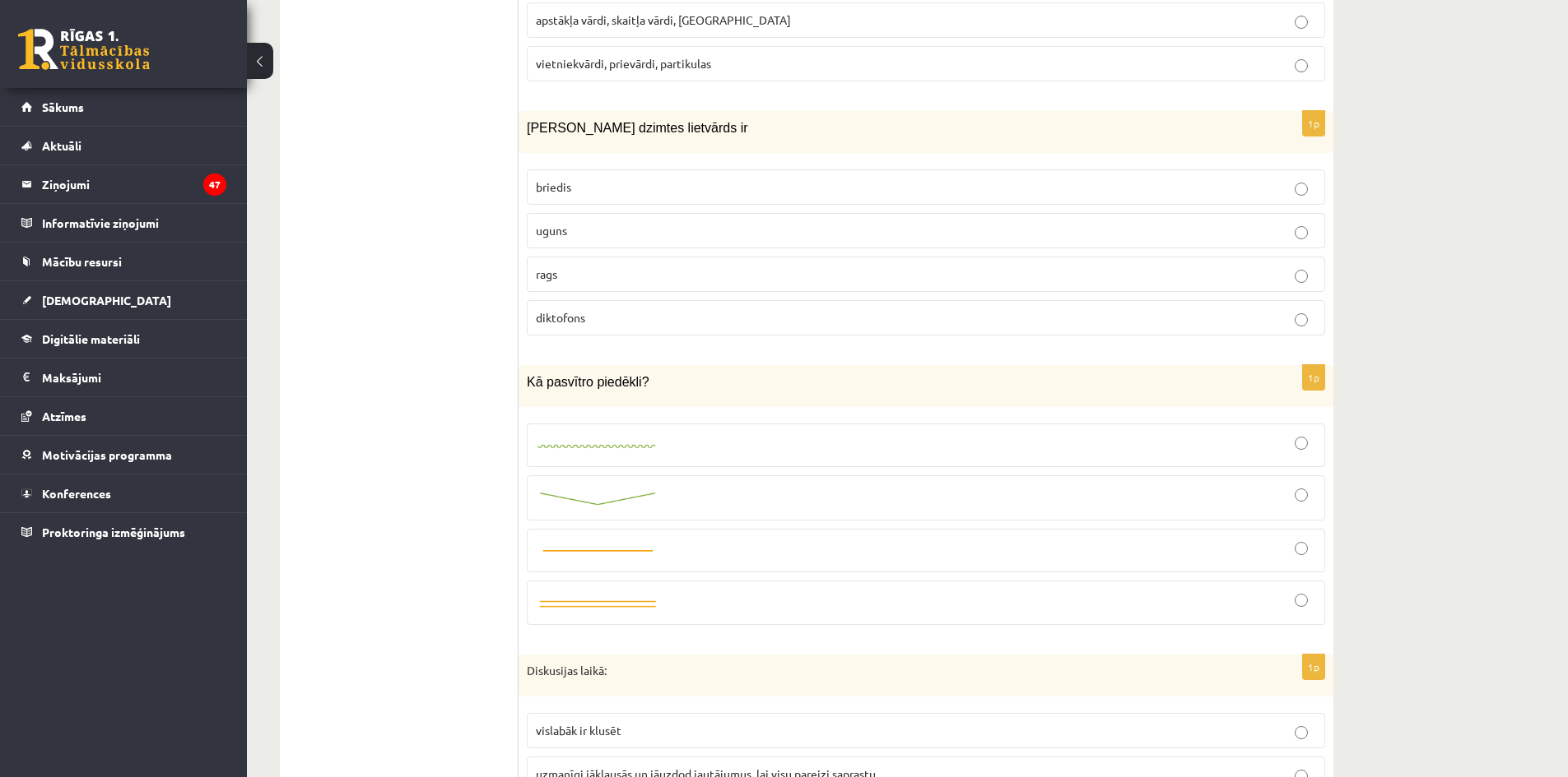
click at [1289, 597] on div at bounding box center [926, 603] width 780 height 27
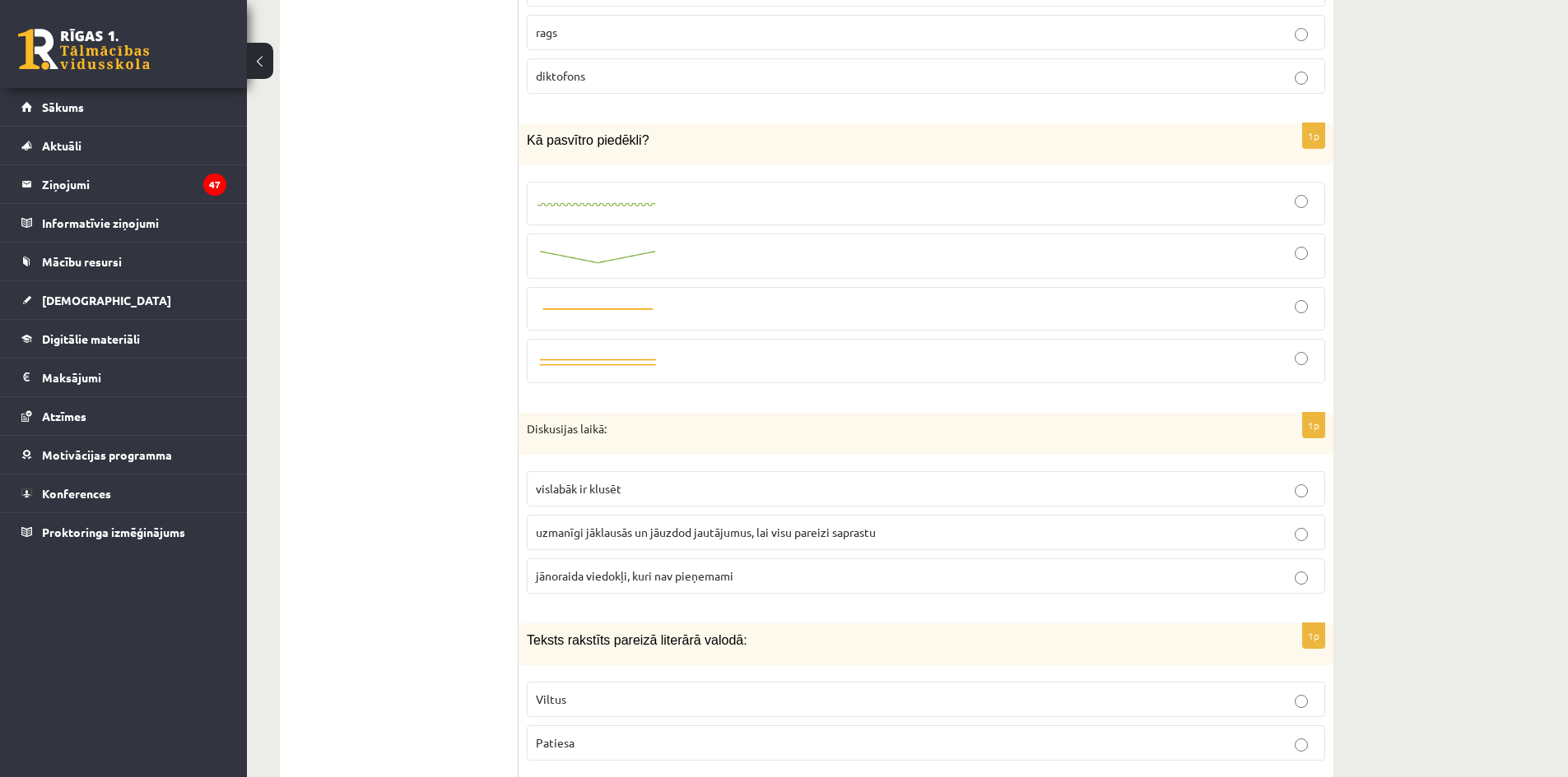
scroll to position [2715, 0]
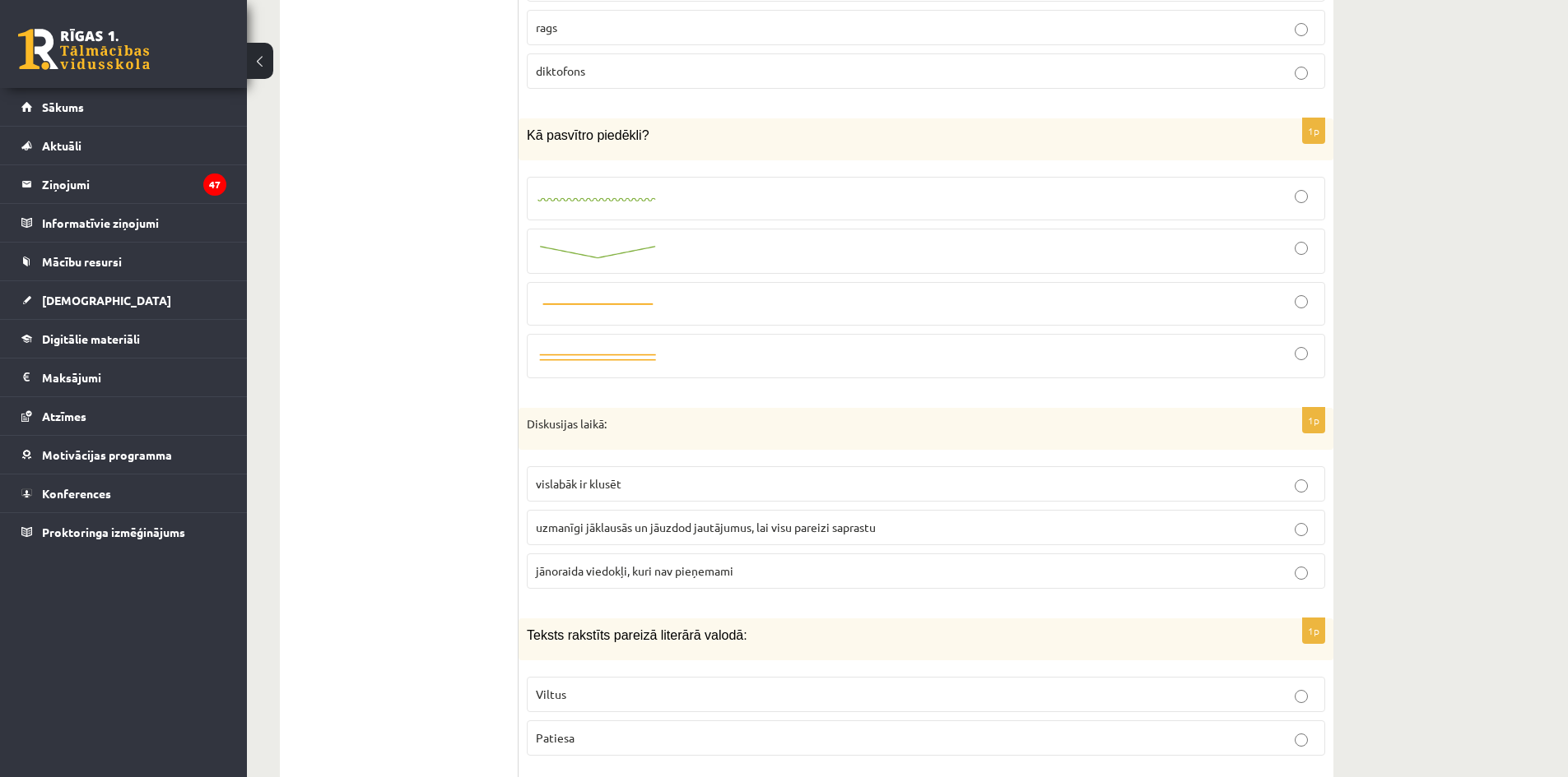
click at [541, 527] on span "uzmanīgi jāklausās un jāuzdod jautājumus, lai visu pareizi saprastu" at bounding box center [706, 527] width 340 height 15
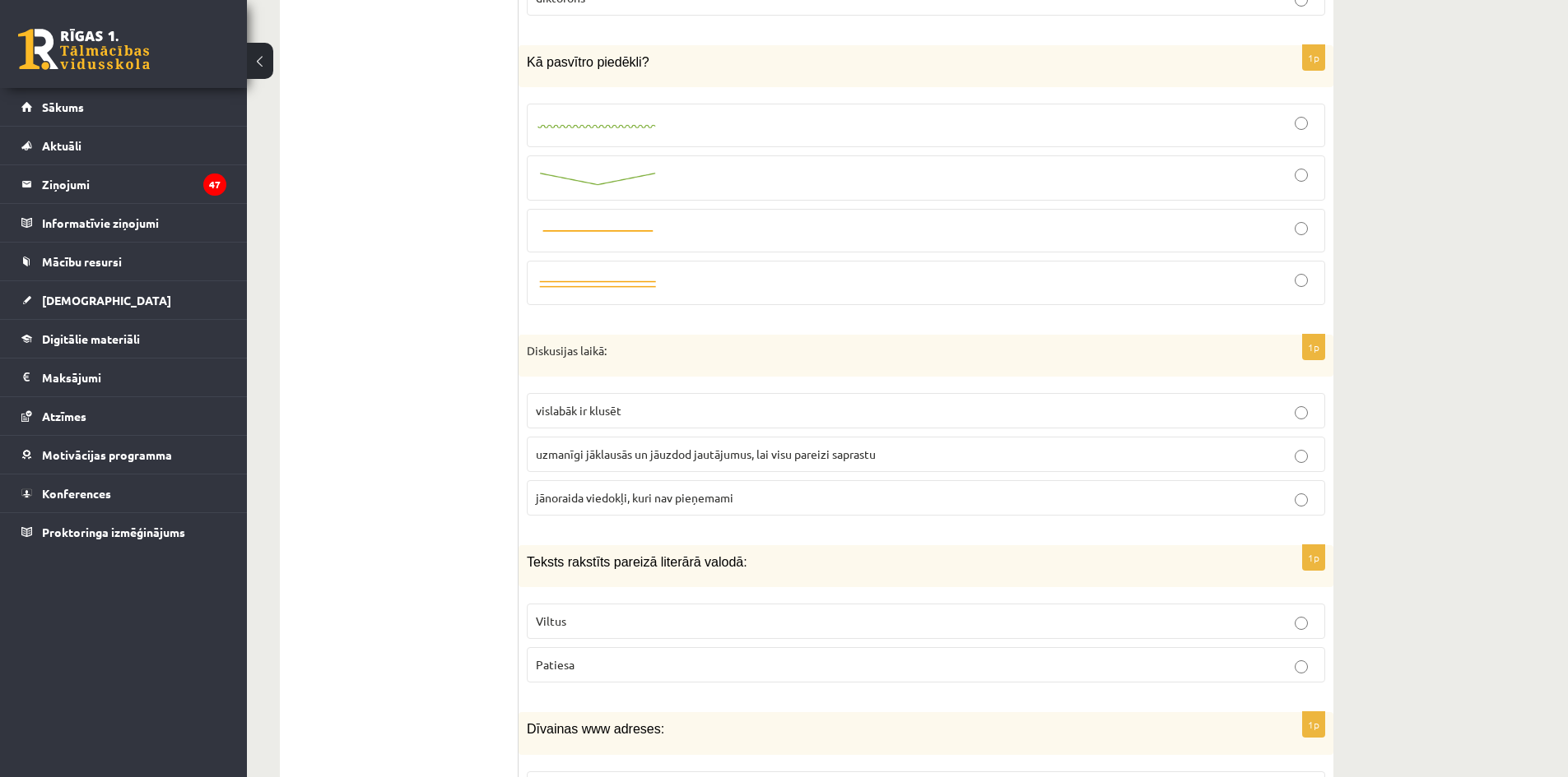
scroll to position [2962, 0]
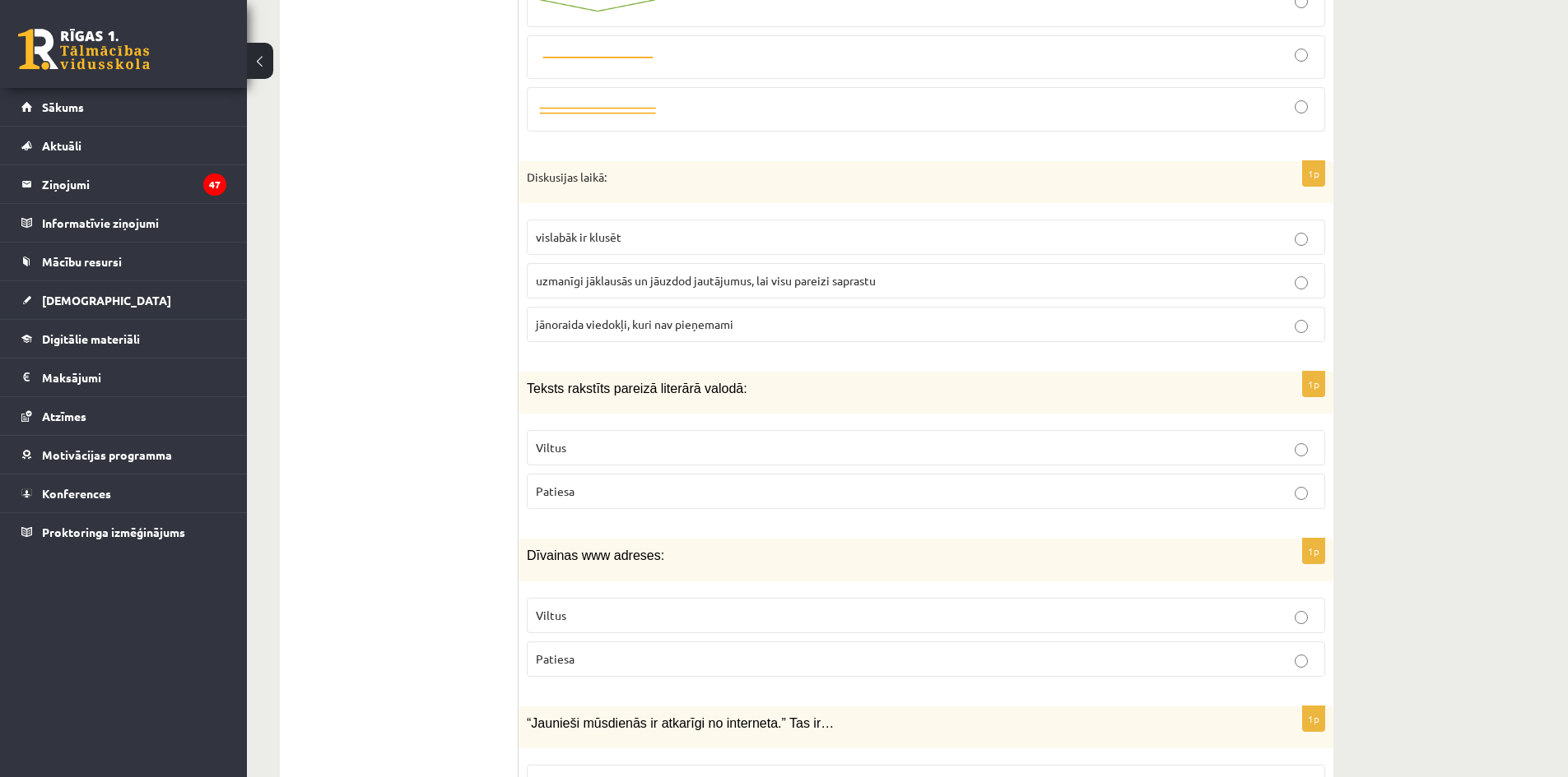
click at [632, 492] on p "Patiesa" at bounding box center [926, 491] width 780 height 17
click at [598, 618] on p "Viltus" at bounding box center [926, 616] width 780 height 17
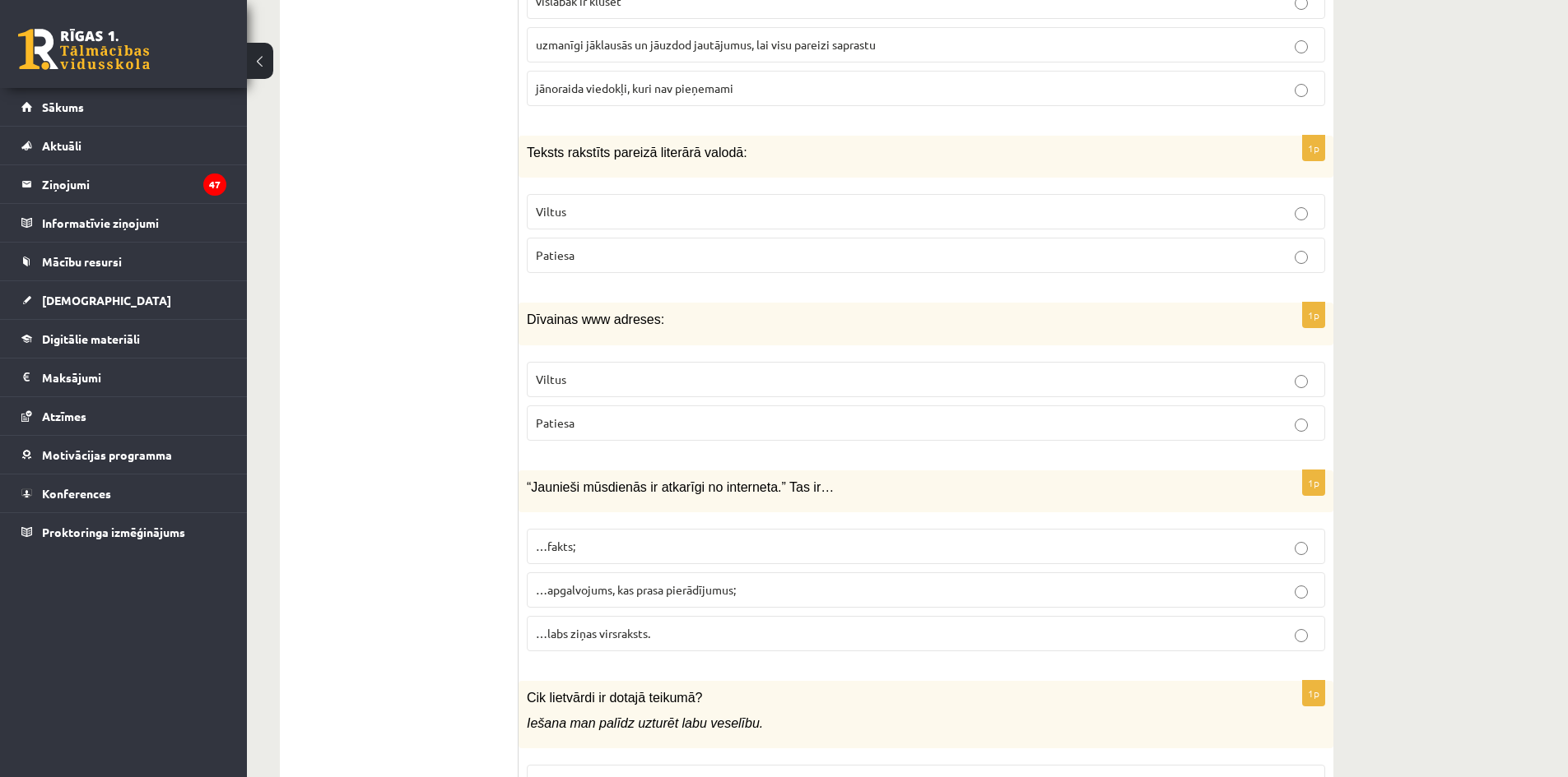
scroll to position [3209, 0]
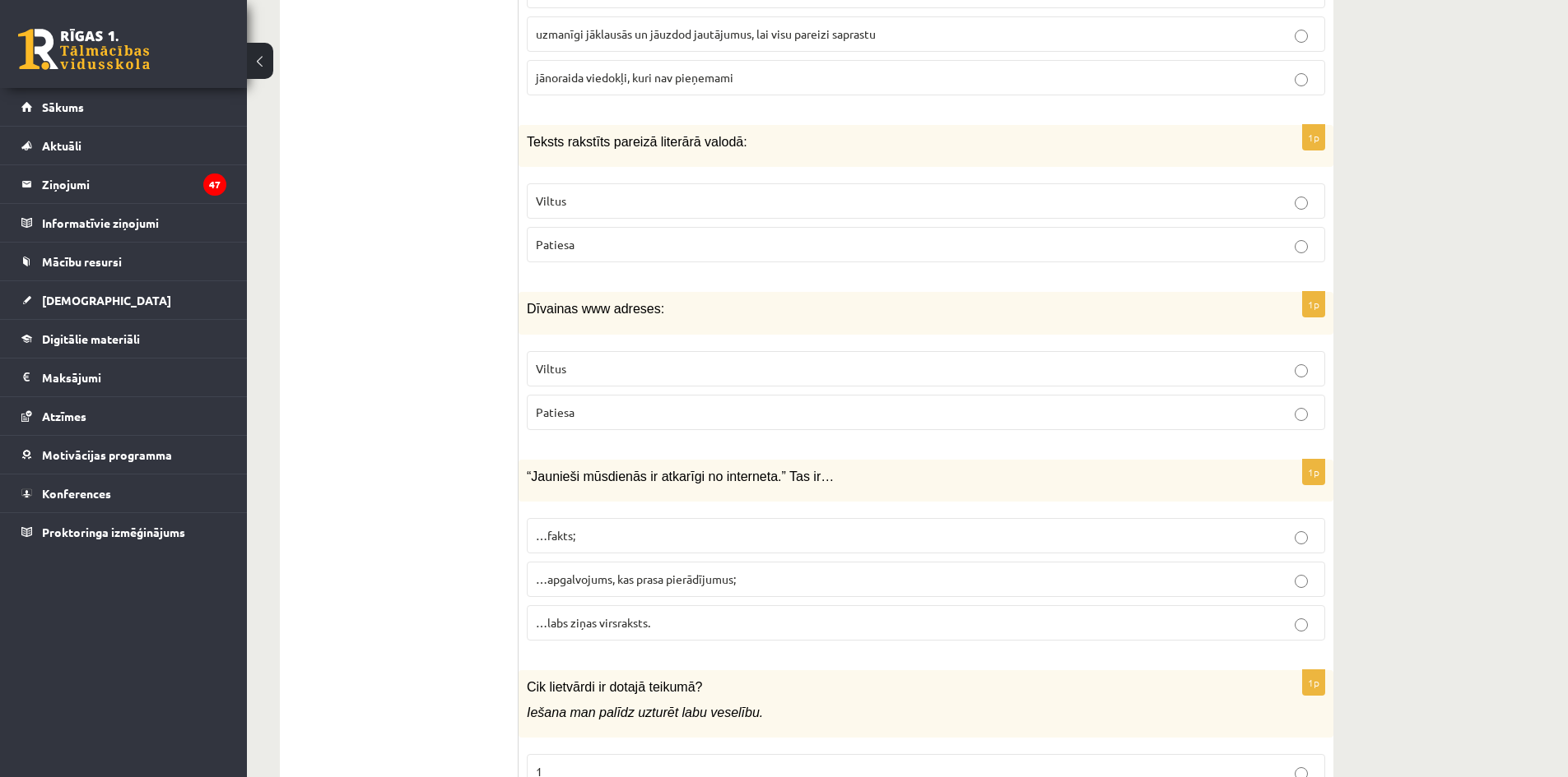
click at [567, 585] on p "…apgalvojums, kas prasa pierādījumus;" at bounding box center [926, 580] width 780 height 17
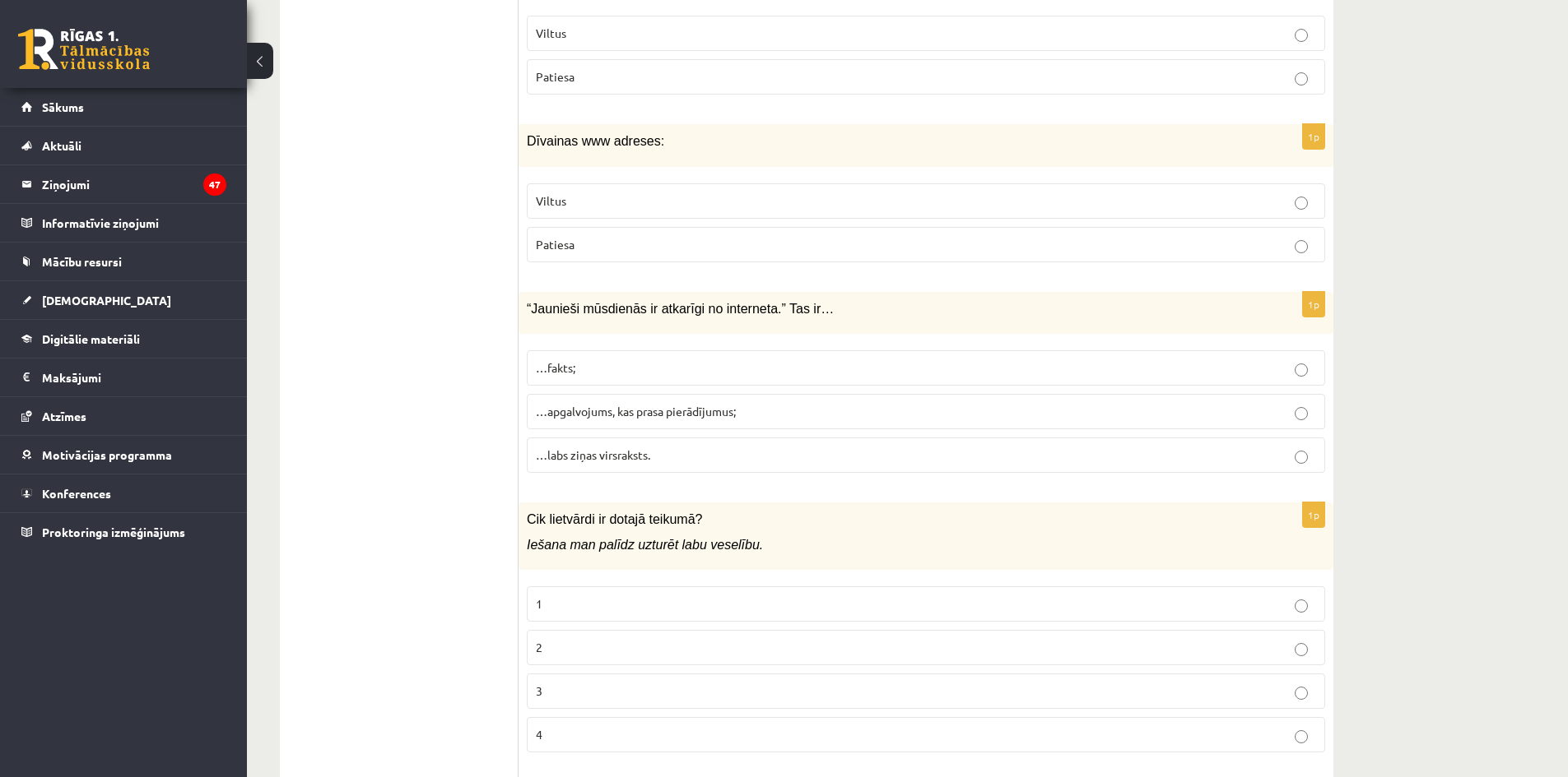
scroll to position [3455, 0]
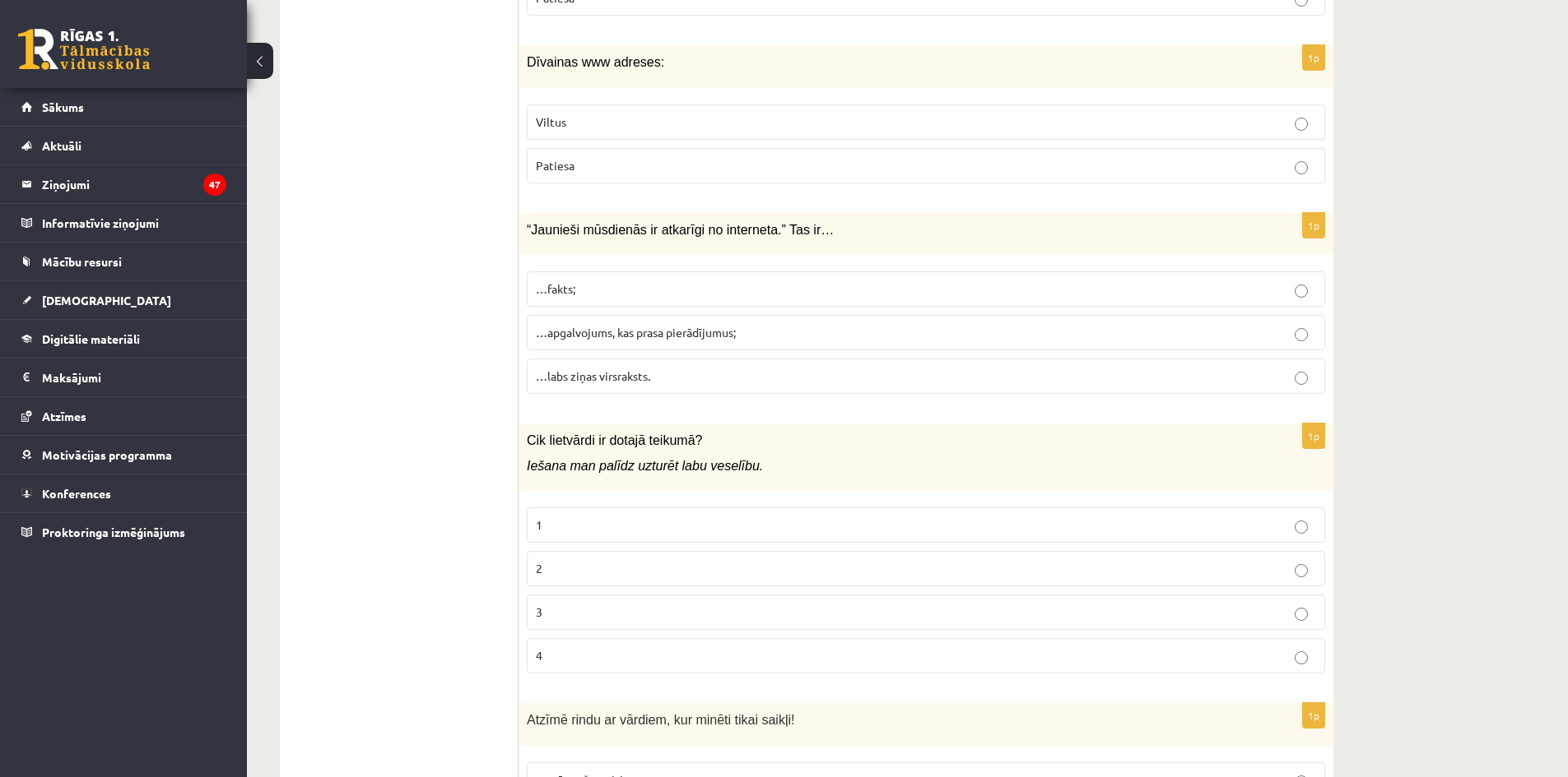
click at [549, 566] on p "2" at bounding box center [926, 569] width 780 height 17
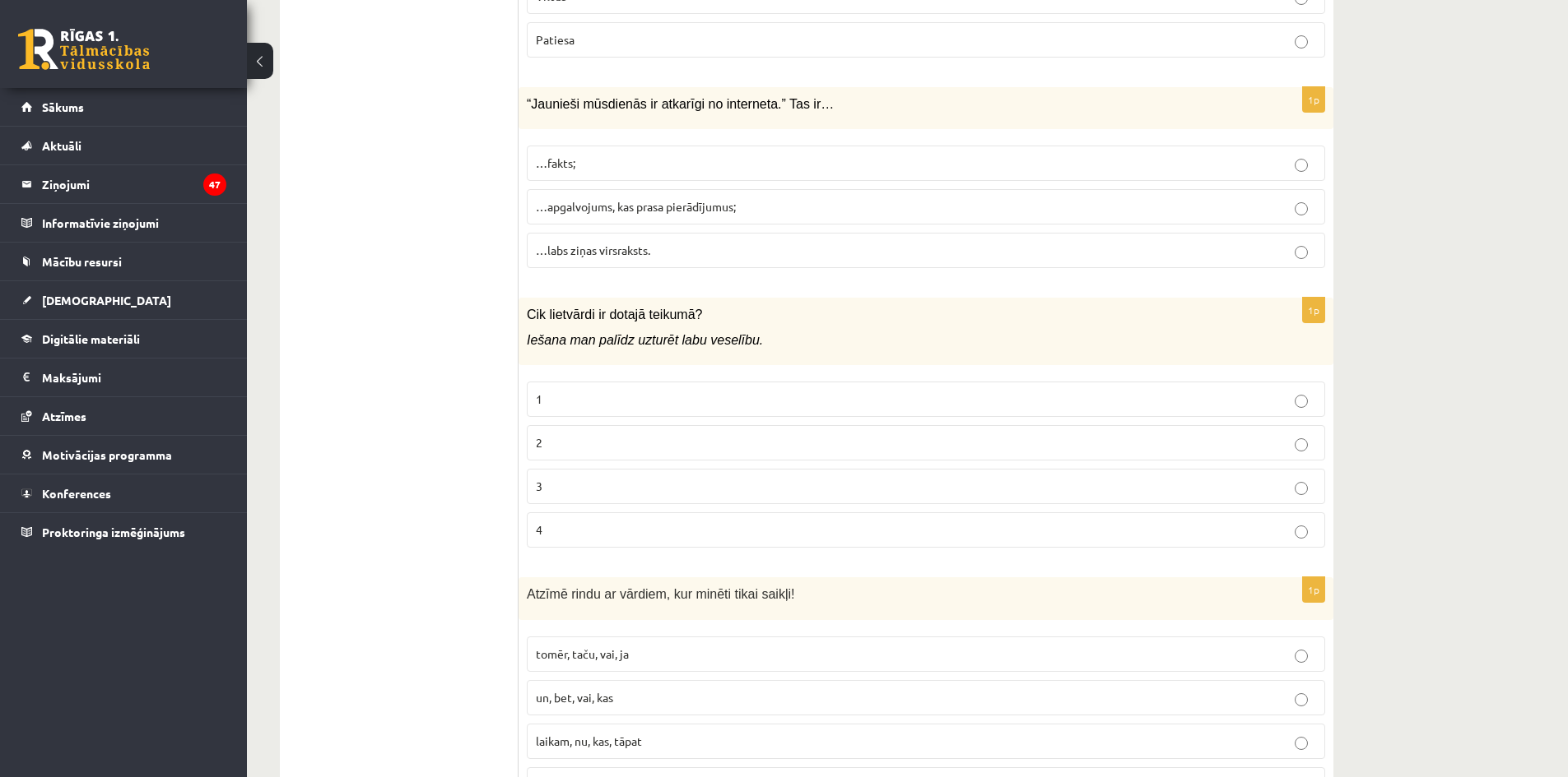
scroll to position [3702, 0]
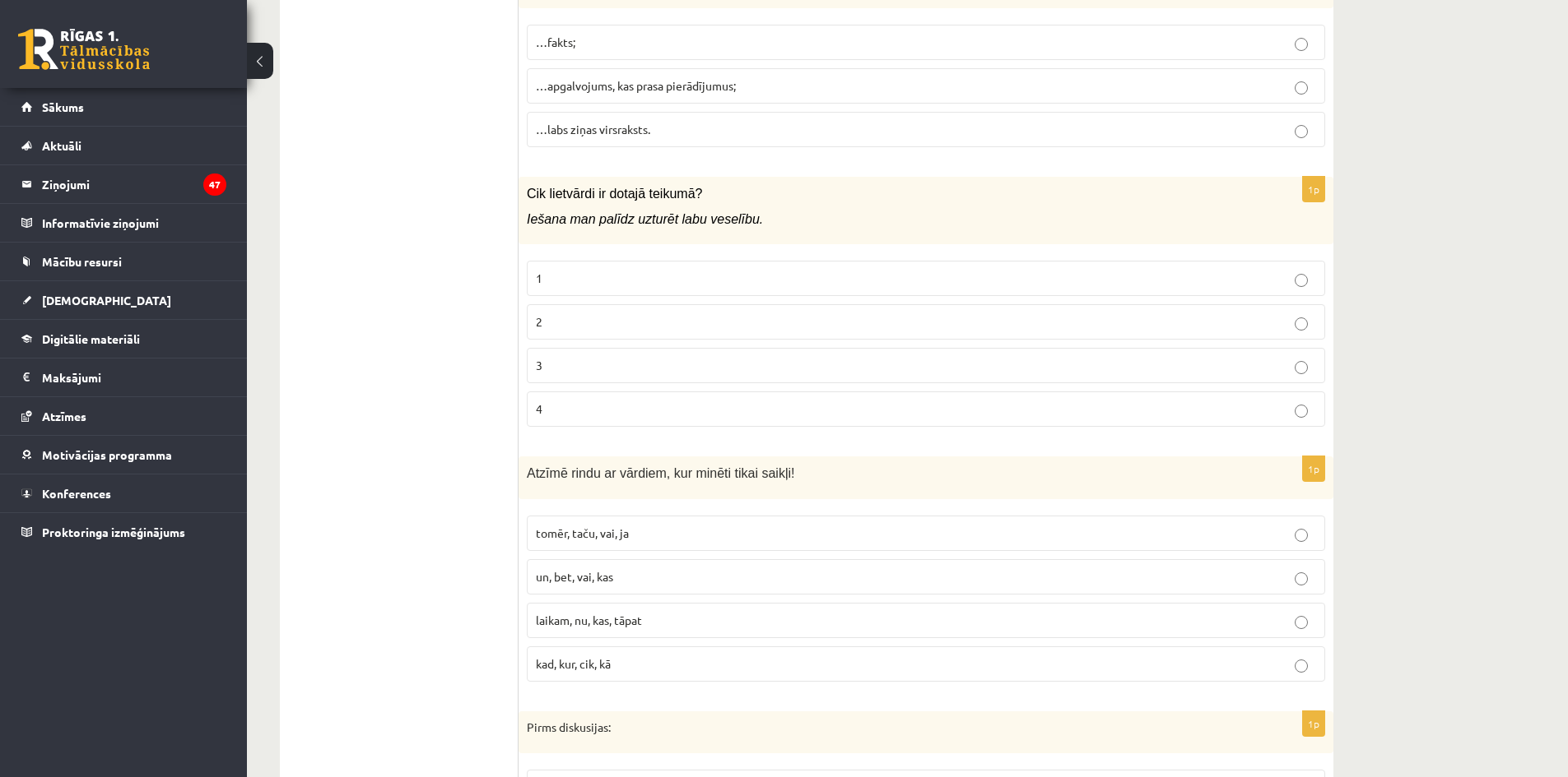
click at [579, 540] on p "tomēr, taču, vai, ja" at bounding box center [926, 533] width 780 height 17
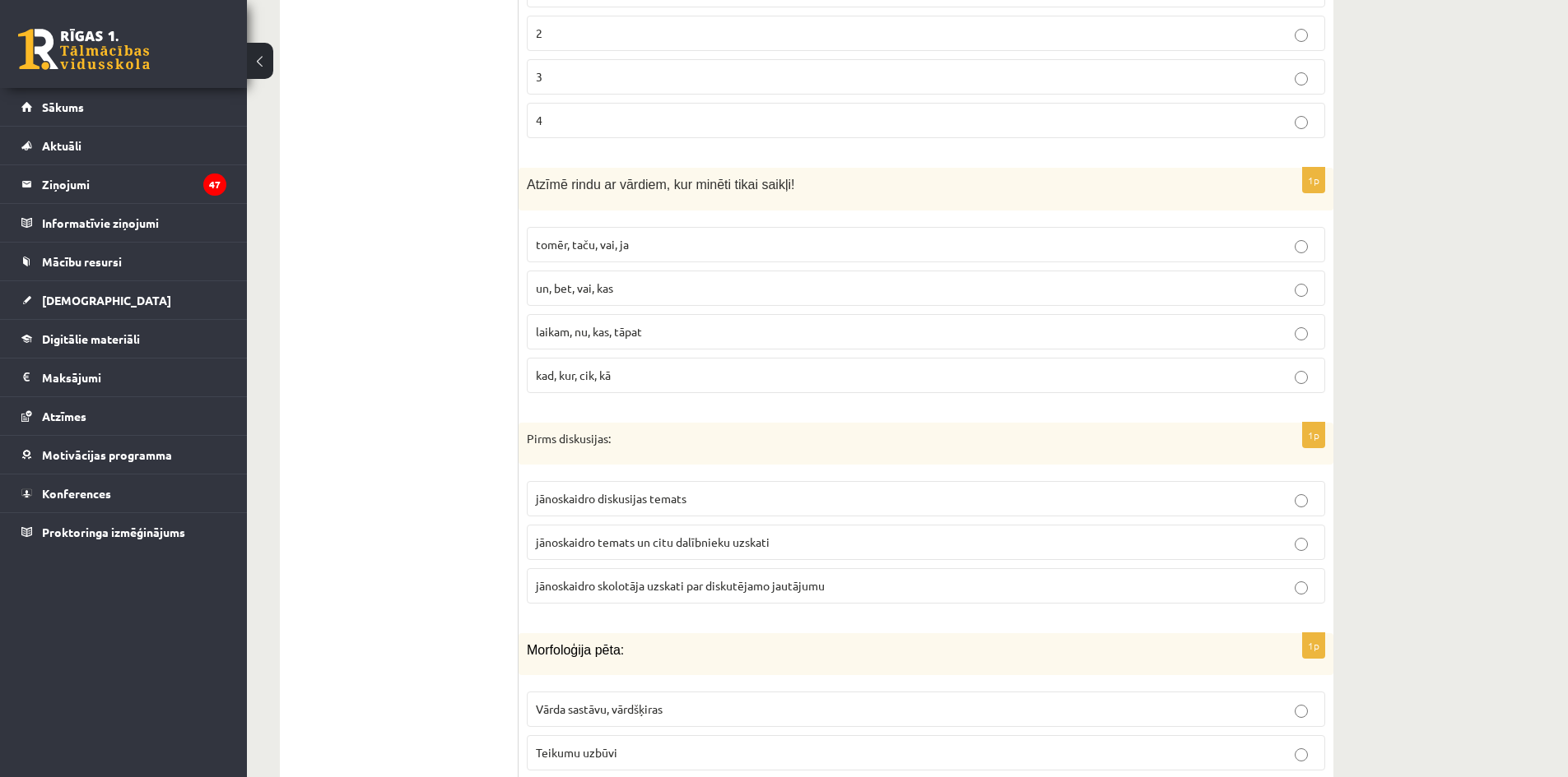
scroll to position [4031, 0]
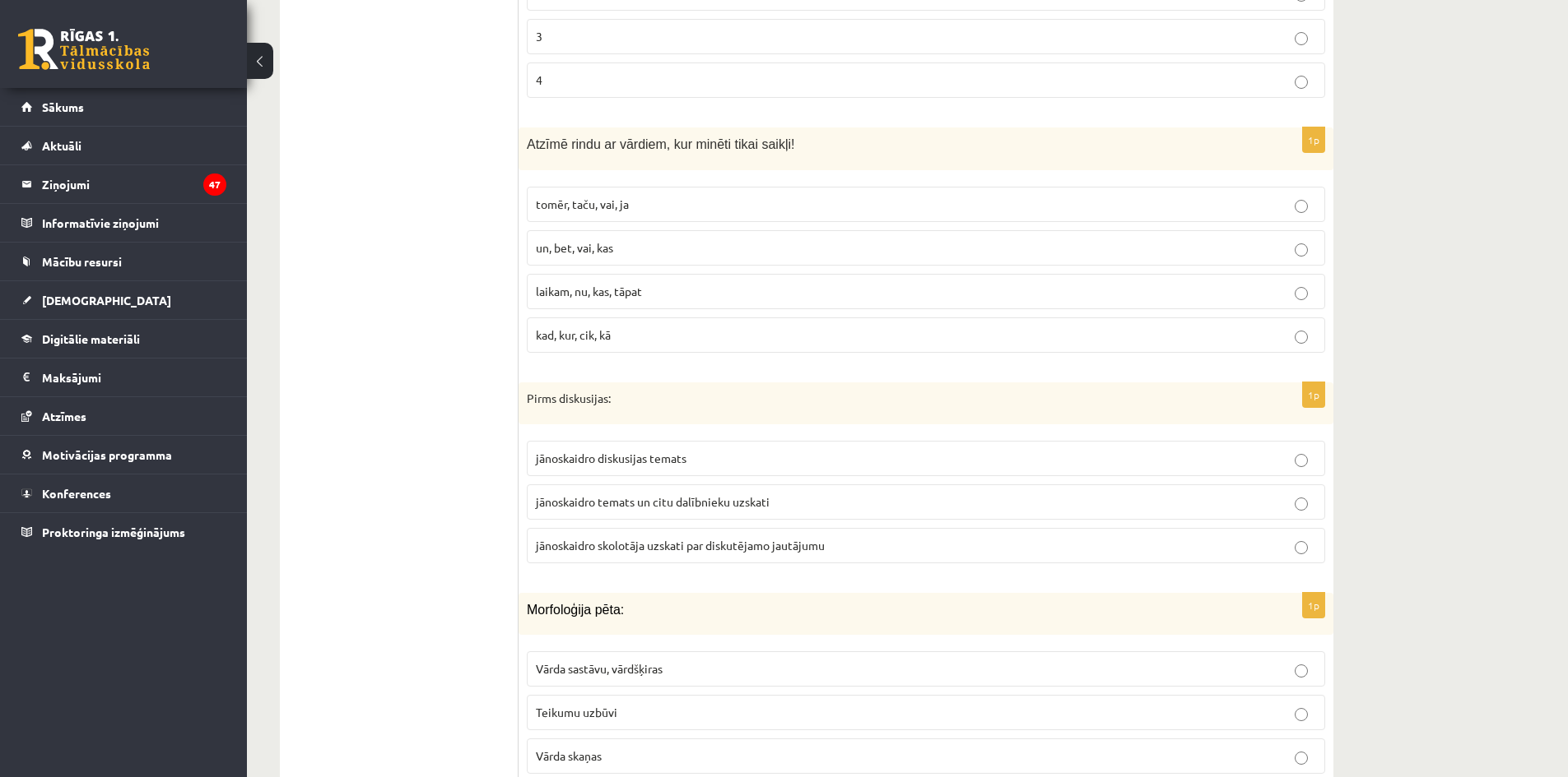
click at [548, 550] on span "jānoskaidro skolotāja uzskati par diskutējamo jautājumu" at bounding box center [681, 546] width 289 height 15
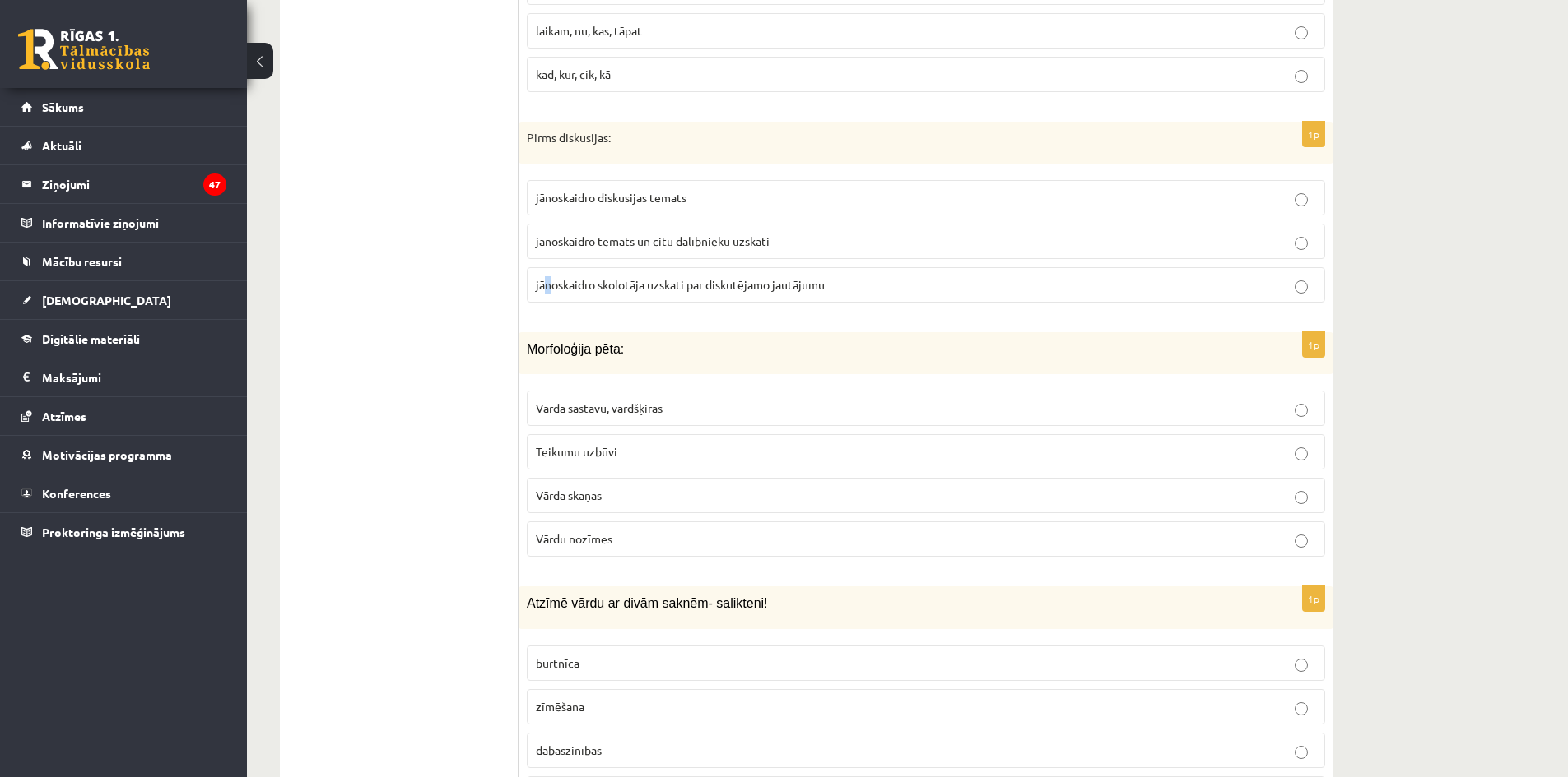
scroll to position [4360, 0]
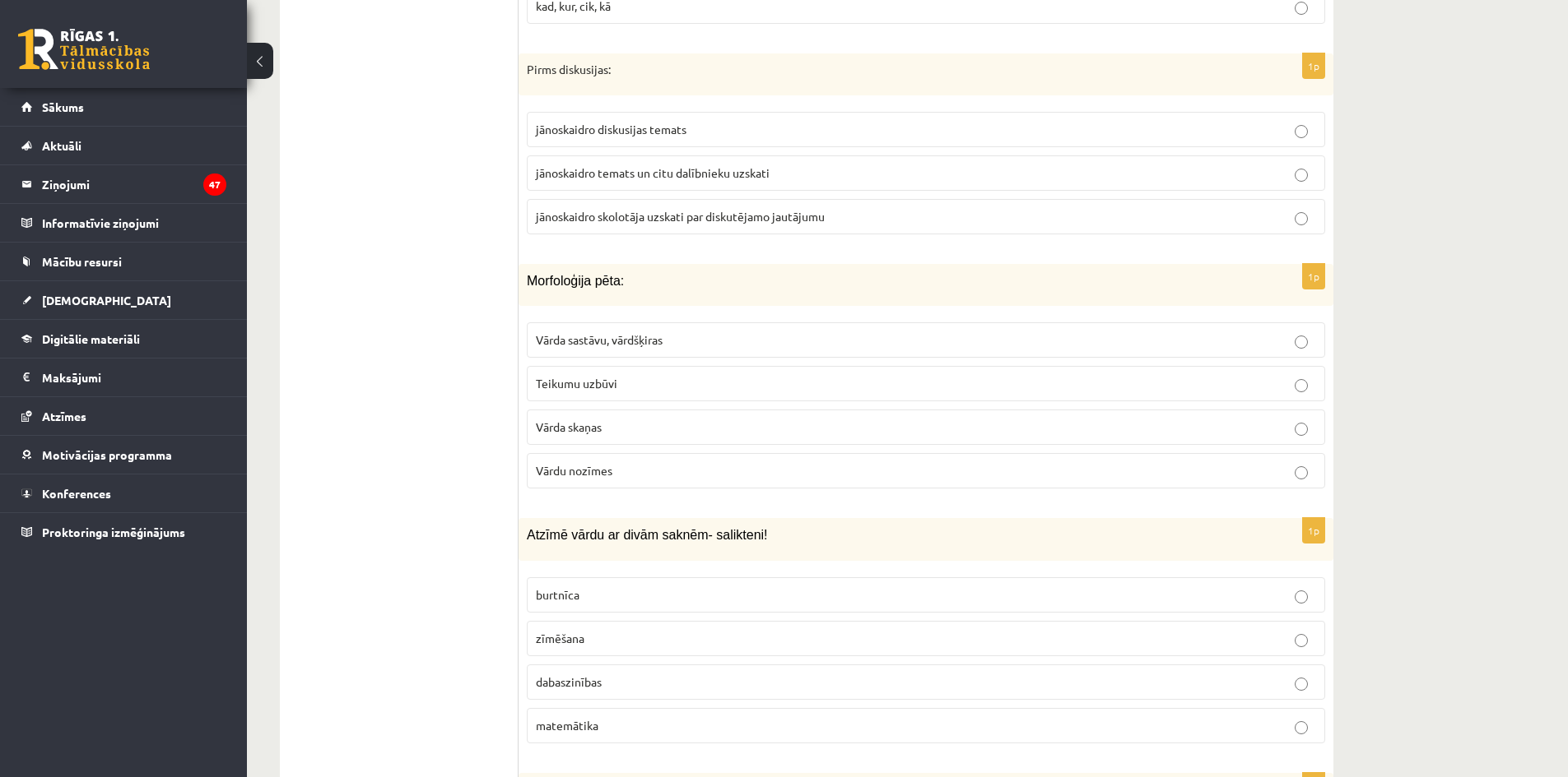
click at [874, 231] on label "jānoskaidro skolotāja uzskati par diskutējamo jautājumu" at bounding box center [925, 216] width 798 height 35
click at [565, 349] on label "Vārda sastāvu, vārdšķiras" at bounding box center [925, 340] width 798 height 35
click at [561, 676] on span "dabaszinības" at bounding box center [569, 682] width 65 height 15
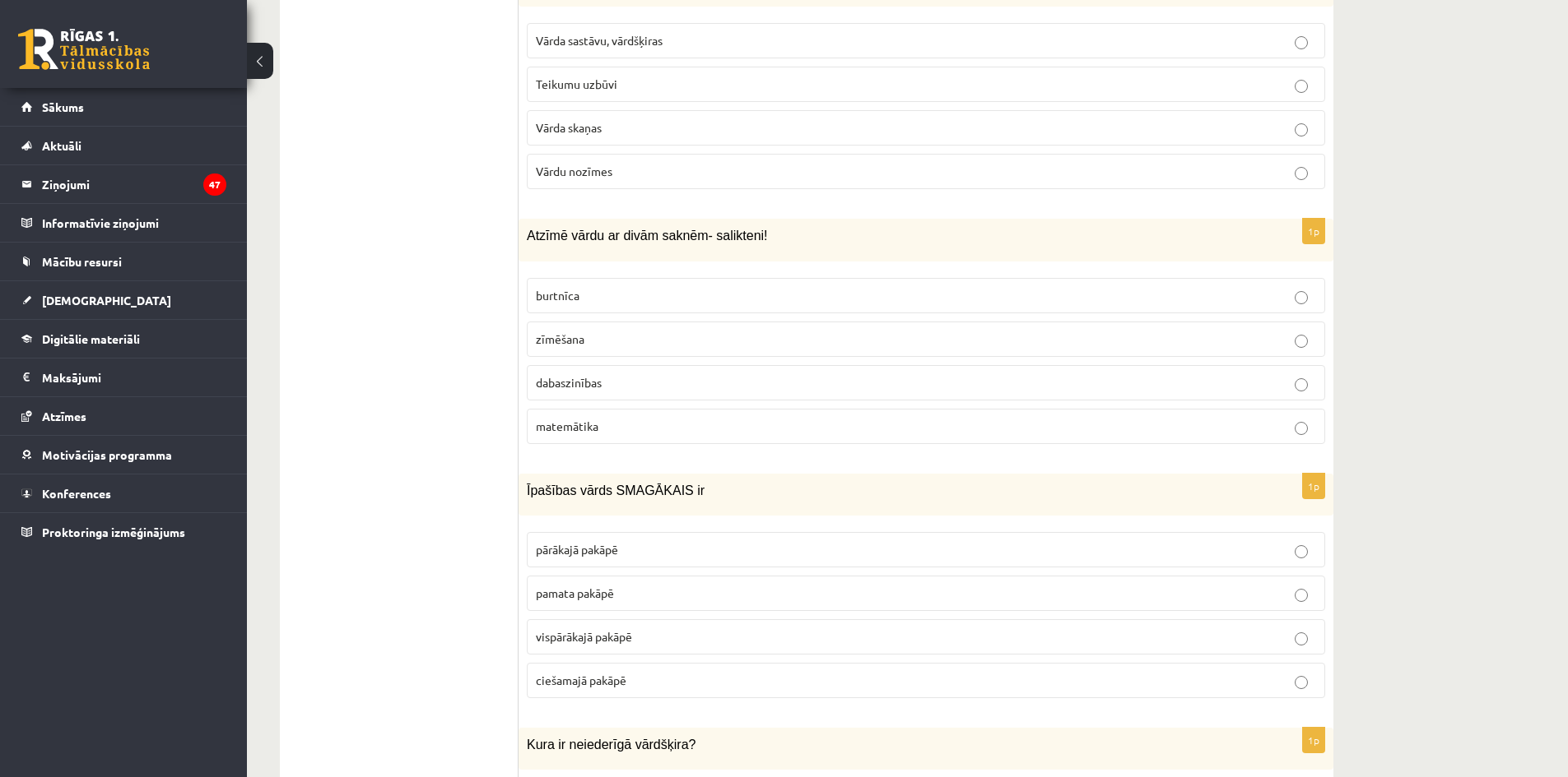
scroll to position [4690, 0]
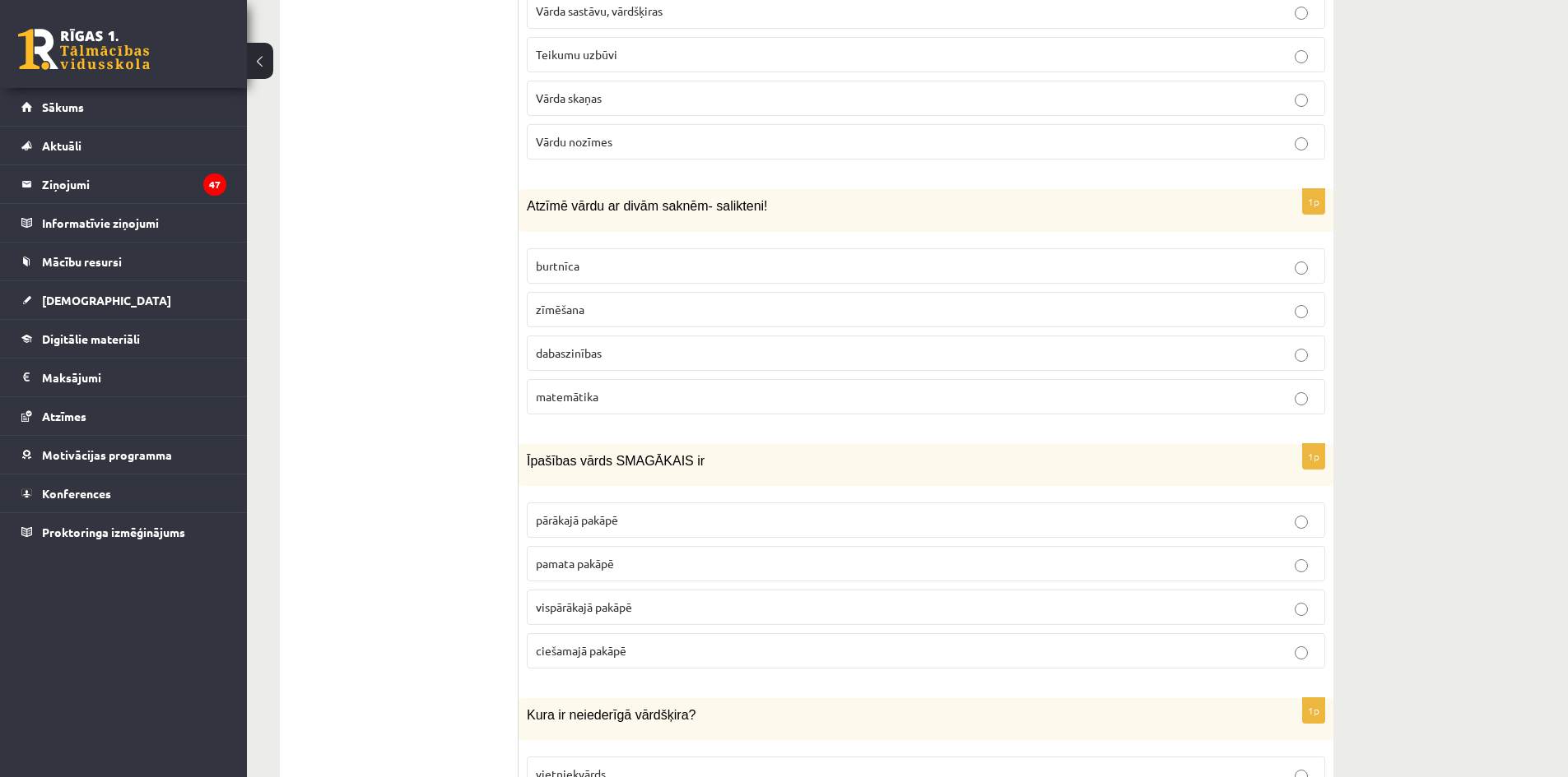
click at [553, 514] on span "pārākajā pakāpē" at bounding box center [577, 520] width 83 height 15
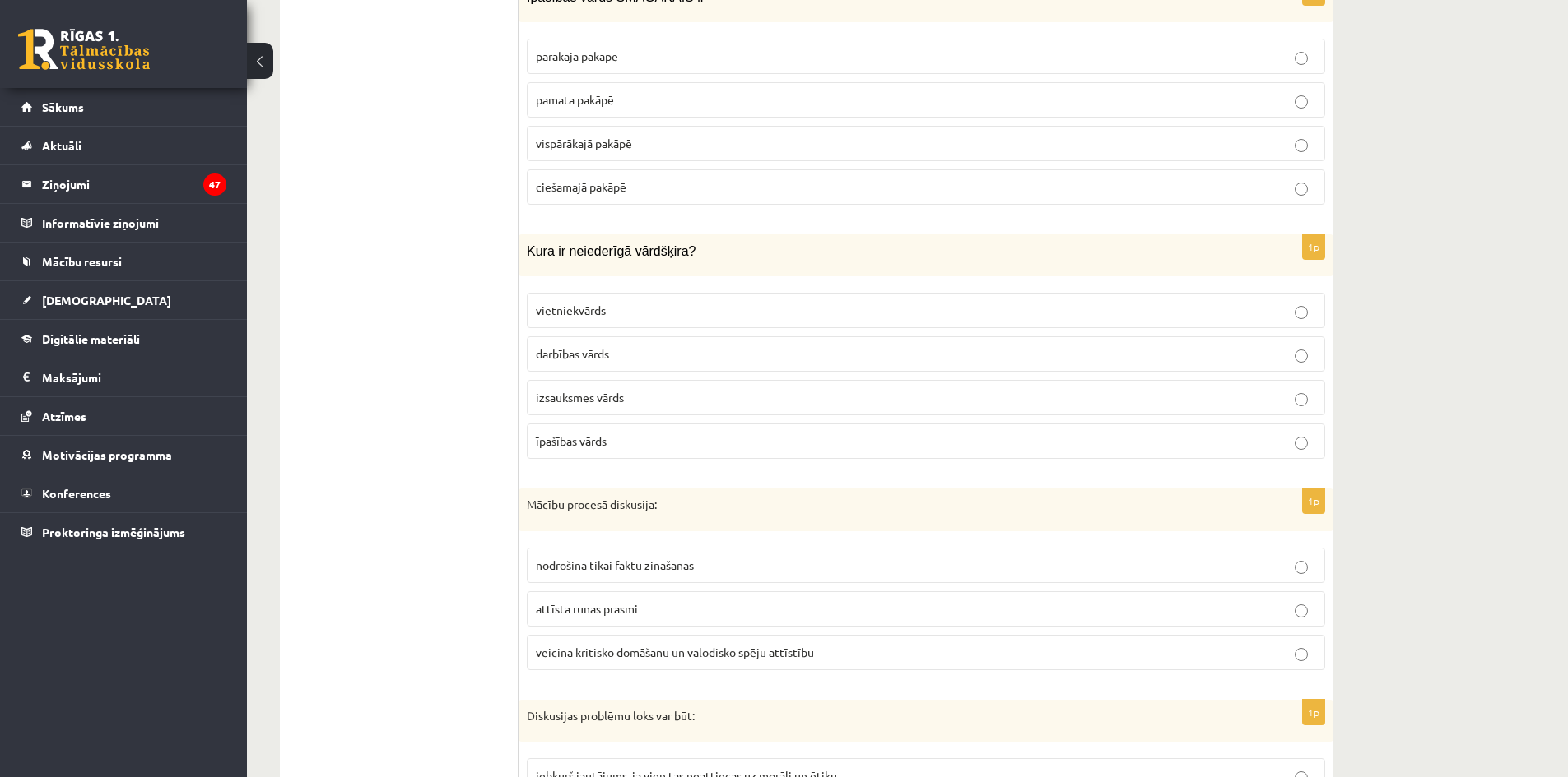
scroll to position [5183, 0]
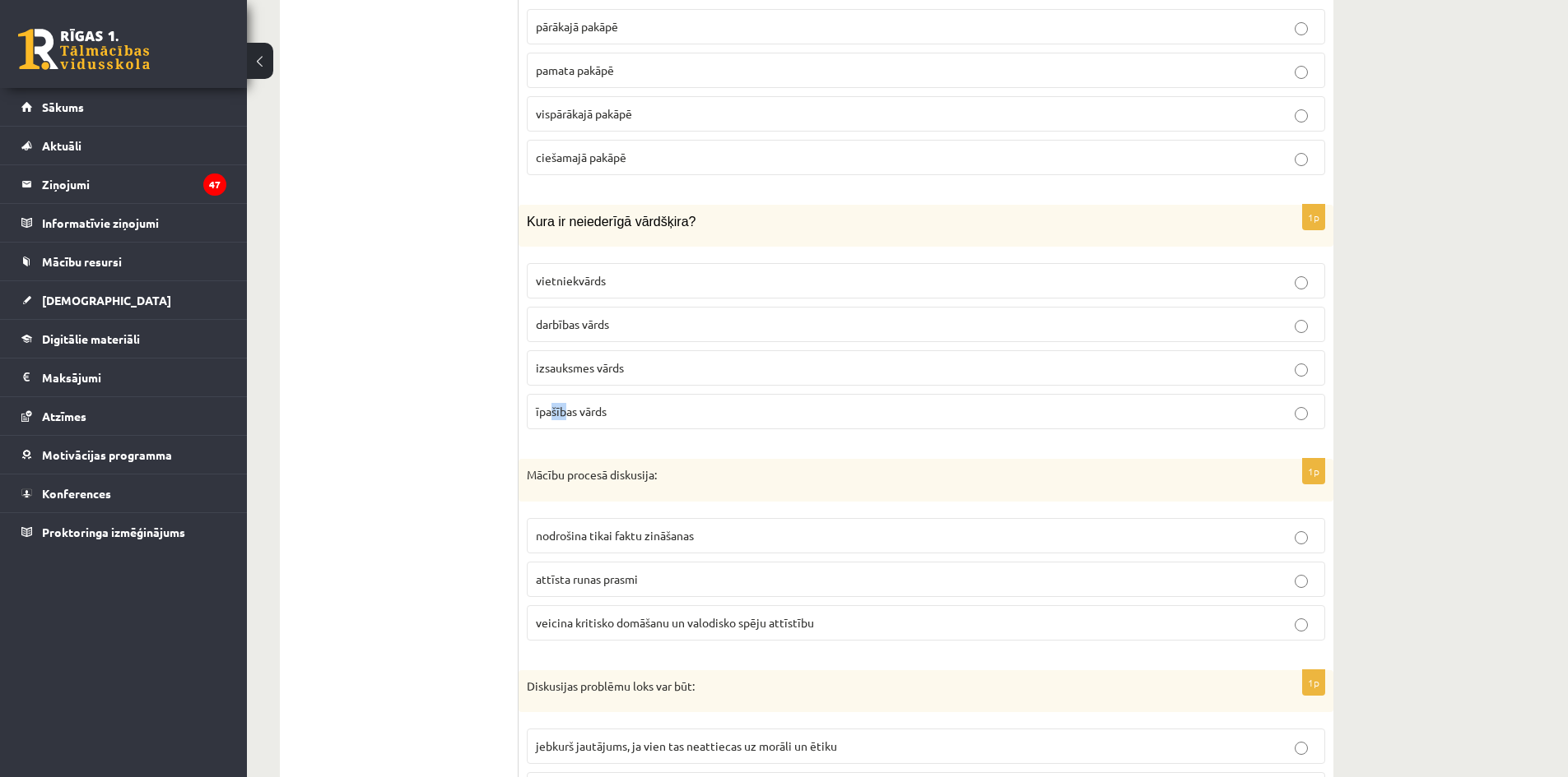
drag, startPoint x: 563, startPoint y: 420, endPoint x: 553, endPoint y: 435, distance: 18.0
click at [553, 435] on div "1p Kura ir neiederīgā vārdšķira? vietniekvārds darbības vārds izsauksmes vārds …" at bounding box center [925, 324] width 815 height 238
click at [660, 420] on label "īpašības vārds" at bounding box center [925, 411] width 798 height 35
click at [544, 629] on p "veicina kritisko domāšanu un valodisko spēju attīstību" at bounding box center [926, 623] width 780 height 17
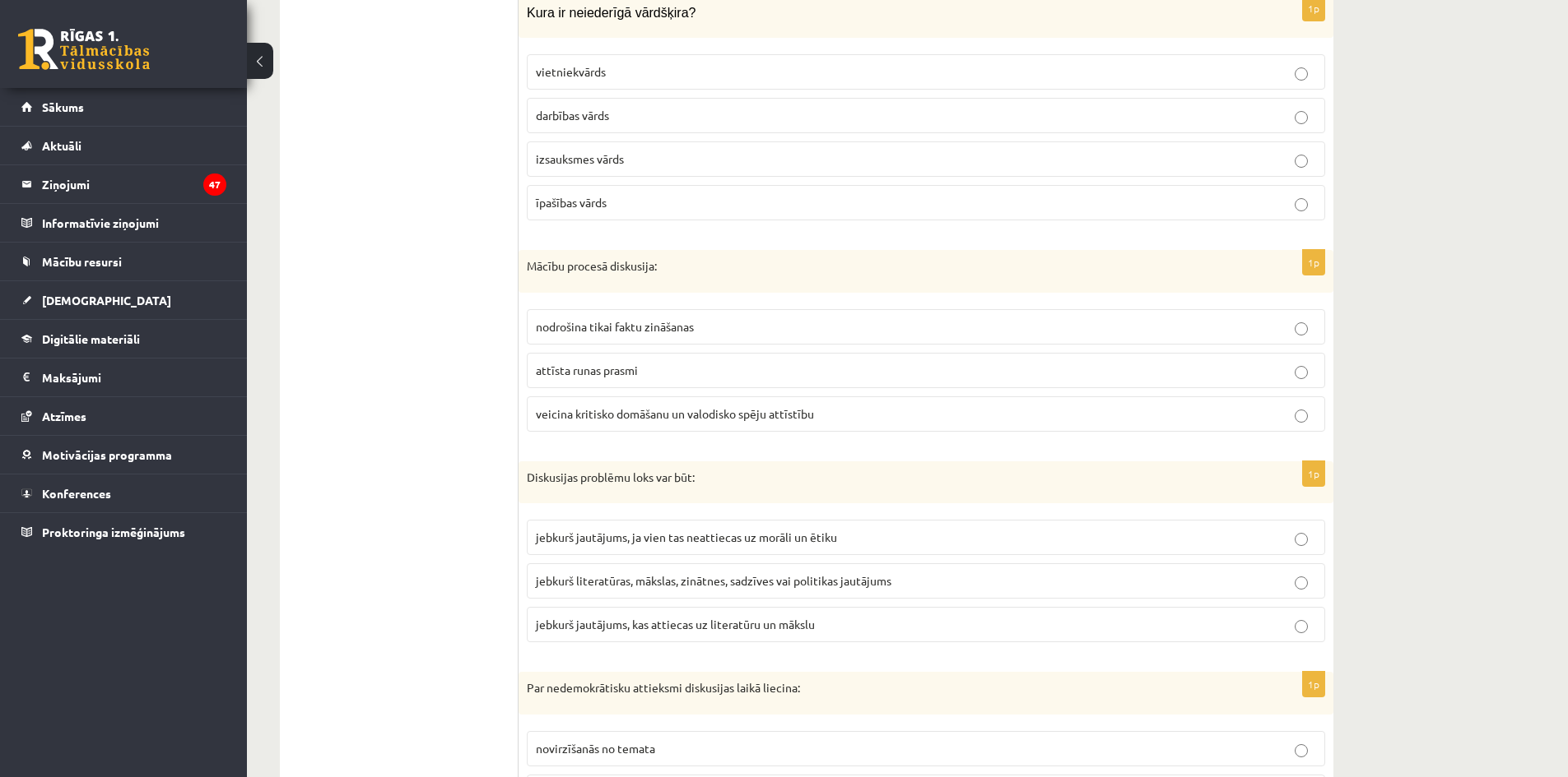
scroll to position [5430, 0]
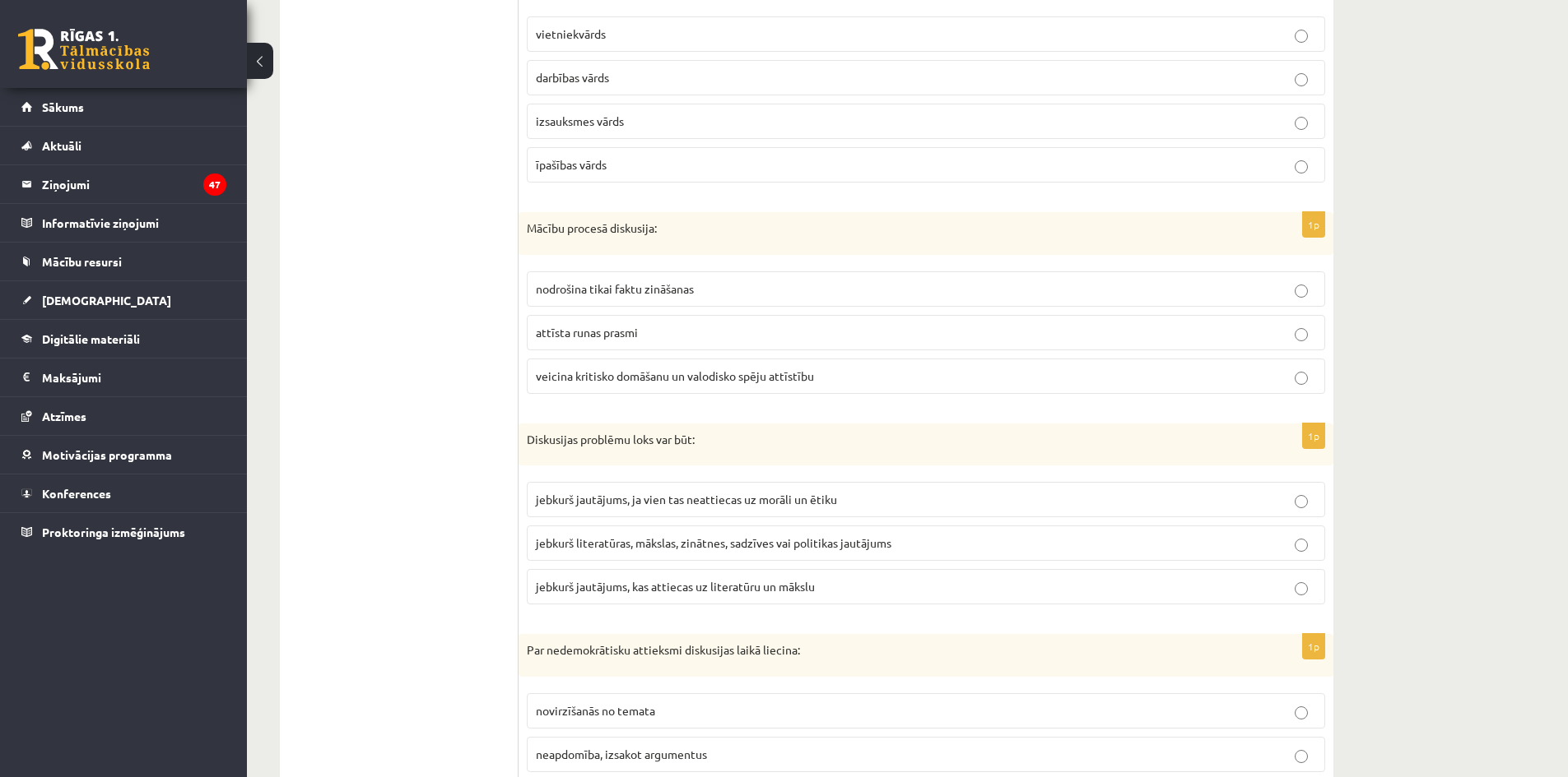
click at [596, 540] on span "jebkurš literatūras, mākslas, zinātnes, sadzīves vai politikas jautājums" at bounding box center [714, 544] width 356 height 15
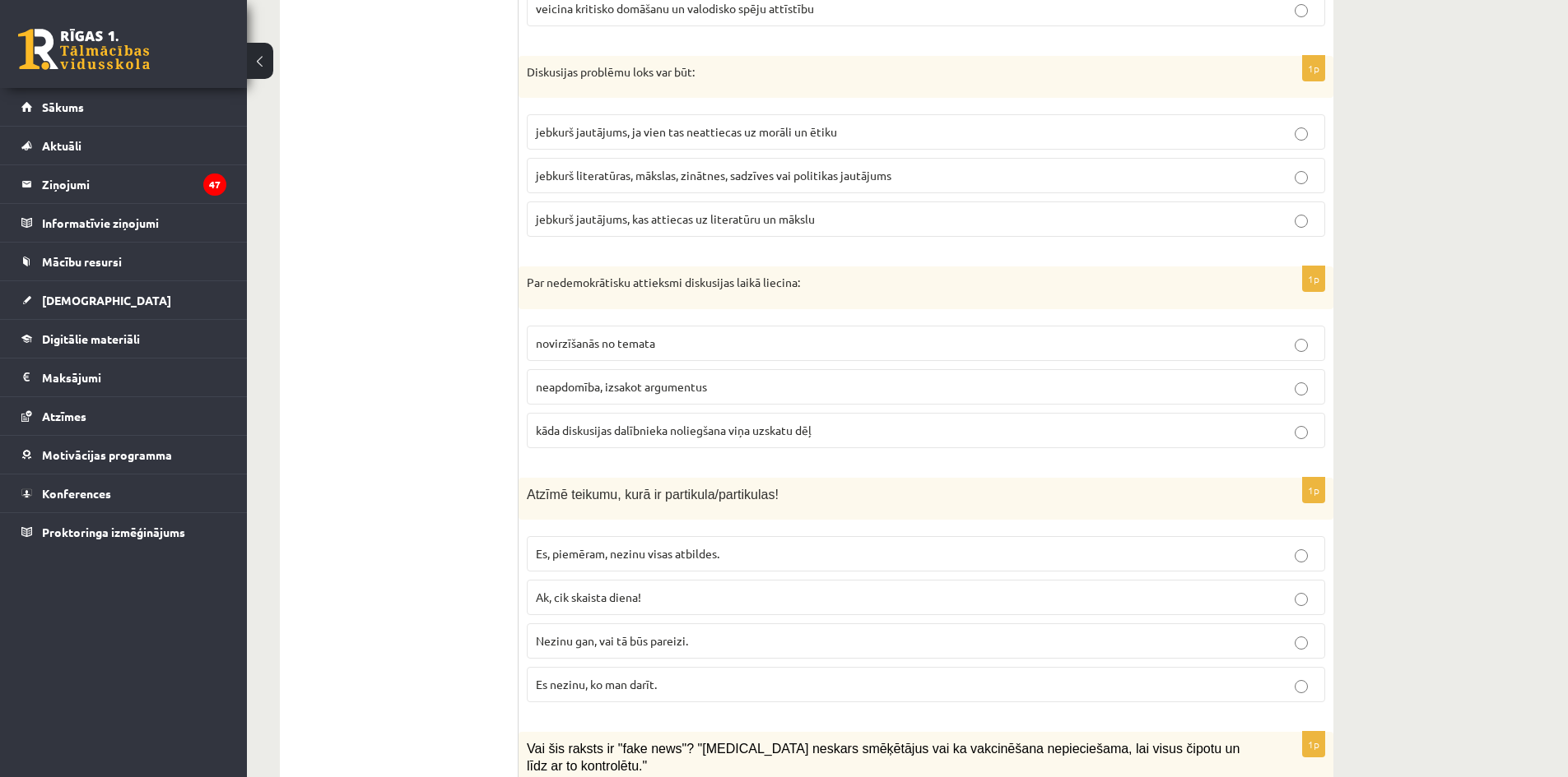
scroll to position [5841, 0]
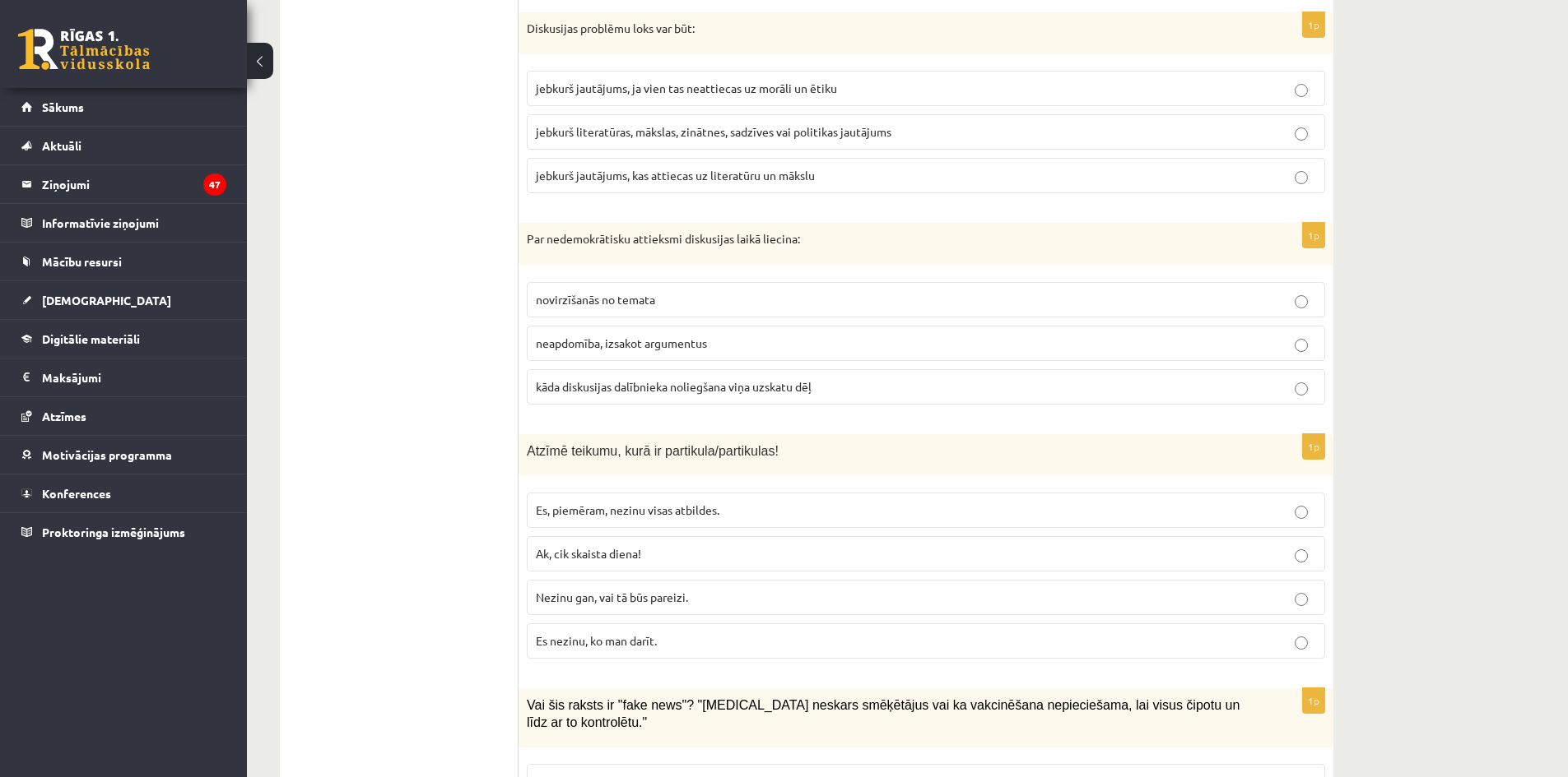
click at [573, 388] on span "kāda diskusijas dalībnieka noliegšana viņa uzskatu dēļ" at bounding box center [674, 387] width 276 height 15
click at [553, 505] on span "Es, piemēram, nezinu visas atbildes." at bounding box center [627, 510] width 183 height 15
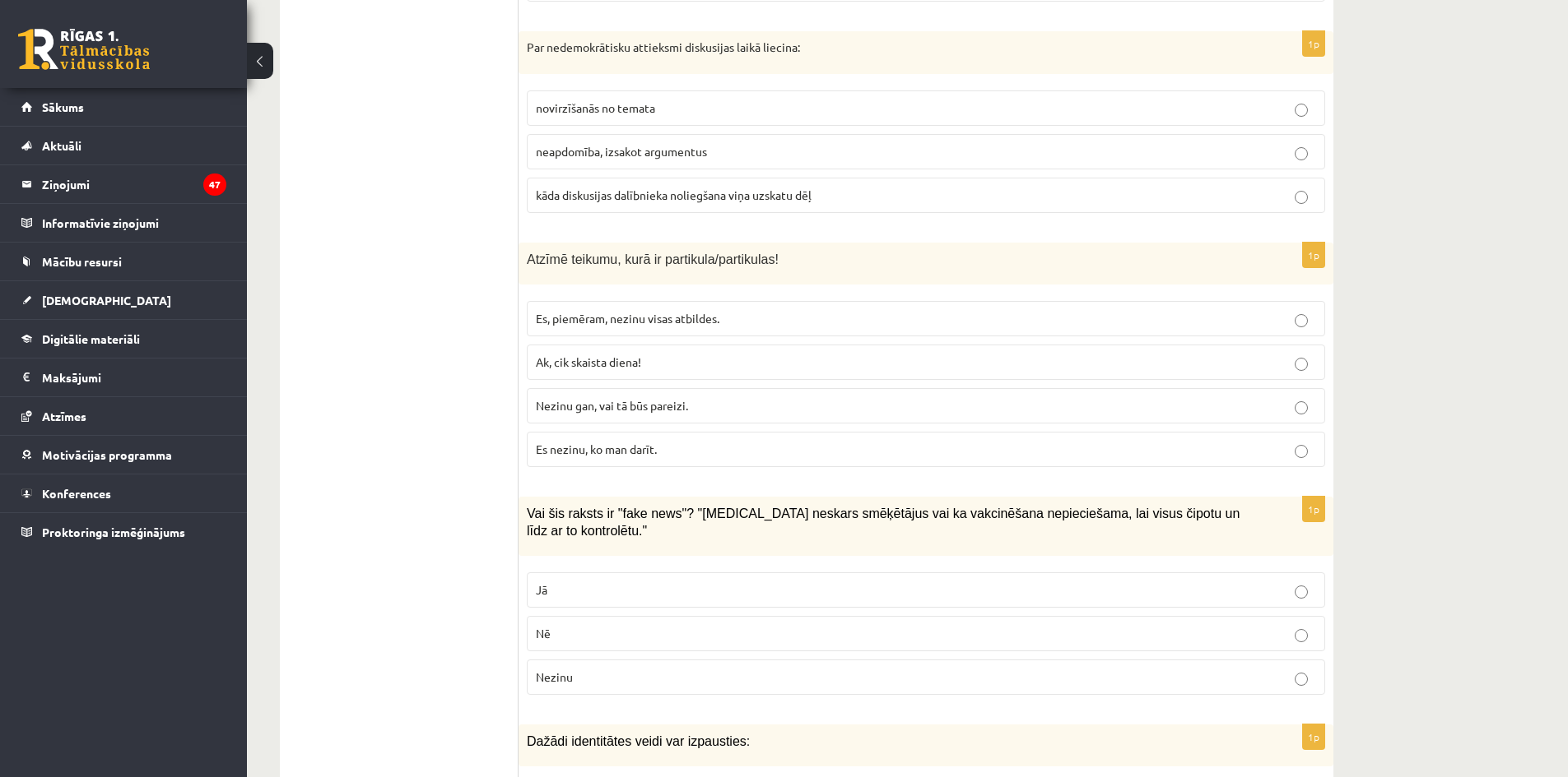
scroll to position [6088, 0]
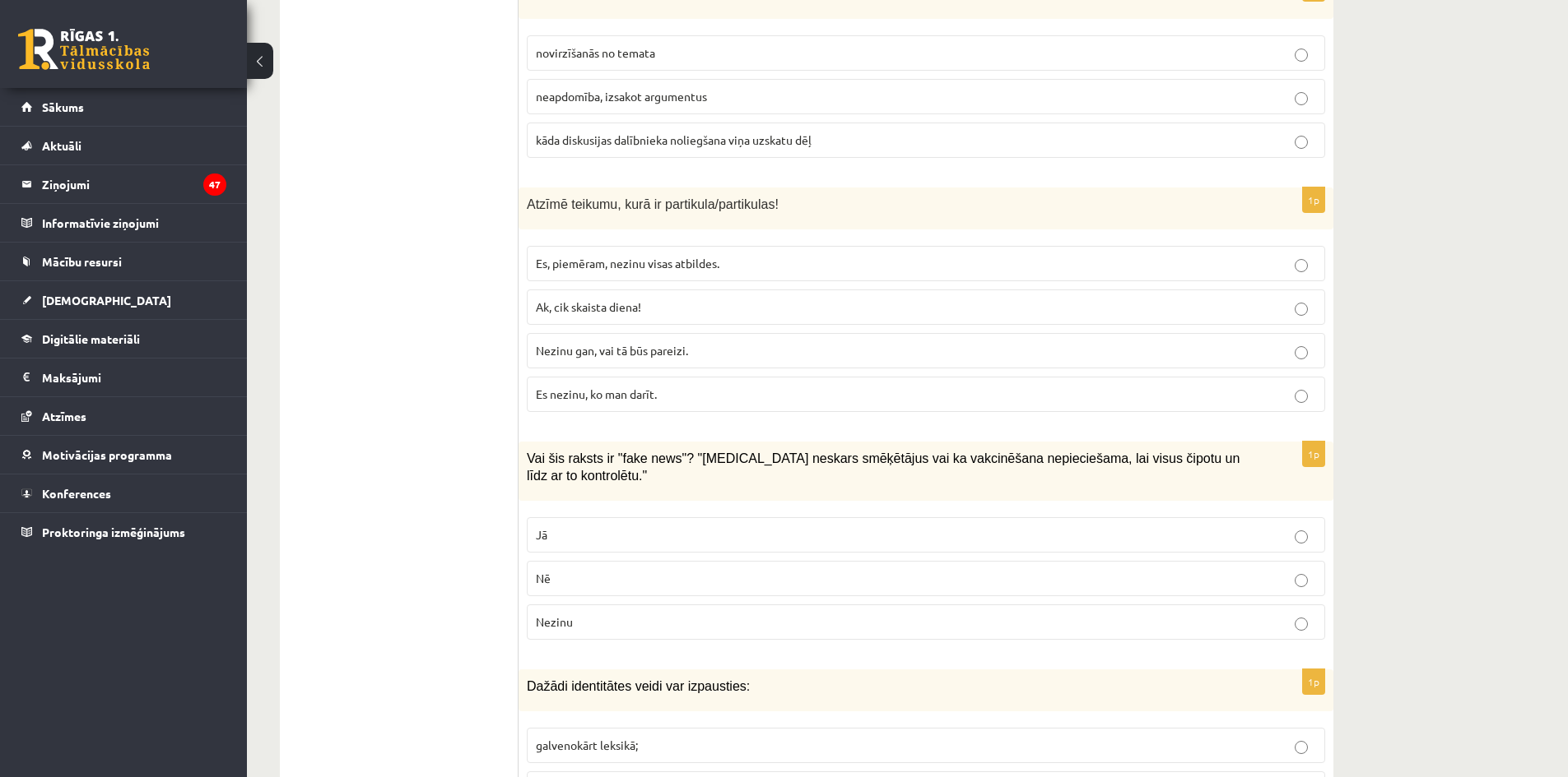
click at [556, 527] on label "Jā" at bounding box center [925, 534] width 798 height 35
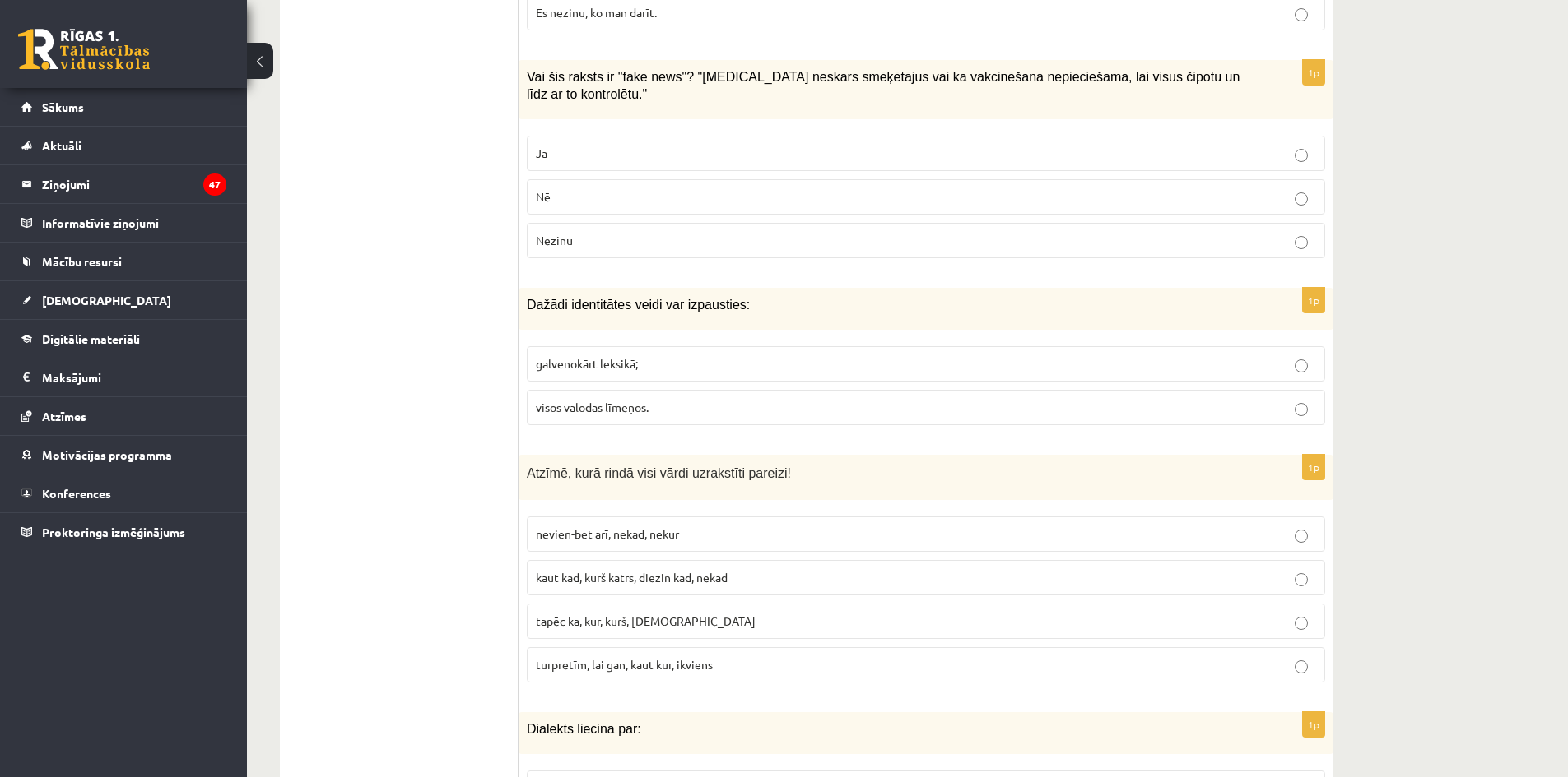
scroll to position [6500, 0]
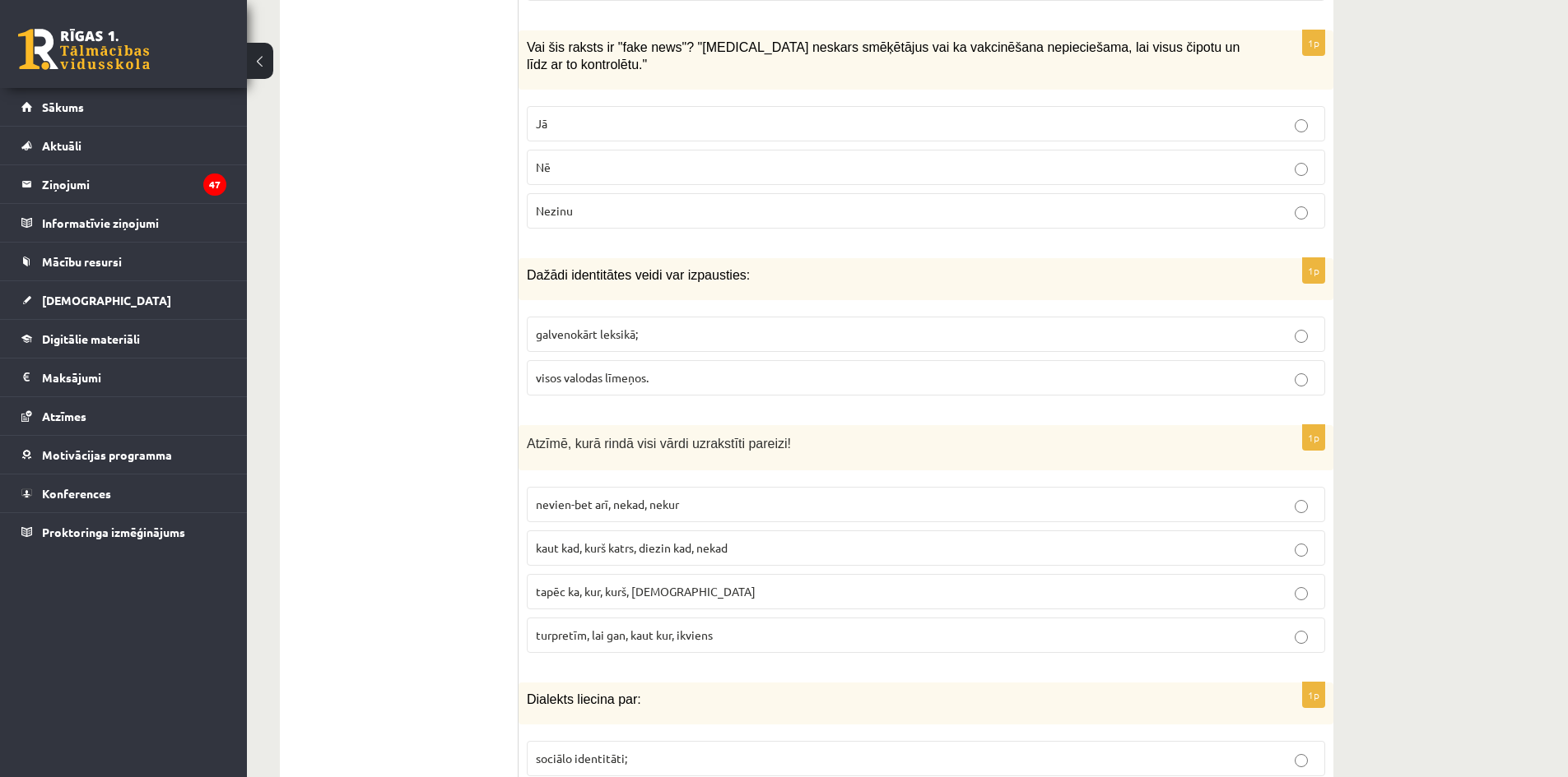
click at [602, 375] on label "visos valodas līmeņos." at bounding box center [925, 378] width 798 height 35
click at [562, 628] on label "turpretīm, lai gan, kaut kur, ikviens" at bounding box center [925, 635] width 798 height 35
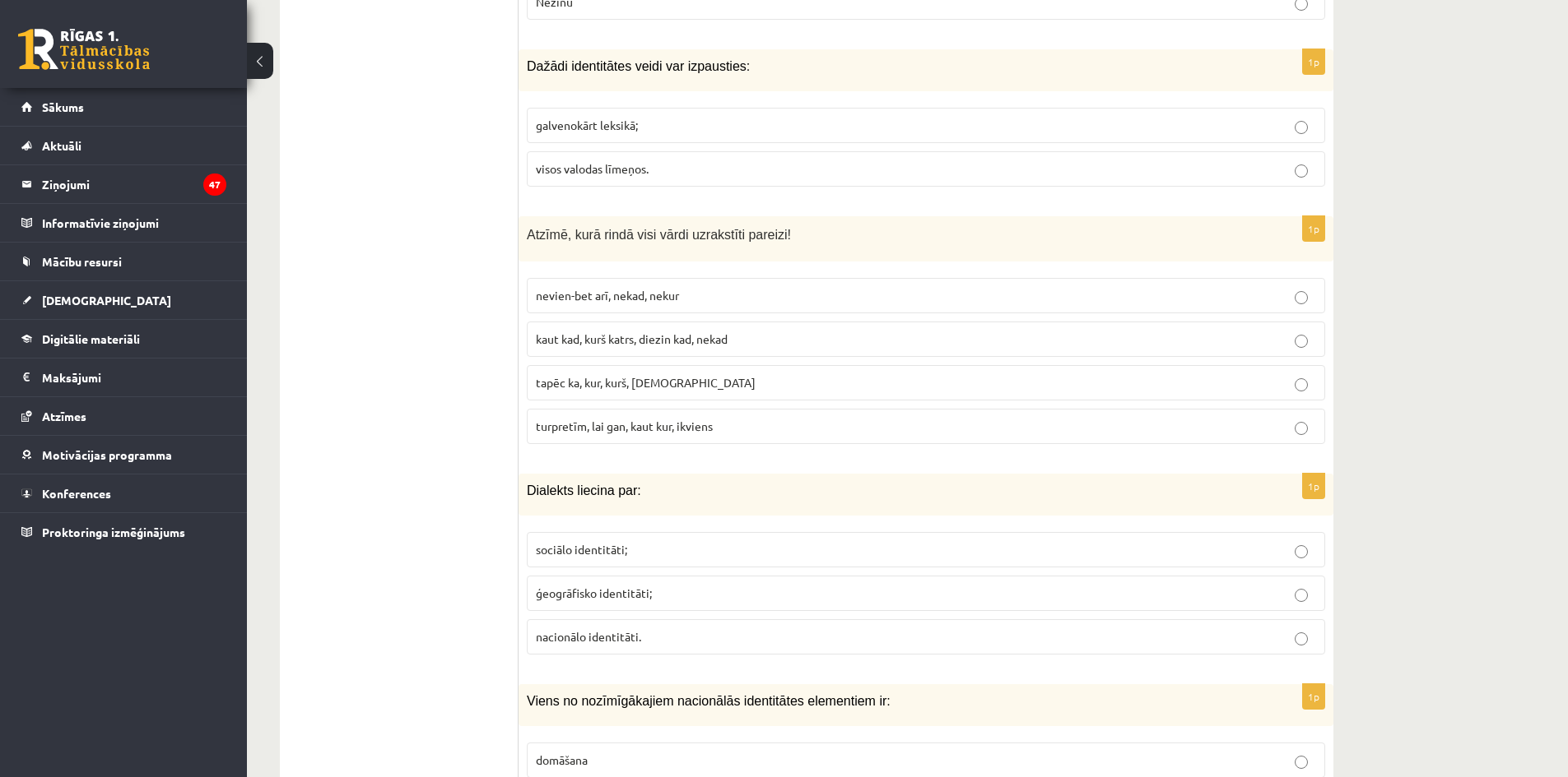
scroll to position [6746, 0]
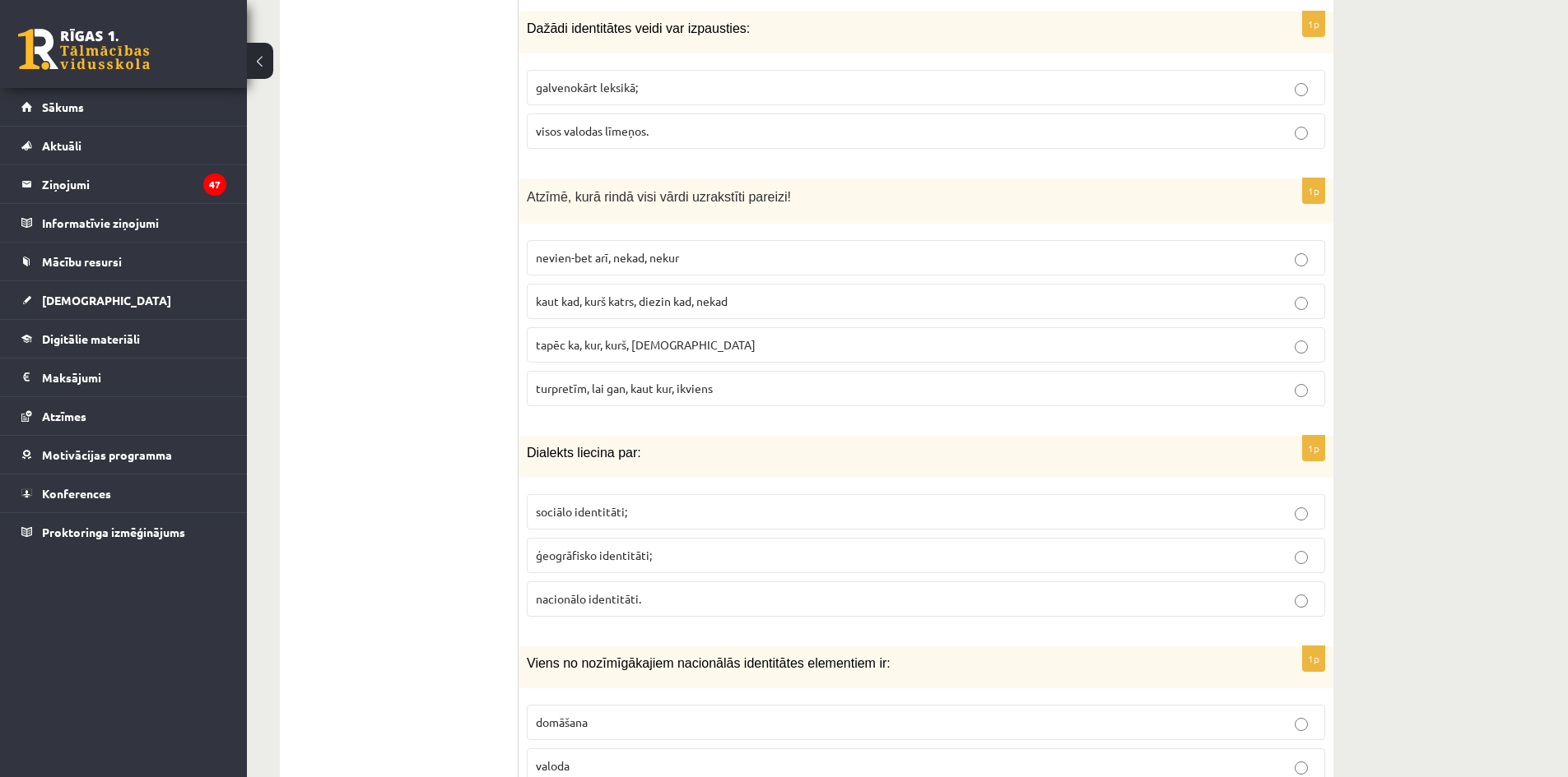
click at [556, 548] on span "ģeogrāfisko identitāti;" at bounding box center [594, 556] width 116 height 15
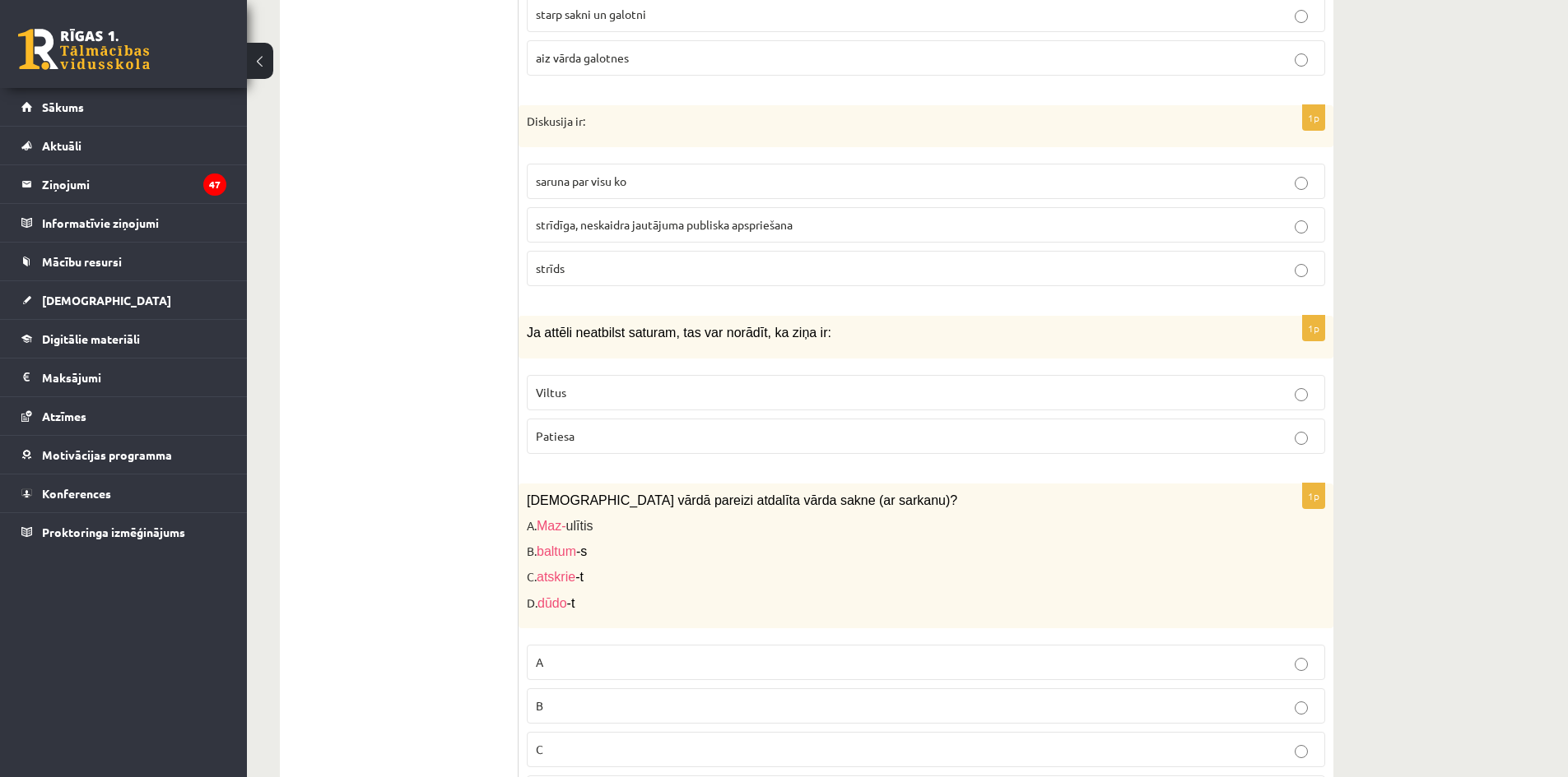
scroll to position [7745, 0]
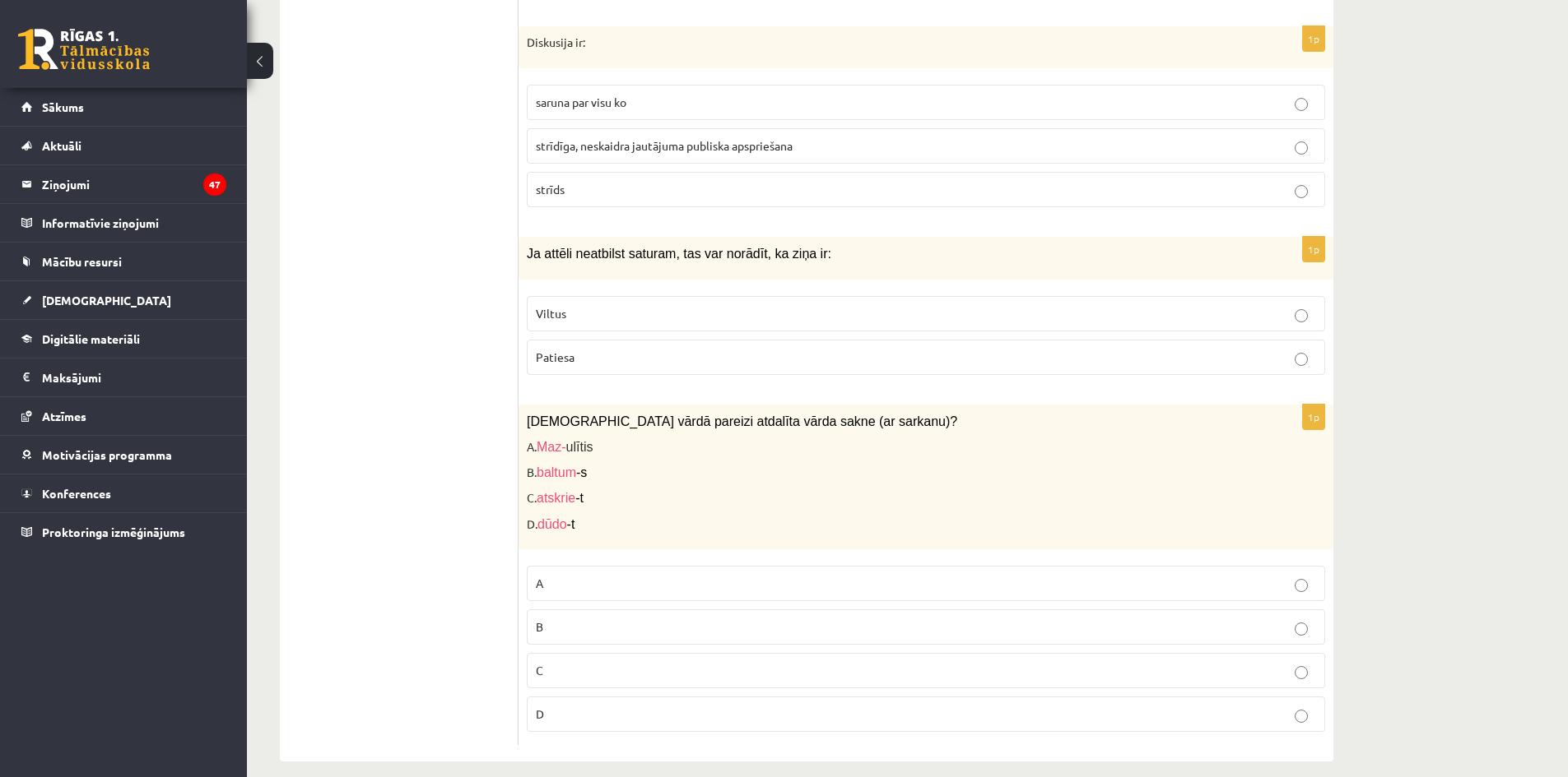
click at [576, 575] on p "A" at bounding box center [926, 583] width 780 height 17
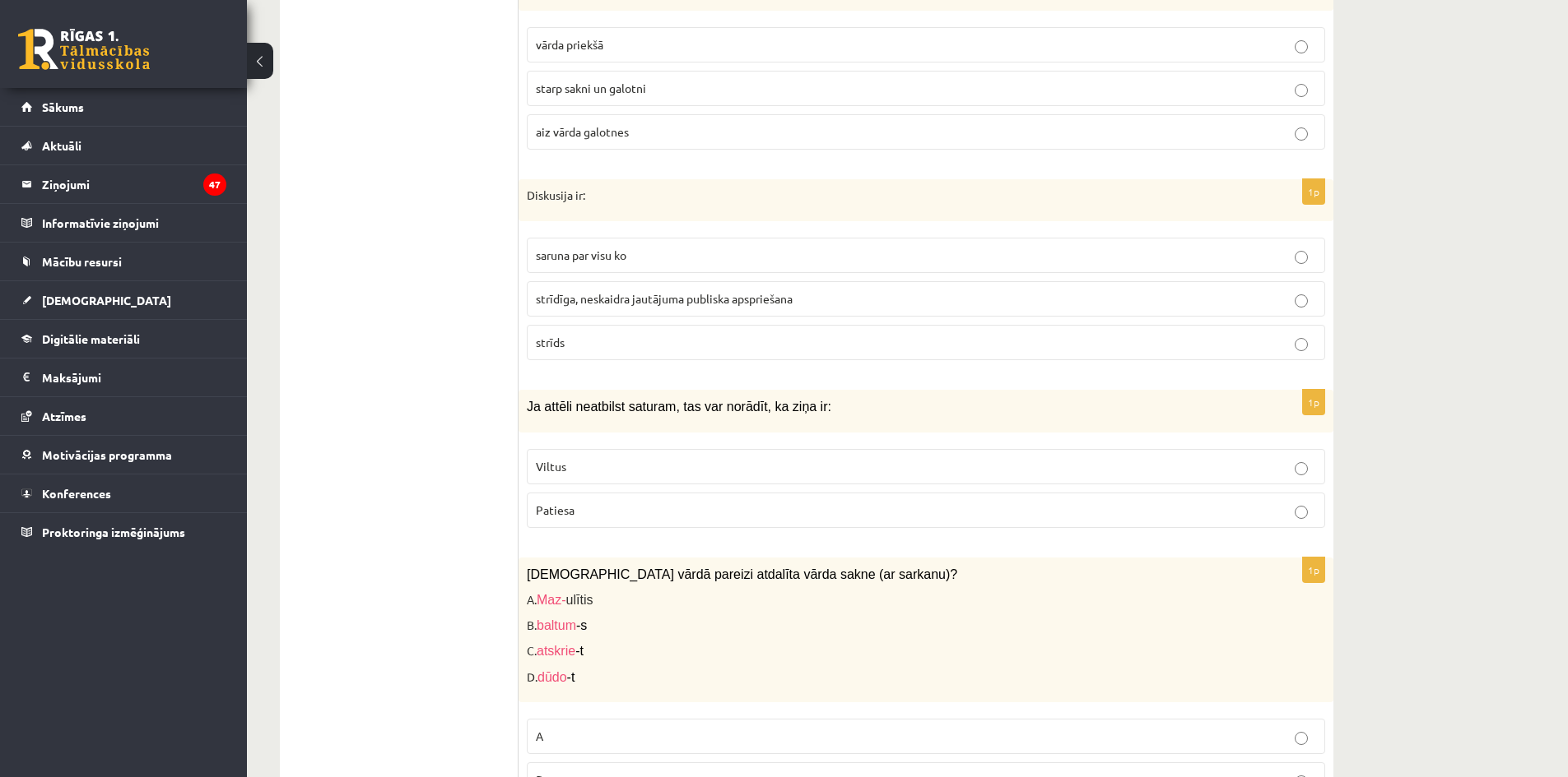
scroll to position [7580, 0]
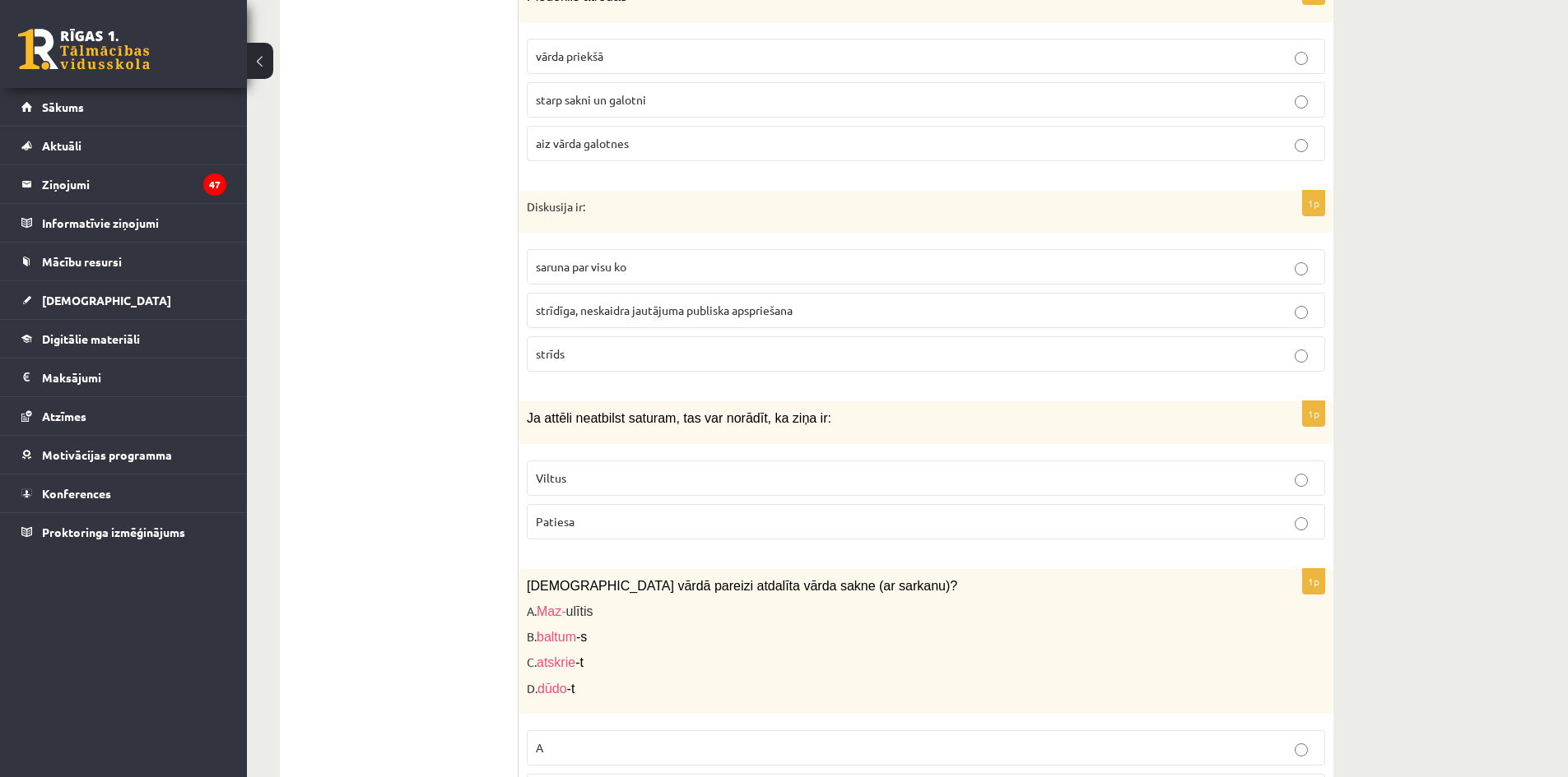
click at [660, 470] on p "Viltus" at bounding box center [926, 478] width 780 height 17
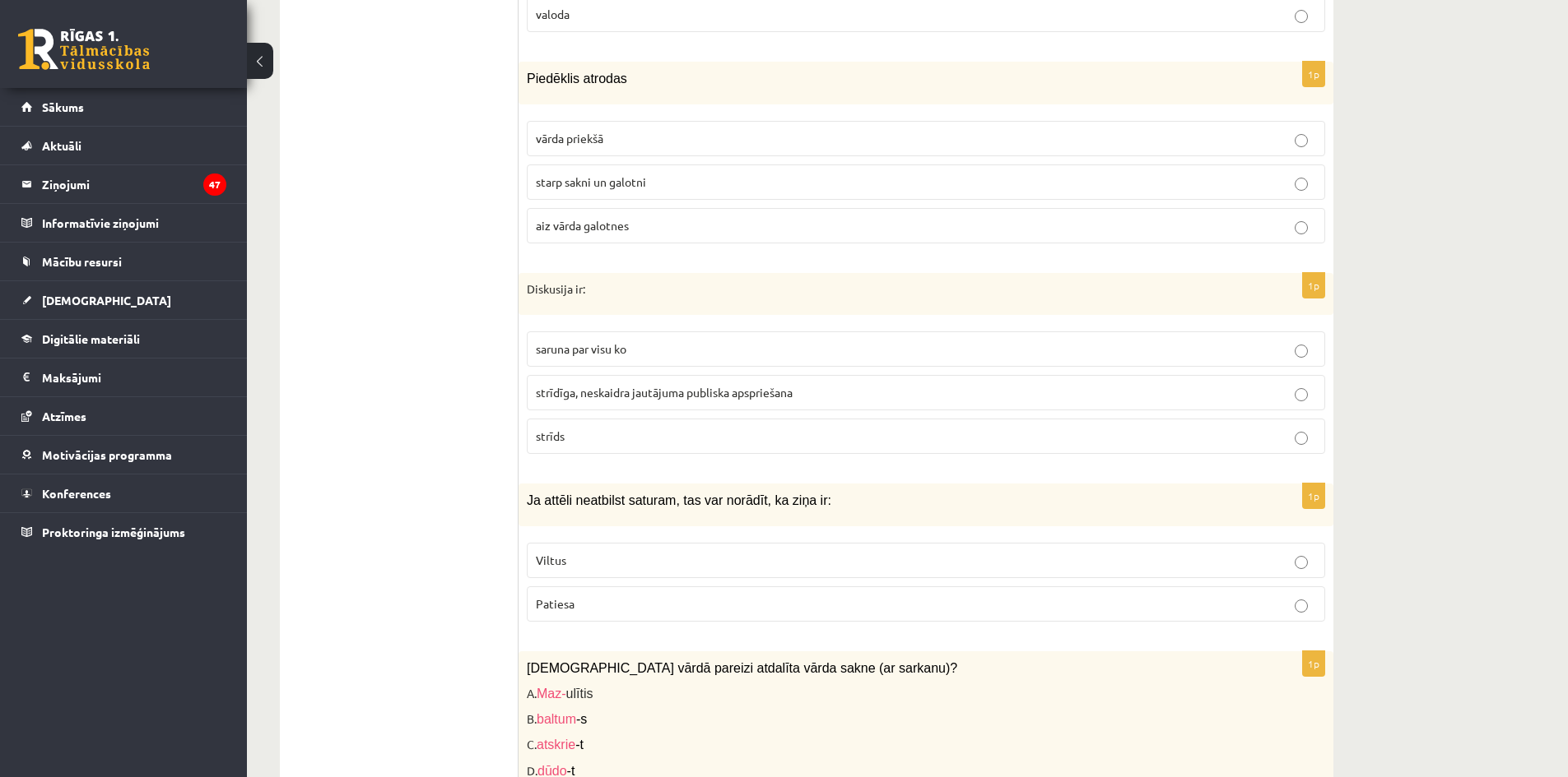
click at [567, 385] on span "strīdīga, neskaidra jautājuma publiska apspriešana" at bounding box center [664, 393] width 257 height 15
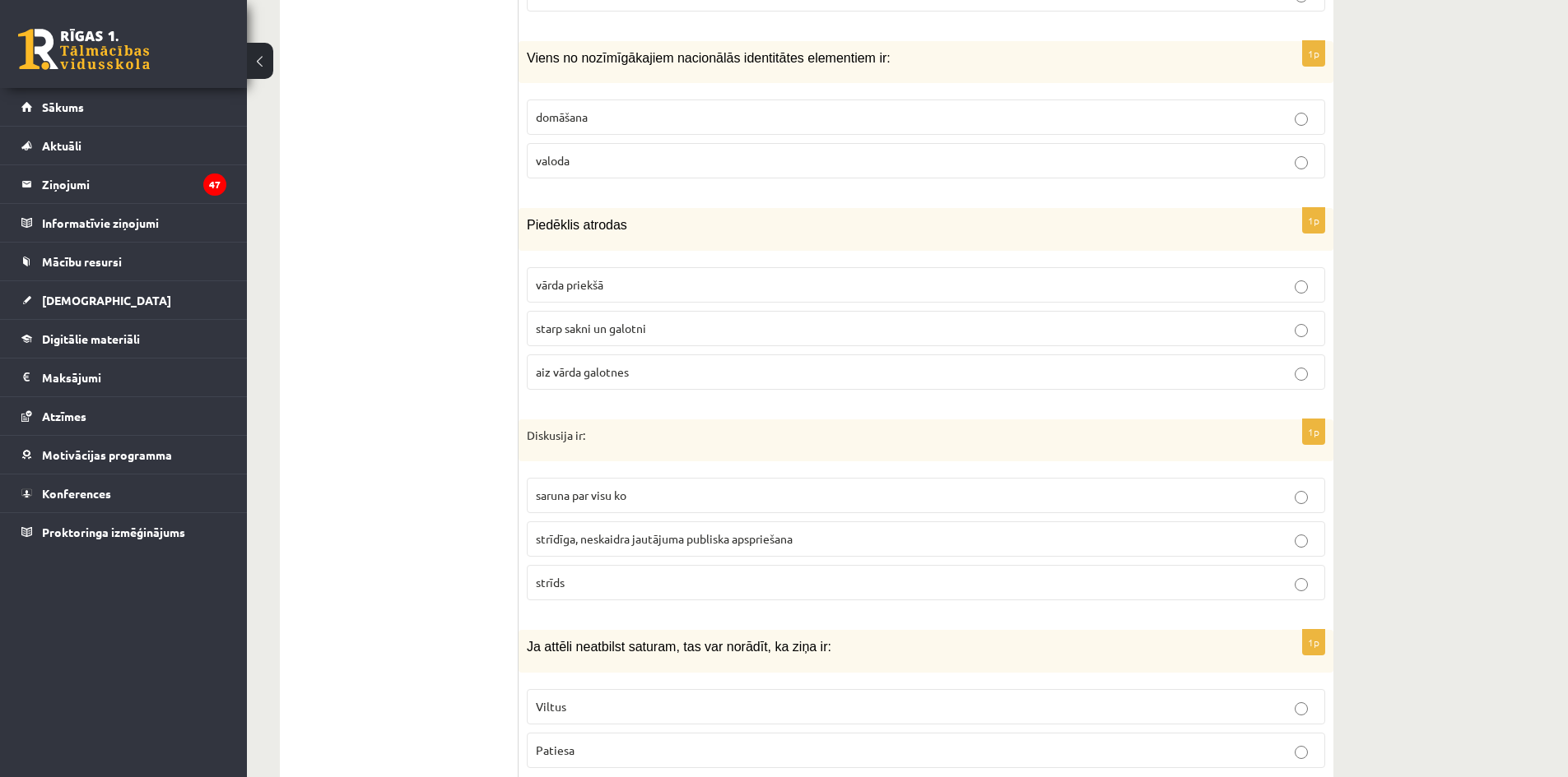
scroll to position [7334, 0]
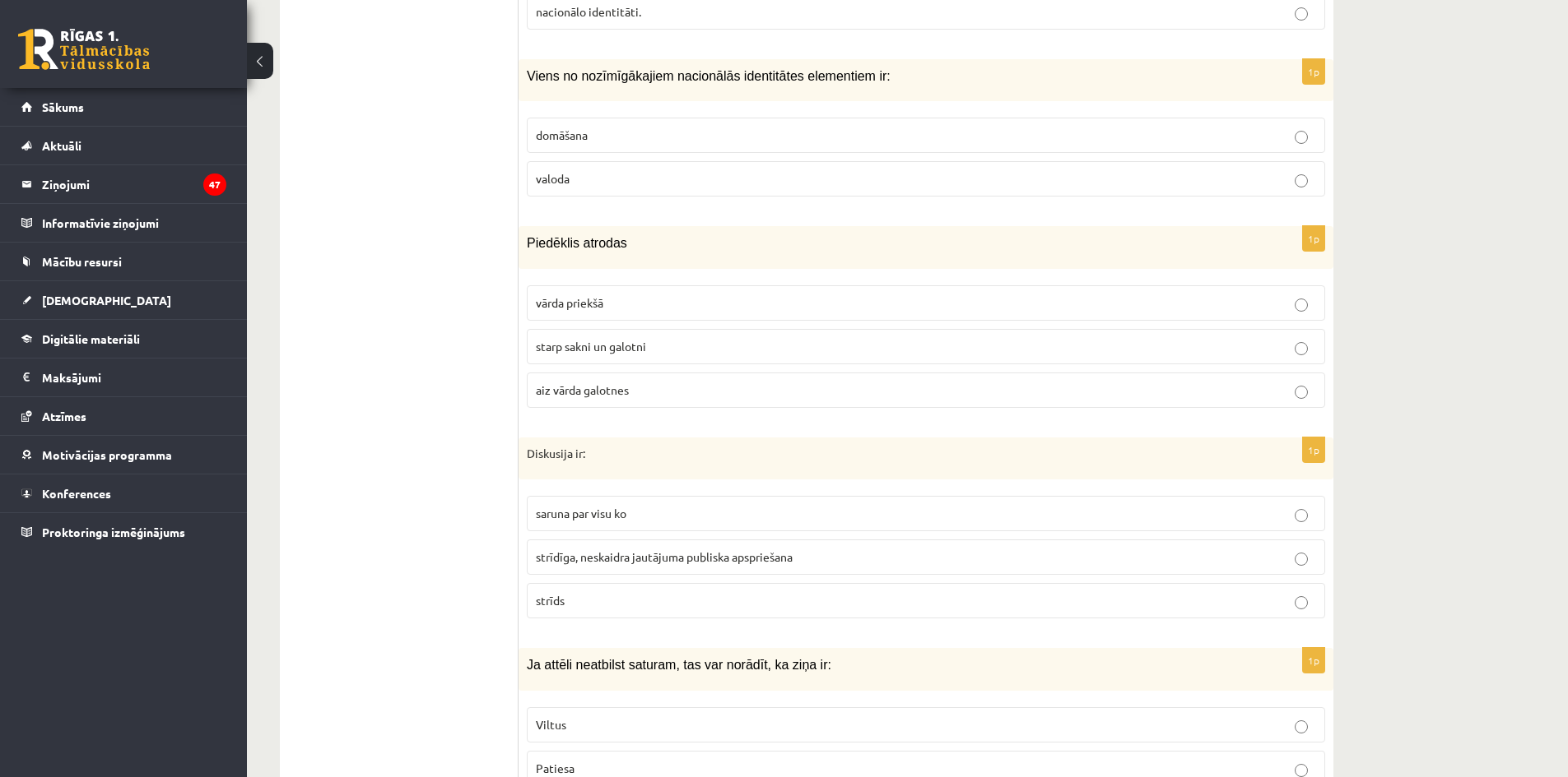
click at [548, 339] on span "starp sakni un galotni" at bounding box center [591, 346] width 110 height 15
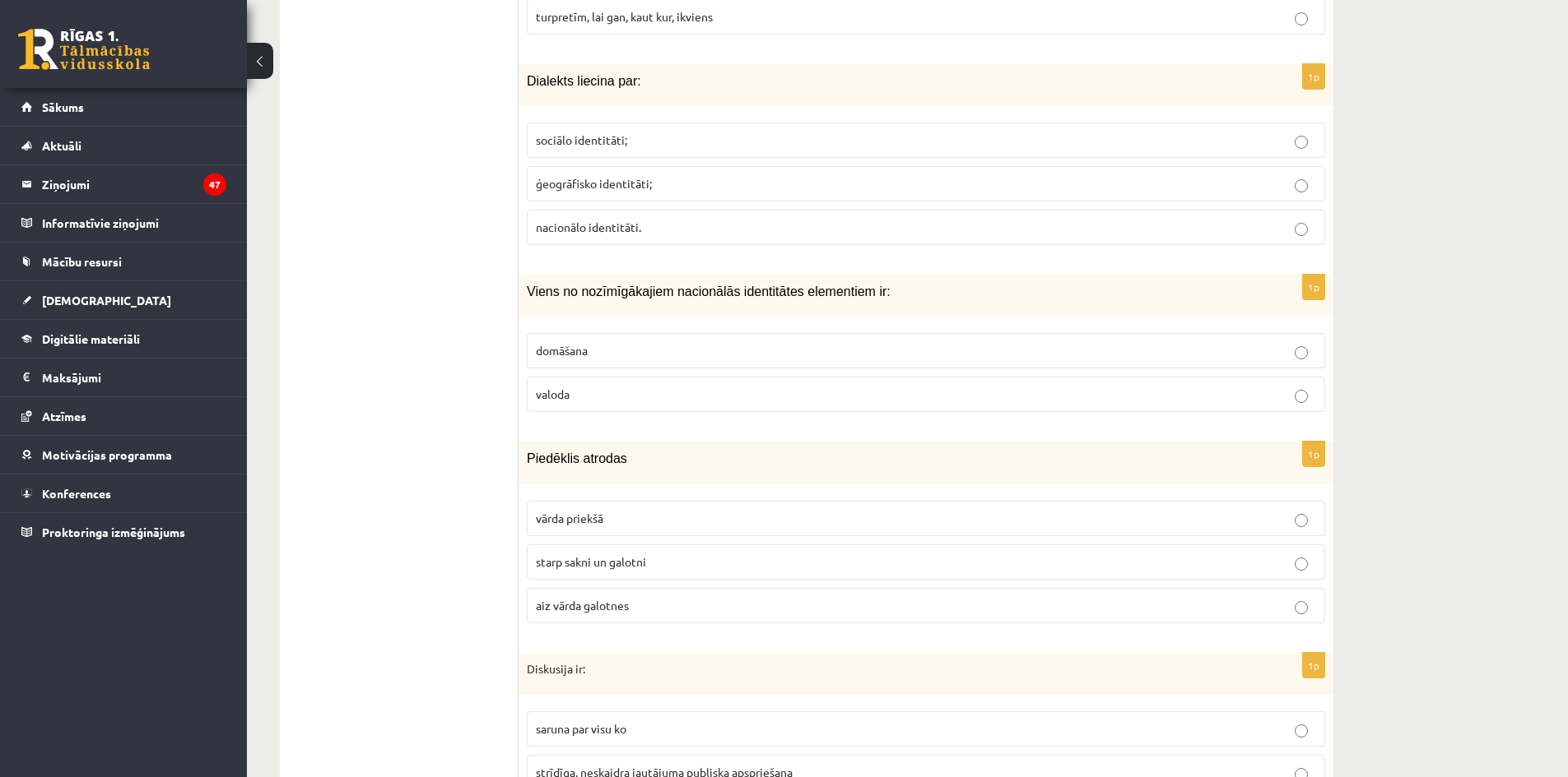
scroll to position [7087, 0]
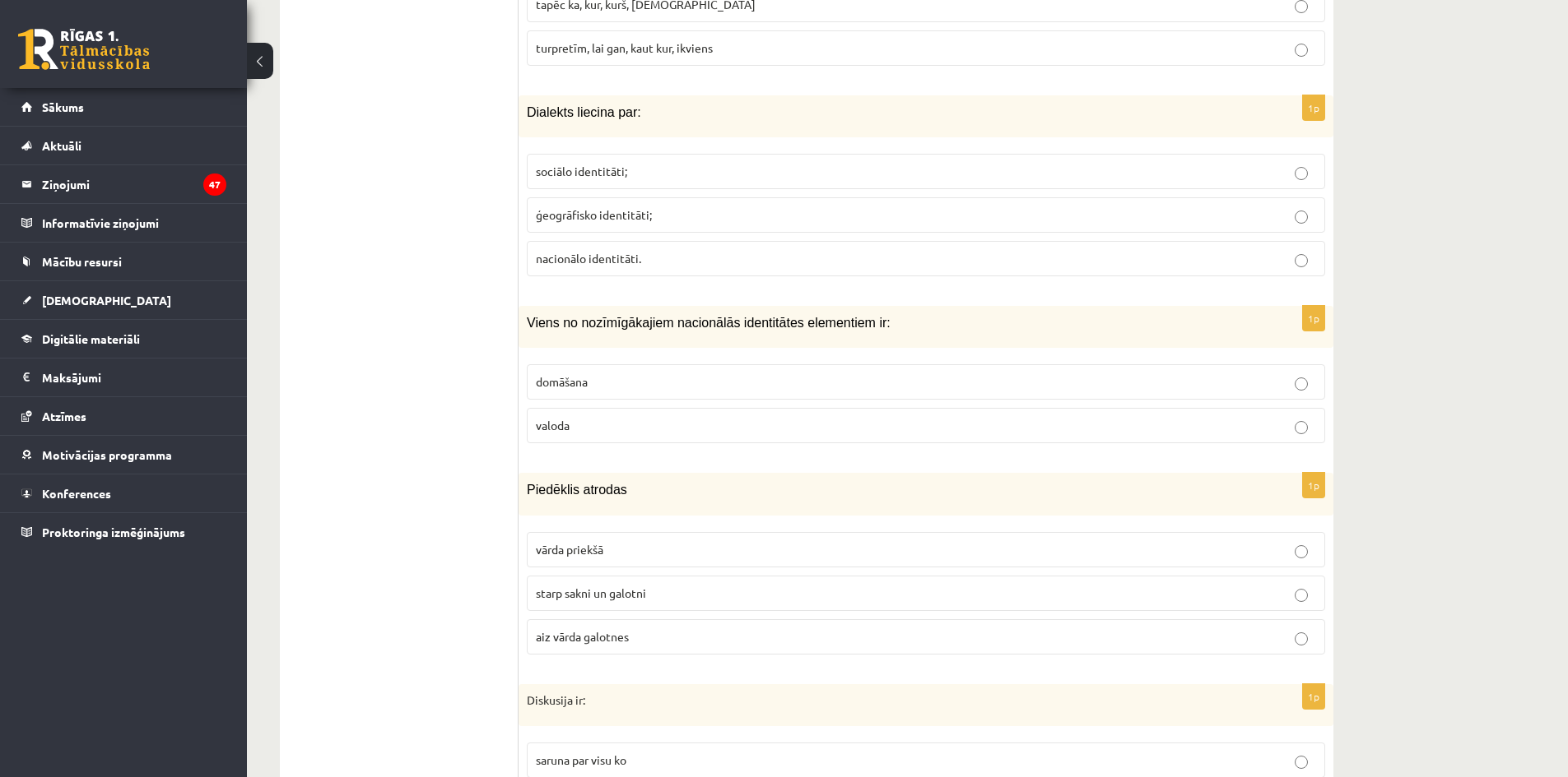
click at [660, 417] on p "valoda" at bounding box center [926, 426] width 780 height 17
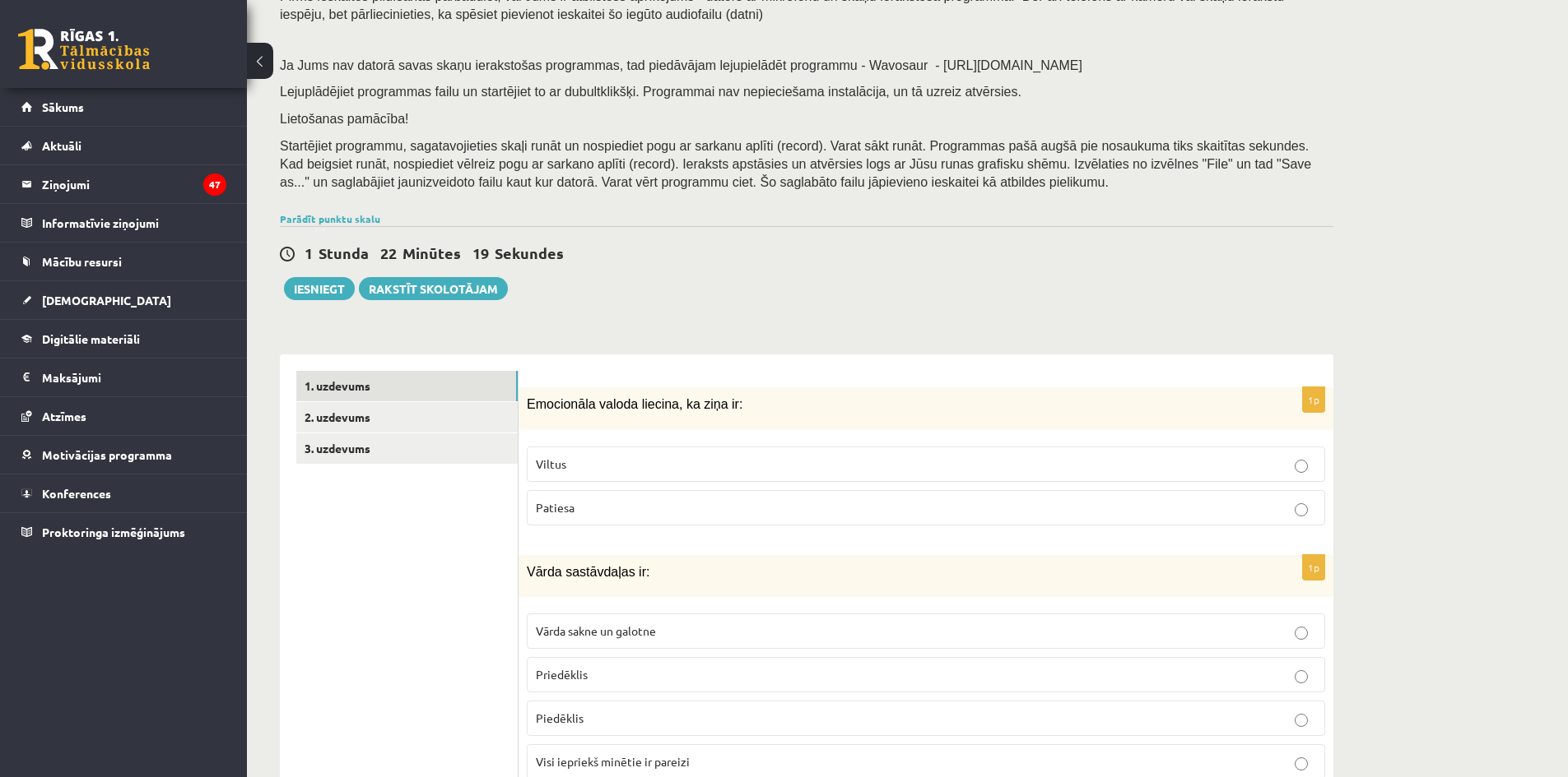
scroll to position [164, 0]
click at [350, 418] on link "2. uzdevums" at bounding box center [406, 416] width 221 height 30
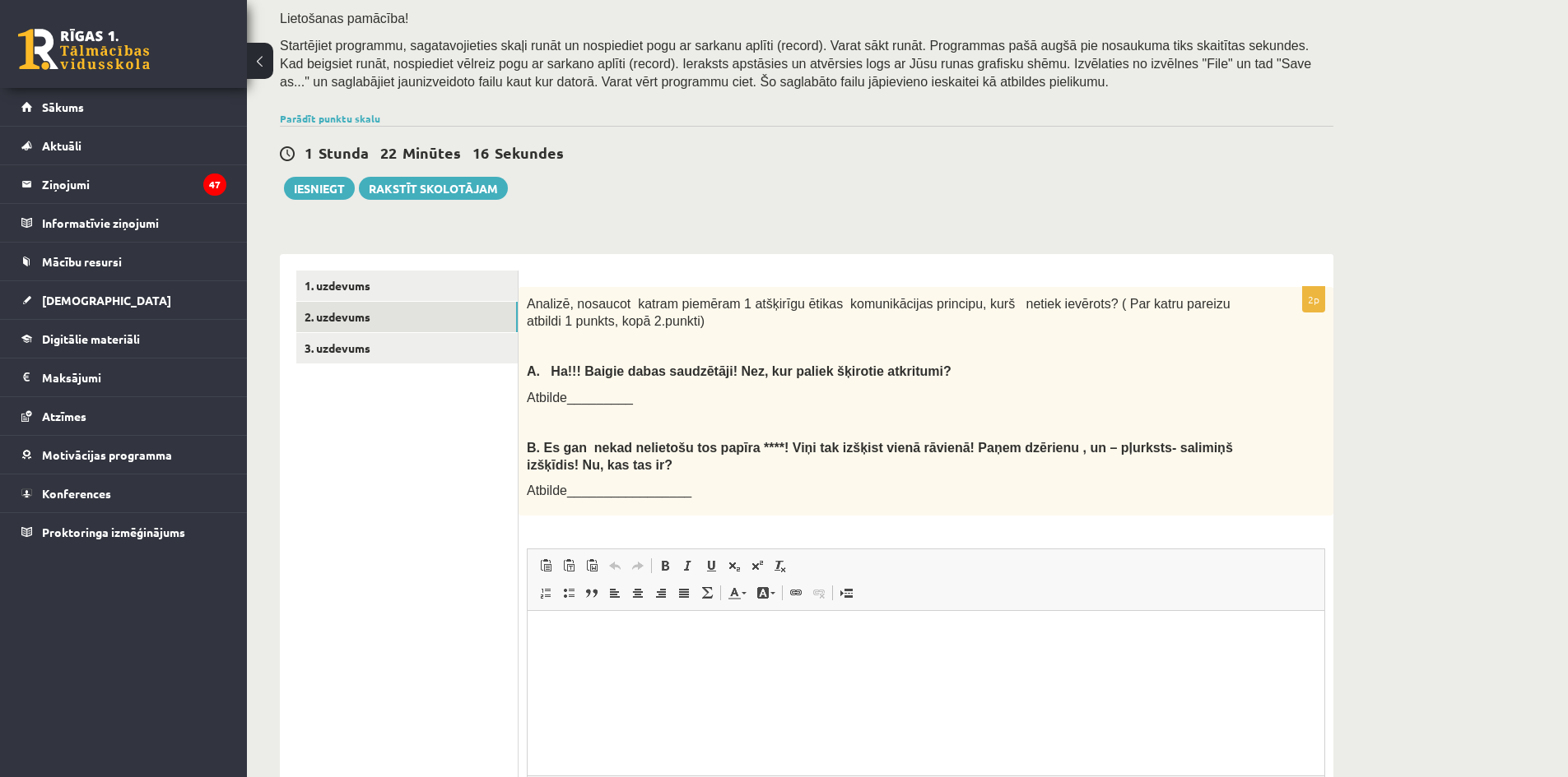
scroll to position [0, 0]
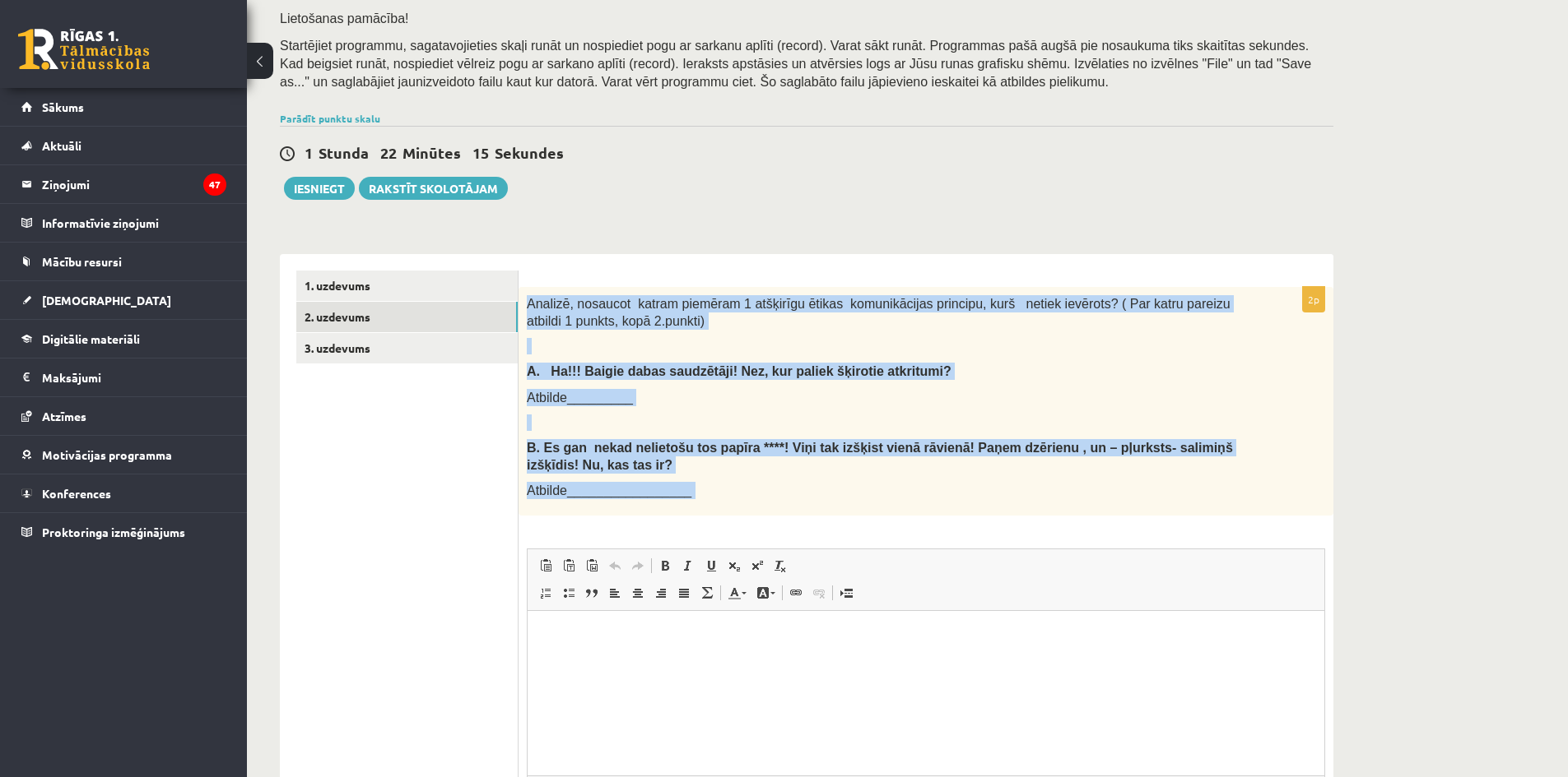
drag, startPoint x: 525, startPoint y: 302, endPoint x: 685, endPoint y: 528, distance: 276.9
click at [685, 528] on div "2p Analizē, nosaucot katram piemēram 1 atšķirīgu ētikas komunikācijas principu,…" at bounding box center [925, 589] width 815 height 604
copy div "Analizē, nosaucot katram piemēram 1 atšķirīgu ētikas komunikācijas principu, ku…"
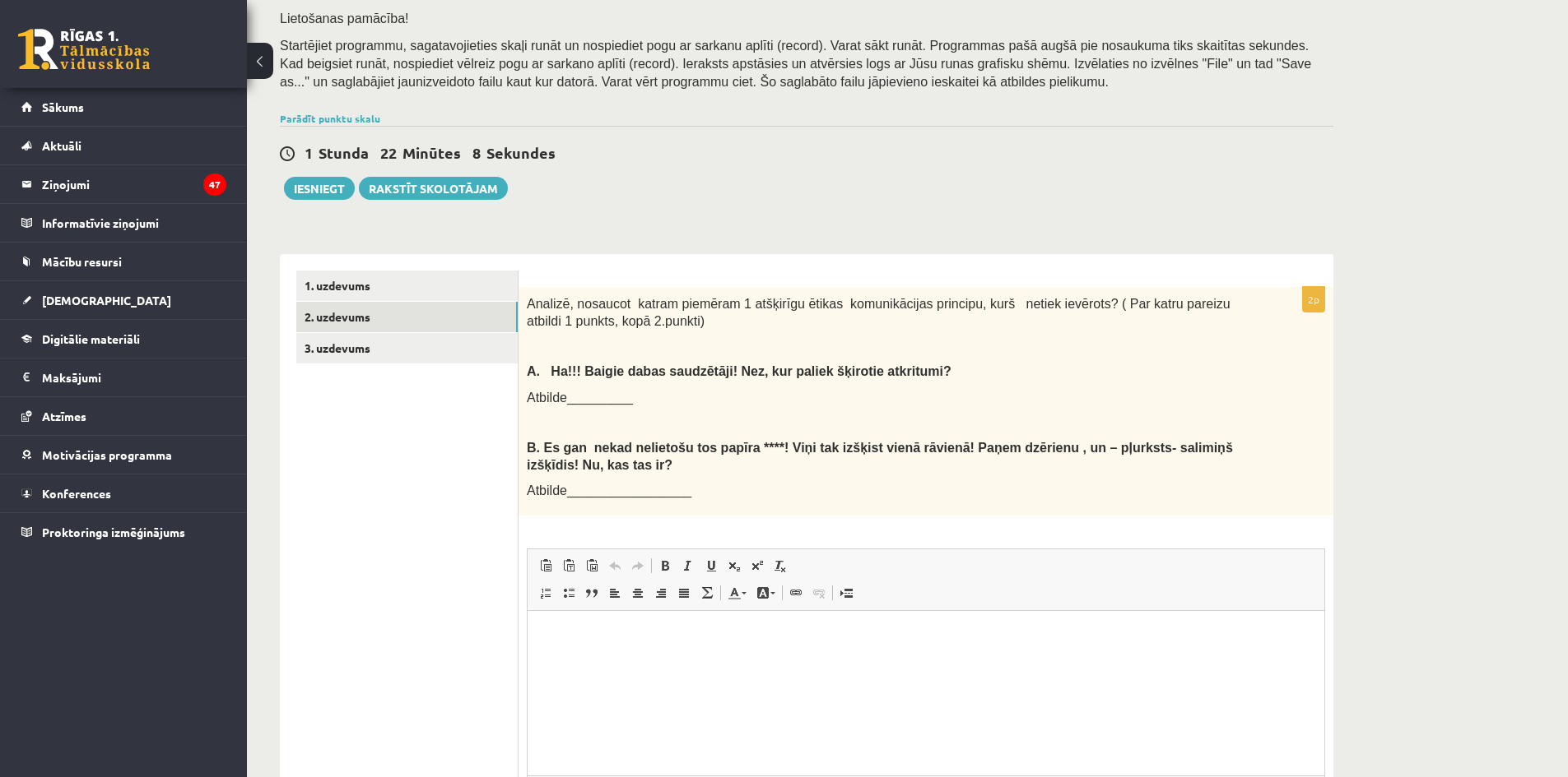
click at [380, 648] on ul "1. uzdevums 2. uzdevums 3. uzdevums" at bounding box center [407, 581] width 222 height 620
click at [650, 657] on html at bounding box center [925, 636] width 796 height 50
click at [547, 669] on p "Editor, wiswyg-editor-user-answer-47433869508420" at bounding box center [925, 664] width 764 height 17
drag, startPoint x: 704, startPoint y: 663, endPoint x: 525, endPoint y: 634, distance: 181.3
click at [528, 634] on html "**********" at bounding box center [925, 650] width 796 height 78
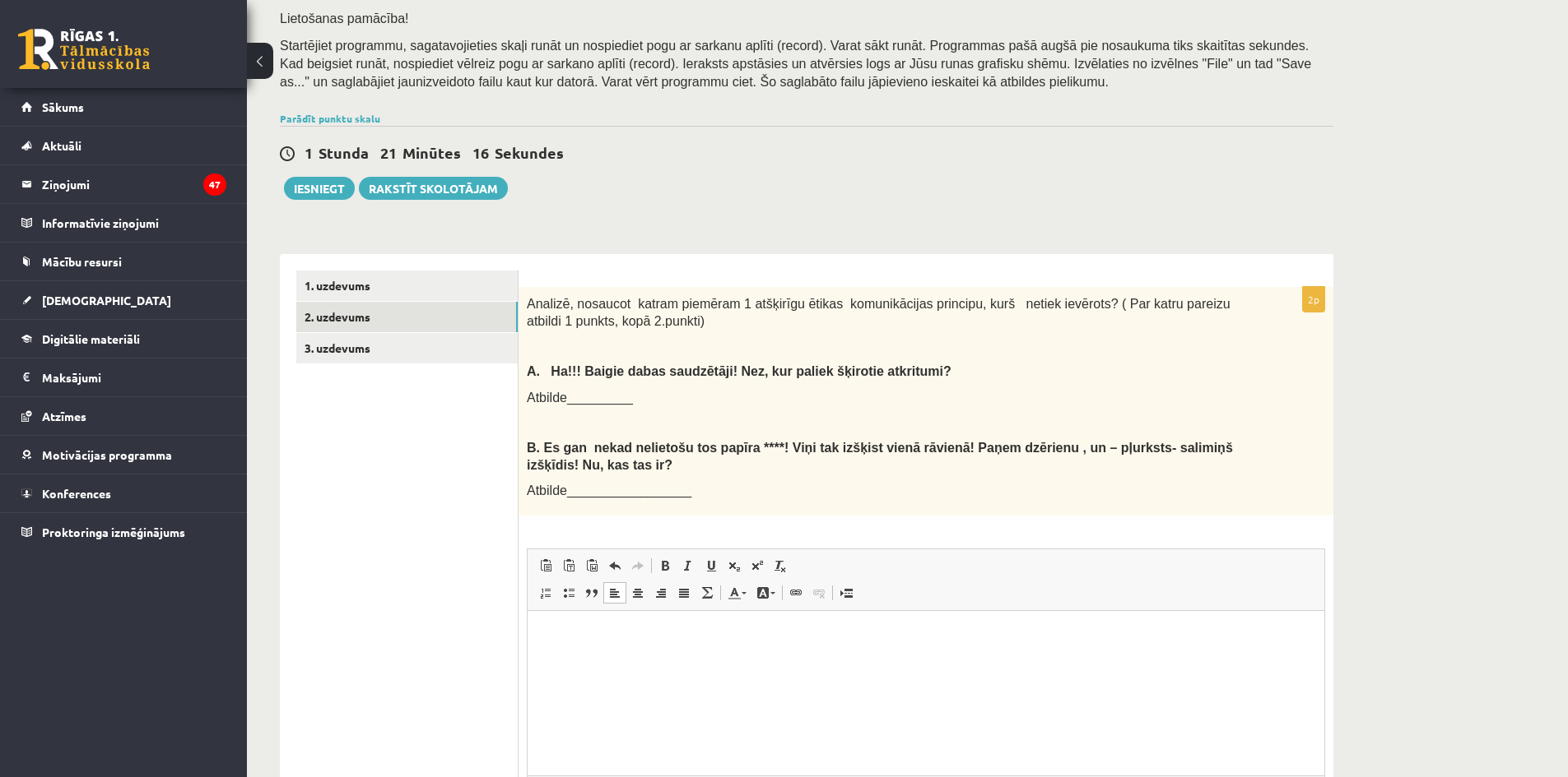
click at [549, 650] on html at bounding box center [925, 636] width 796 height 50
click at [556, 706] on html "**********" at bounding box center [925, 658] width 796 height 95
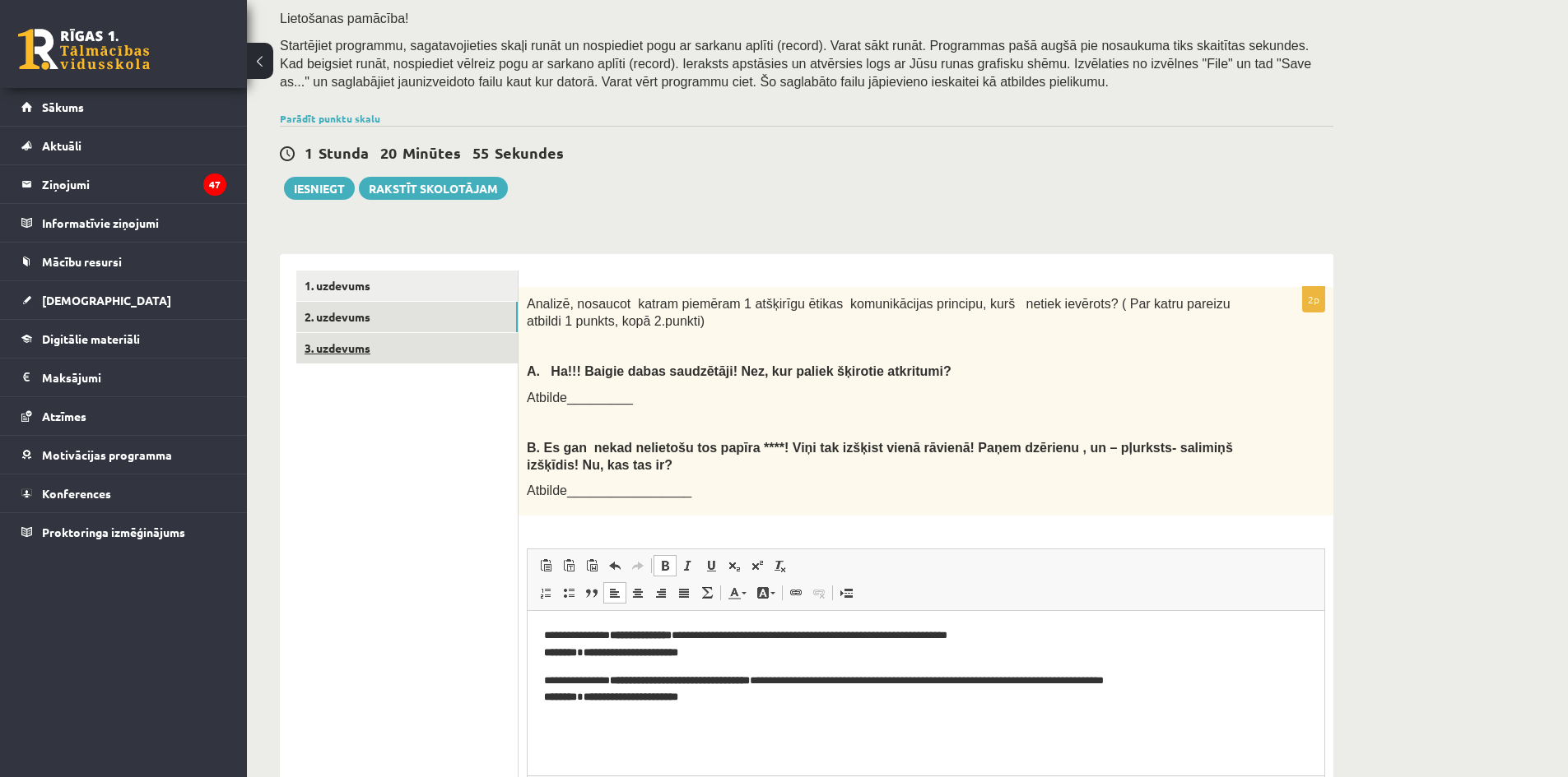
click at [390, 361] on link "3. uzdevums" at bounding box center [406, 348] width 221 height 30
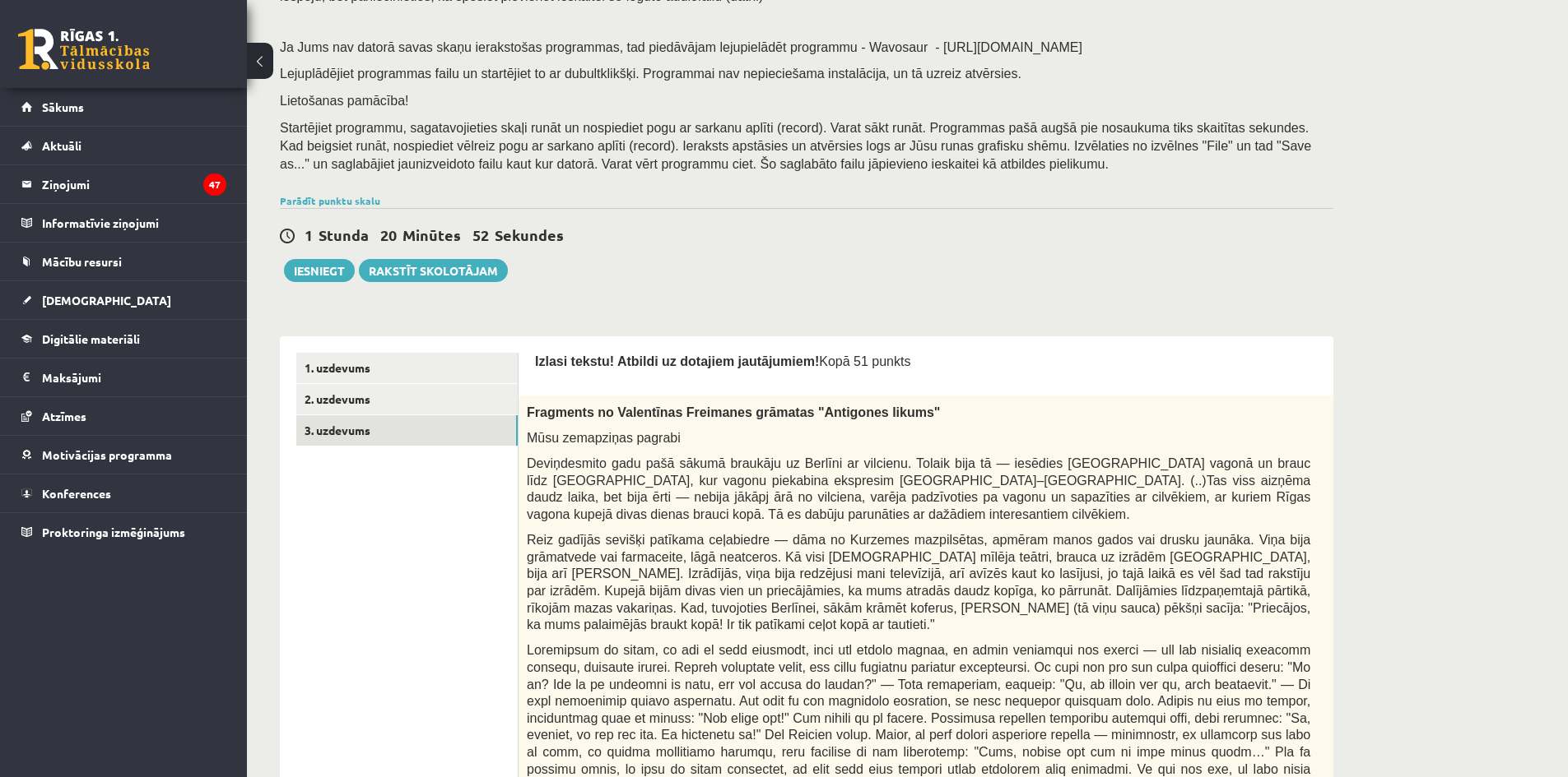
scroll to position [0, 19]
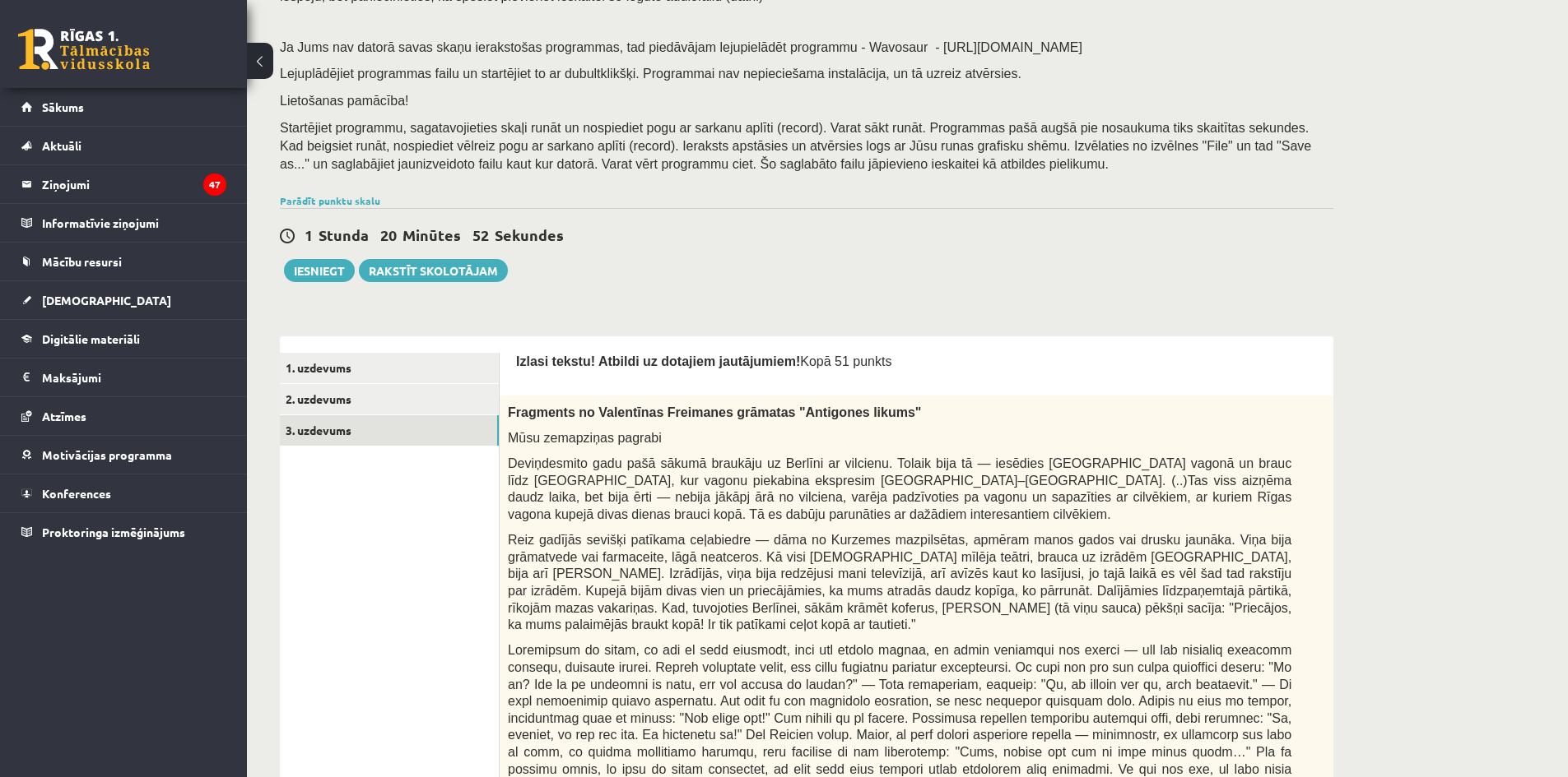
drag, startPoint x: 1328, startPoint y: 412, endPoint x: 1282, endPoint y: 420, distance: 46.7
click at [1213, 431] on p "Mūsu zemapziņas pagrabi" at bounding box center [900, 438] width 784 height 17
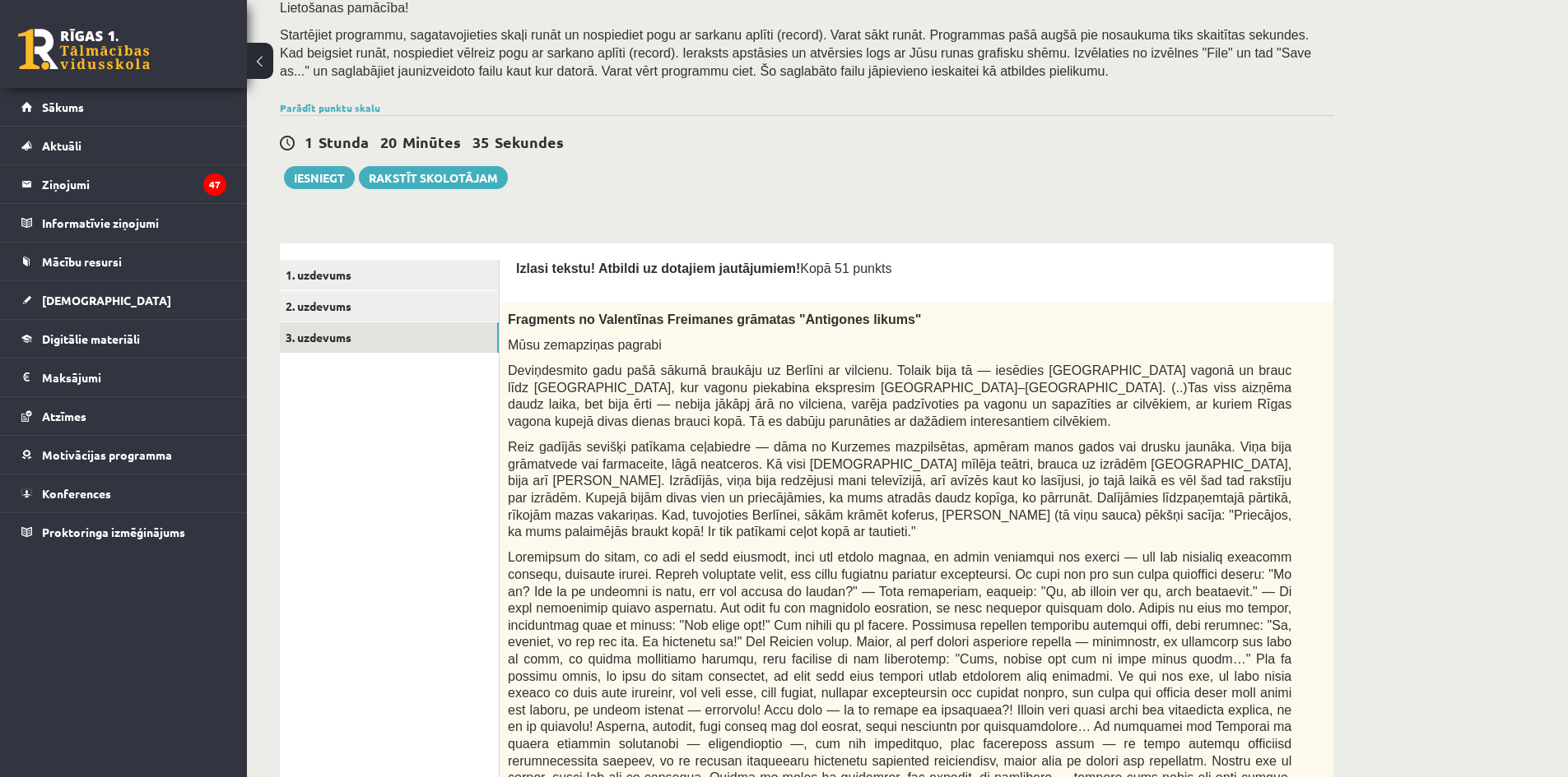
scroll to position [14, 0]
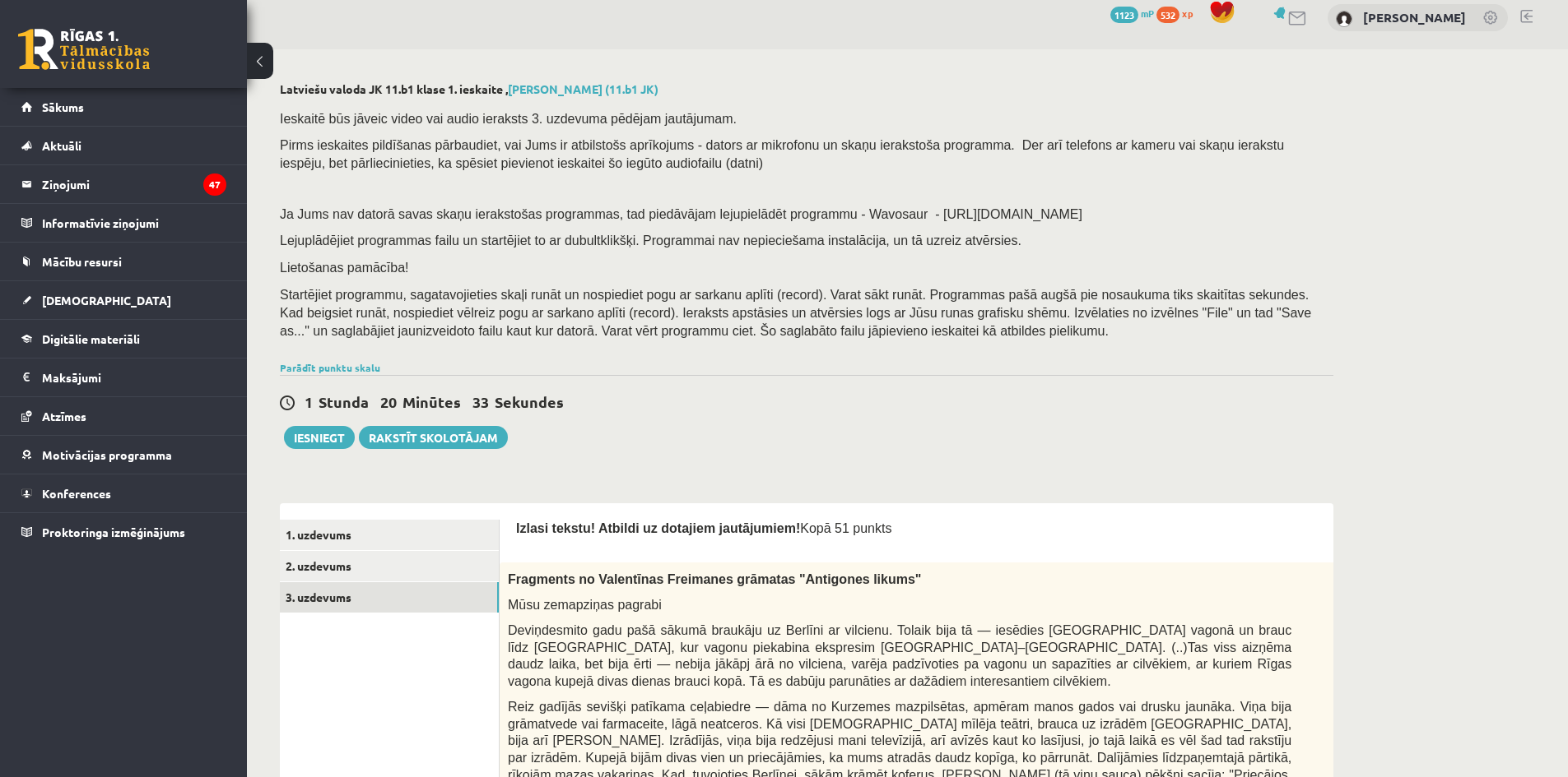
drag, startPoint x: 771, startPoint y: 529, endPoint x: 860, endPoint y: 542, distance: 89.9
click at [860, 542] on div "Izlasi tekstu! Atbildi uz dotajiem jautājumiem! Kopā 51 punkts" at bounding box center [941, 532] width 849 height 26
click at [877, 543] on div "Izlasi tekstu! Atbildi uz dotajiem jautājumiem! Kopā 51 punkts" at bounding box center [941, 532] width 849 height 26
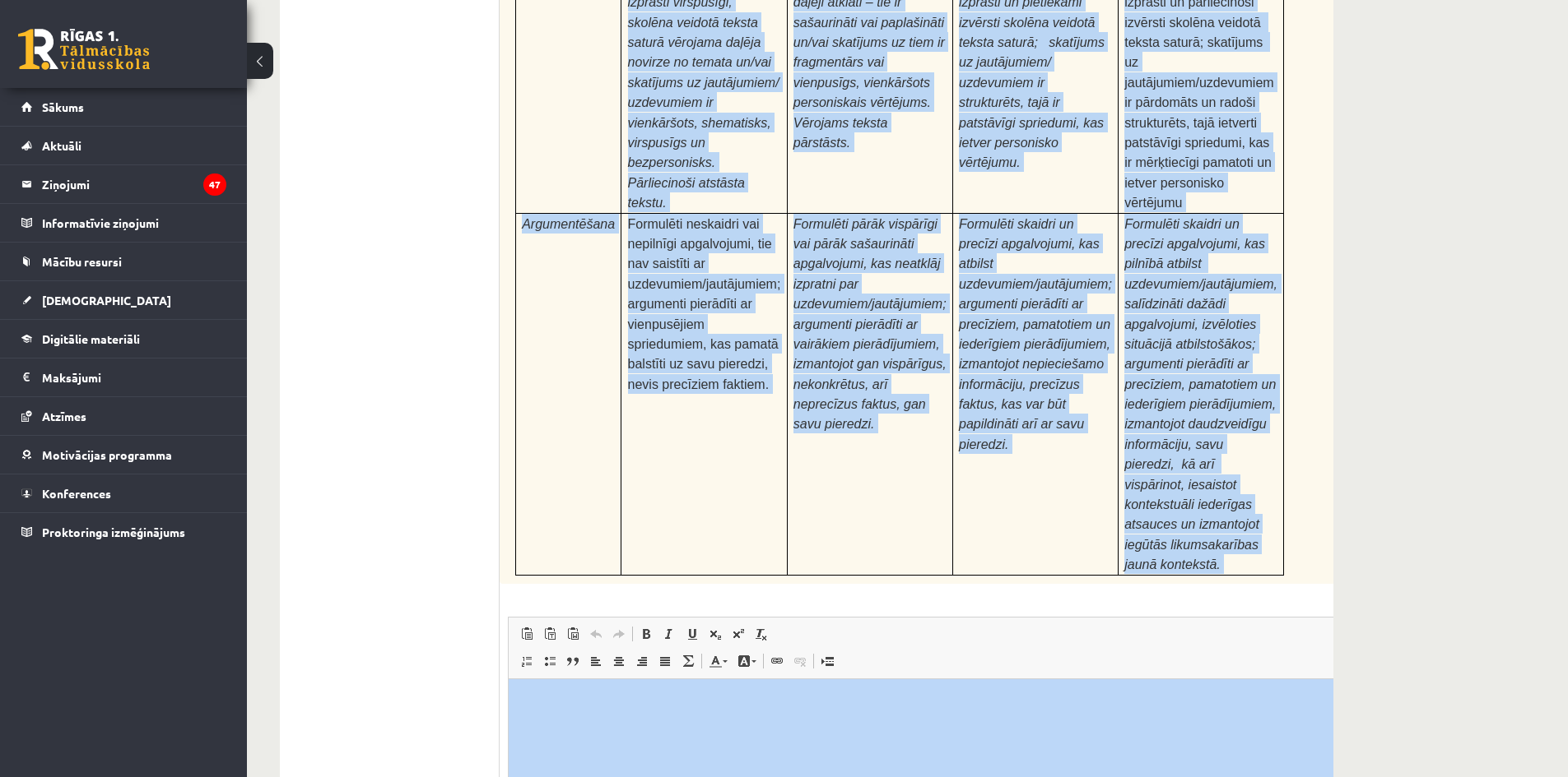
scroll to position [5032, 0]
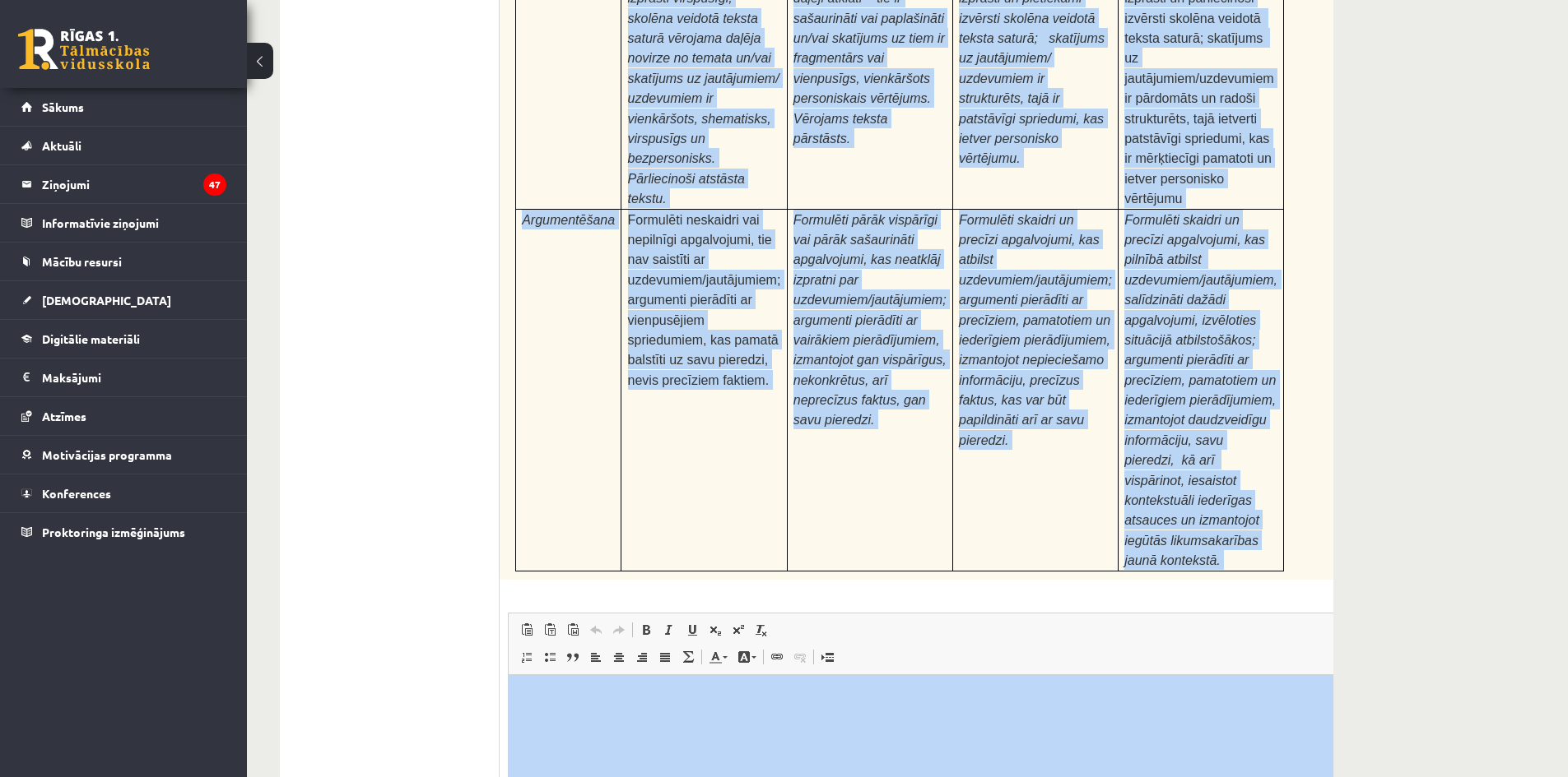
drag, startPoint x: 512, startPoint y: 383, endPoint x: 1069, endPoint y: 703, distance: 642.4
copy form "Izlasi tekstu! Atbildi uz dotajiem jautājumiem! Kopā 51 punkts 0p Fragments no …"
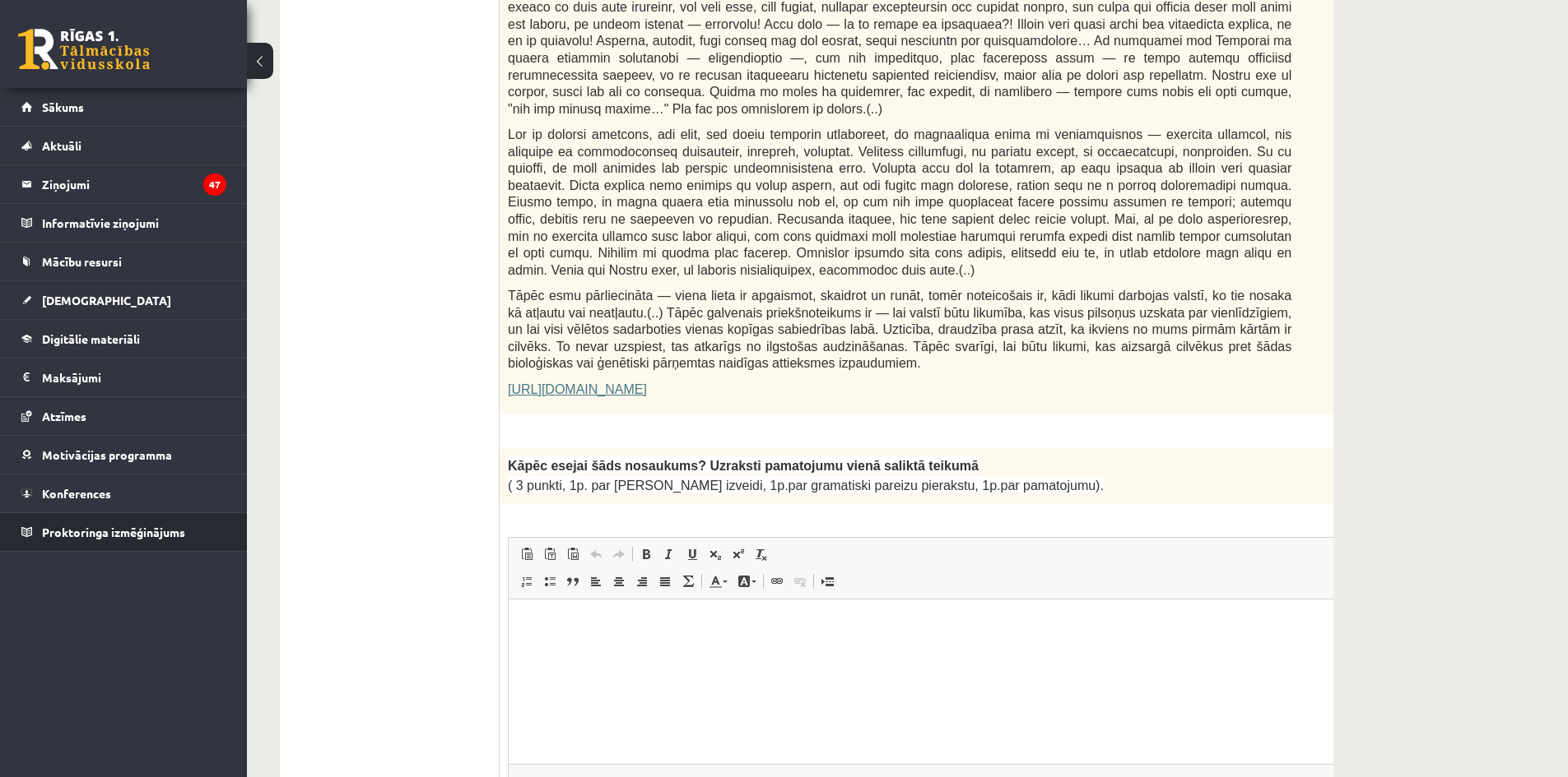
scroll to position [1001, 0]
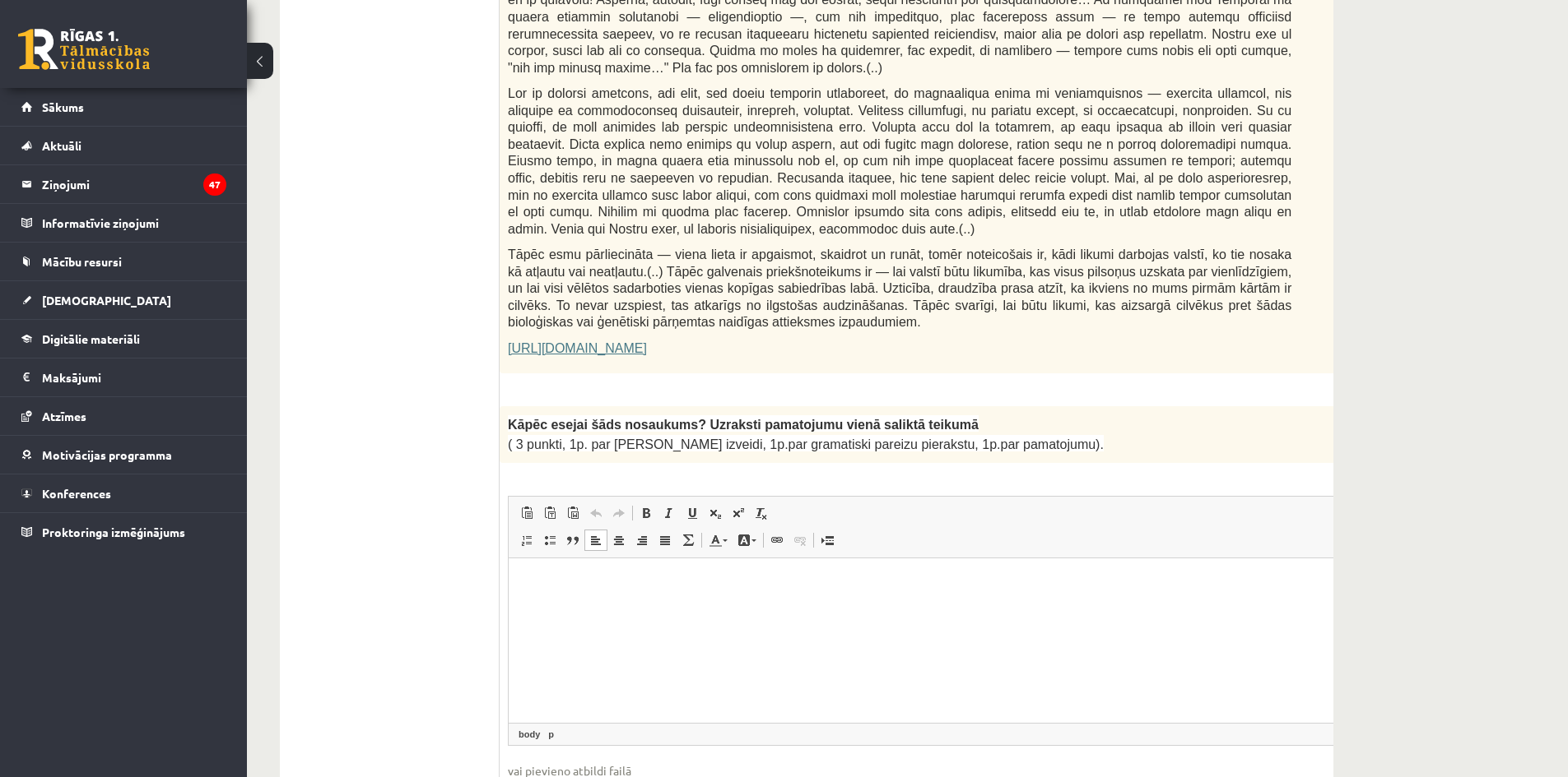
click at [620, 608] on html at bounding box center [941, 583] width 865 height 50
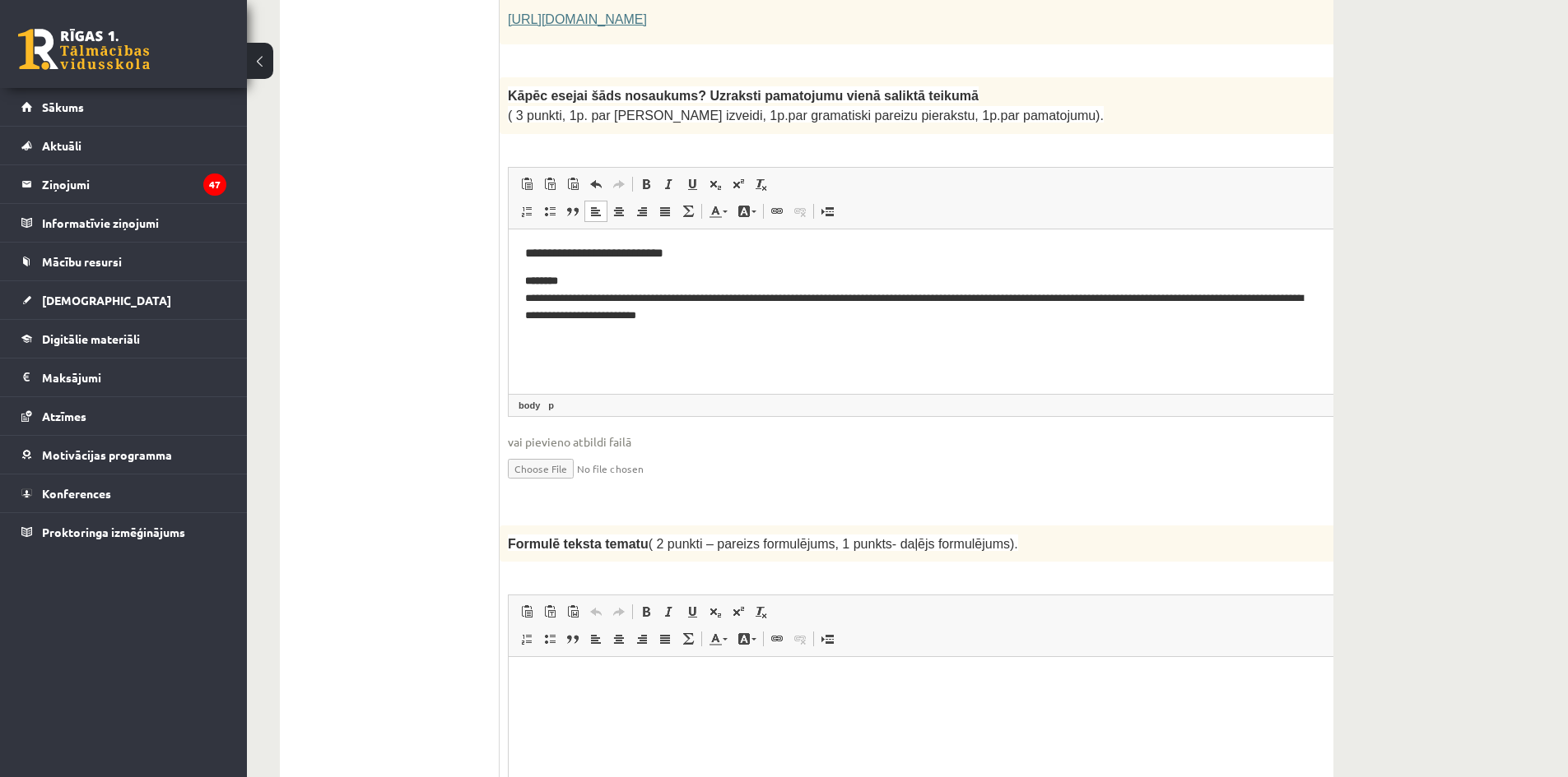
scroll to position [1413, 0]
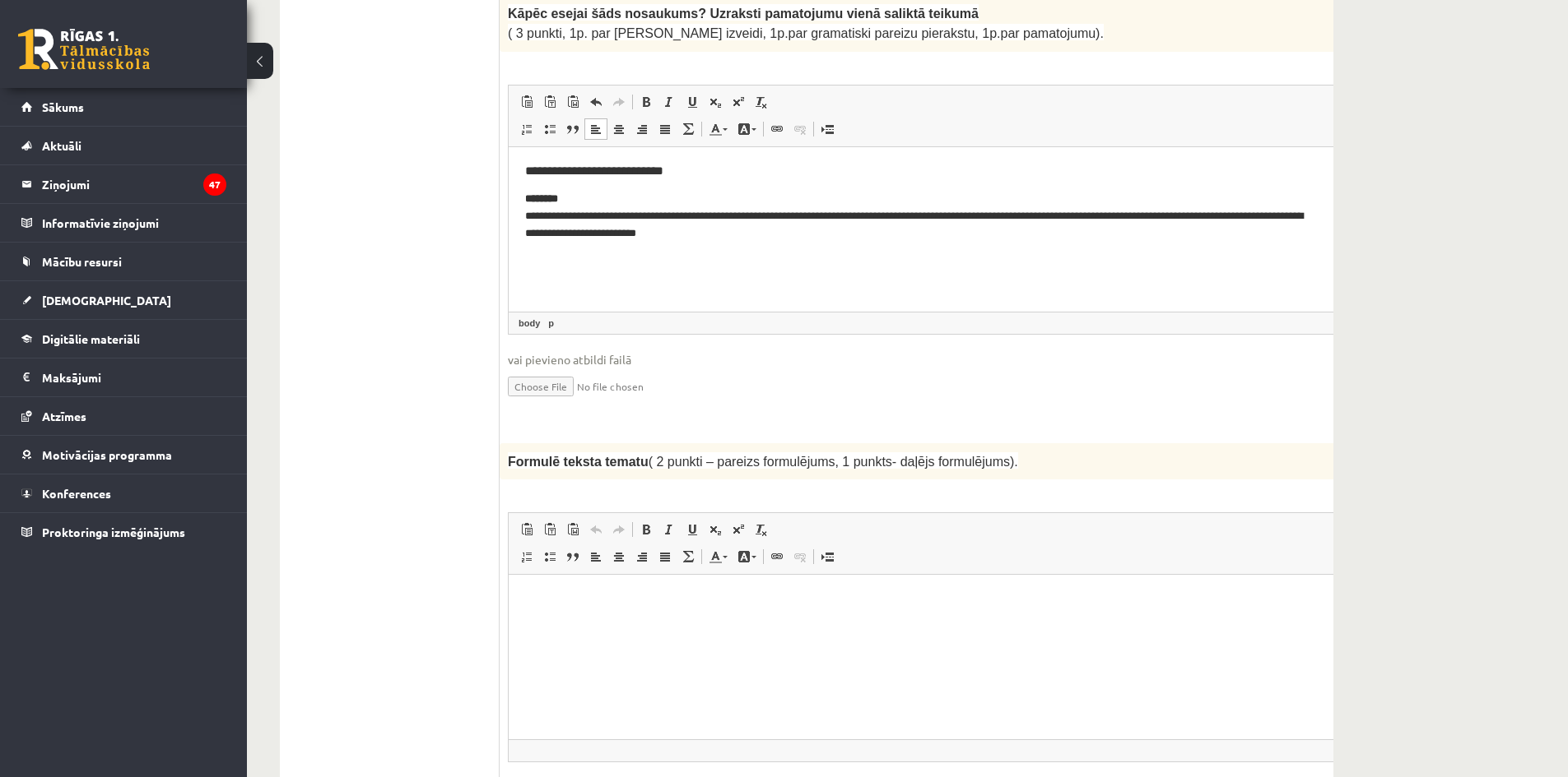
click at [554, 610] on html at bounding box center [941, 600] width 865 height 50
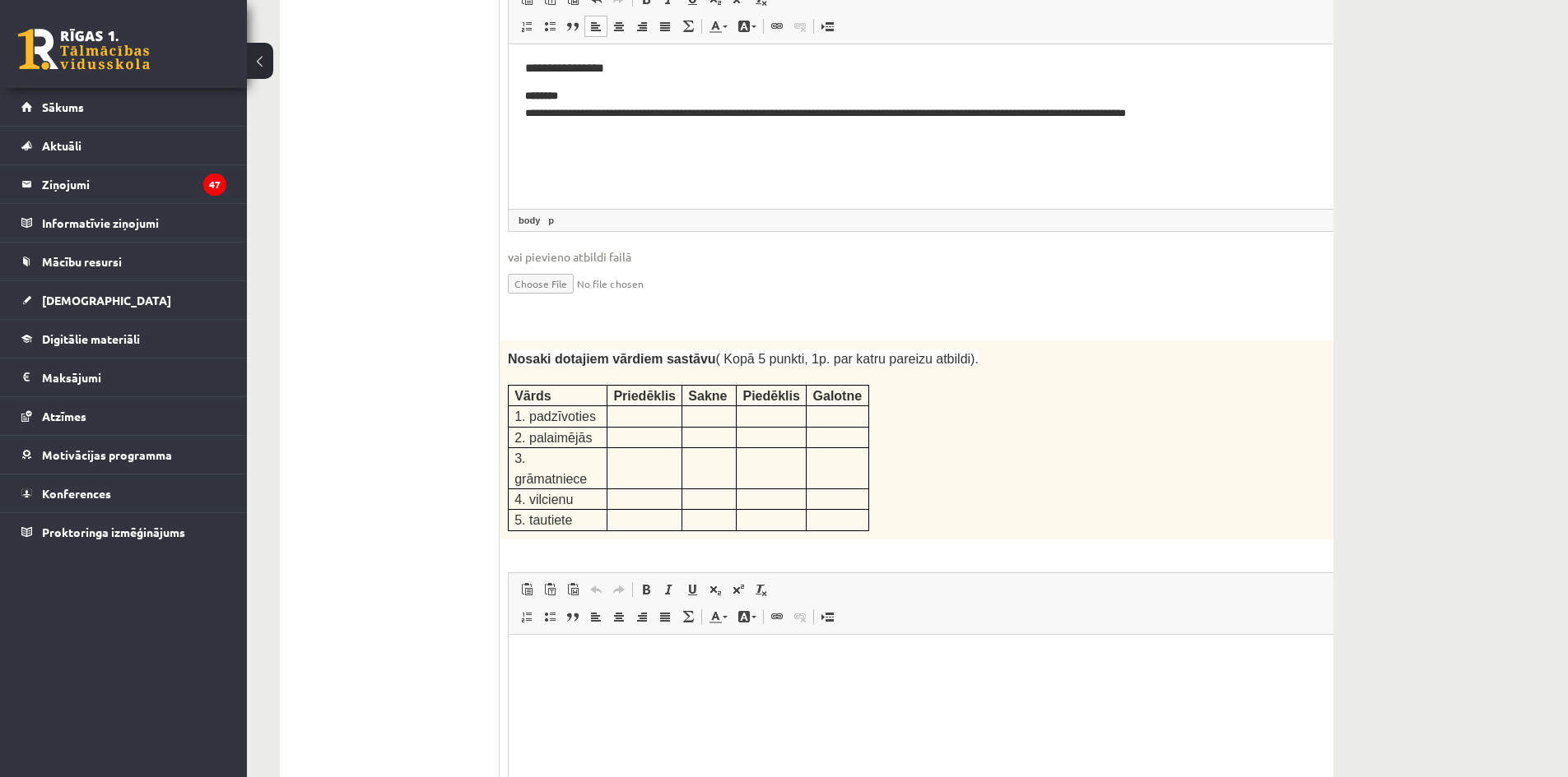
scroll to position [1906, 0]
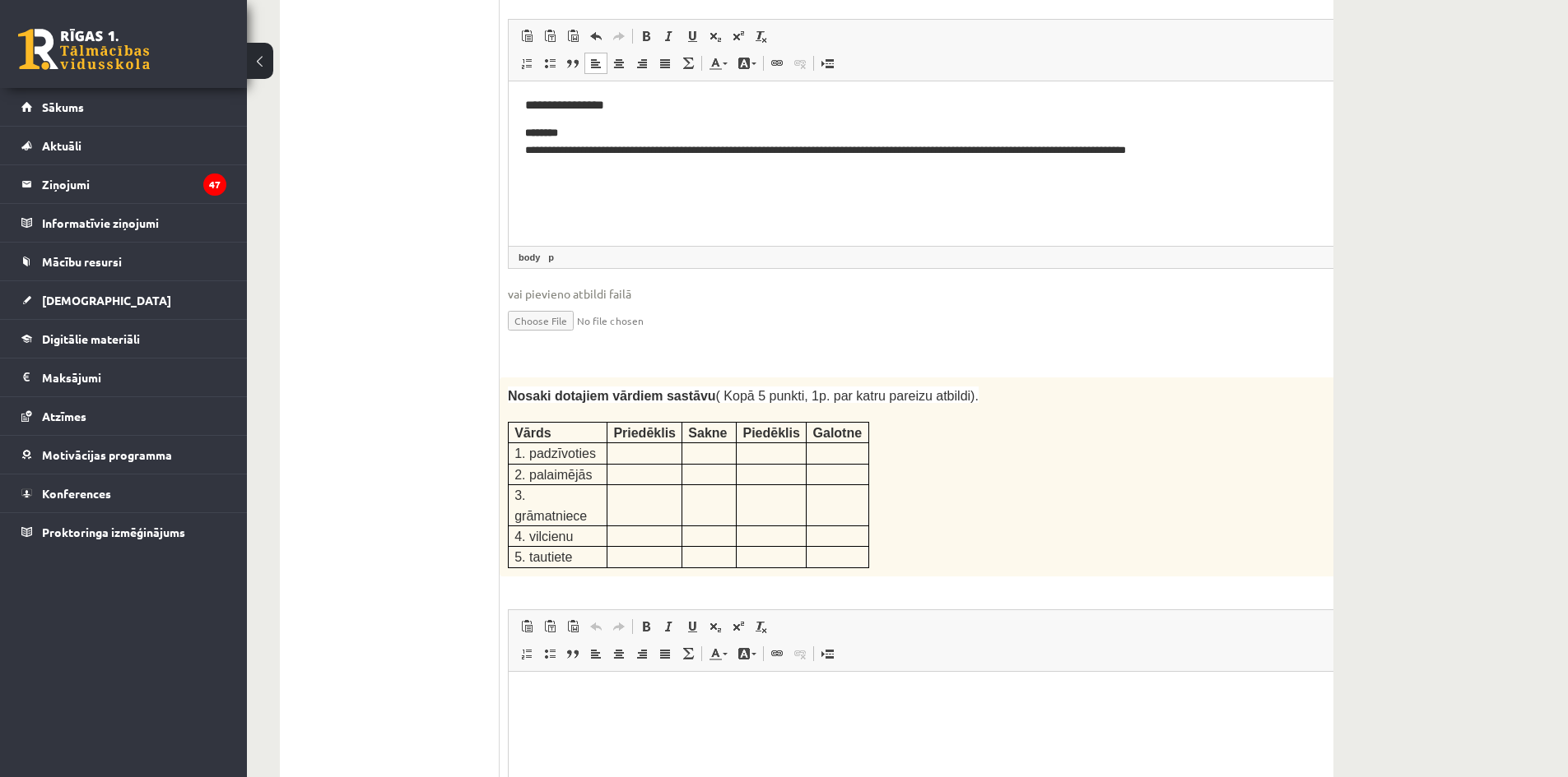
click at [546, 710] on html at bounding box center [941, 696] width 865 height 50
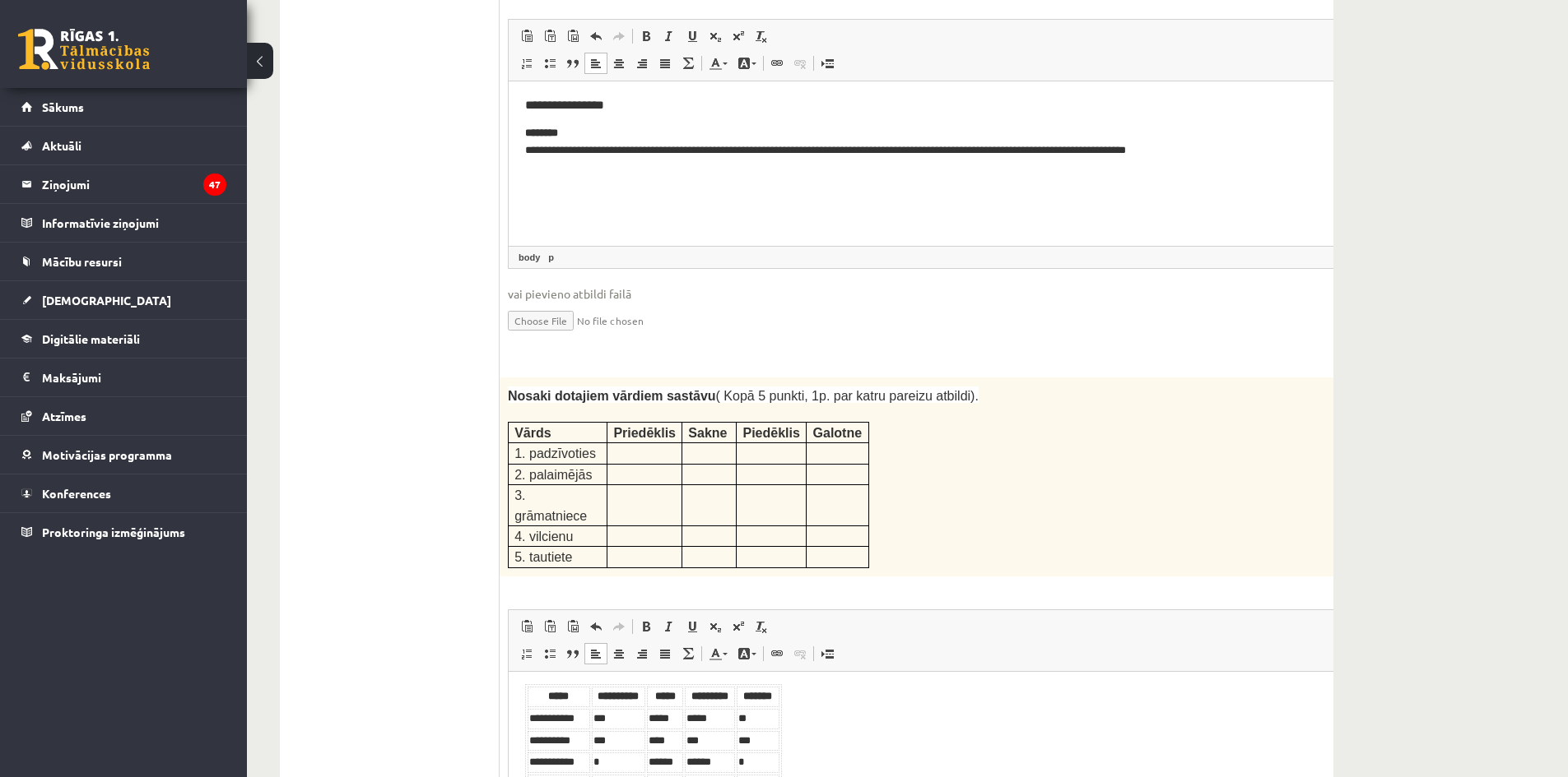
click at [845, 755] on body "**********" at bounding box center [941, 751] width 831 height 136
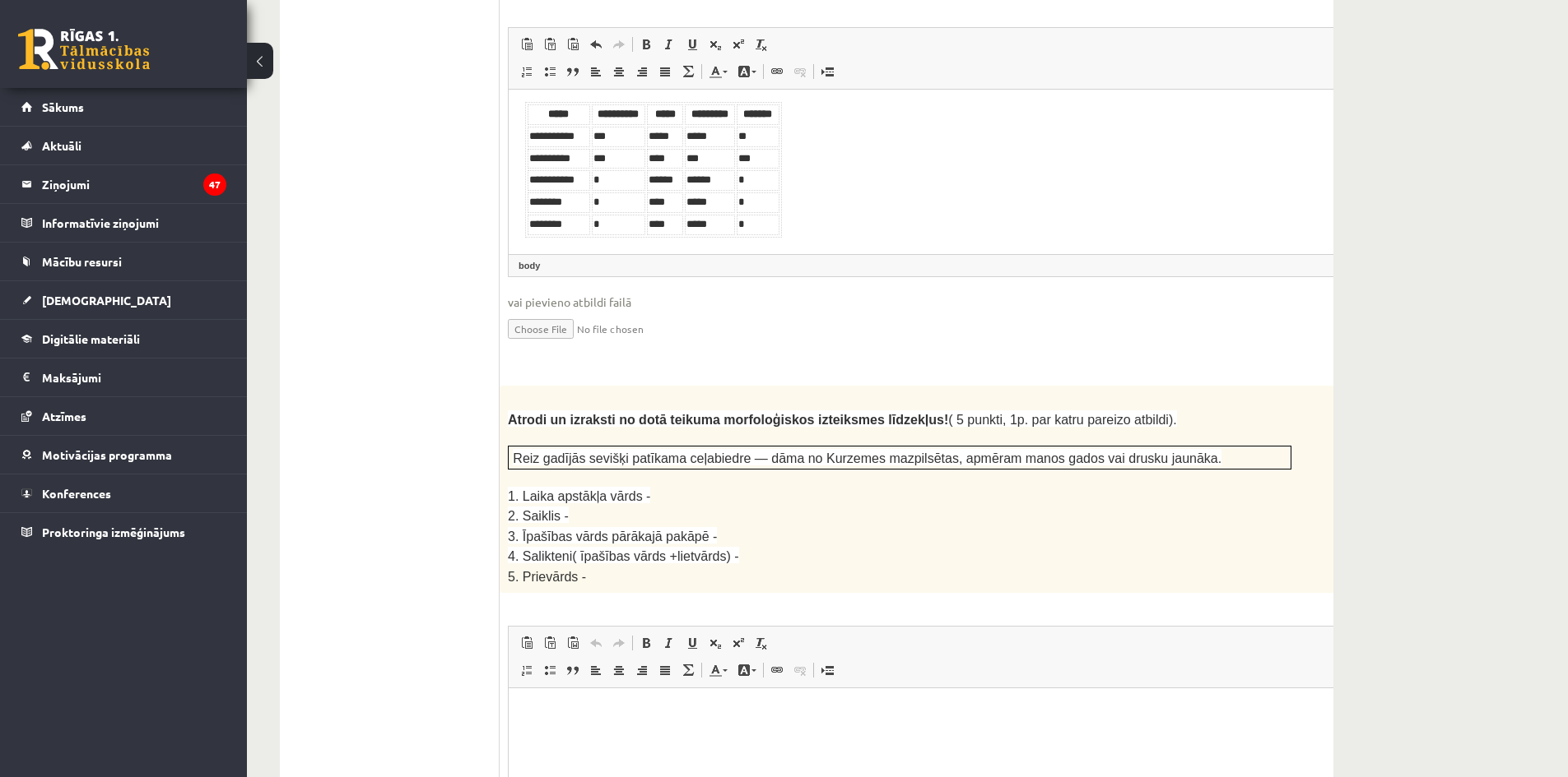
scroll to position [2564, 0]
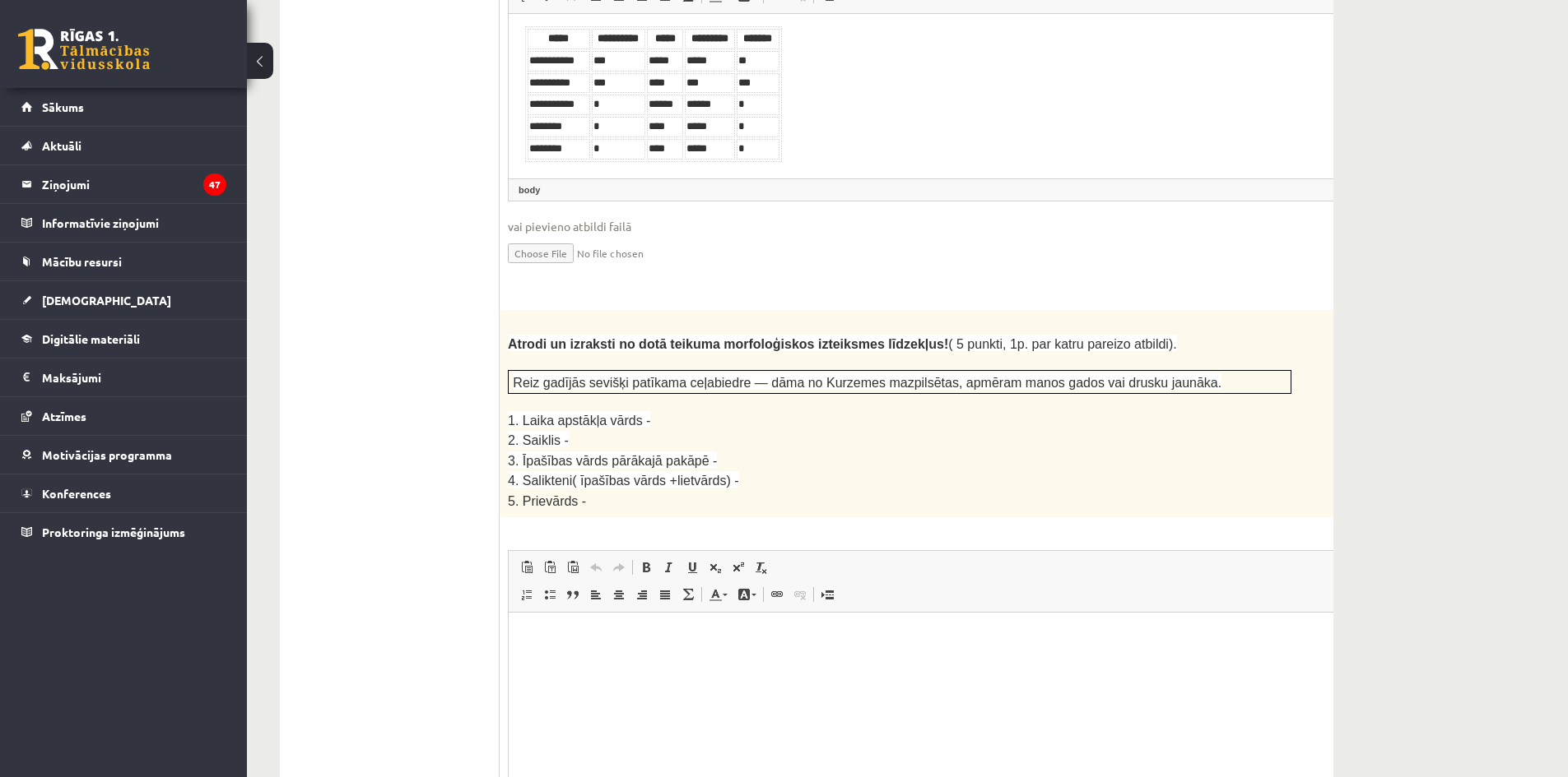
click at [327, 537] on ul "1. uzdevums 2. uzdevums 3. uzdevums" at bounding box center [388, 696] width 222 height 5453
click at [550, 663] on html at bounding box center [941, 638] width 865 height 50
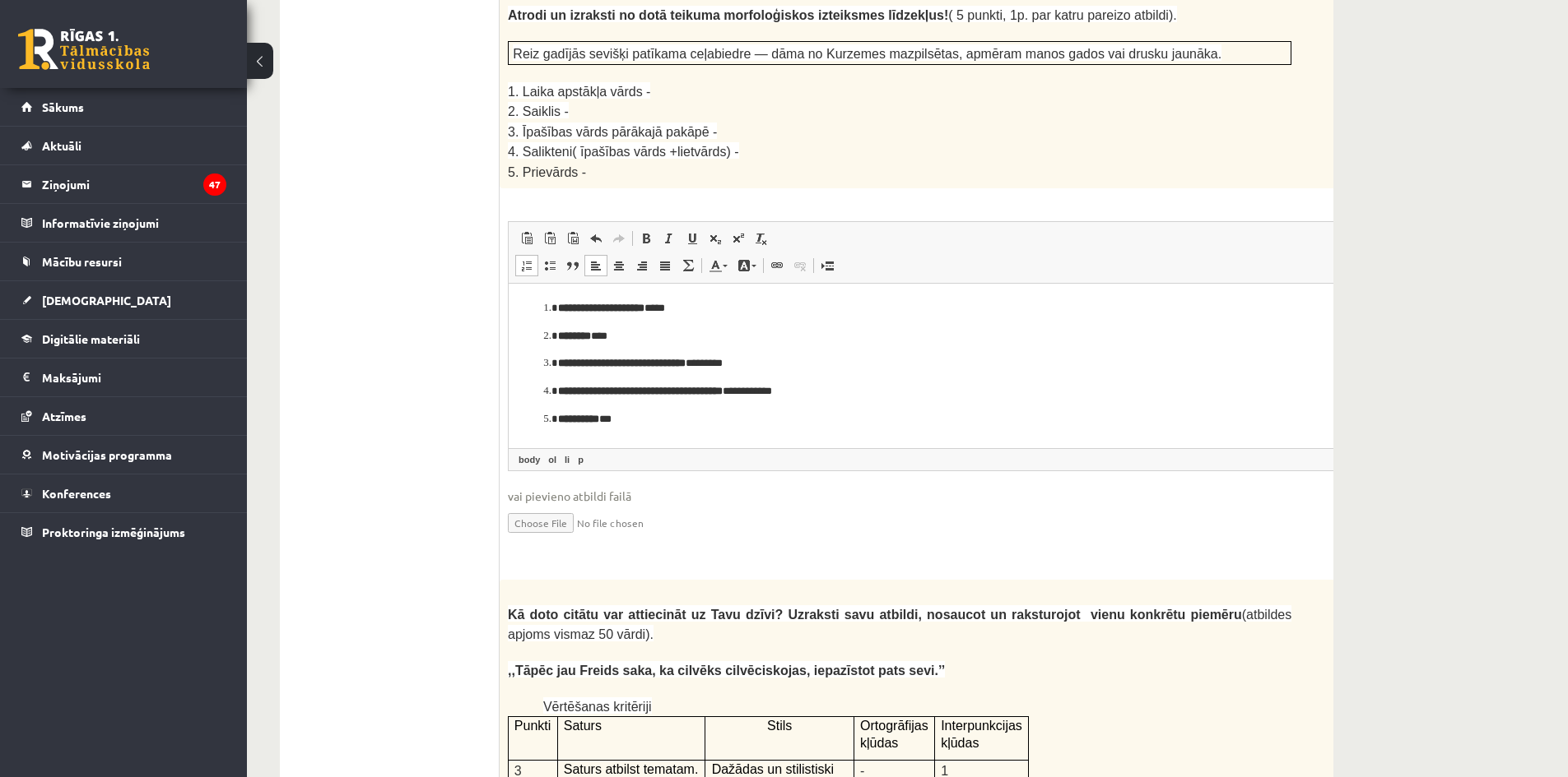
click at [405, 568] on ul "1. uzdevums 2. uzdevums 3. uzdevums" at bounding box center [388, 367] width 222 height 5453
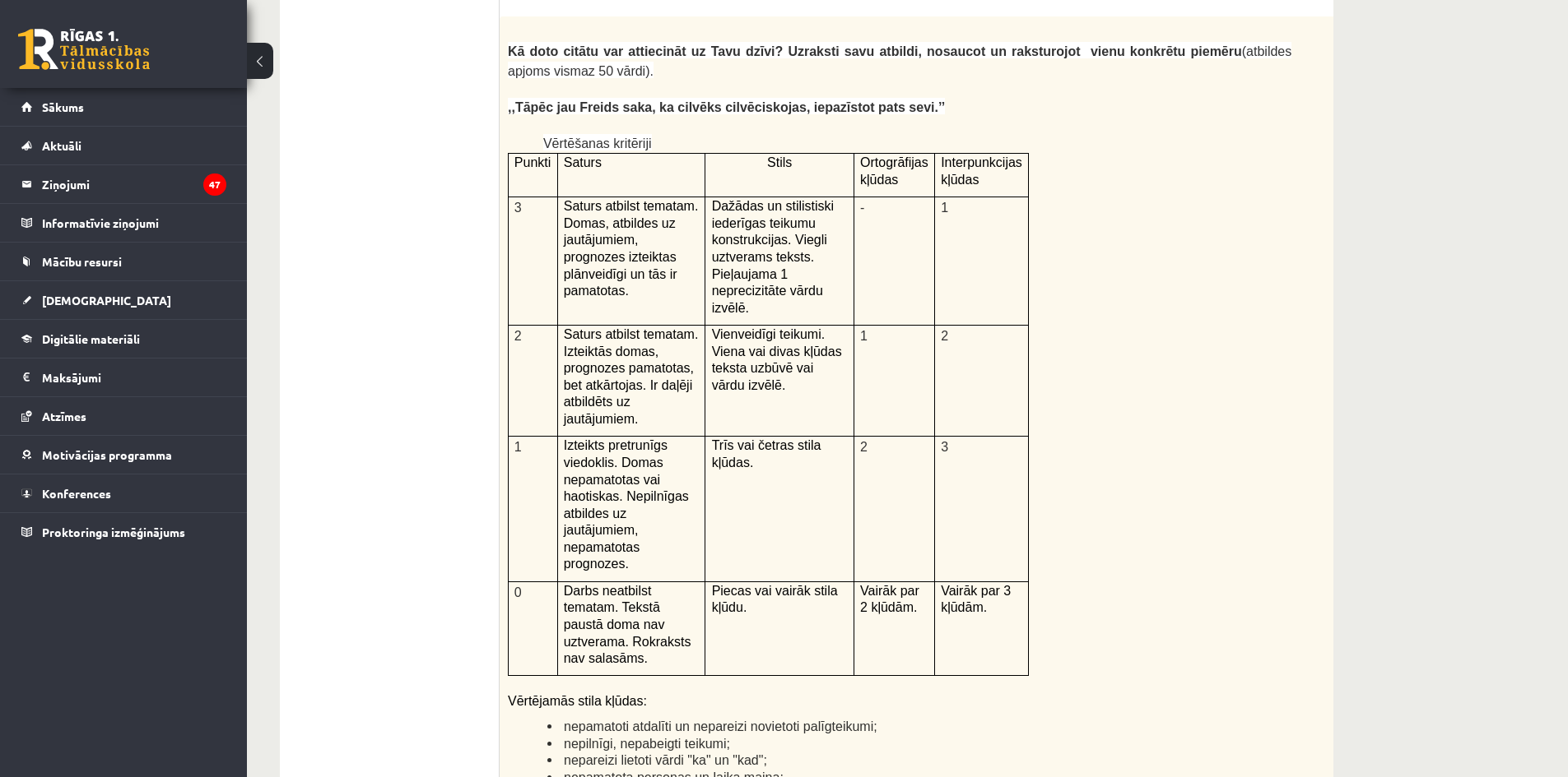
scroll to position [3634, 0]
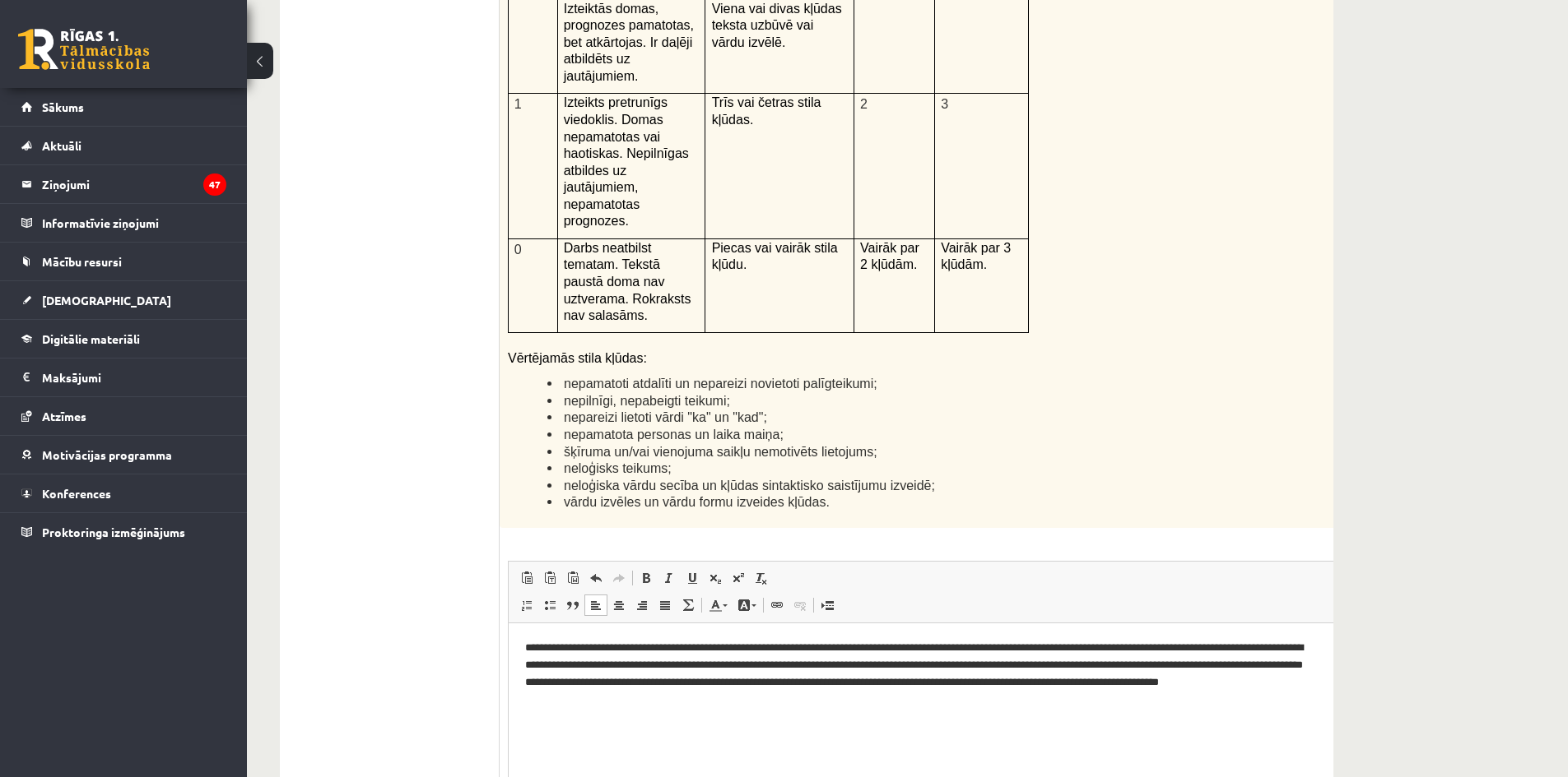
scroll to position [3799, 0]
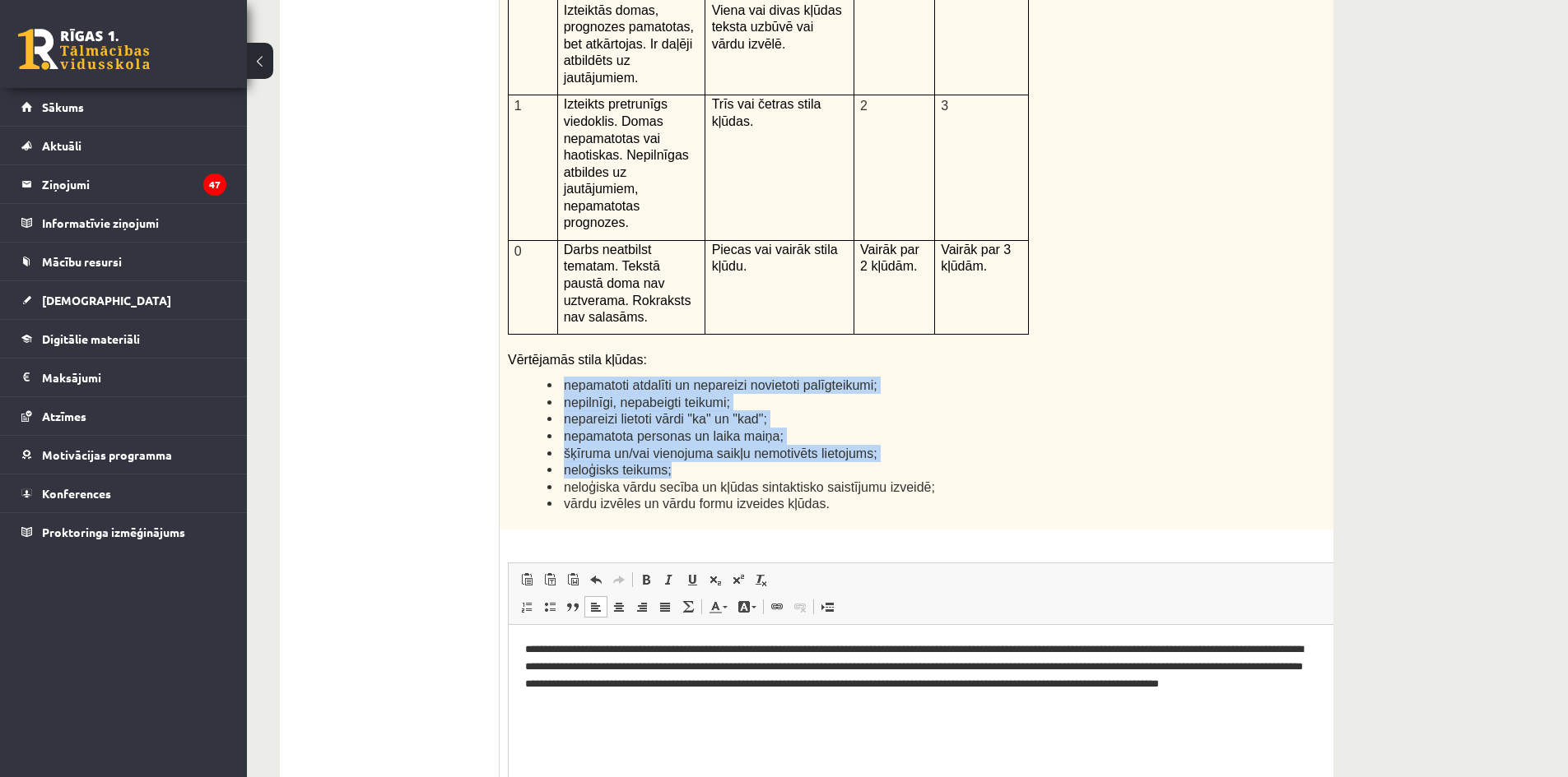
drag, startPoint x: 544, startPoint y: 216, endPoint x: 524, endPoint y: 314, distance: 100.0
click at [524, 377] on ul "nepamatoti atdalīti un nepareizi novietoti palīgteikumi; nepilnīgi, nepabeigti …" at bounding box center [900, 444] width 784 height 136
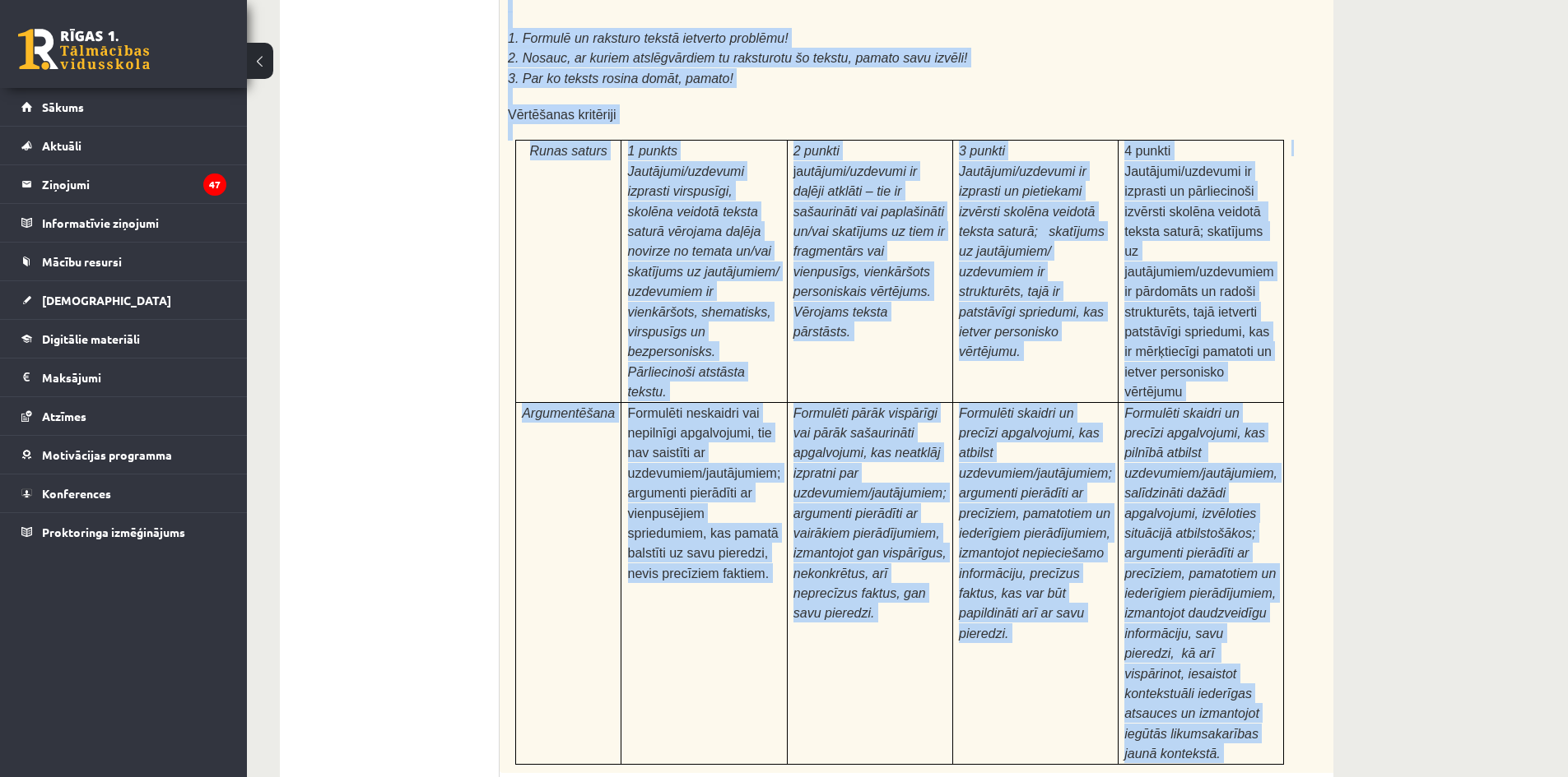
scroll to position [4950, 0]
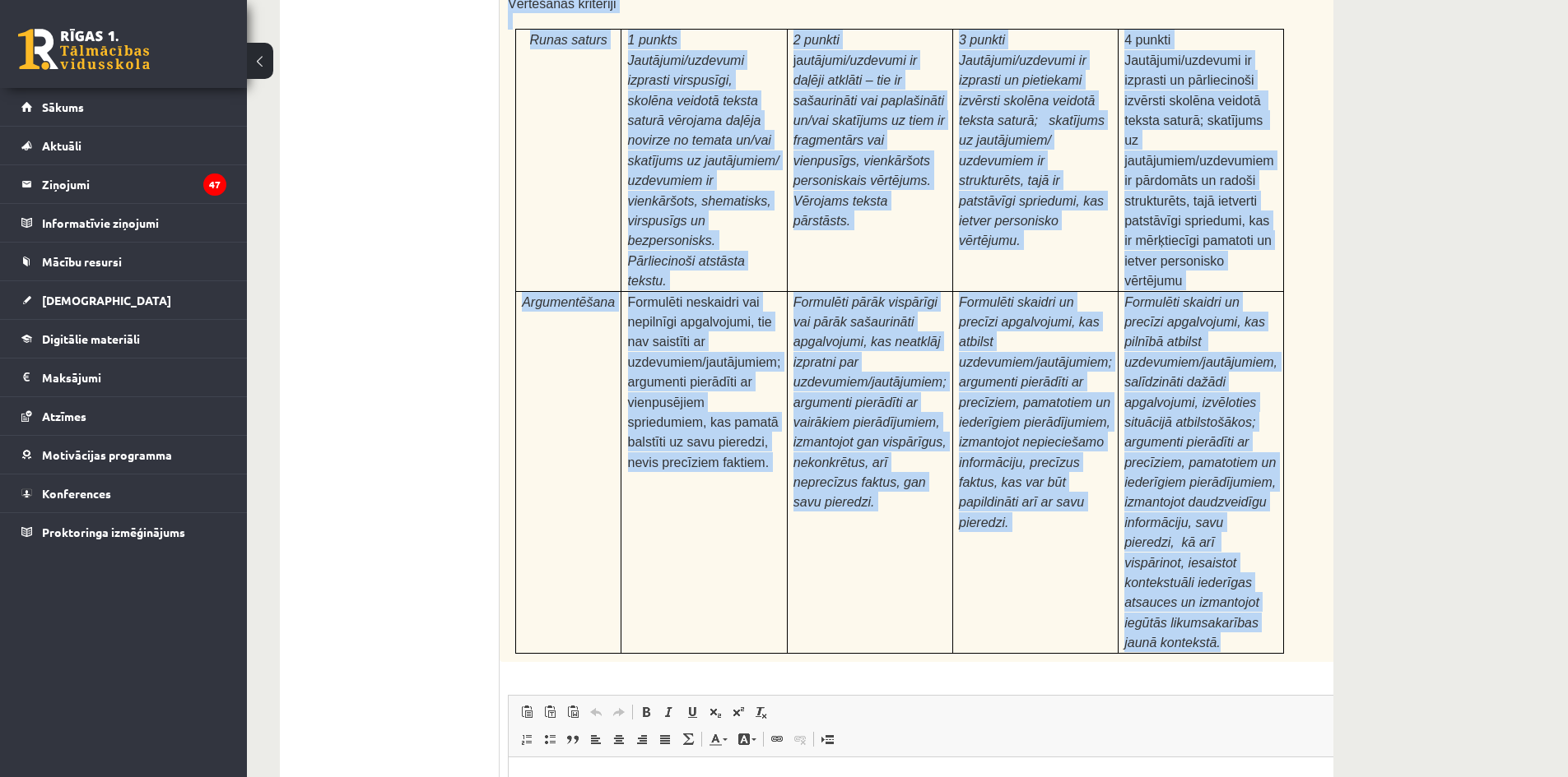
drag, startPoint x: 502, startPoint y: 287, endPoint x: 1216, endPoint y: 412, distance: 724.9
click at [1216, 412] on div "Pamatojoties uz izlasīto tekstu, izsaki viedokli par izlasīto, atbildot uz jaut…" at bounding box center [941, 215] width 883 height 893
copy div "Pamatojoties uz izlasīto tekstu, izsaki viedokli par izlasīto, atbildot uz jaut…"
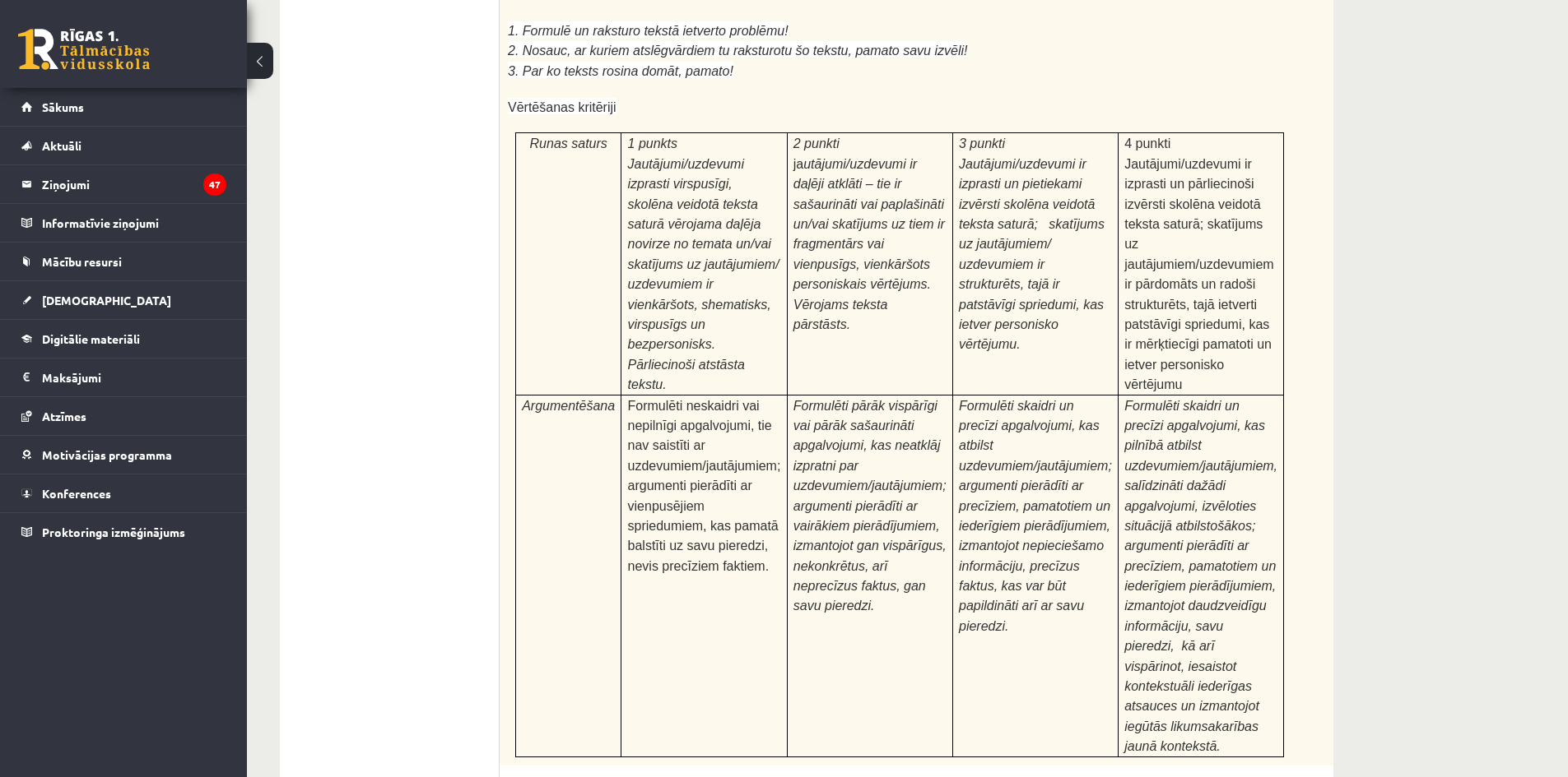
scroll to position [5032, 0]
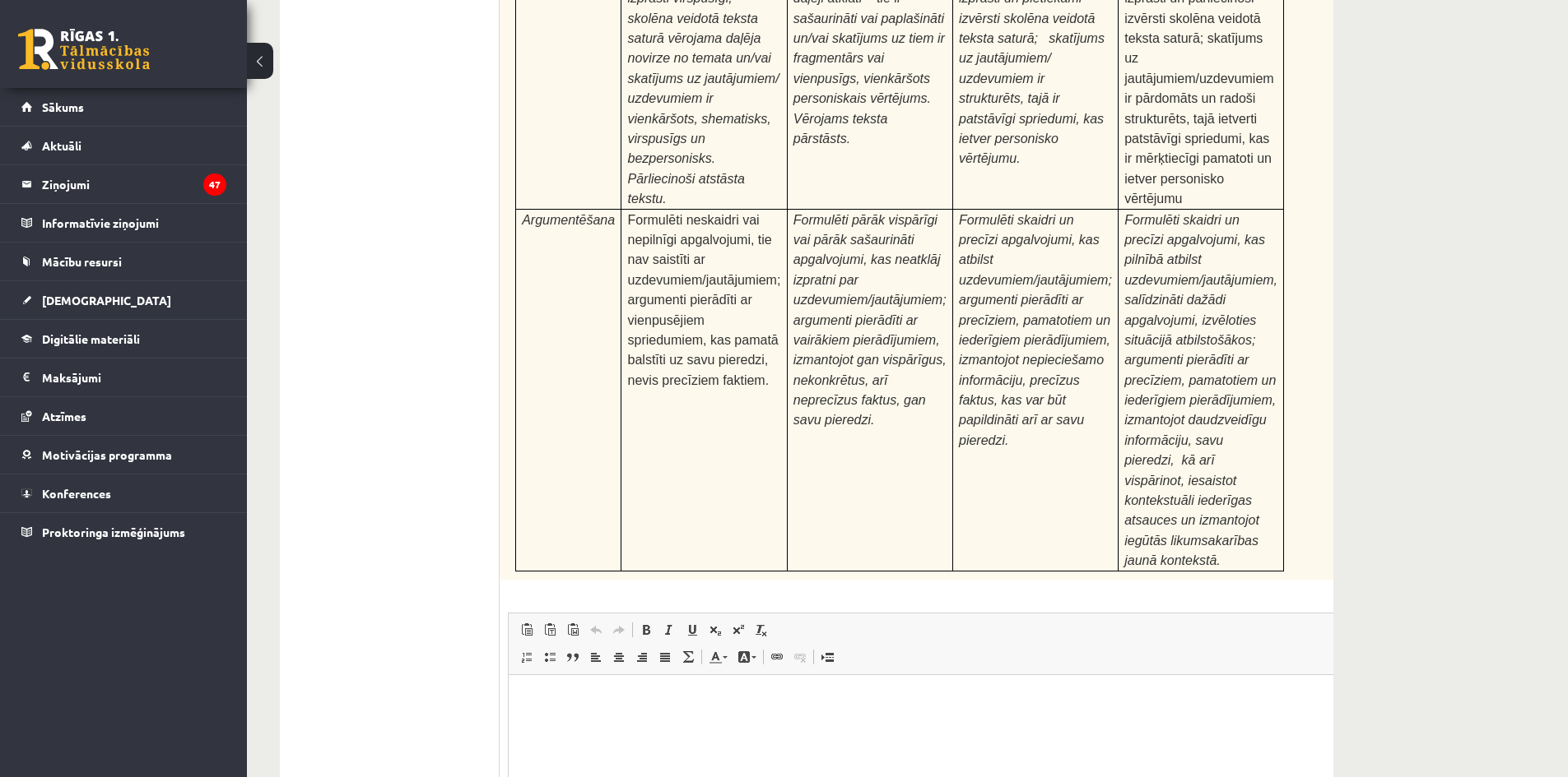
click at [554, 725] on html at bounding box center [941, 699] width 865 height 50
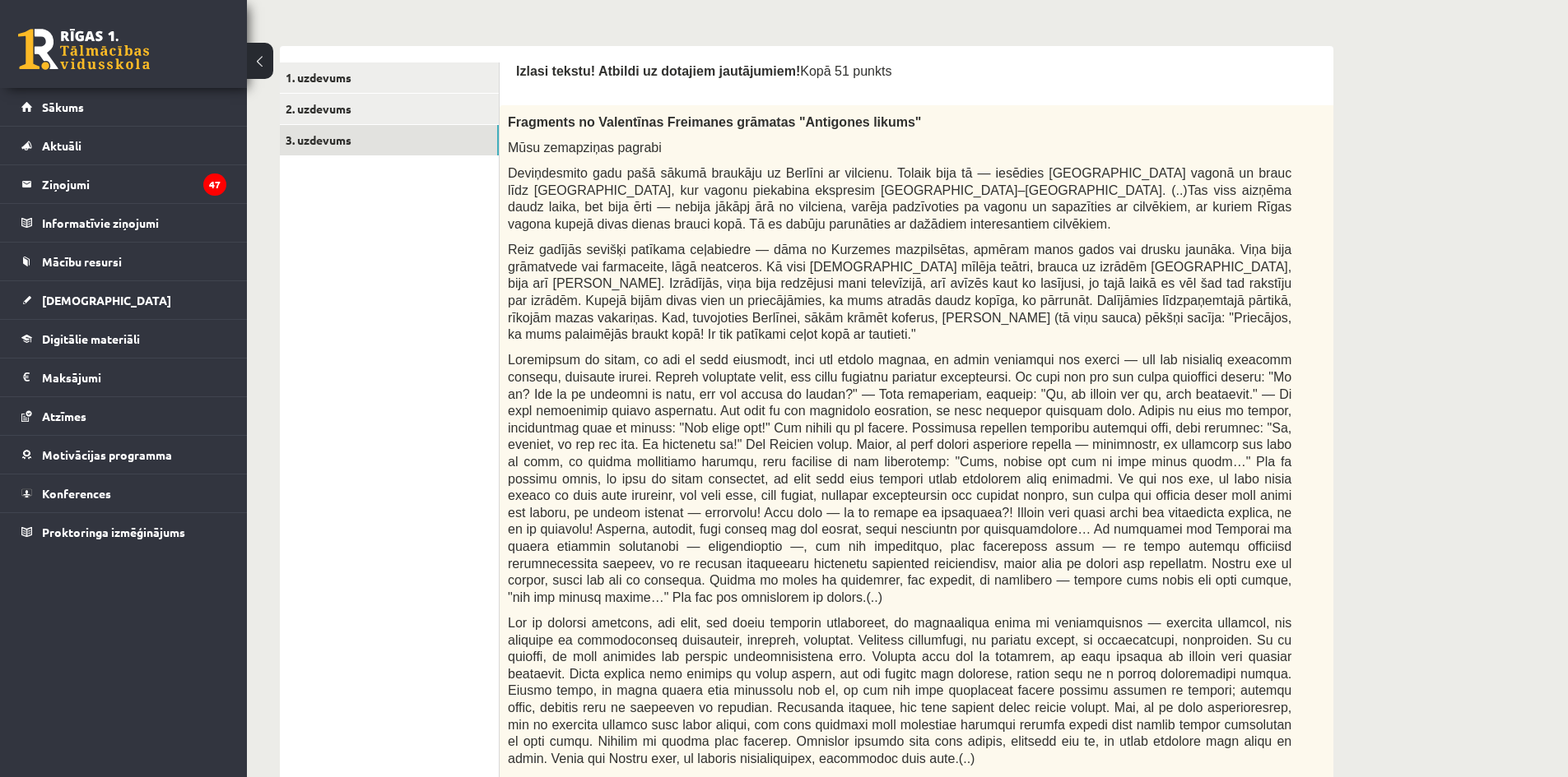
scroll to position [0, 0]
